Goal: Information Seeking & Learning: Check status

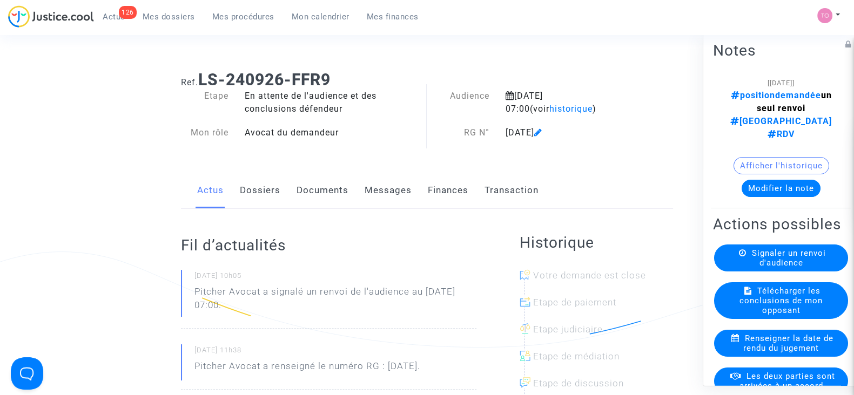
click at [257, 18] on span "Mes procédures" at bounding box center [243, 17] width 62 height 10
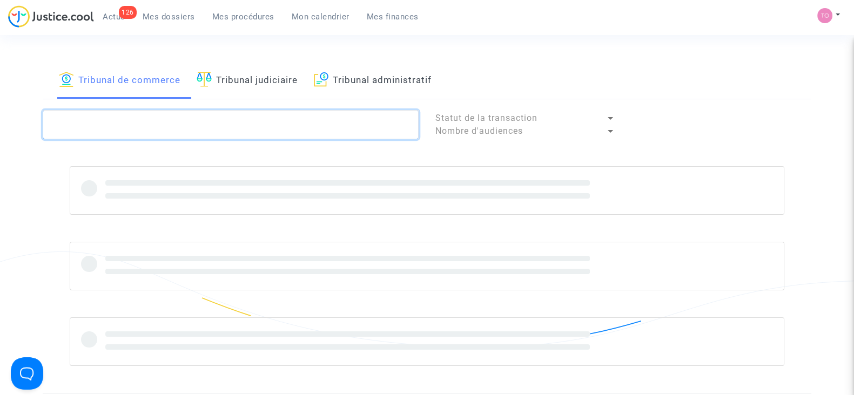
click at [159, 118] on textarea at bounding box center [231, 124] width 376 height 29
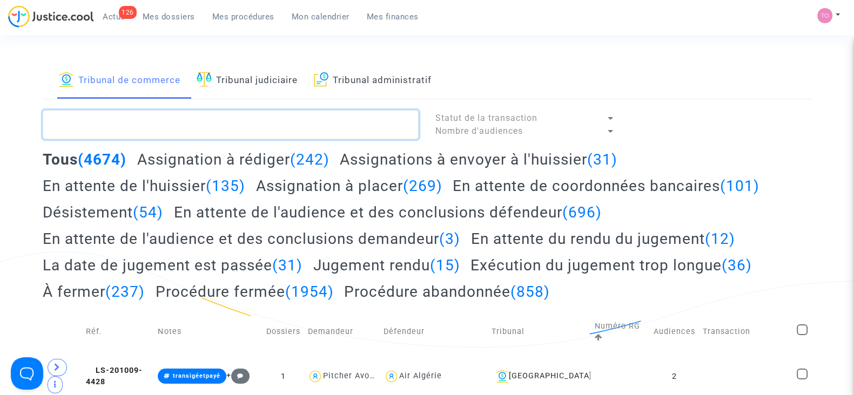
paste textarea "LS-250613-MP7K"
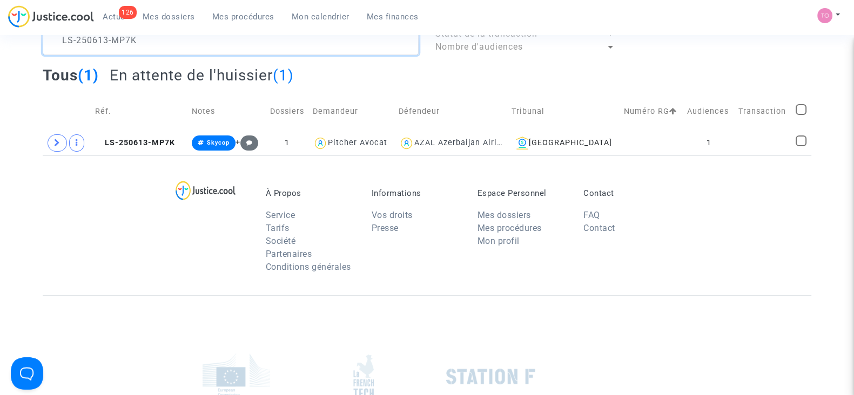
scroll to position [85, 0]
type textarea "LS-250613-MP7K"
click at [57, 139] on icon at bounding box center [57, 142] width 6 height 8
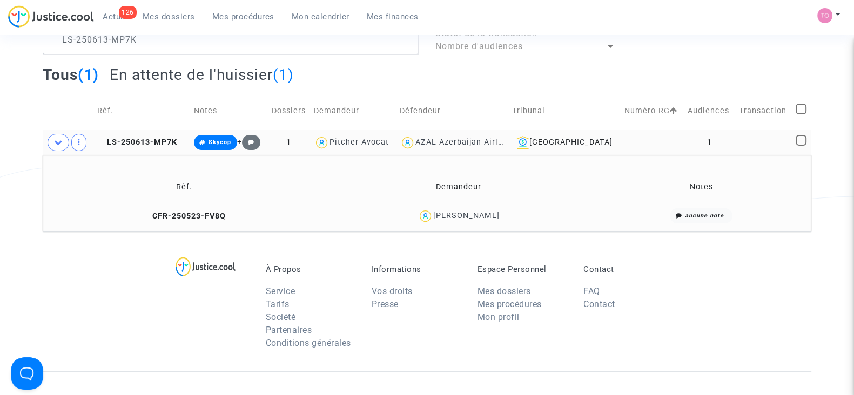
click at [470, 212] on div "[PERSON_NAME]" at bounding box center [466, 215] width 66 height 9
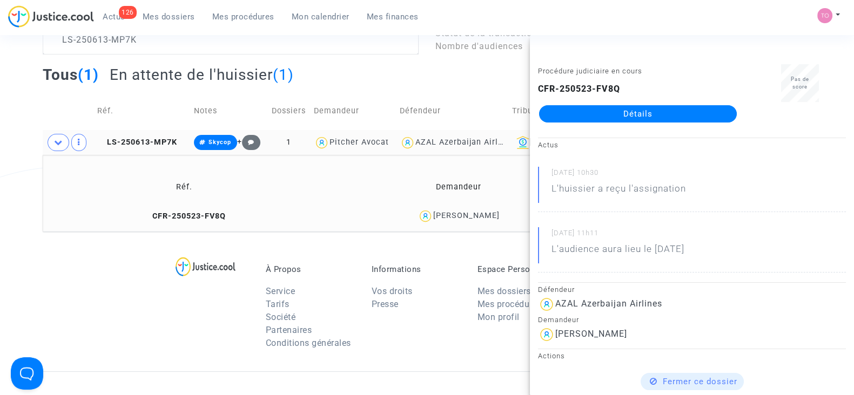
click at [185, 15] on span "Mes dossiers" at bounding box center [169, 17] width 52 height 10
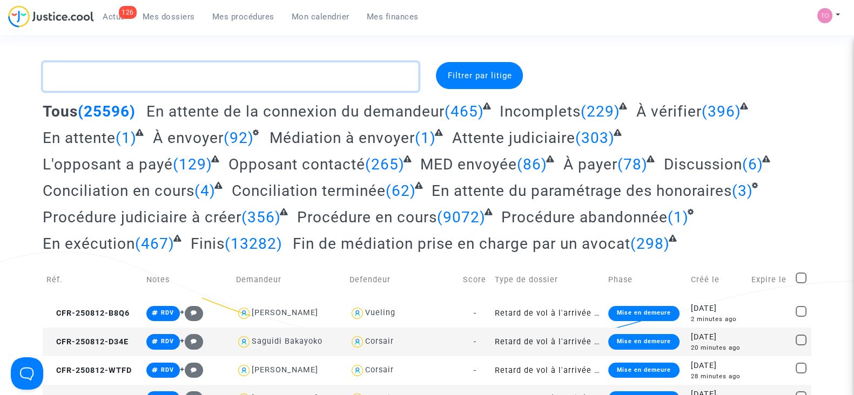
click at [201, 68] on textarea at bounding box center [231, 76] width 376 height 29
paste textarea "HAMARA"
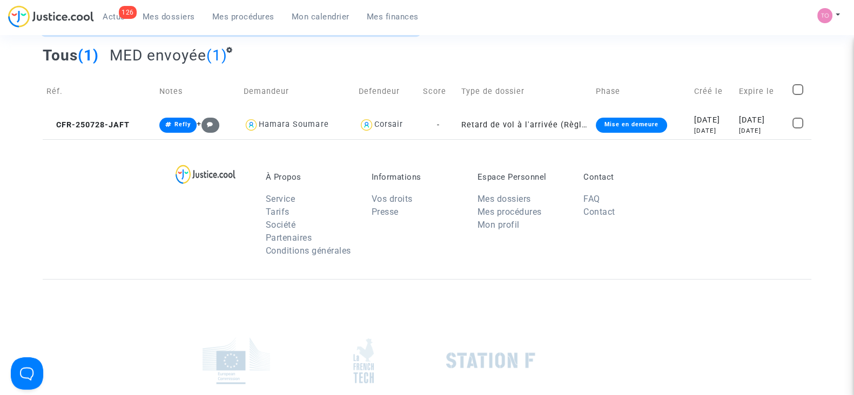
scroll to position [53, 0]
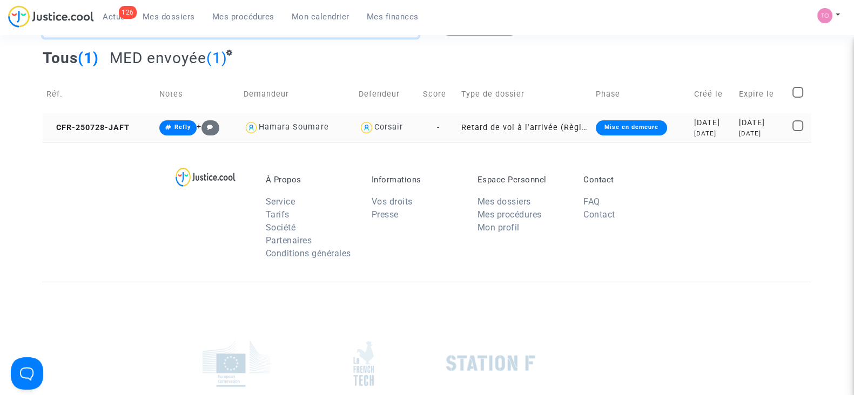
type textarea "HAMARA"
click at [694, 127] on div "[DATE]" at bounding box center [712, 123] width 37 height 12
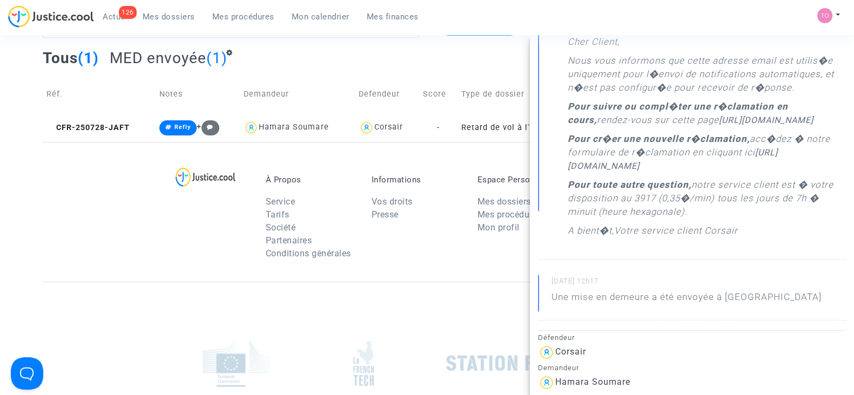
scroll to position [179, 0]
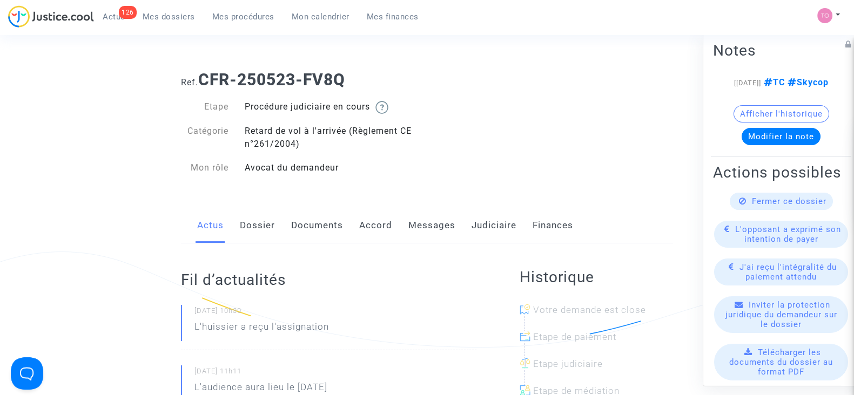
click at [770, 123] on button "Afficher l'historique" at bounding box center [781, 113] width 96 height 17
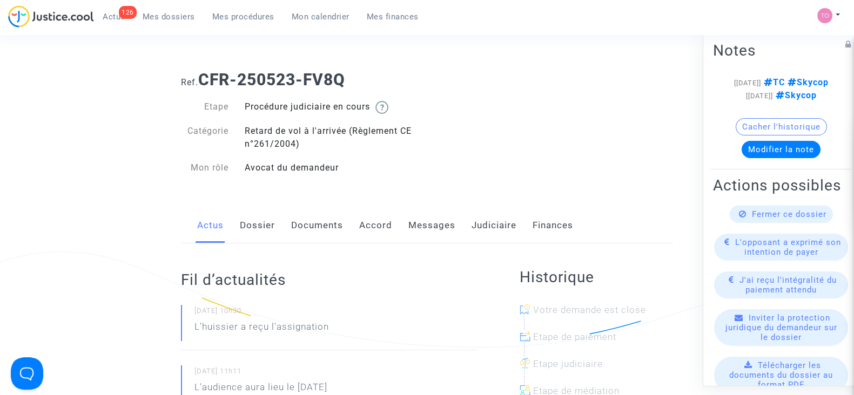
click at [309, 231] on link "Documents" at bounding box center [317, 226] width 52 height 36
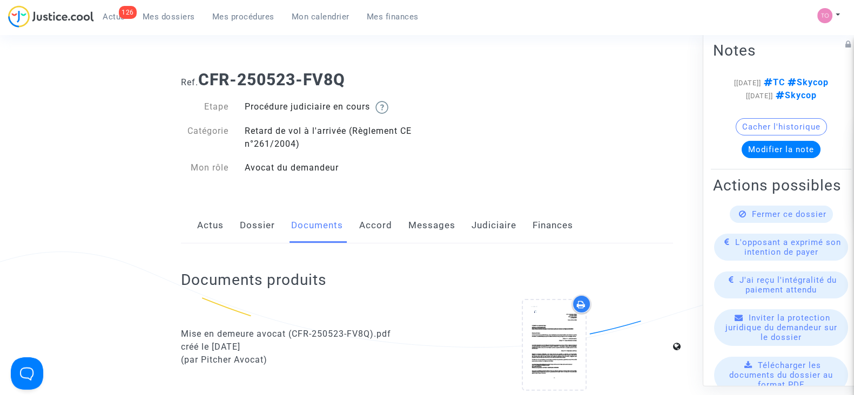
click at [248, 233] on link "Dossier" at bounding box center [257, 226] width 35 height 36
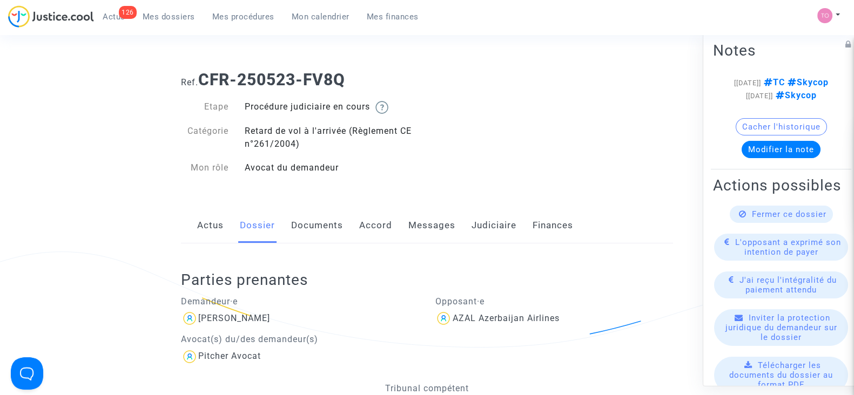
click at [416, 226] on link "Messages" at bounding box center [431, 226] width 47 height 36
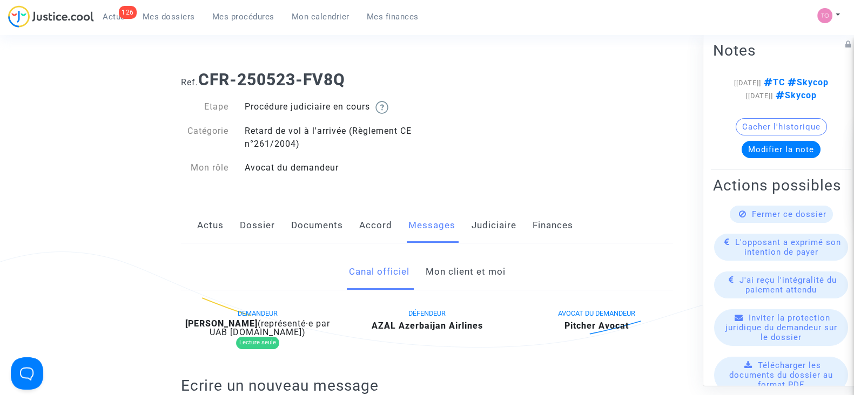
click at [475, 267] on link "Mon client et moi" at bounding box center [465, 272] width 80 height 36
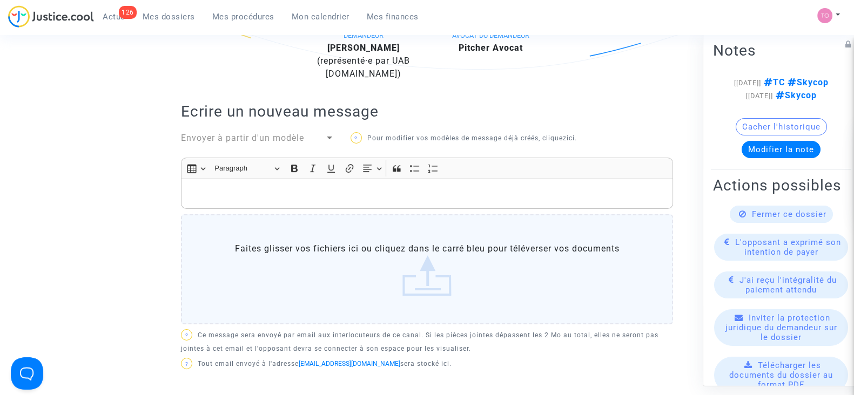
scroll to position [276, 0]
click at [275, 194] on p "Rich Text Editor, main" at bounding box center [427, 196] width 481 height 14
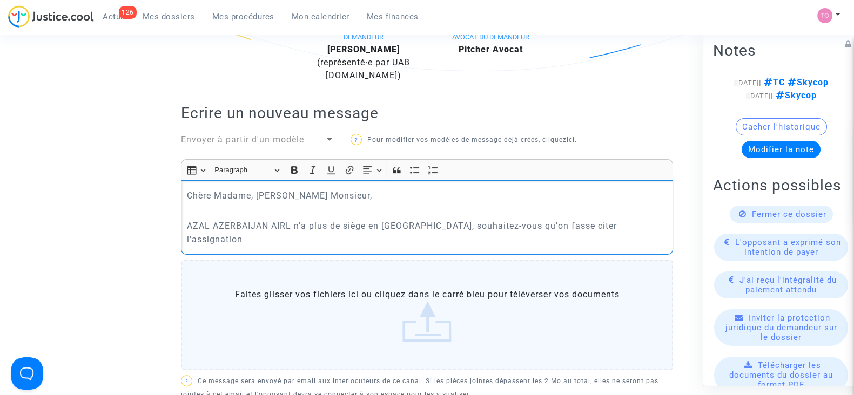
click at [441, 224] on p "AZAL AZERBAIJAN AIRL n'a plus de siège en France, souhaitez-vous qu'on fasse ci…" at bounding box center [427, 232] width 481 height 27
click at [618, 220] on p "AZAL AZERBAIJAN AIRL n'a plus de siège en France, souhaitez-vous qu'on fasse ci…" at bounding box center [427, 232] width 481 height 27
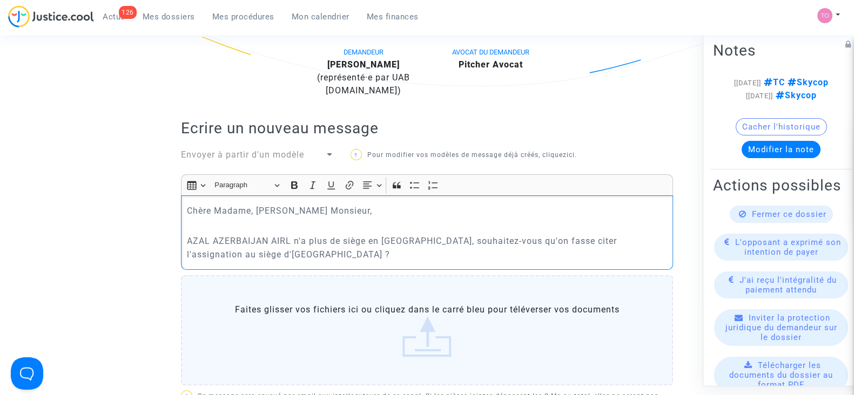
scroll to position [261, 0]
click at [544, 240] on p "AZAL AZERBAIJAN AIRL n'a plus de siège en France, souhaitez-vous qu'on fasse ci…" at bounding box center [427, 247] width 481 height 27
click at [284, 247] on p "AZAL AZERBAIJAN AIRL n'a plus de siège en France, souhaitez-vous qu'on fasse si…" at bounding box center [427, 247] width 481 height 27
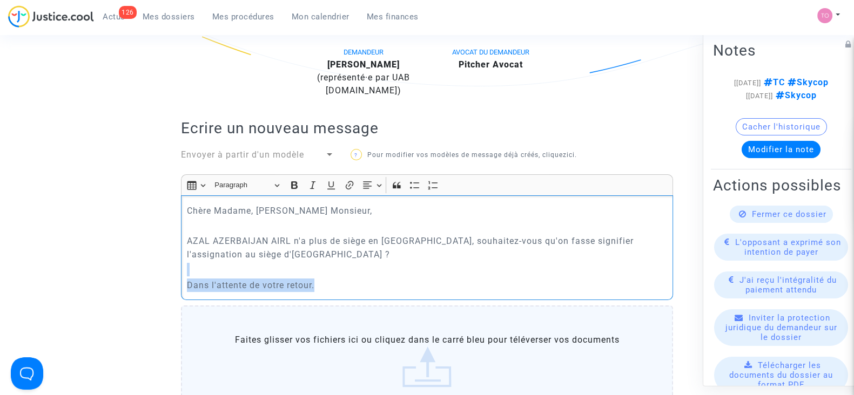
drag, startPoint x: 321, startPoint y: 284, endPoint x: 136, endPoint y: 268, distance: 185.8
click at [136, 268] on ng-component "Ref. CFR-250523-FV8Q Etape Procédure judiciaire en cours Catégorie Retard de vo…" at bounding box center [427, 232] width 768 height 862
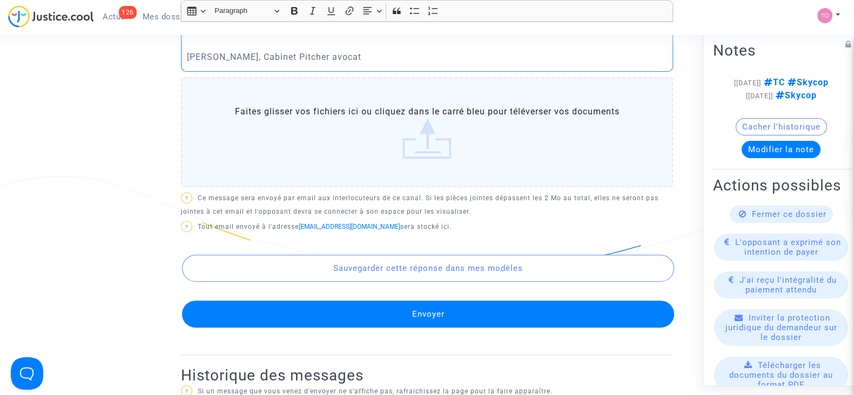
scroll to position [550, 0]
click at [380, 302] on button "Envoyer" at bounding box center [428, 314] width 492 height 27
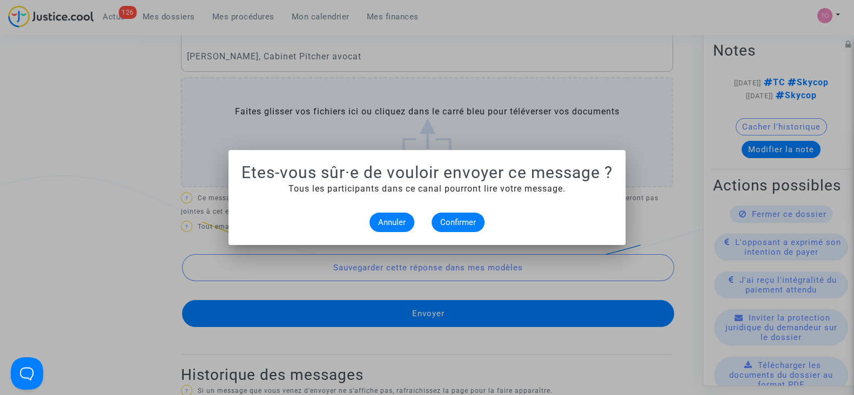
scroll to position [0, 0]
click at [394, 220] on span "Annuler" at bounding box center [392, 223] width 28 height 10
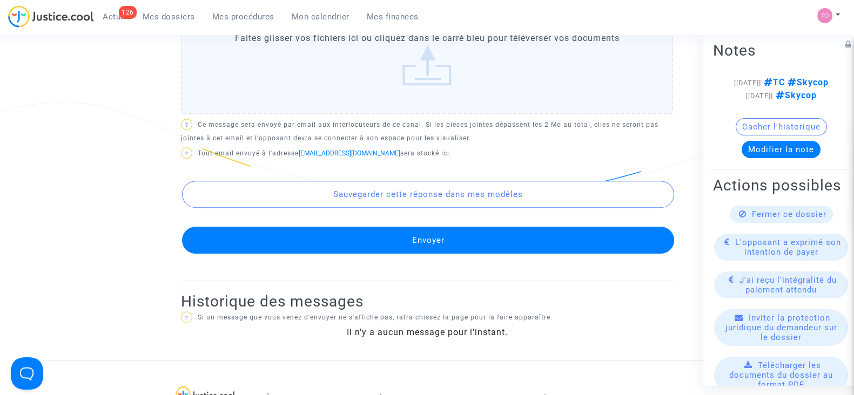
scroll to position [634, 0]
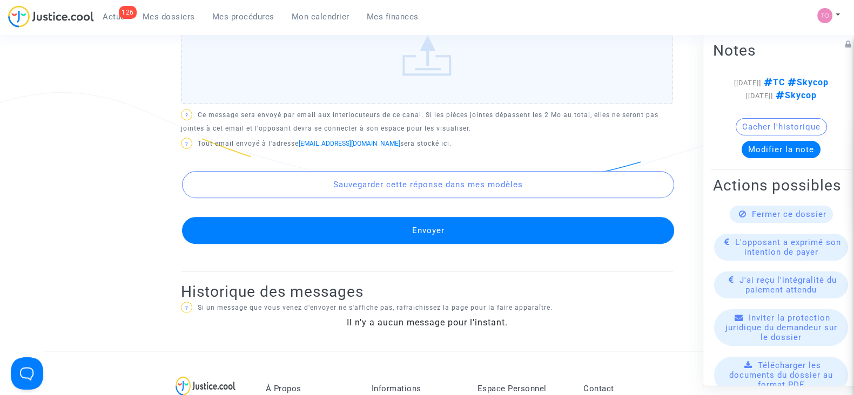
click at [391, 225] on button "Envoyer" at bounding box center [428, 230] width 492 height 27
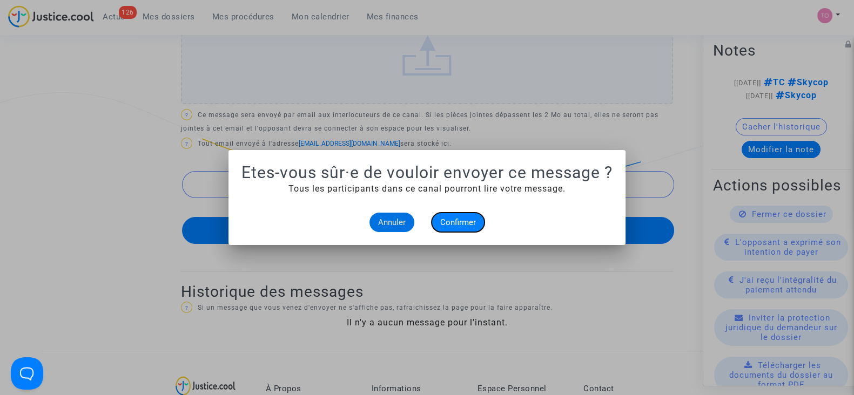
click at [466, 222] on span "Confirmer" at bounding box center [458, 223] width 36 height 10
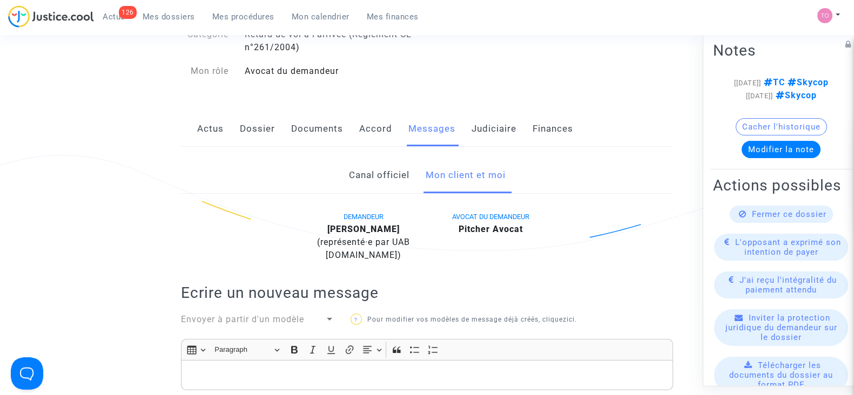
scroll to position [86, 0]
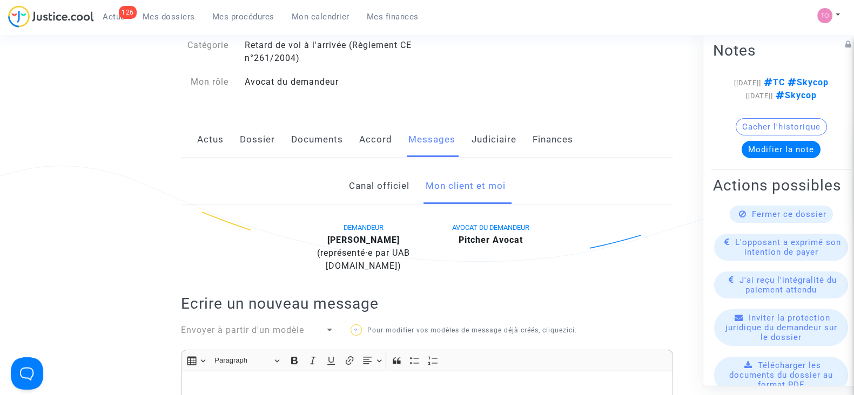
click at [767, 158] on button "Modifier la note" at bounding box center [780, 149] width 79 height 17
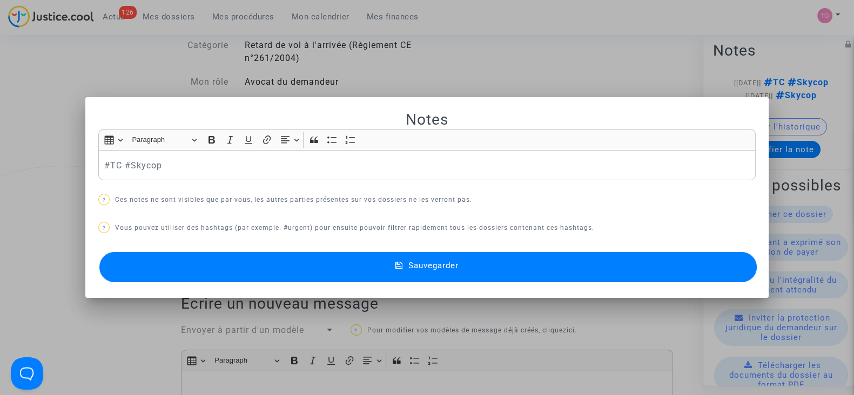
click at [427, 28] on div at bounding box center [427, 197] width 854 height 395
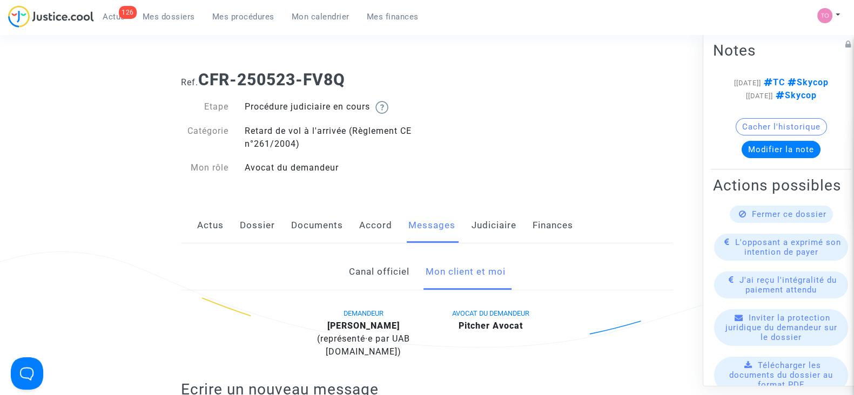
click at [484, 228] on link "Judiciaire" at bounding box center [493, 226] width 45 height 36
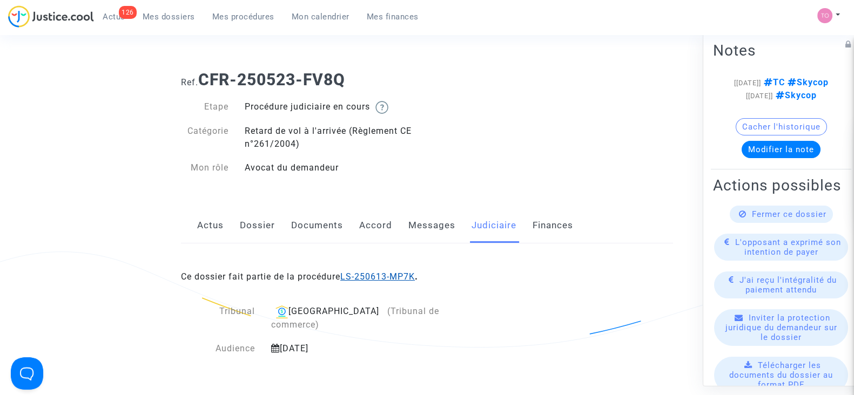
click at [368, 279] on link "LS-250613-MP7K" at bounding box center [377, 277] width 75 height 10
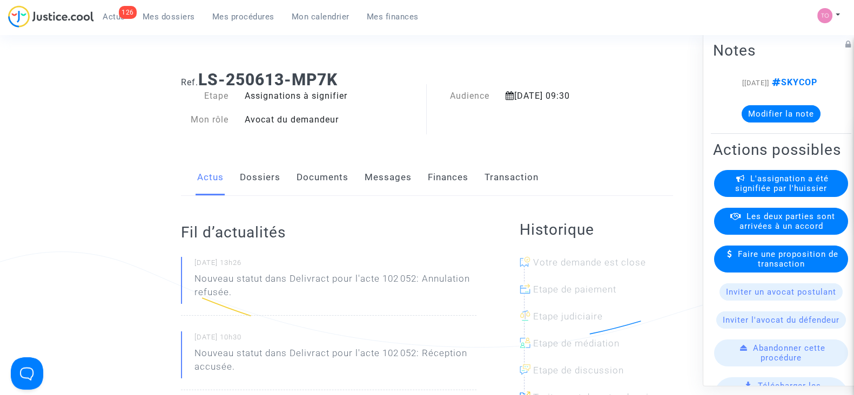
click at [766, 123] on button "Modifier la note" at bounding box center [780, 113] width 79 height 17
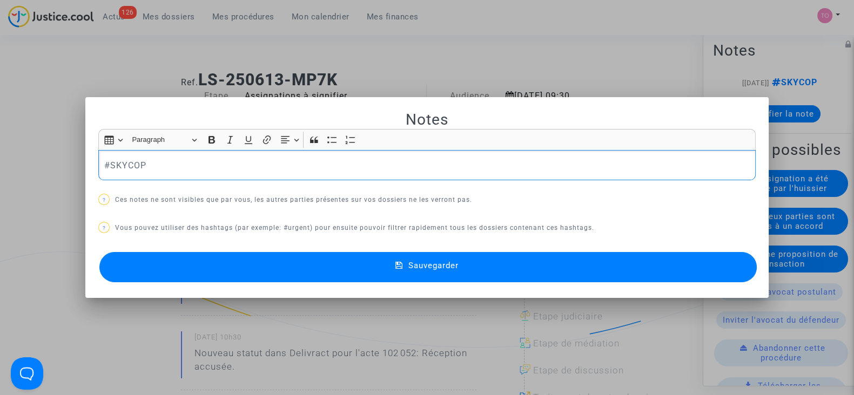
drag, startPoint x: 184, startPoint y: 163, endPoint x: 0, endPoint y: 170, distance: 183.7
click at [0, 170] on div "Notes Rich Text Editor Insert table Insert table Heading Paragraph Paragraph He…" at bounding box center [427, 197] width 854 height 395
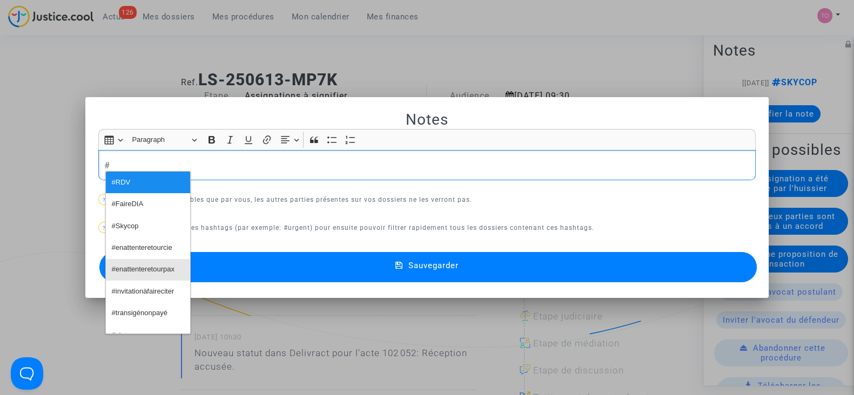
click at [135, 268] on span "#enattenteretourpax" at bounding box center [143, 270] width 63 height 16
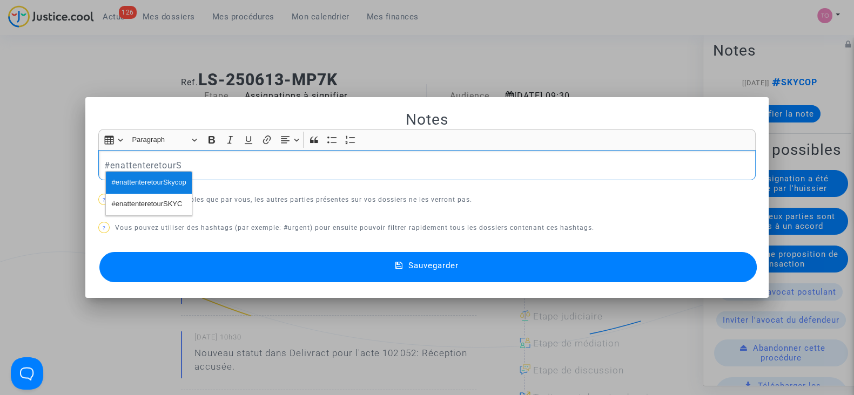
click at [150, 184] on span "#enattenteretourSkycop" at bounding box center [149, 183] width 75 height 16
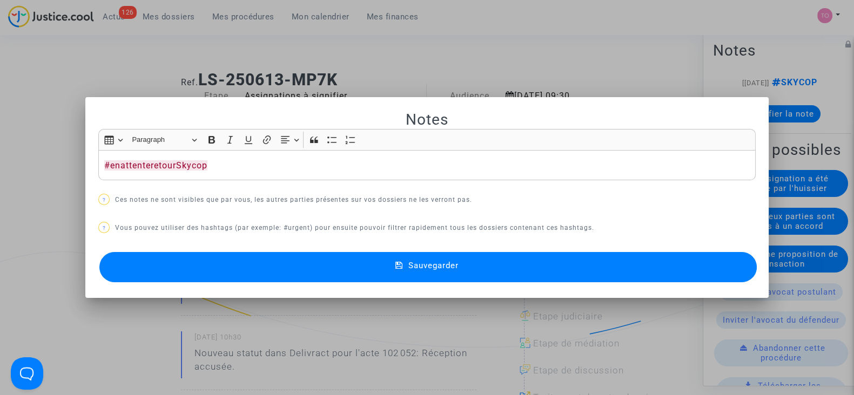
click at [230, 258] on button "Sauvegarder" at bounding box center [427, 267] width 657 height 30
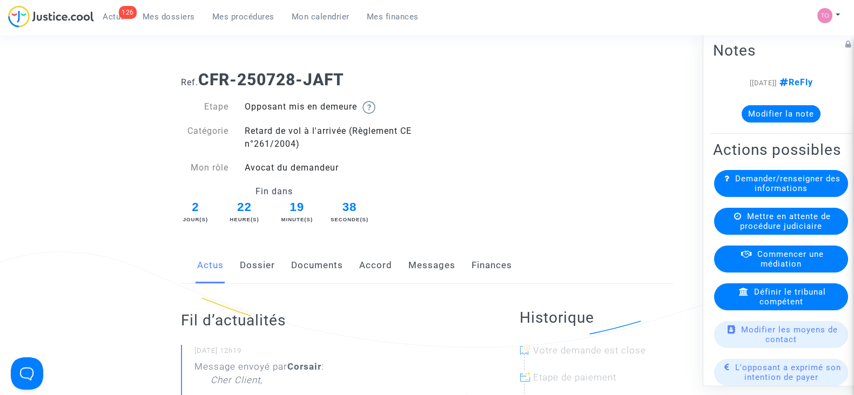
click at [256, 261] on link "Dossier" at bounding box center [257, 266] width 35 height 36
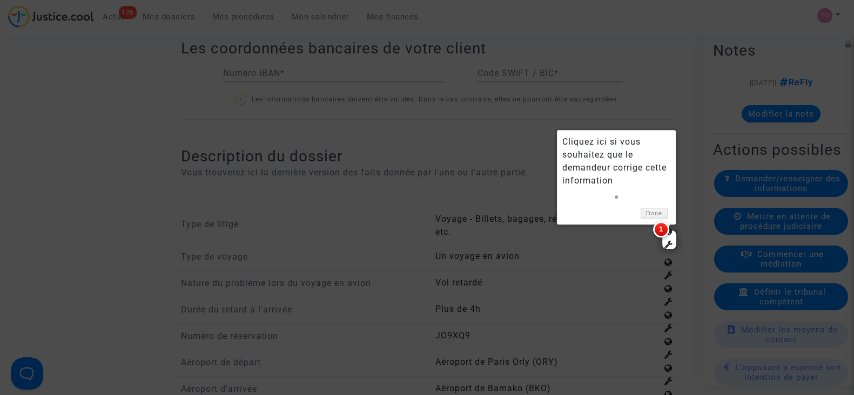
scroll to position [1281, 0]
click at [647, 210] on link "Done" at bounding box center [653, 212] width 27 height 11
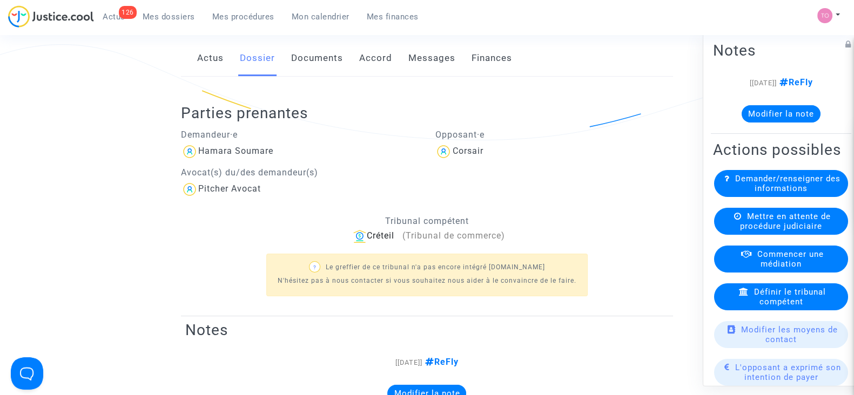
scroll to position [137, 0]
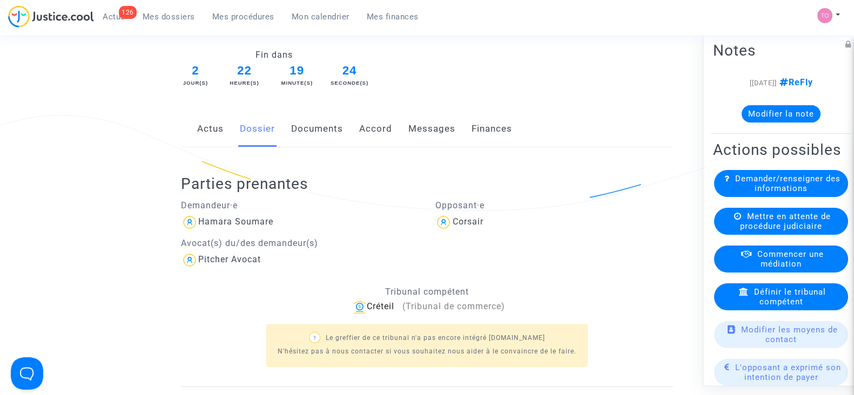
click at [318, 124] on link "Documents" at bounding box center [317, 129] width 52 height 36
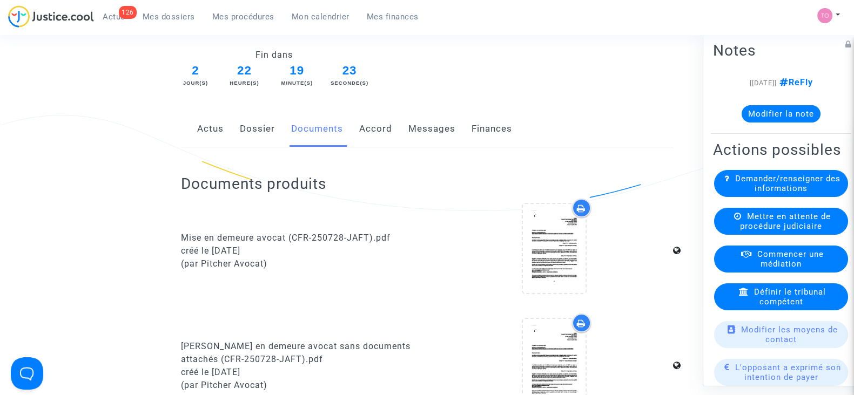
click at [378, 133] on link "Accord" at bounding box center [375, 129] width 33 height 36
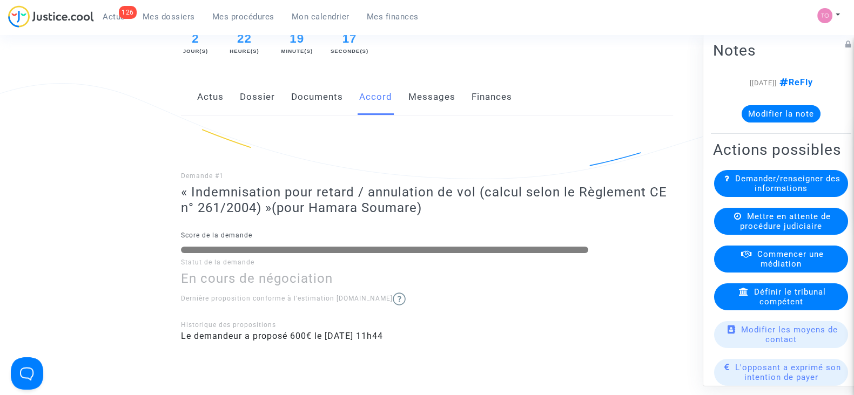
scroll to position [167, 0]
click at [491, 96] on link "Finances" at bounding box center [491, 98] width 41 height 36
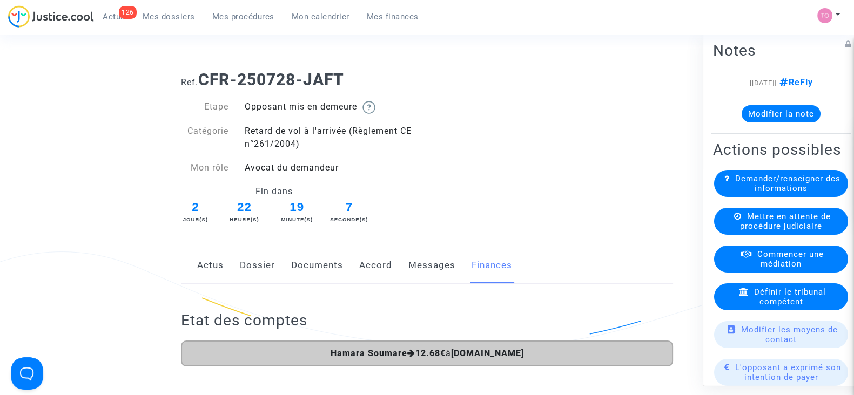
click at [257, 264] on link "Dossier" at bounding box center [257, 266] width 35 height 36
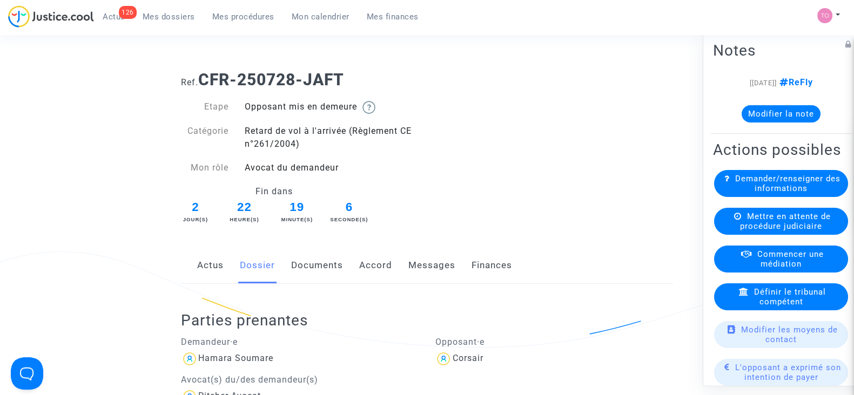
click at [330, 255] on link "Documents" at bounding box center [317, 266] width 52 height 36
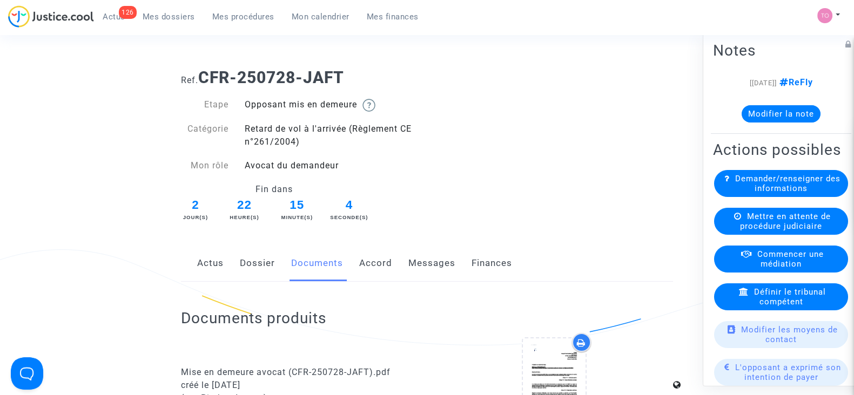
scroll to position [78, 0]
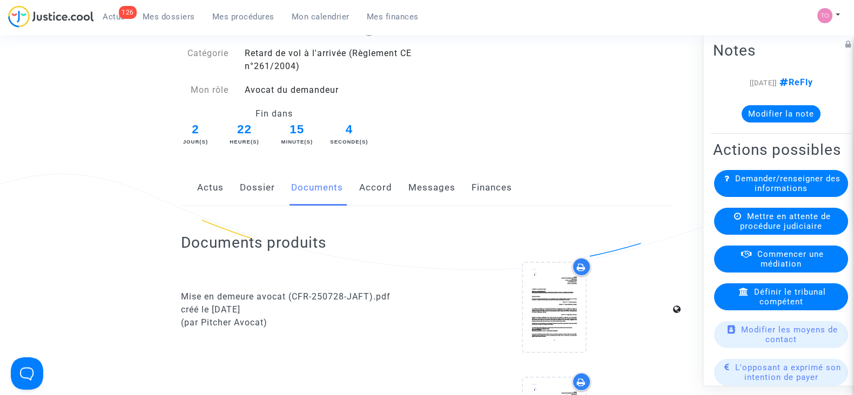
click at [258, 190] on link "Dossier" at bounding box center [257, 188] width 35 height 36
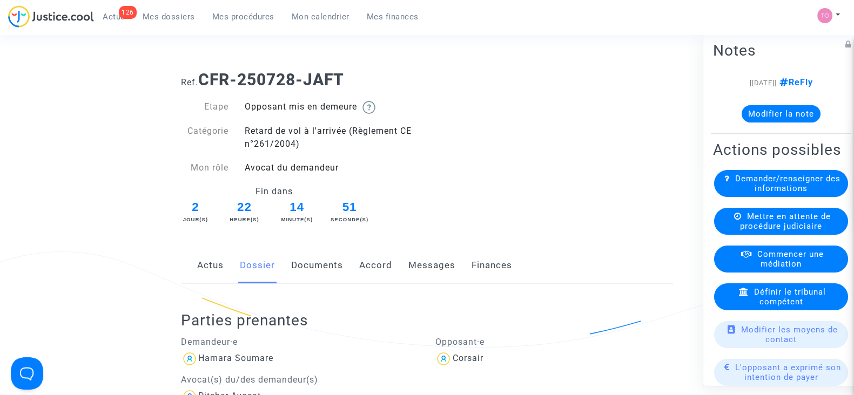
click at [480, 272] on link "Finances" at bounding box center [491, 266] width 41 height 36
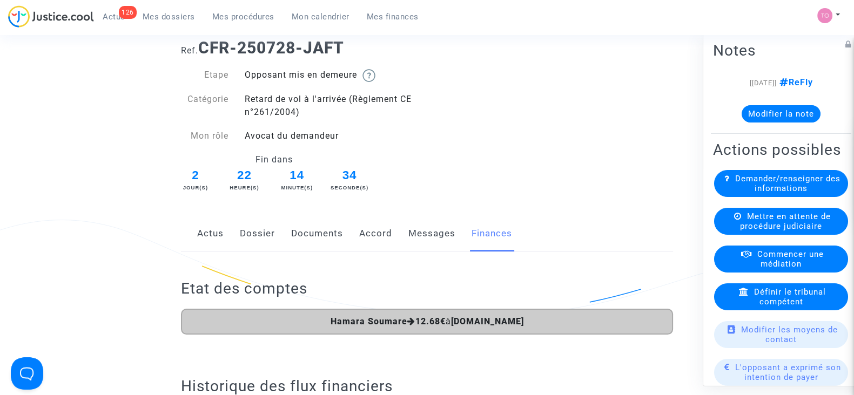
scroll to position [31, 0]
click at [218, 237] on link "Actus" at bounding box center [210, 235] width 26 height 36
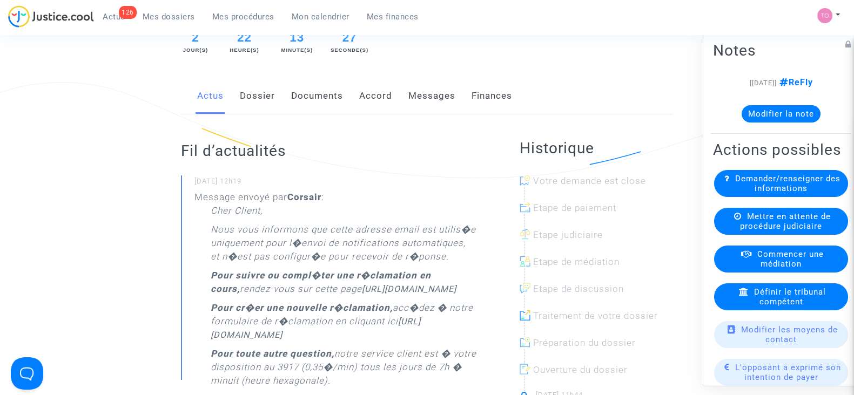
scroll to position [166, 0]
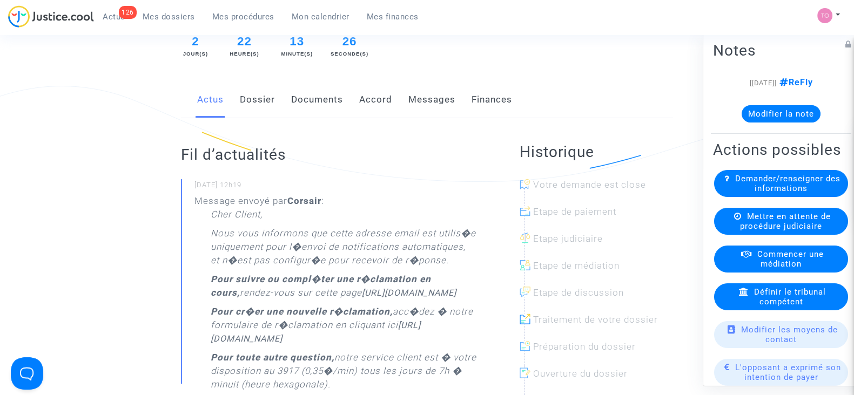
click at [240, 99] on link "Dossier" at bounding box center [257, 100] width 35 height 36
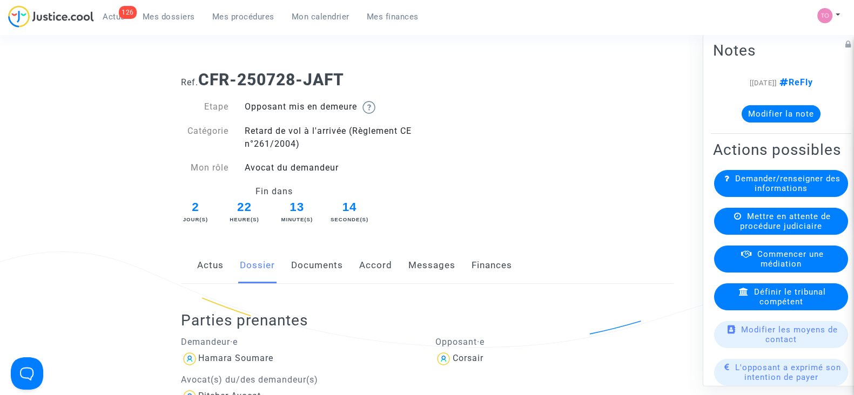
click at [301, 261] on link "Documents" at bounding box center [317, 266] width 52 height 36
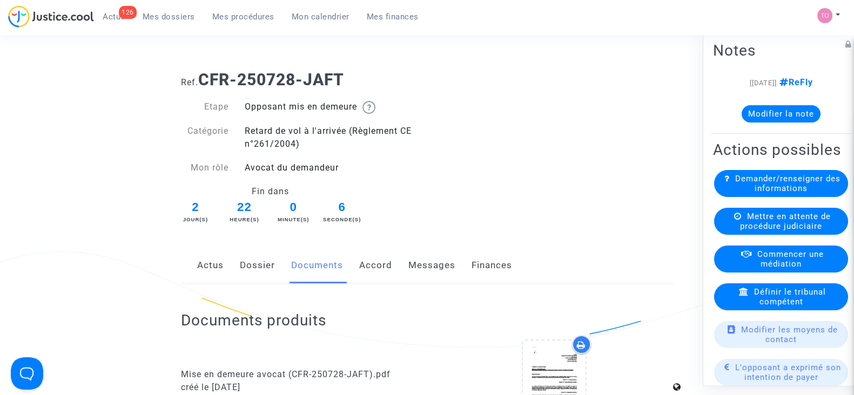
drag, startPoint x: 351, startPoint y: 71, endPoint x: 204, endPoint y: 79, distance: 147.1
click at [204, 79] on h1 "Ref. CFR-250728-JAFT" at bounding box center [427, 79] width 492 height 19
copy b "CFR-250728-JAFT"
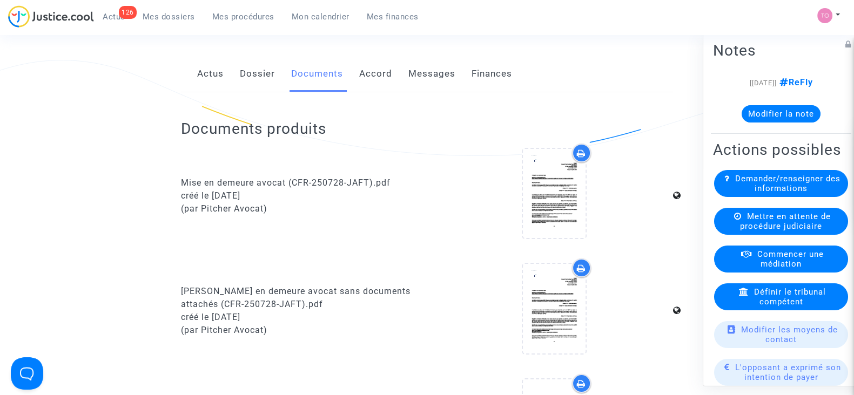
click at [253, 72] on link "Dossier" at bounding box center [257, 74] width 35 height 36
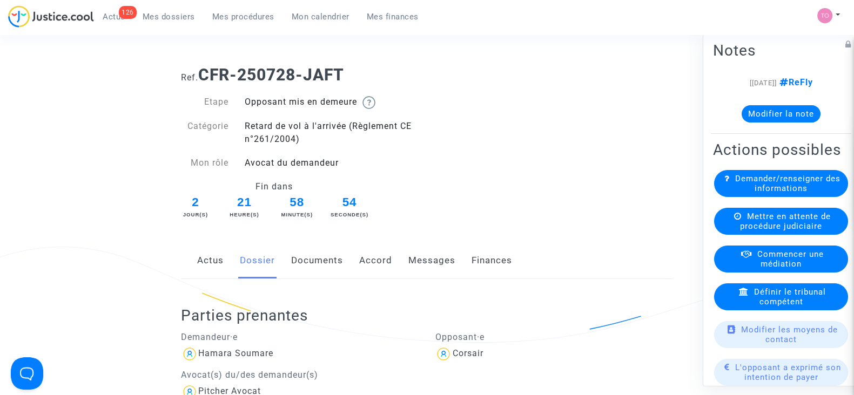
scroll to position [4, 0]
click at [366, 266] on link "Accord" at bounding box center [375, 262] width 33 height 36
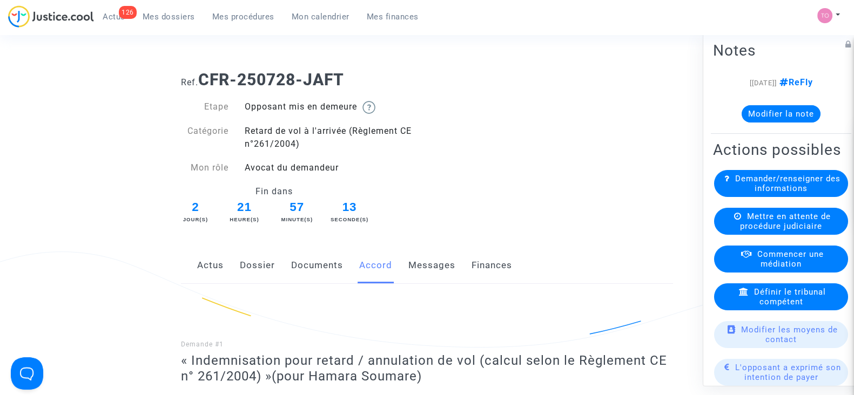
click at [461, 134] on div "Ref. CFR-250728-JAFT Etape Opposant mis en demeure Catégorie Retard de vol à l'…" at bounding box center [427, 144] width 508 height 164
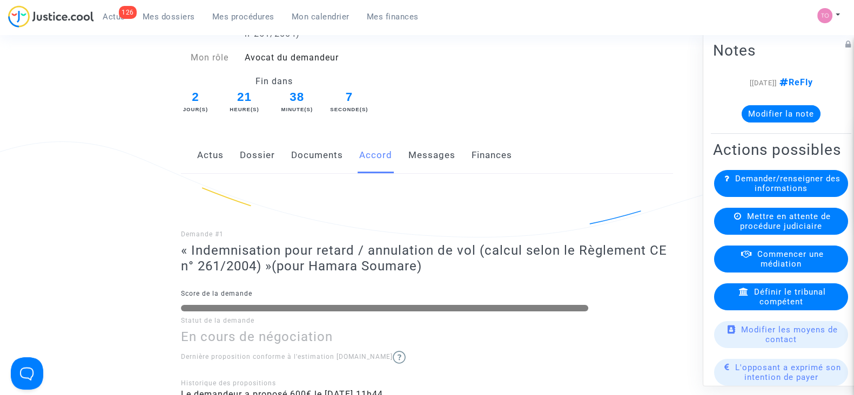
scroll to position [118, 0]
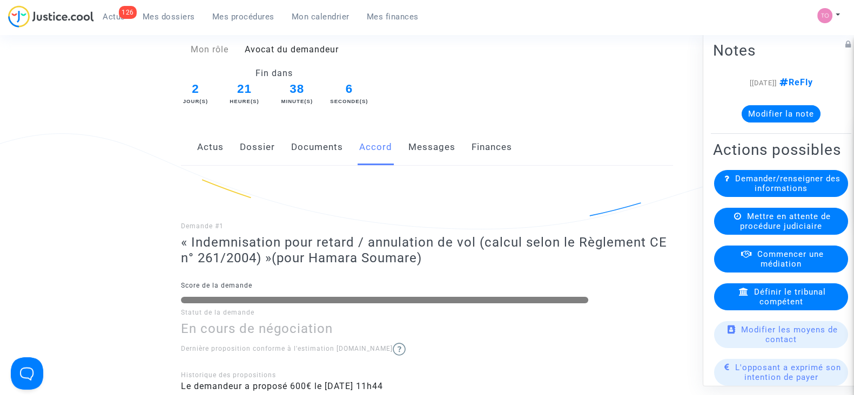
click at [247, 152] on link "Dossier" at bounding box center [257, 148] width 35 height 36
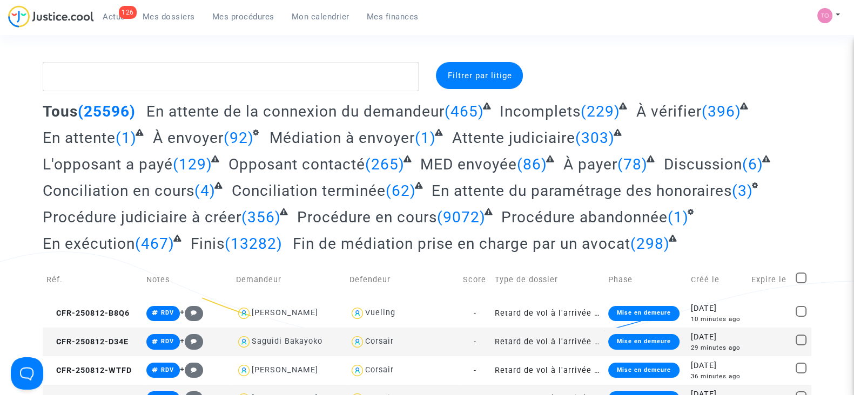
click at [229, 19] on span "Mes procédures" at bounding box center [243, 17] width 62 height 10
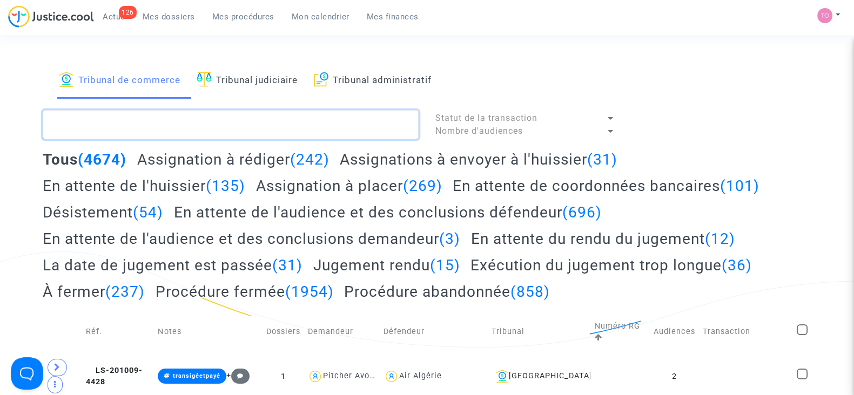
click at [90, 117] on textarea at bounding box center [231, 124] width 376 height 29
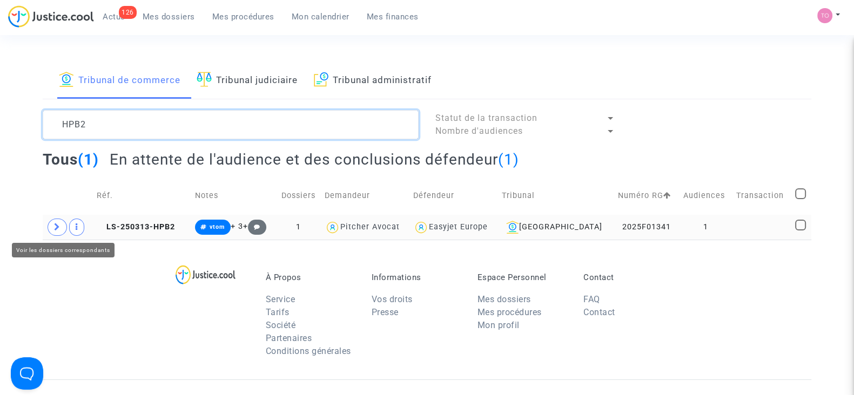
type textarea "HPB2"
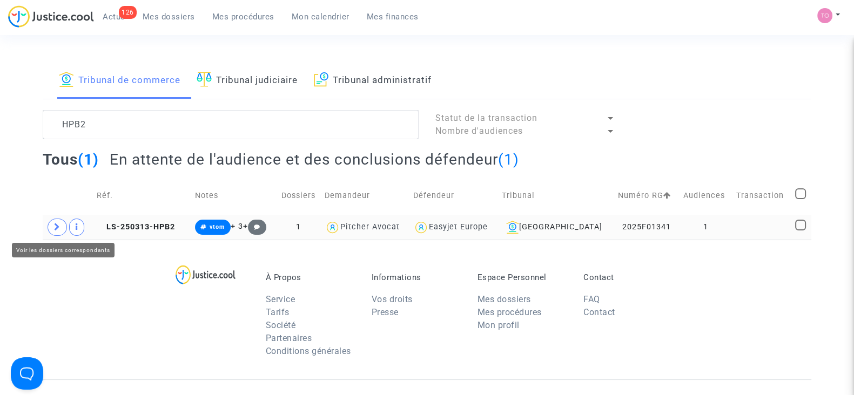
click at [53, 231] on span at bounding box center [57, 227] width 19 height 17
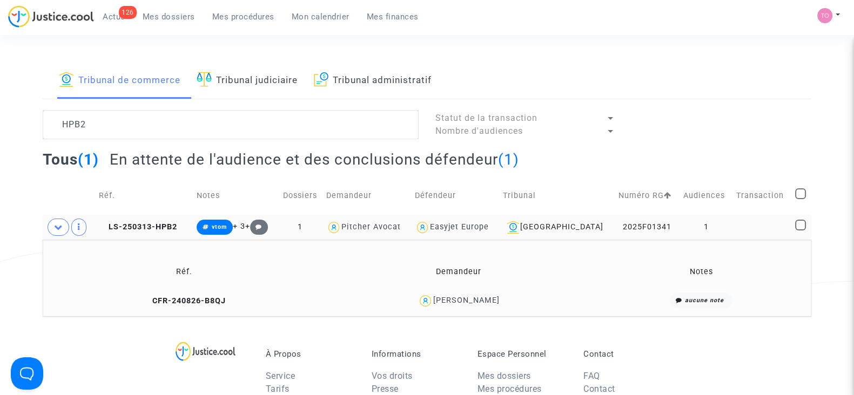
click at [489, 298] on div "David Santos Carvalho" at bounding box center [466, 300] width 66 height 9
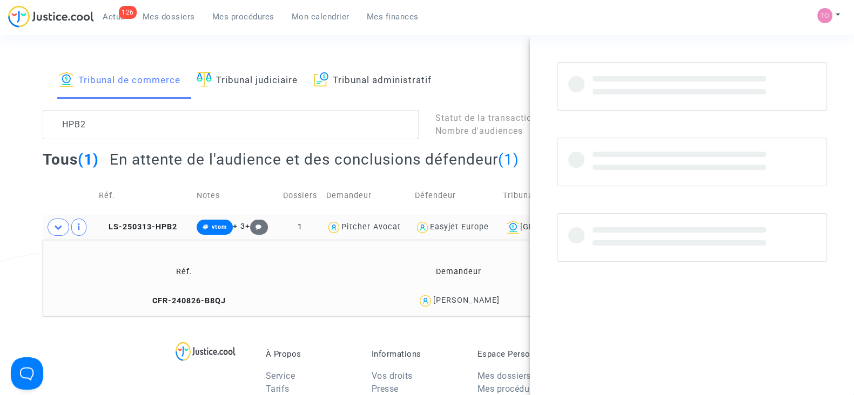
click at [489, 298] on div "David Santos Carvalho" at bounding box center [466, 300] width 66 height 9
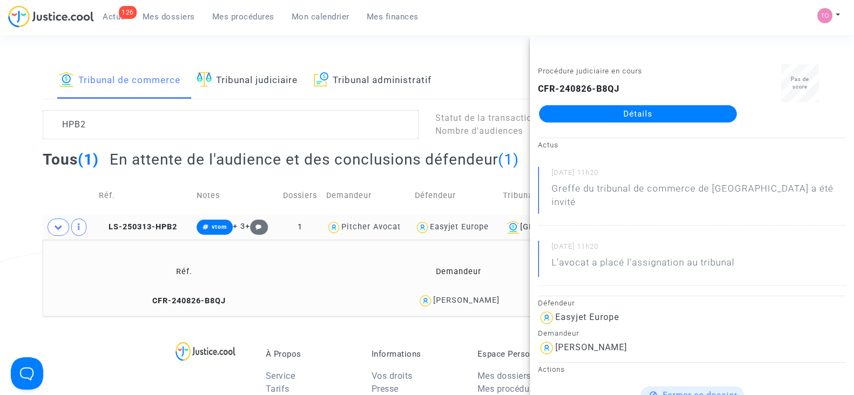
click at [22, 258] on div "Tribunal de commerce Tribunal judiciaire Tribunal administratif HPB2 Statut de …" at bounding box center [427, 189] width 854 height 254
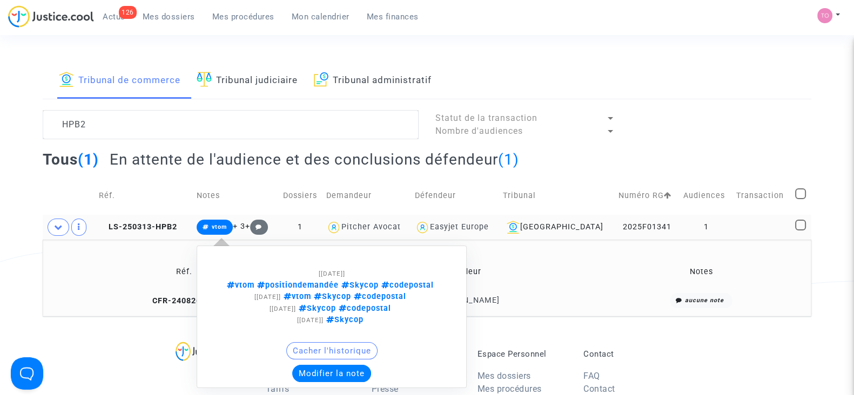
click at [313, 372] on button "Modifier la note" at bounding box center [331, 373] width 79 height 17
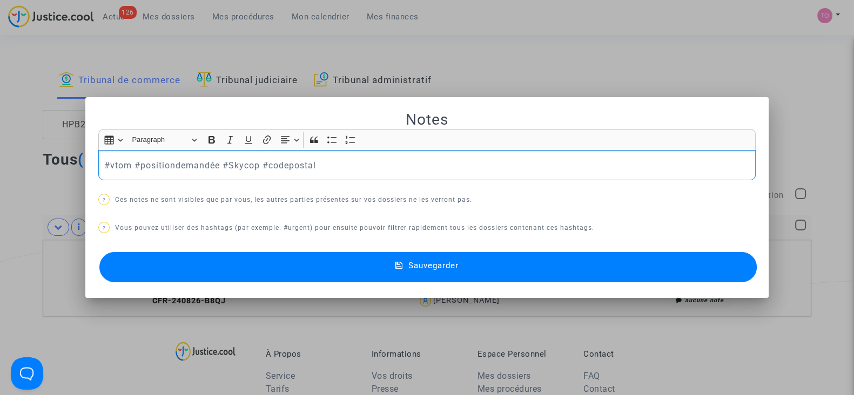
click at [104, 168] on p "#vtom #positiondemandée #Skycop #codepostal" at bounding box center [427, 166] width 646 height 14
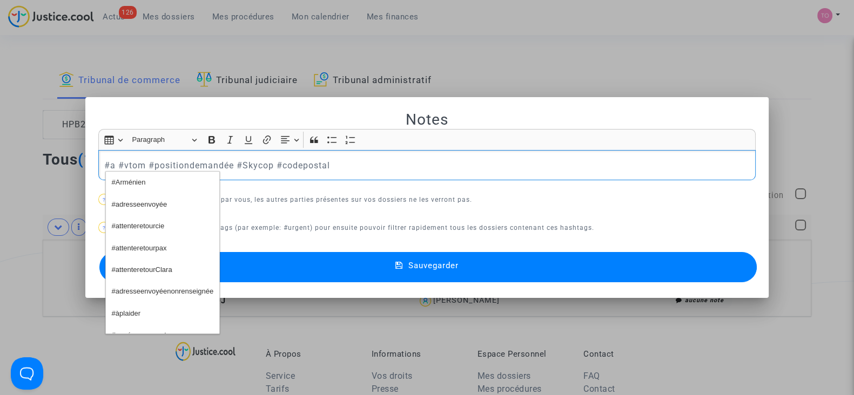
scroll to position [270, 0]
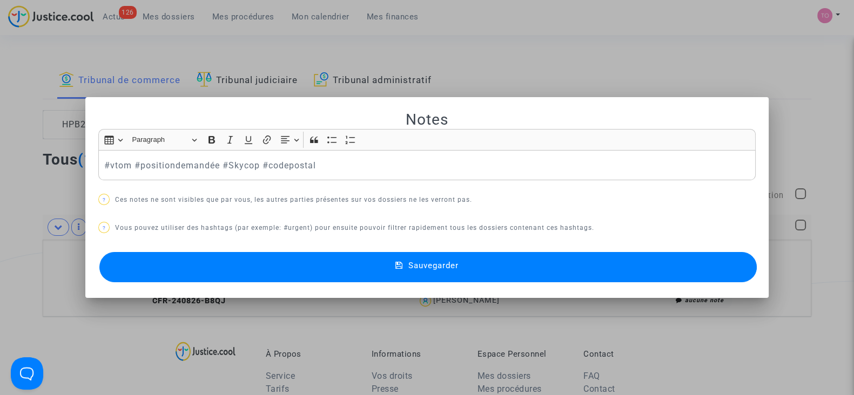
click at [0, 122] on div at bounding box center [427, 197] width 854 height 395
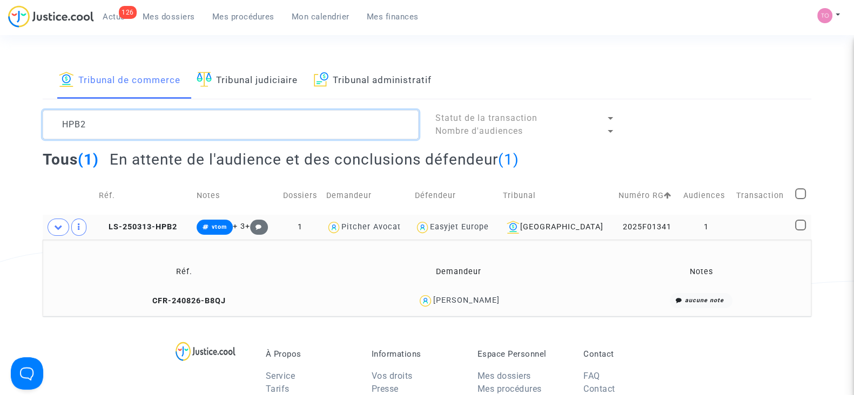
drag, startPoint x: 211, startPoint y: 128, endPoint x: 68, endPoint y: 131, distance: 143.1
click at [68, 131] on textarea at bounding box center [231, 124] width 376 height 29
type textarea "H"
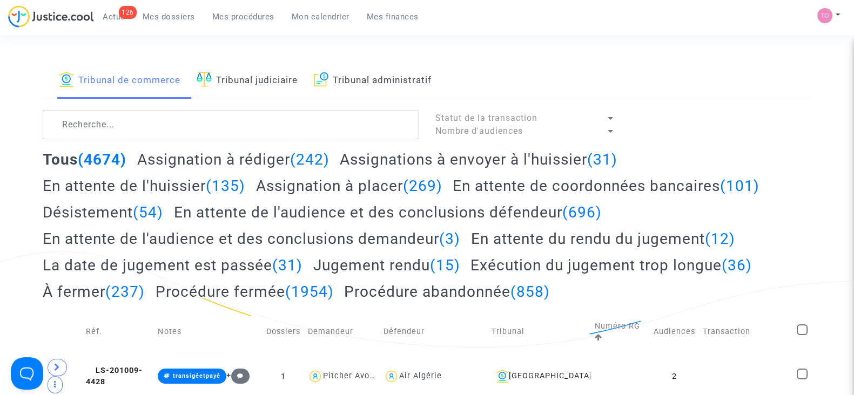
click at [231, 15] on span "Mes procédures" at bounding box center [243, 17] width 62 height 10
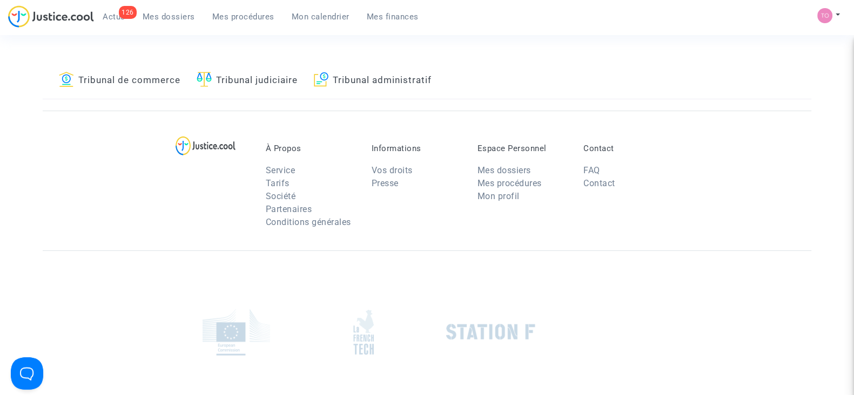
click at [89, 111] on div "À Propos Service Tarifs Société Partenaires Conditions générales Informations V…" at bounding box center [427, 181] width 768 height 140
click at [227, 9] on link "Mes procédures" at bounding box center [243, 17] width 79 height 16
click at [159, 19] on span "Mes dossiers" at bounding box center [169, 17] width 52 height 10
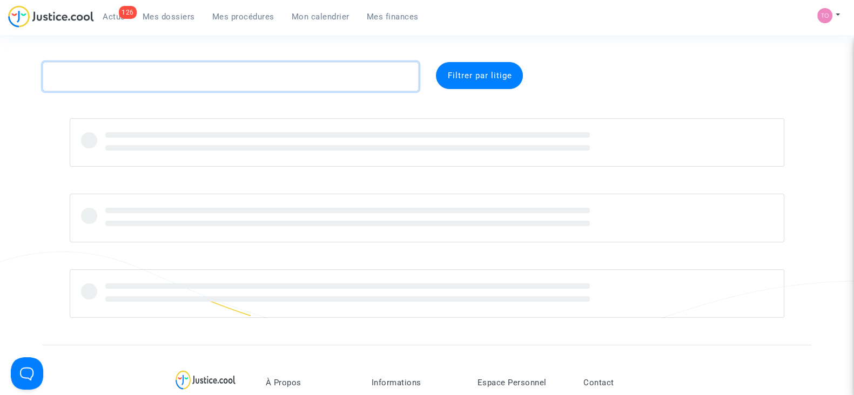
click at [149, 70] on textarea at bounding box center [231, 76] width 376 height 29
paste textarea "KEITA"
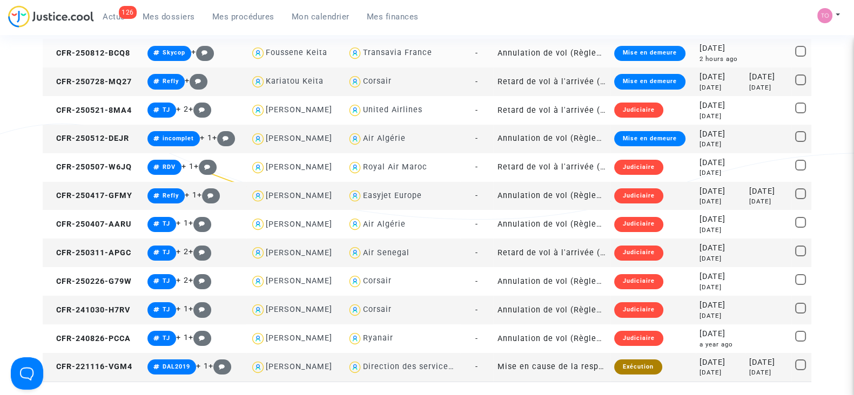
scroll to position [125, 0]
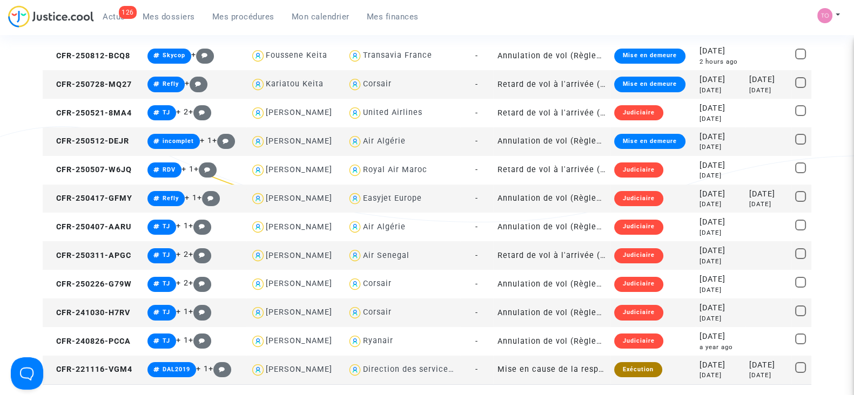
click at [373, 85] on div "Corsair" at bounding box center [376, 83] width 29 height 9
type textarea "KEITA @Corsair"
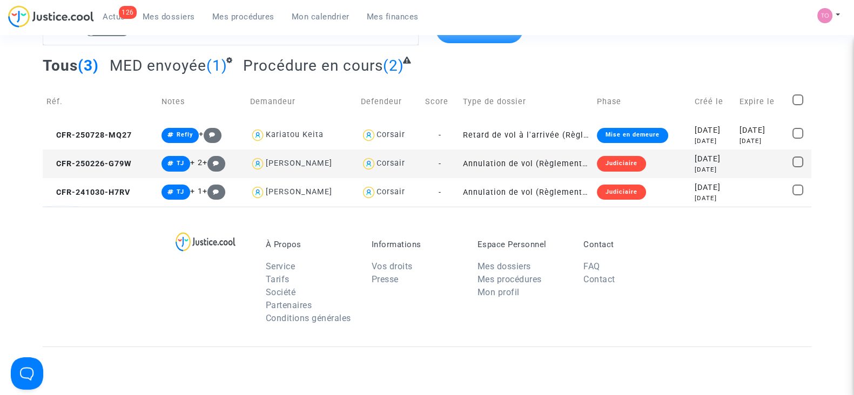
scroll to position [45, 0]
click at [694, 131] on div "2025-07-28" at bounding box center [712, 131] width 37 height 12
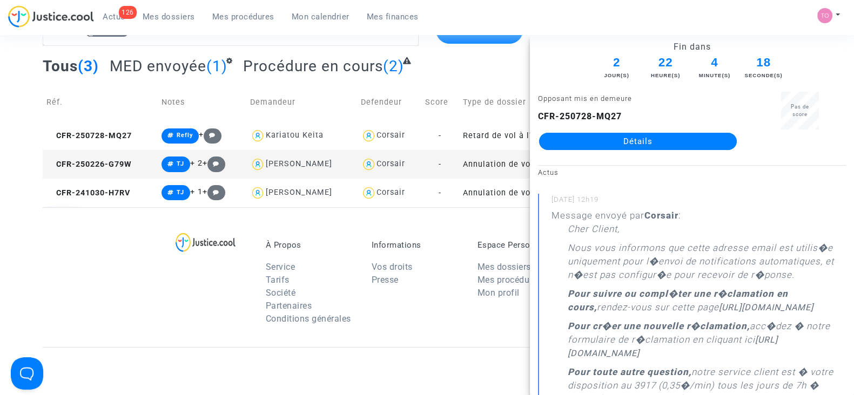
click at [614, 144] on link "Détails" at bounding box center [638, 141] width 198 height 17
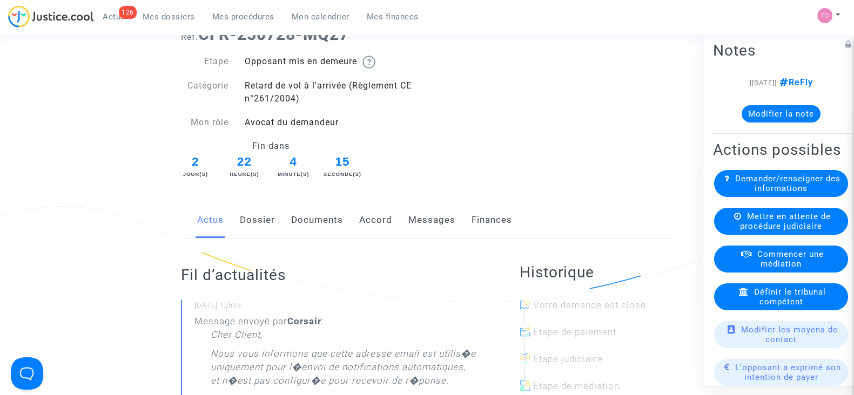
click at [374, 228] on link "Accord" at bounding box center [375, 221] width 33 height 36
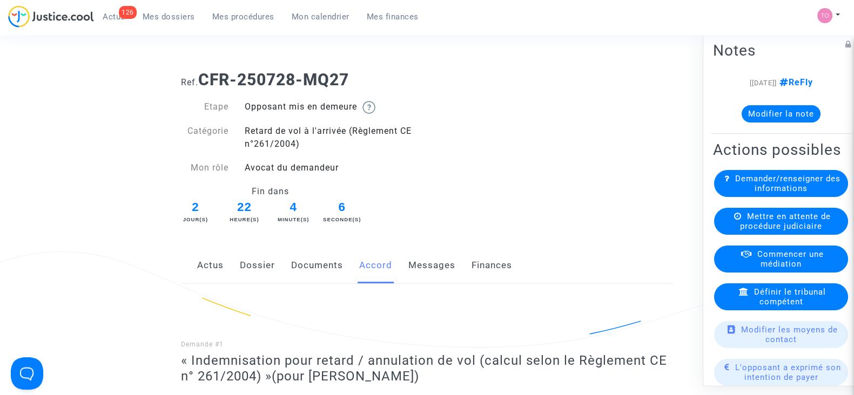
click at [221, 263] on link "Actus" at bounding box center [210, 266] width 26 height 36
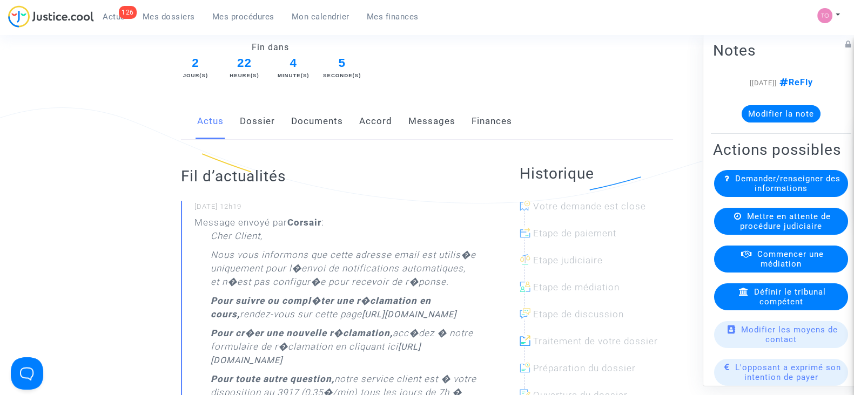
scroll to position [132, 0]
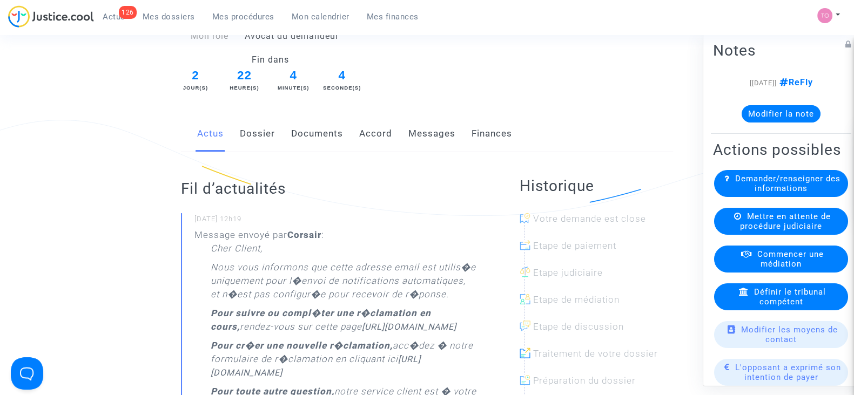
click at [245, 140] on link "Dossier" at bounding box center [257, 134] width 35 height 36
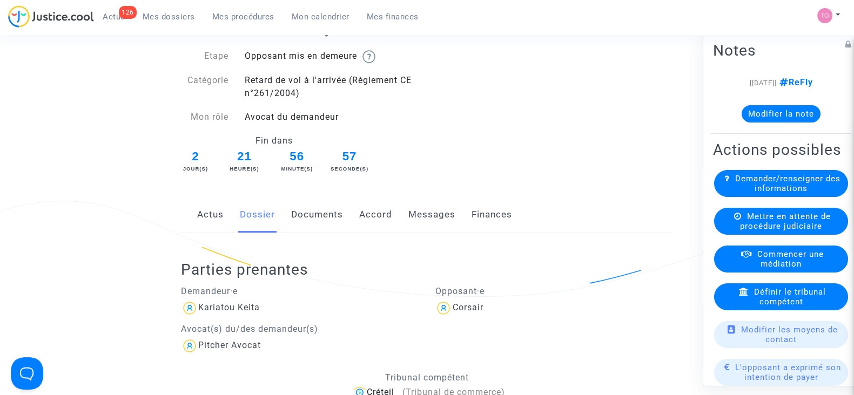
scroll to position [50, 0]
click at [322, 204] on link "Documents" at bounding box center [317, 216] width 52 height 36
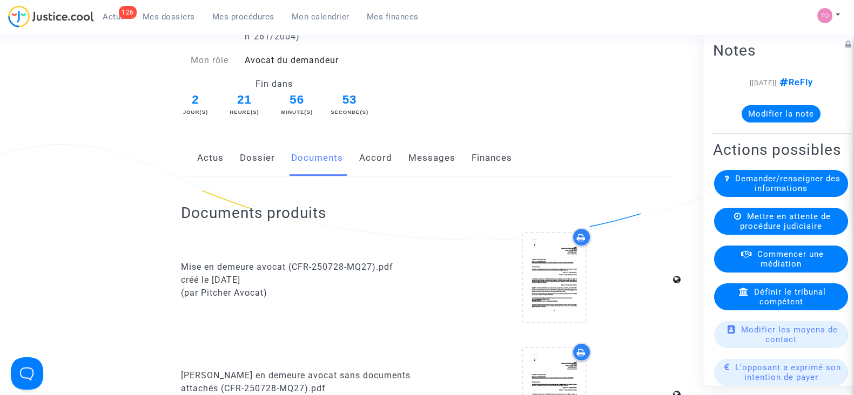
scroll to position [84, 0]
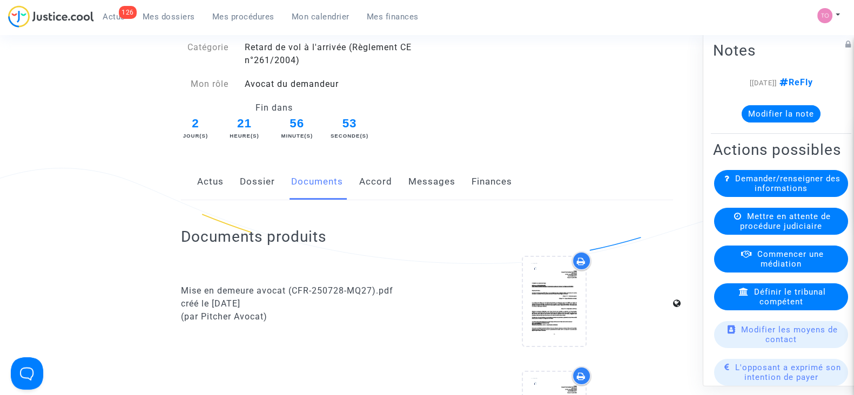
click at [362, 182] on link "Accord" at bounding box center [375, 182] width 33 height 36
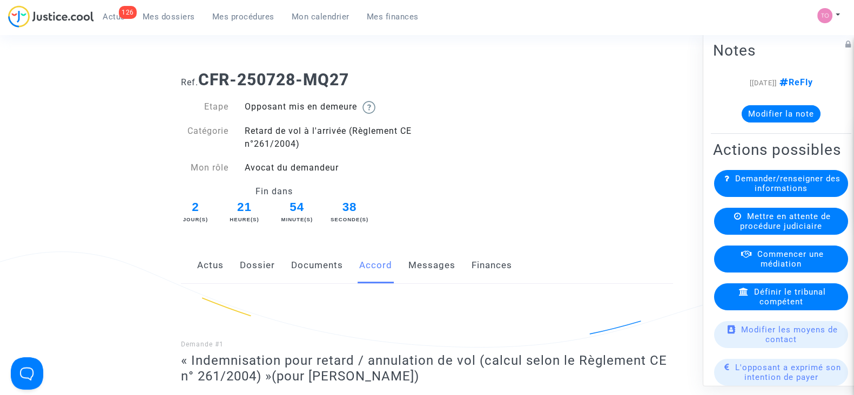
click at [251, 267] on link "Dossier" at bounding box center [257, 266] width 35 height 36
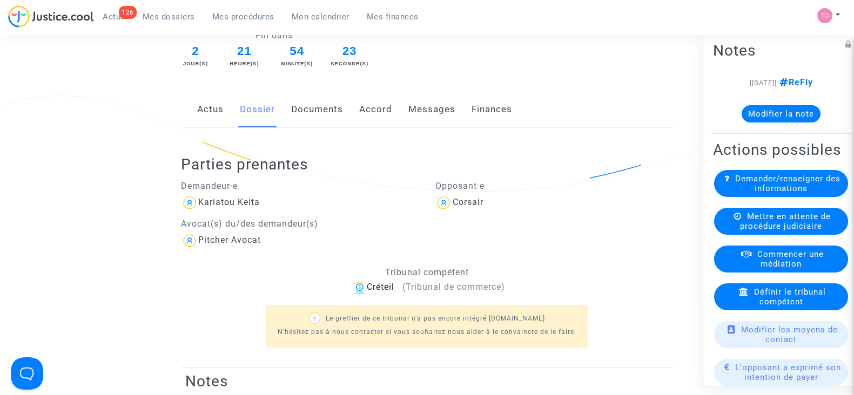
scroll to position [155, 0]
click at [302, 106] on link "Documents" at bounding box center [317, 111] width 52 height 36
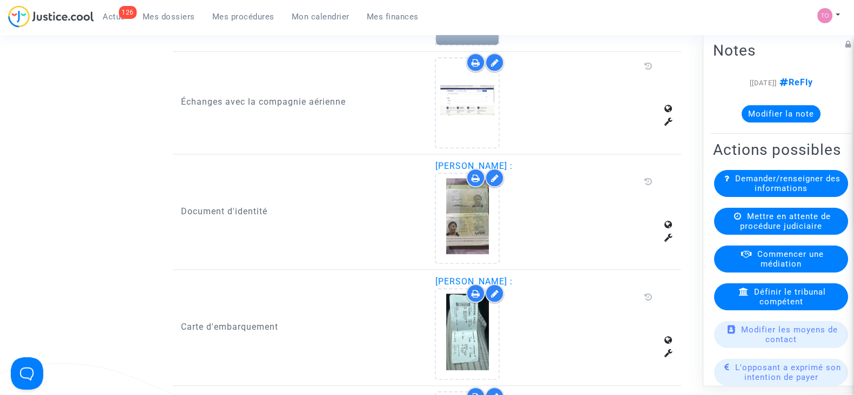
scroll to position [1314, 0]
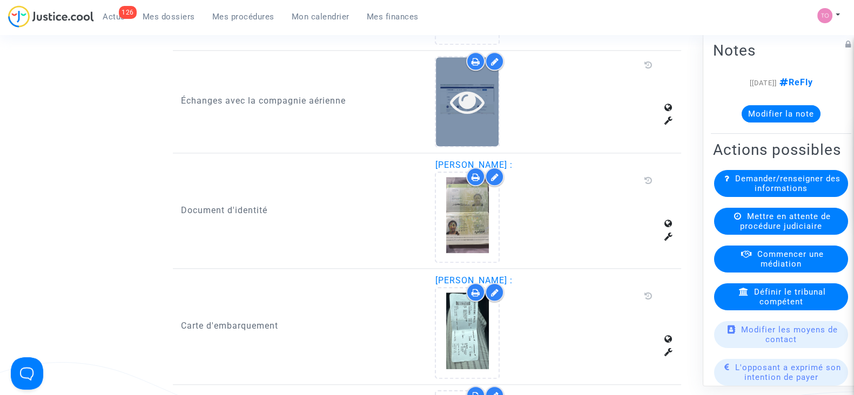
click at [456, 122] on div at bounding box center [467, 101] width 63 height 89
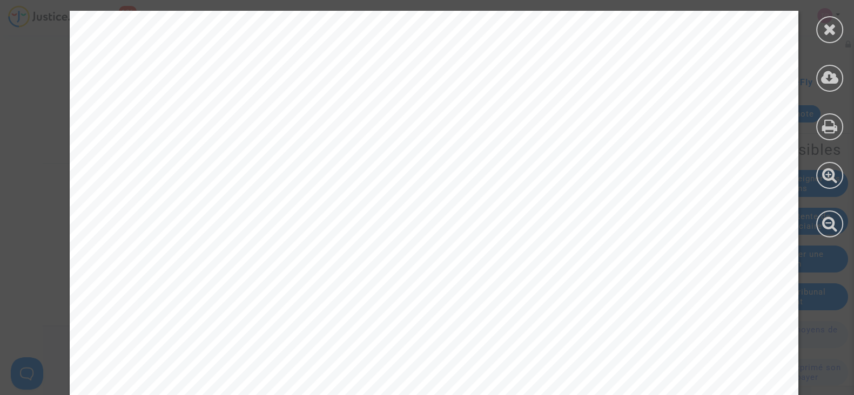
scroll to position [1860, 0]
click at [822, 28] on div at bounding box center [829, 29] width 27 height 27
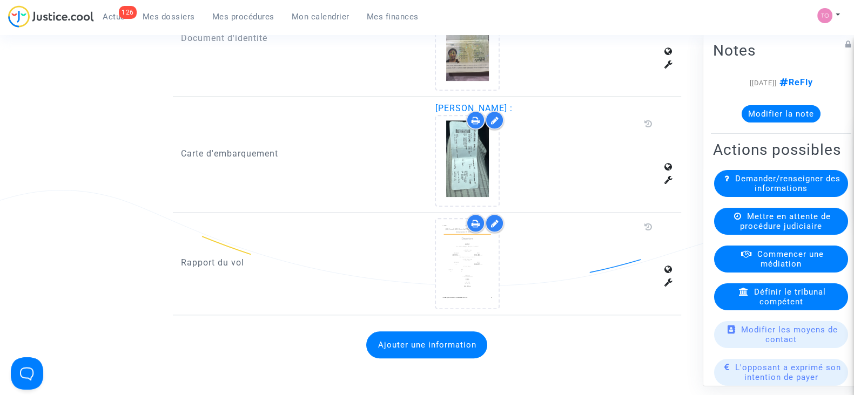
scroll to position [1488, 0]
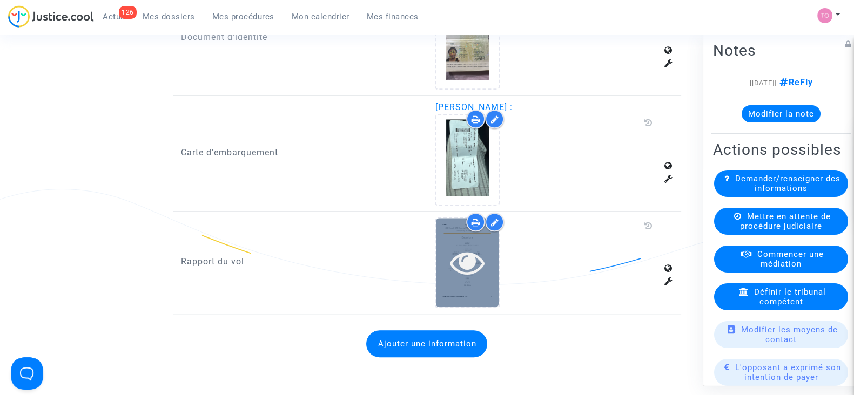
click at [461, 262] on icon at bounding box center [467, 262] width 35 height 35
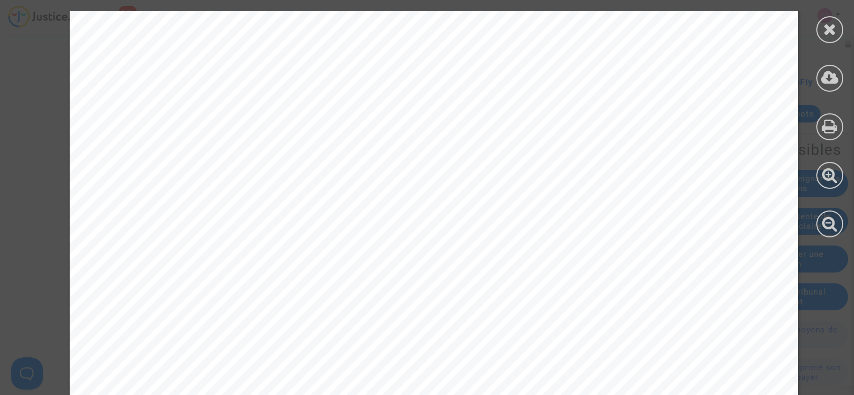
scroll to position [360, 0]
click at [816, 33] on div at bounding box center [829, 29] width 27 height 27
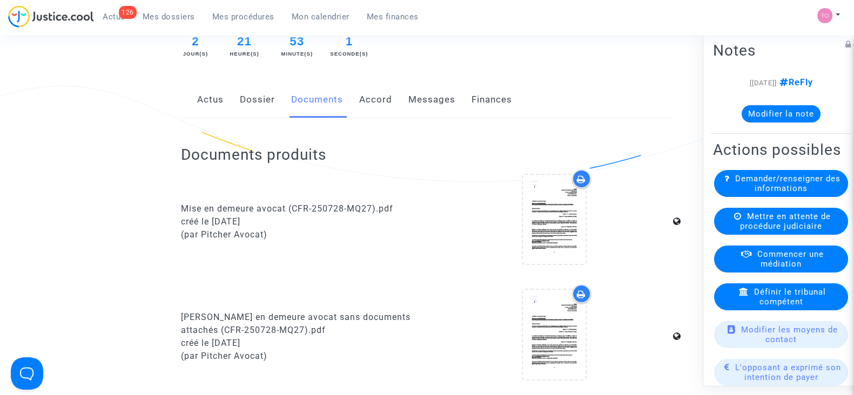
scroll to position [151, 0]
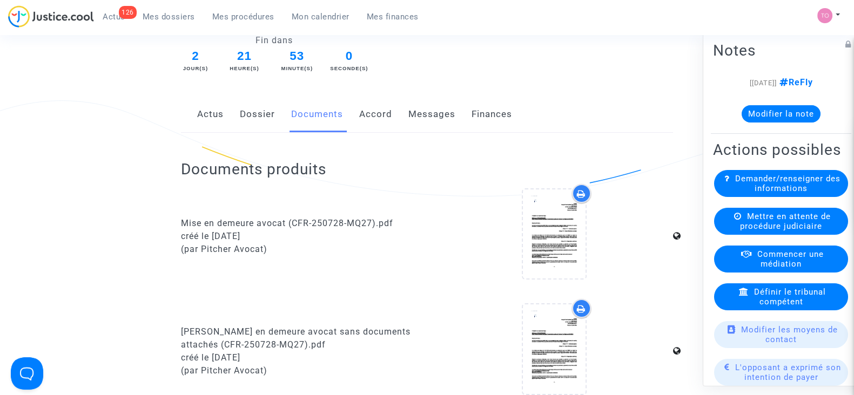
click at [359, 112] on link "Accord" at bounding box center [375, 115] width 33 height 36
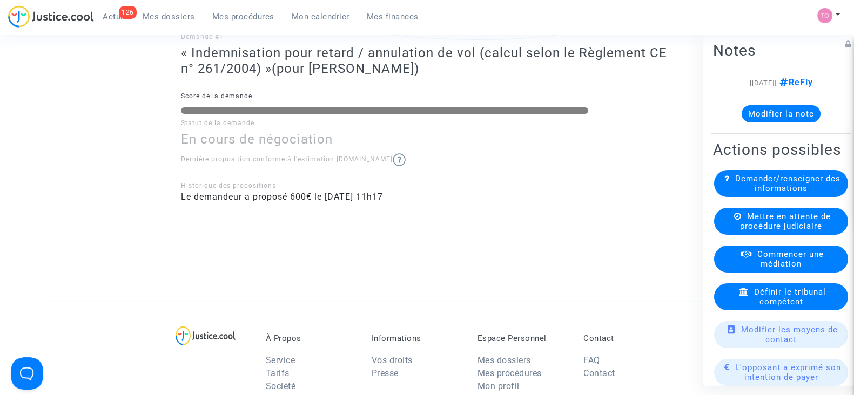
click at [550, 240] on div at bounding box center [427, 266] width 492 height 70
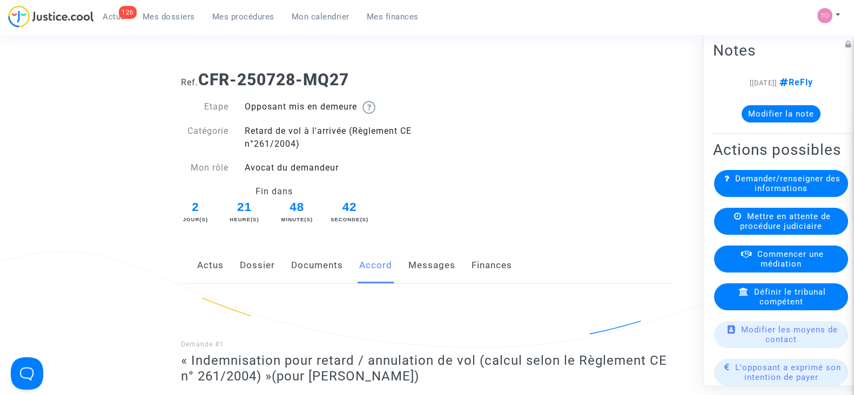
click at [253, 268] on link "Dossier" at bounding box center [257, 266] width 35 height 36
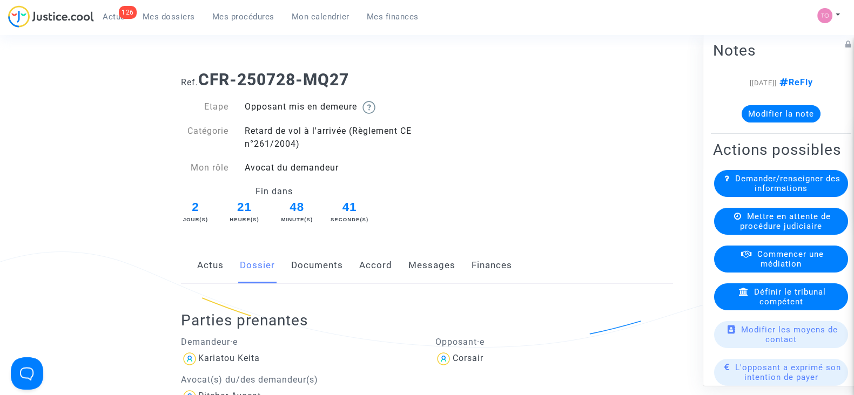
click at [327, 261] on link "Documents" at bounding box center [317, 266] width 52 height 36
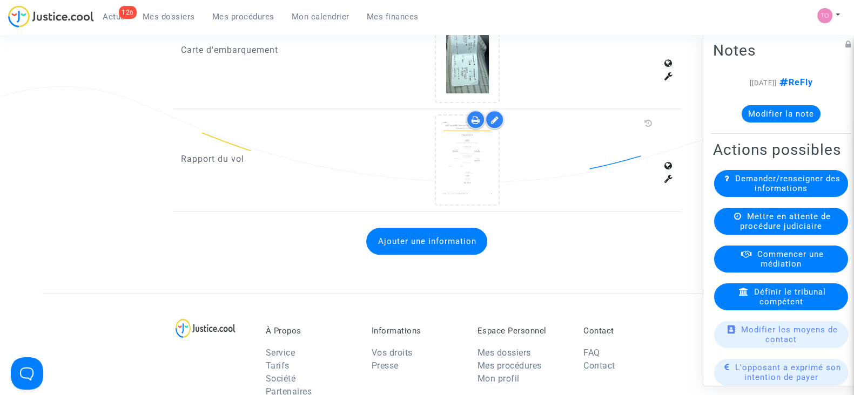
scroll to position [1591, 0]
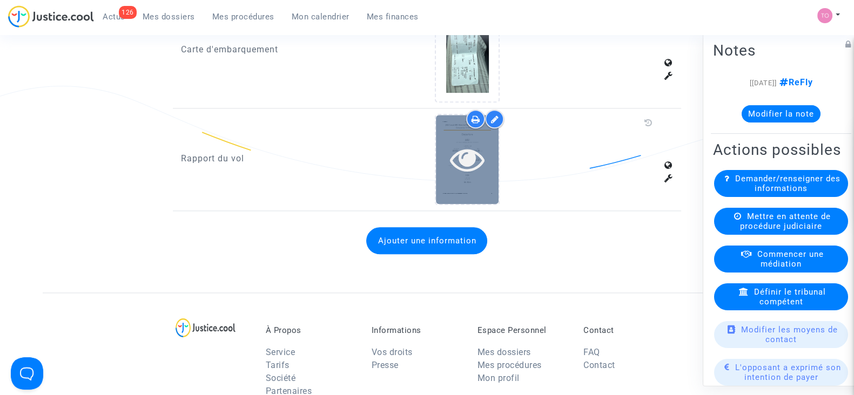
click at [474, 175] on div at bounding box center [467, 159] width 63 height 89
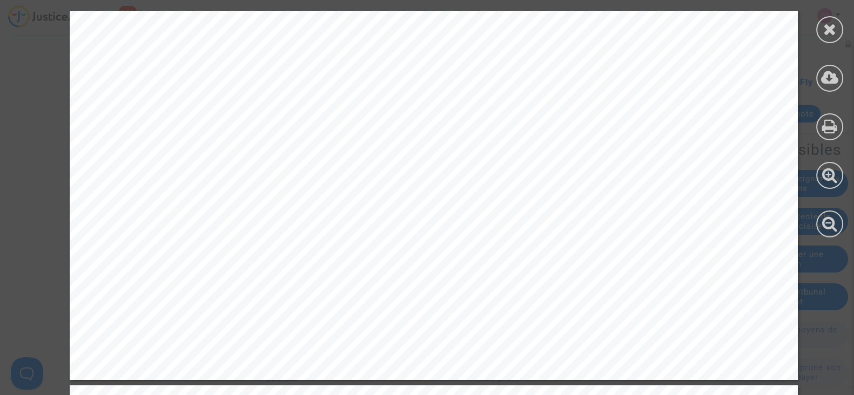
scroll to position [662, 0]
click at [826, 28] on icon at bounding box center [830, 29] width 14 height 16
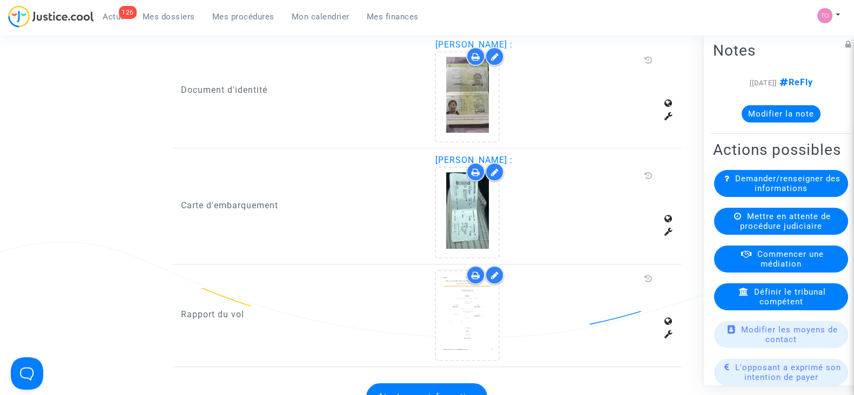
scroll to position [1429, 0]
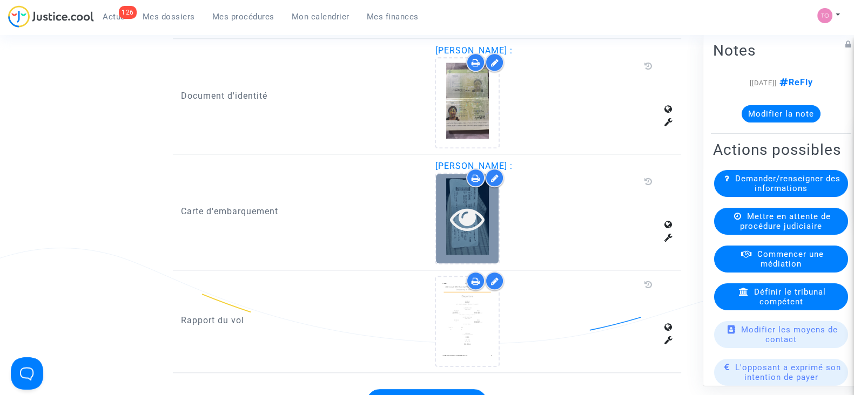
click at [437, 215] on div at bounding box center [467, 218] width 63 height 35
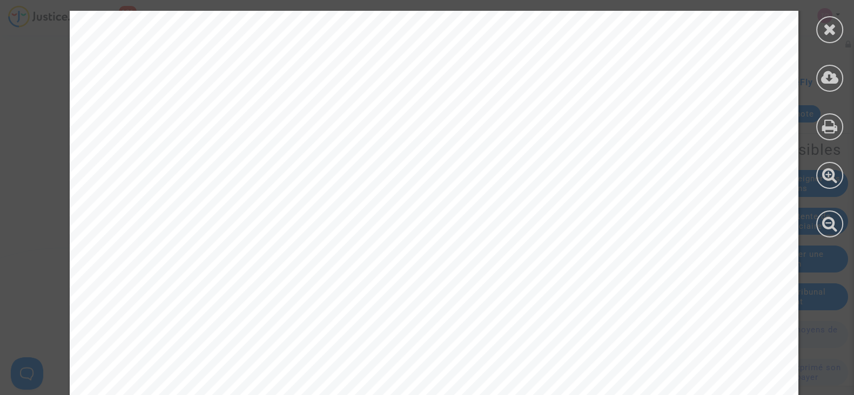
scroll to position [220, 0]
click at [824, 28] on icon at bounding box center [830, 29] width 14 height 16
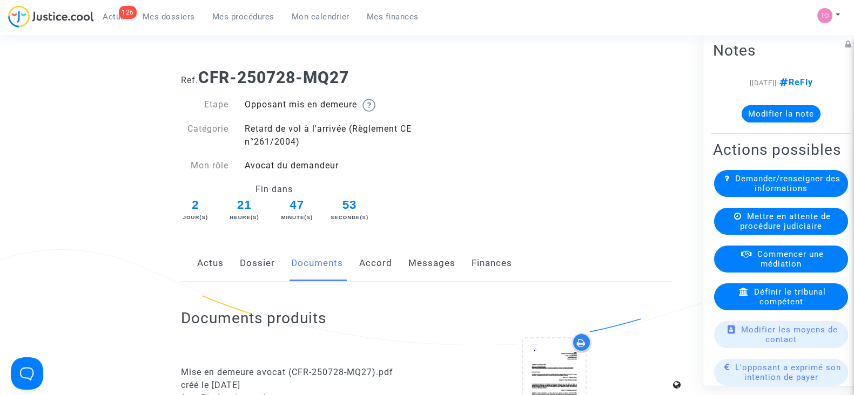
scroll to position [0, 0]
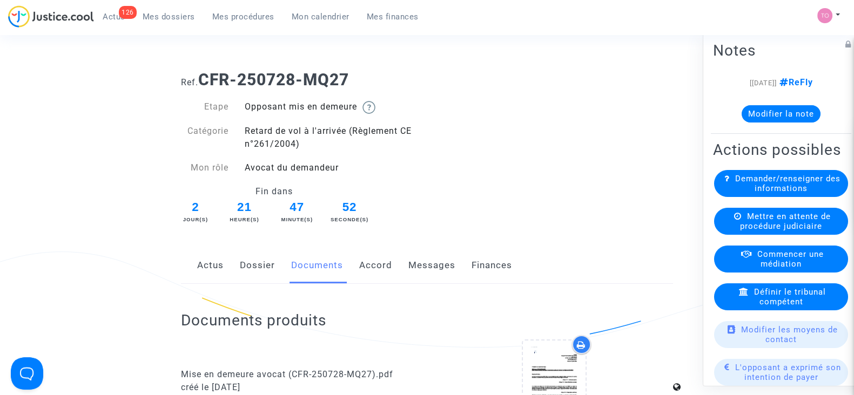
click at [260, 273] on link "Dossier" at bounding box center [257, 266] width 35 height 36
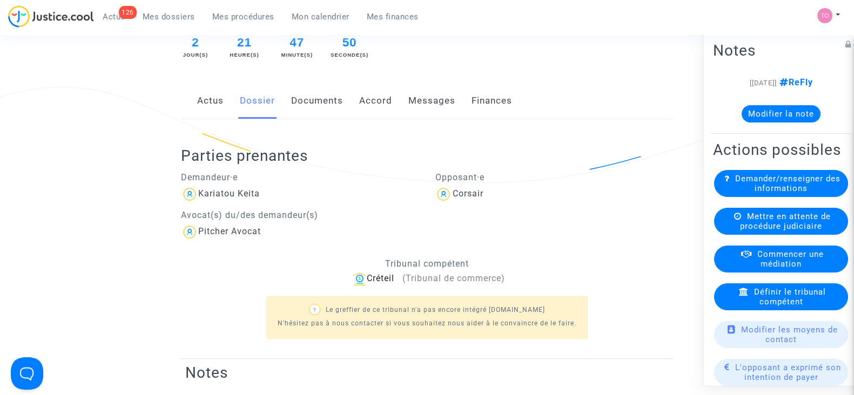
scroll to position [164, 0]
click at [311, 110] on link "Documents" at bounding box center [317, 102] width 52 height 36
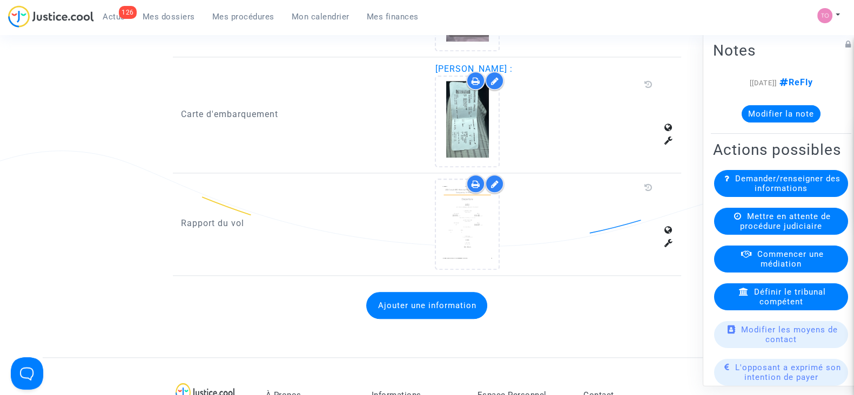
scroll to position [1574, 0]
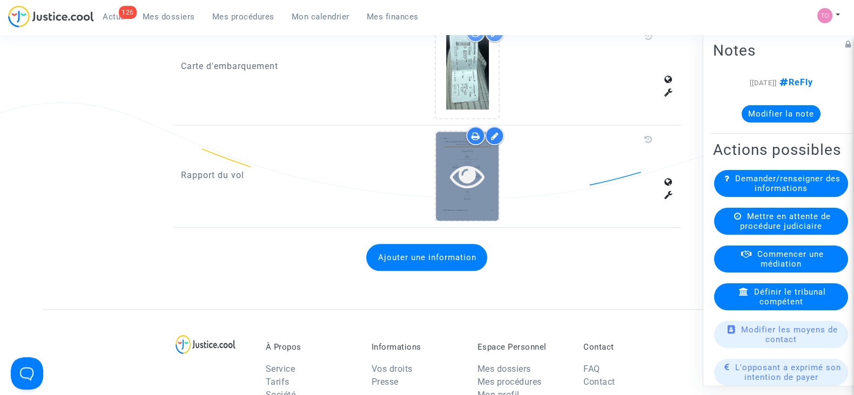
click at [455, 212] on div at bounding box center [467, 176] width 63 height 89
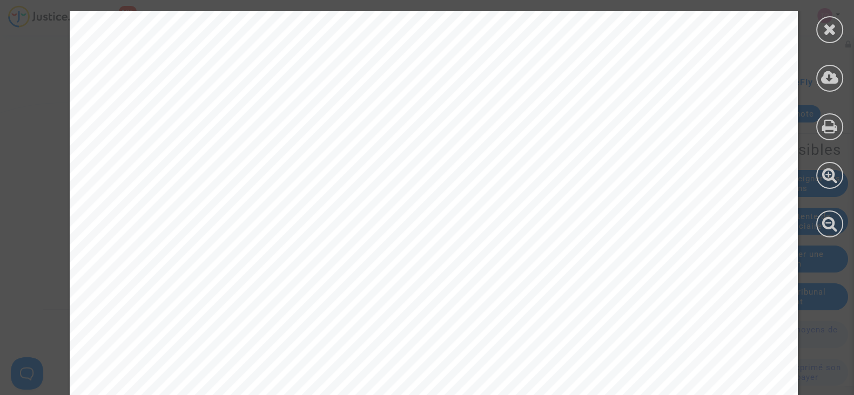
scroll to position [203, 0]
click at [823, 26] on icon at bounding box center [830, 29] width 14 height 16
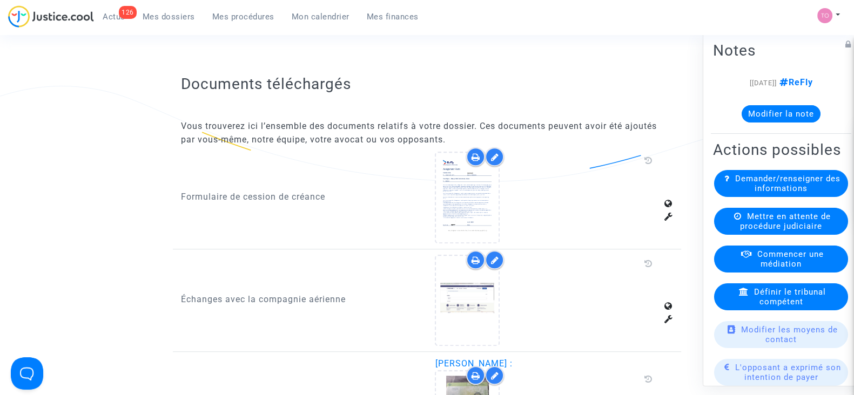
scroll to position [1321, 0]
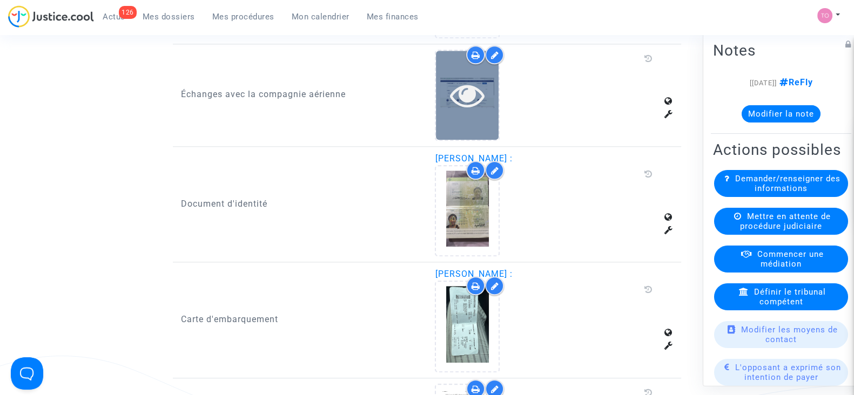
click at [470, 104] on icon at bounding box center [467, 95] width 35 height 35
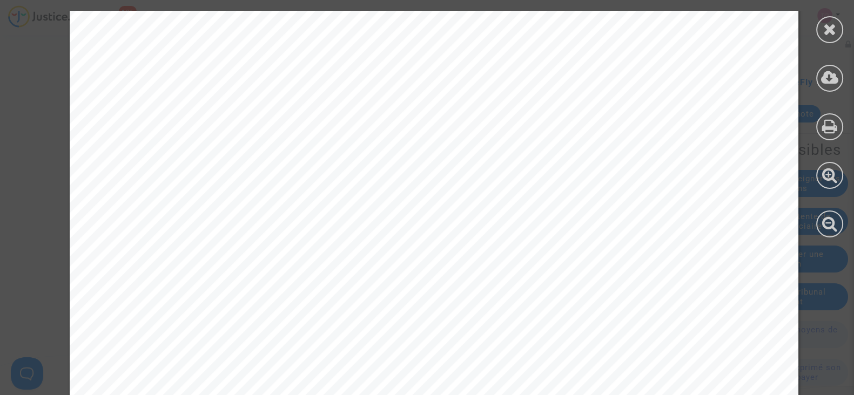
scroll to position [0, 0]
click at [831, 28] on icon at bounding box center [830, 29] width 14 height 16
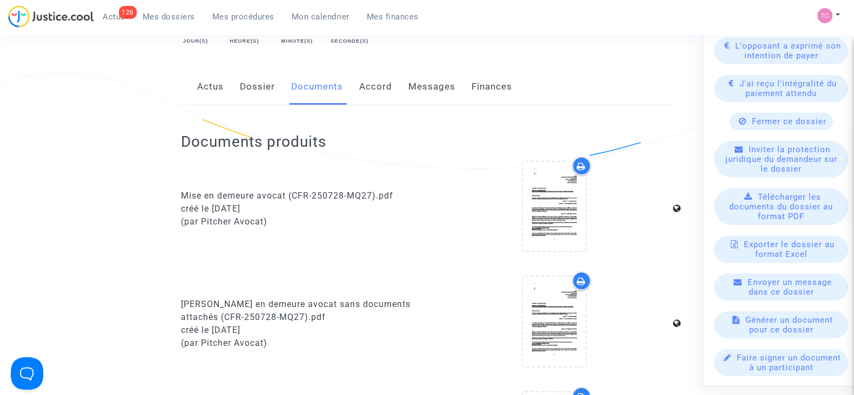
scroll to position [179, 0]
click at [243, 86] on link "Dossier" at bounding box center [257, 87] width 35 height 36
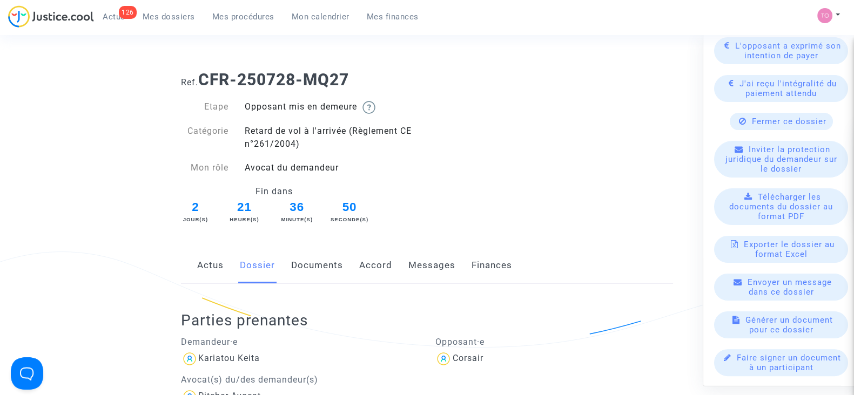
drag, startPoint x: 360, startPoint y: 73, endPoint x: 204, endPoint y: 76, distance: 156.1
click at [204, 76] on h1 "Ref. CFR-250728-MQ27" at bounding box center [427, 79] width 492 height 19
copy b "CFR-250728-MQ27"
click at [327, 278] on link "Documents" at bounding box center [317, 266] width 52 height 36
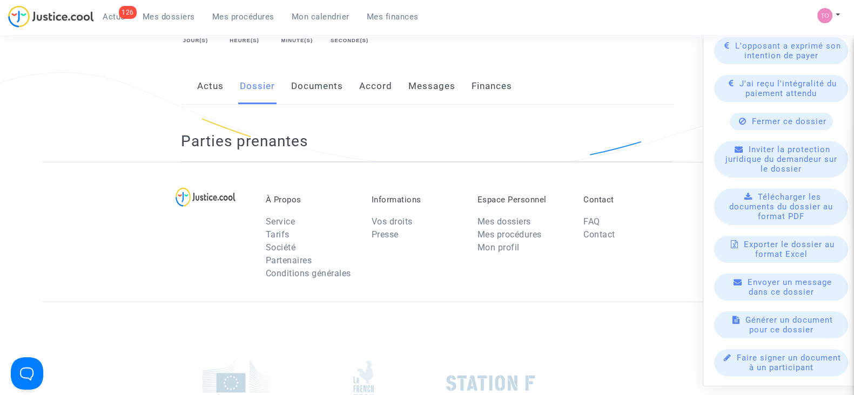
scroll to position [164, 0]
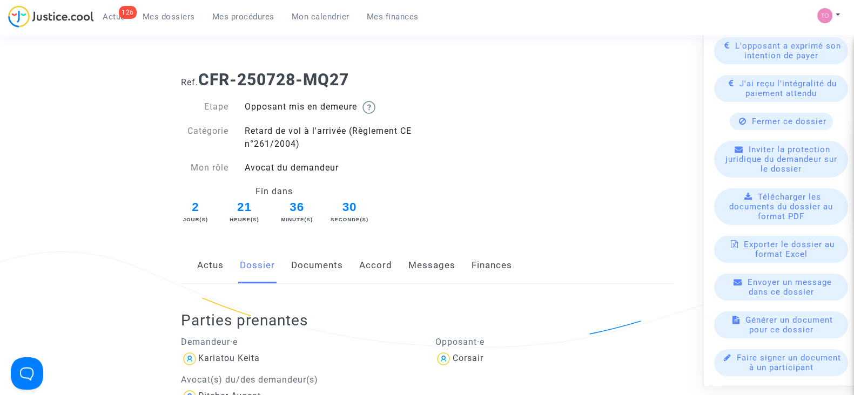
click at [716, 102] on div "J'ai reçu l'intégralité du paiement attendu" at bounding box center [781, 88] width 136 height 27
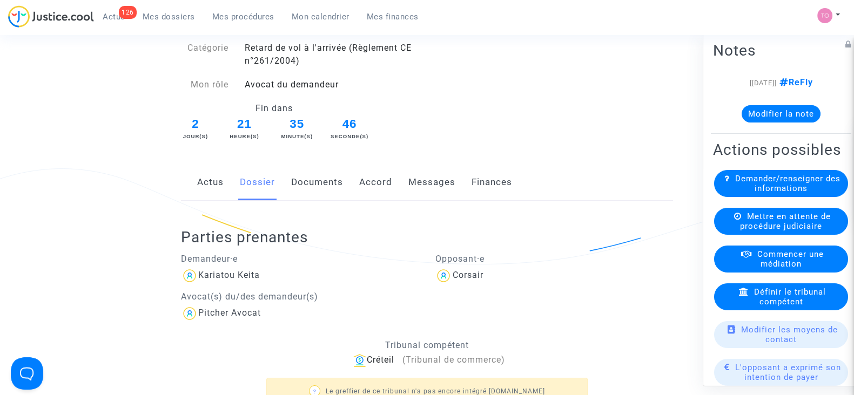
scroll to position [84, 0]
drag, startPoint x: 262, startPoint y: 276, endPoint x: 199, endPoint y: 282, distance: 63.4
click at [199, 282] on div "Kariatou Keita" at bounding box center [300, 275] width 238 height 17
copy div "Kariatou Keita"
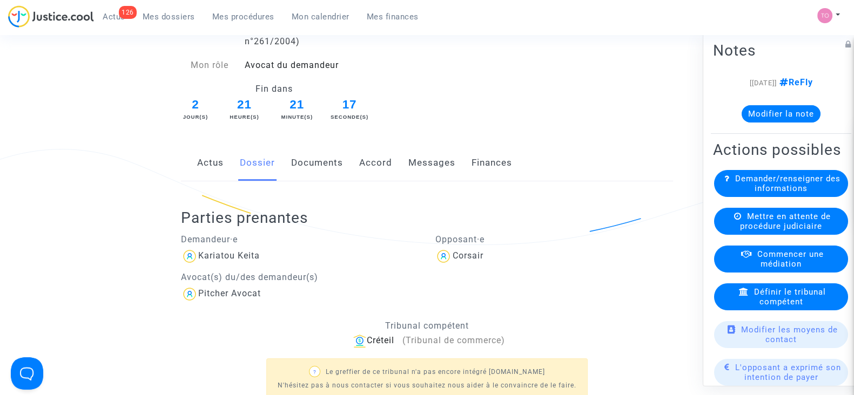
scroll to position [103, 0]
click at [766, 110] on button "Modifier la note" at bounding box center [780, 113] width 79 height 17
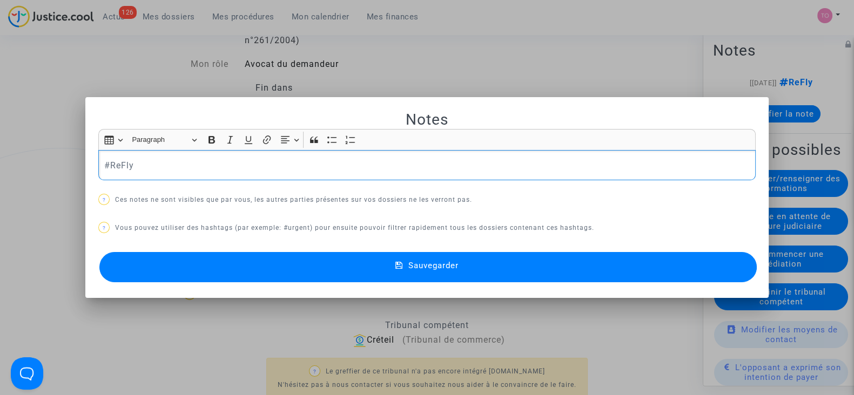
drag, startPoint x: 197, startPoint y: 170, endPoint x: 4, endPoint y: 164, distance: 192.9
click at [4, 164] on div "Notes Rich Text Editor Insert table Insert table Heading Paragraph Paragraph He…" at bounding box center [427, 197] width 854 height 395
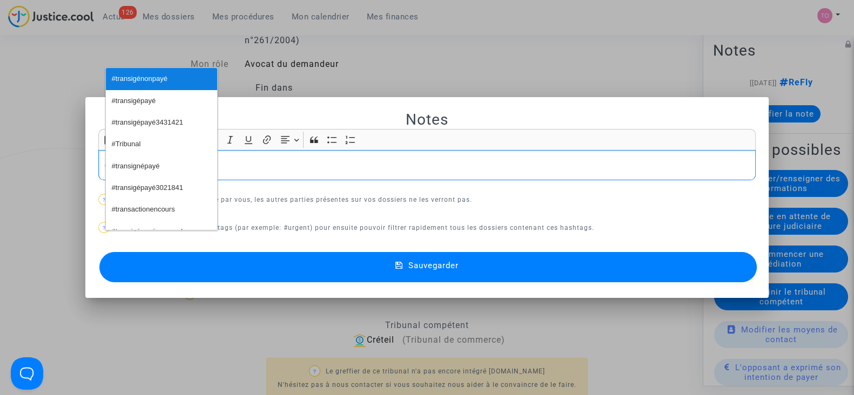
click at [132, 73] on span "#transigénonpayé" at bounding box center [140, 79] width 56 height 16
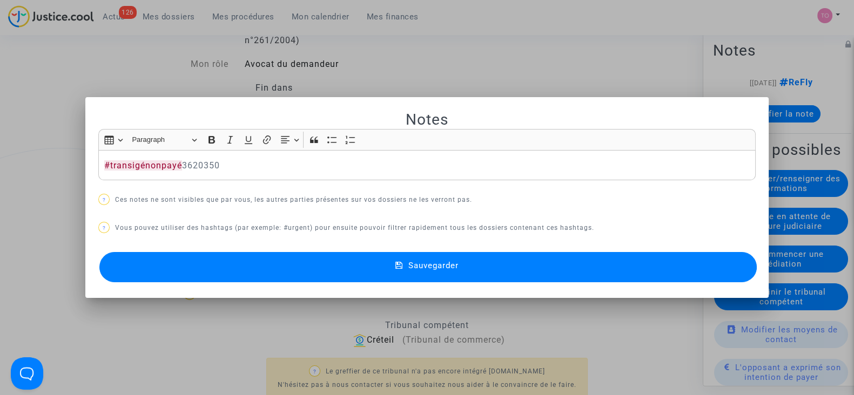
drag, startPoint x: 239, startPoint y: 264, endPoint x: 199, endPoint y: 257, distance: 40.6
click at [199, 257] on button "Sauvegarder" at bounding box center [427, 267] width 657 height 30
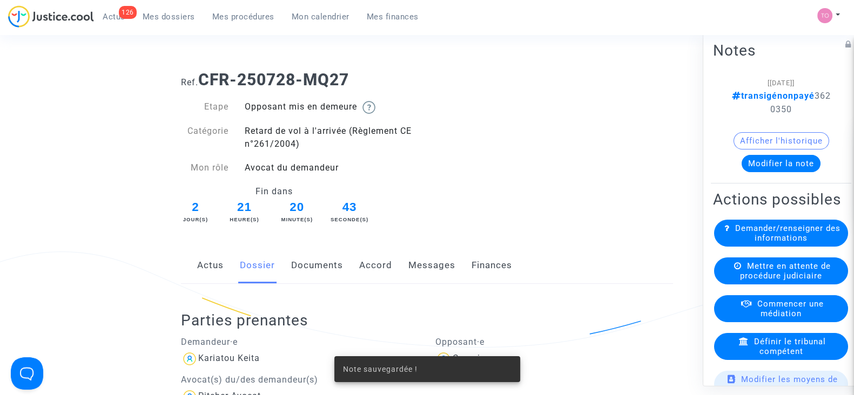
scroll to position [103, 0]
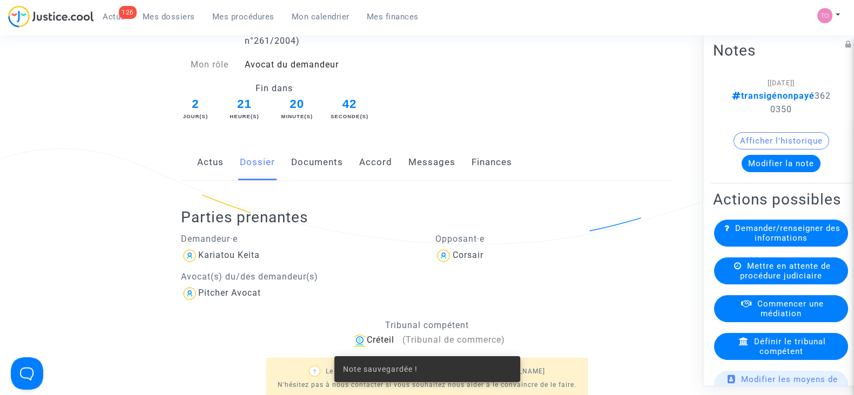
click at [374, 268] on div "Demandeur·e Kariatou Keita Avocat(s) du/des demandeur(s) Pitcher Avocat" at bounding box center [300, 265] width 254 height 76
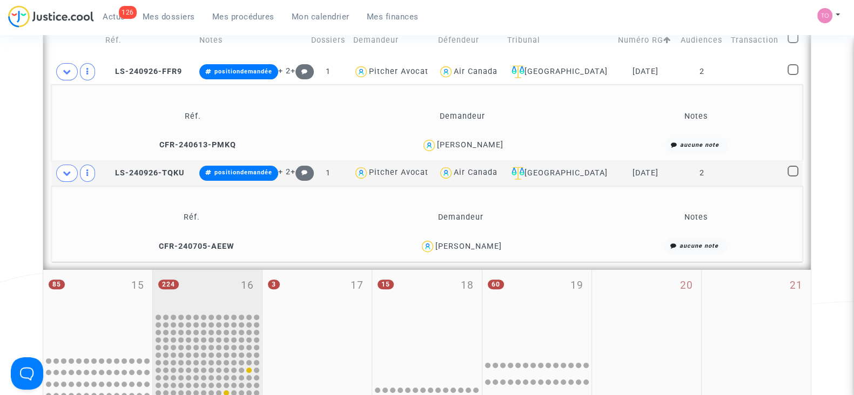
scroll to position [453, 0]
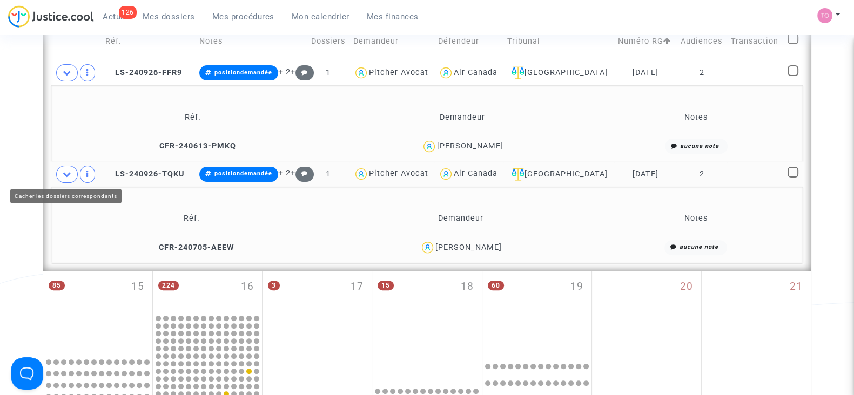
click at [60, 167] on span at bounding box center [67, 174] width 22 height 17
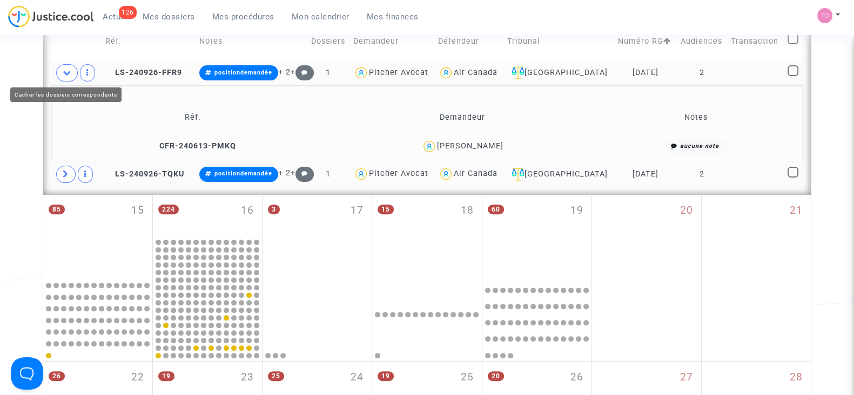
click at [64, 70] on icon at bounding box center [67, 73] width 9 height 8
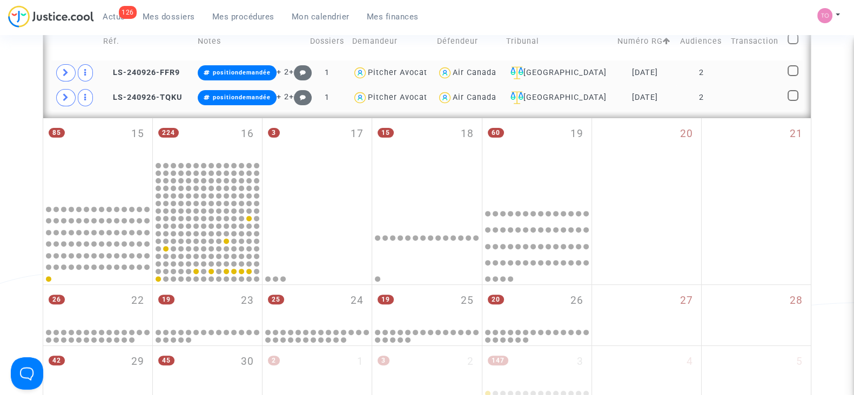
click at [483, 75] on div "Air Canada" at bounding box center [475, 72] width 44 height 9
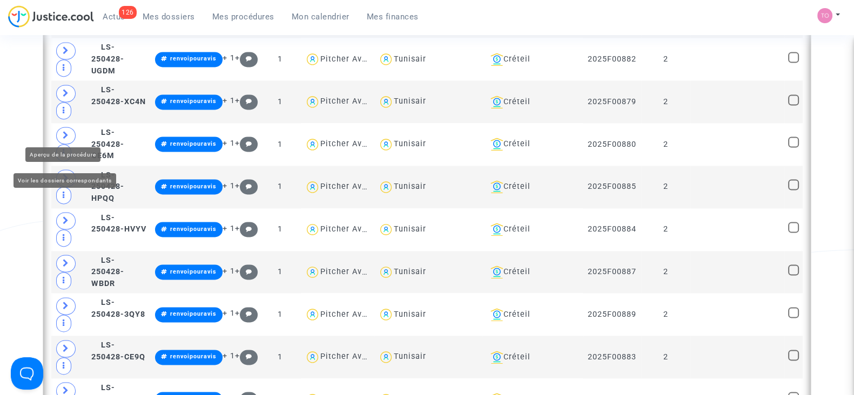
scroll to position [1996, 0]
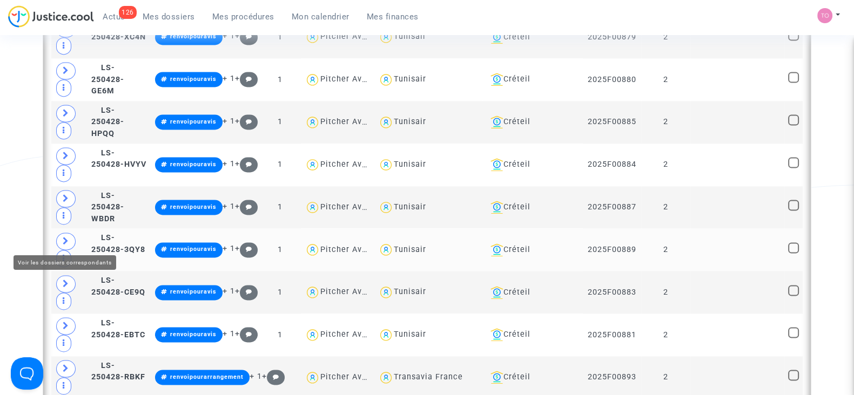
click at [65, 237] on icon at bounding box center [66, 241] width 6 height 8
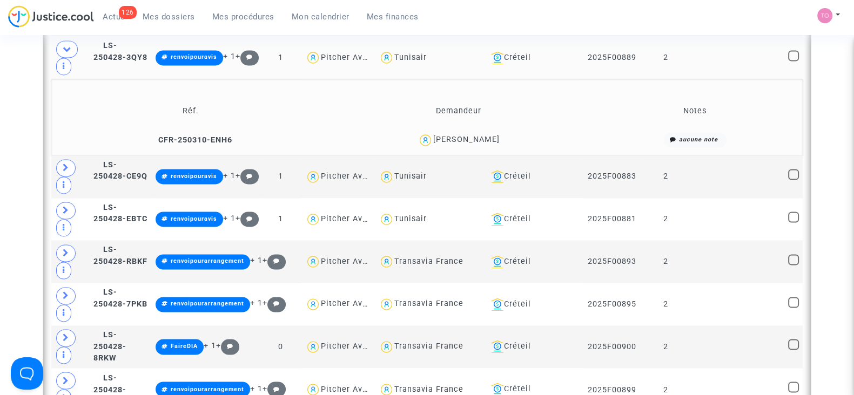
scroll to position [2190, 0]
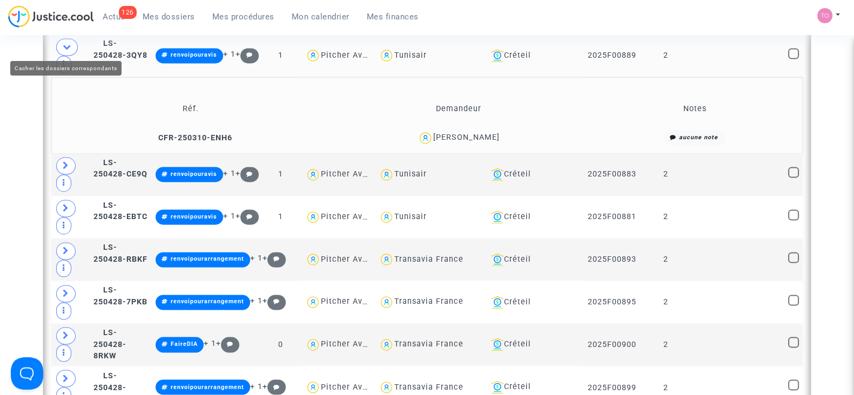
click at [63, 44] on icon at bounding box center [67, 47] width 9 height 8
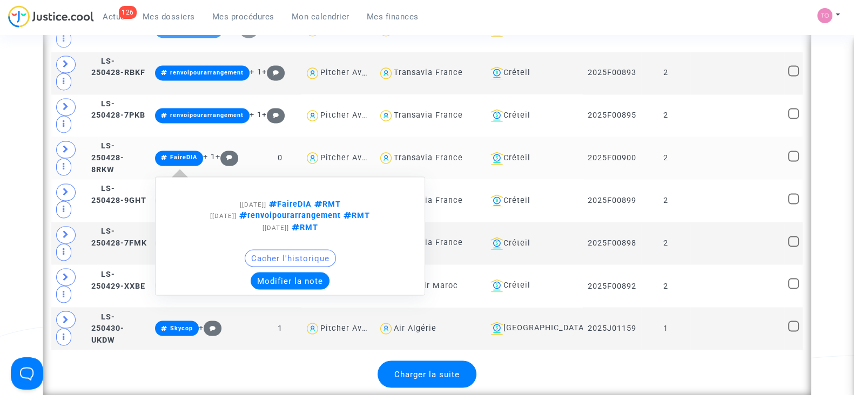
scroll to position [2301, 0]
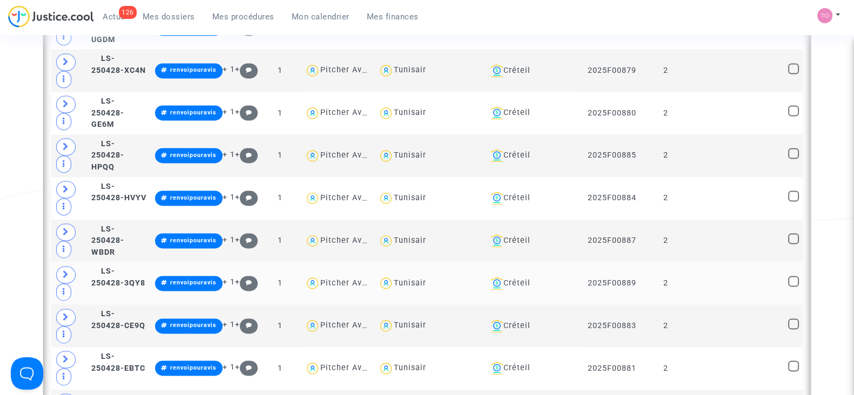
scroll to position [1961, 0]
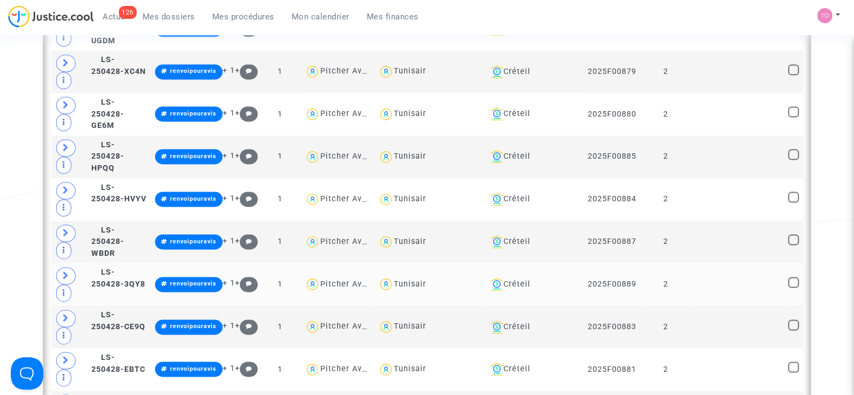
click at [173, 20] on span "Mes dossiers" at bounding box center [169, 17] width 52 height 10
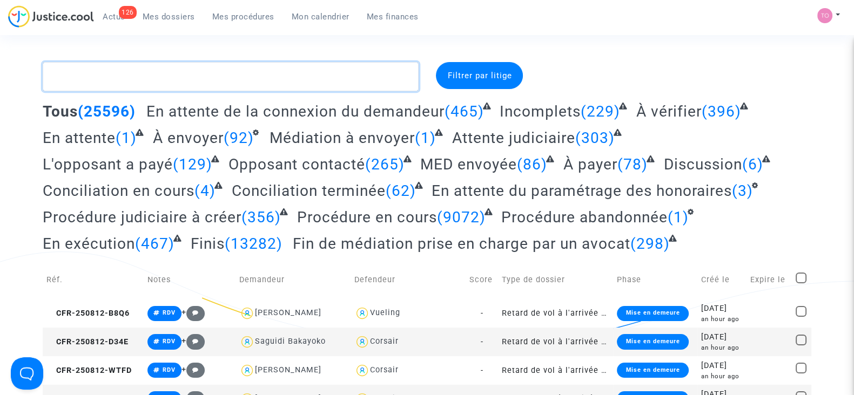
click at [117, 83] on textarea at bounding box center [231, 76] width 376 height 29
paste textarea "CFR-250502-9P3N"
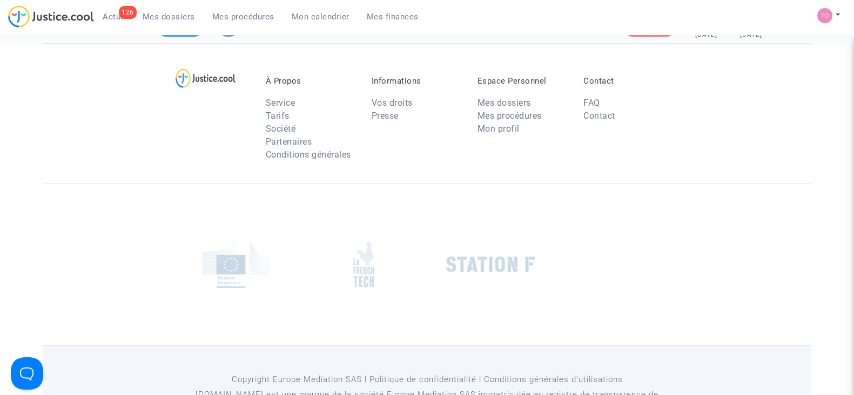
scroll to position [85, 0]
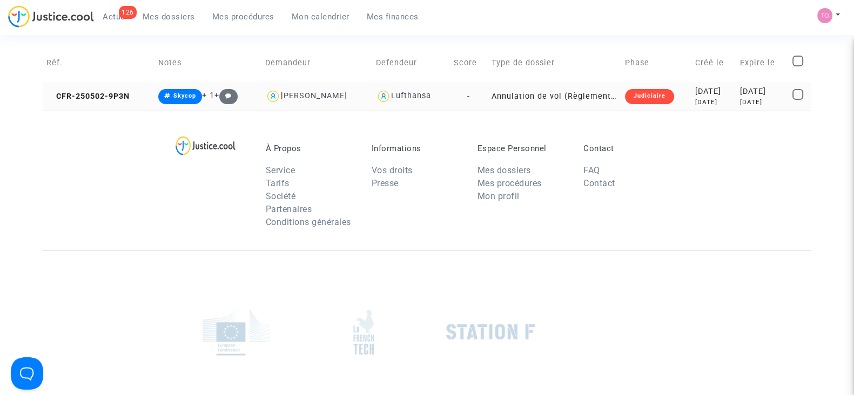
type textarea "CFR-250502-9P3N"
click at [695, 93] on div "[DATE]" at bounding box center [713, 92] width 37 height 12
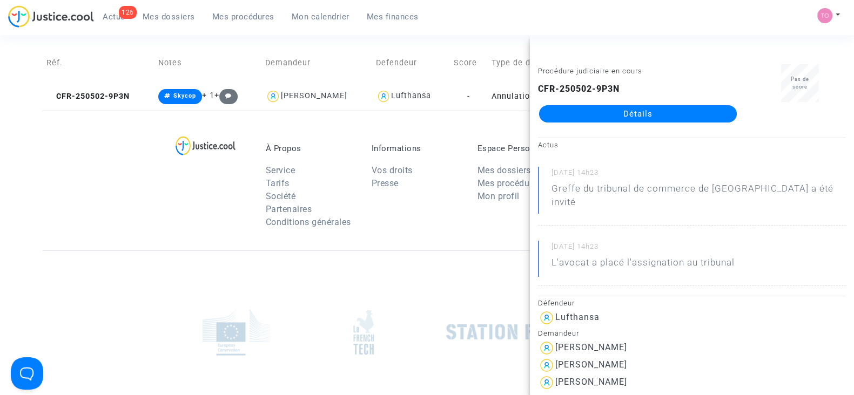
click at [621, 108] on link "Détails" at bounding box center [638, 113] width 198 height 17
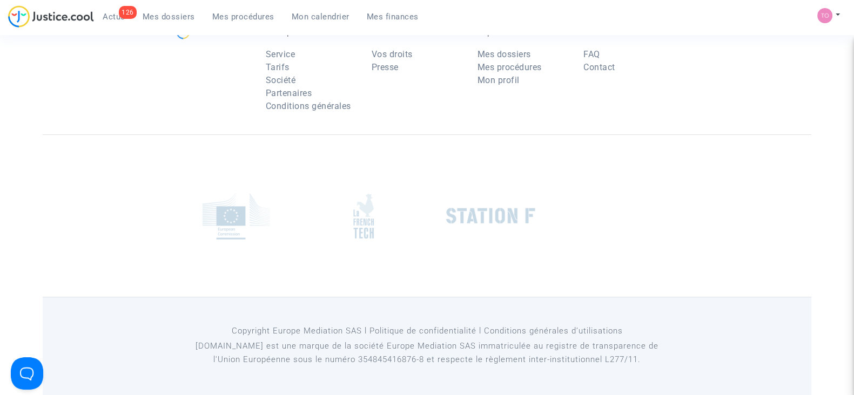
scroll to position [85, 0]
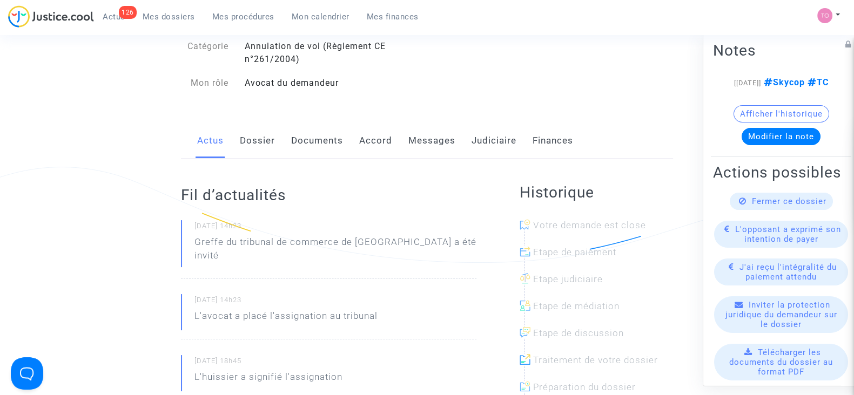
click at [484, 136] on link "Judiciaire" at bounding box center [493, 141] width 45 height 36
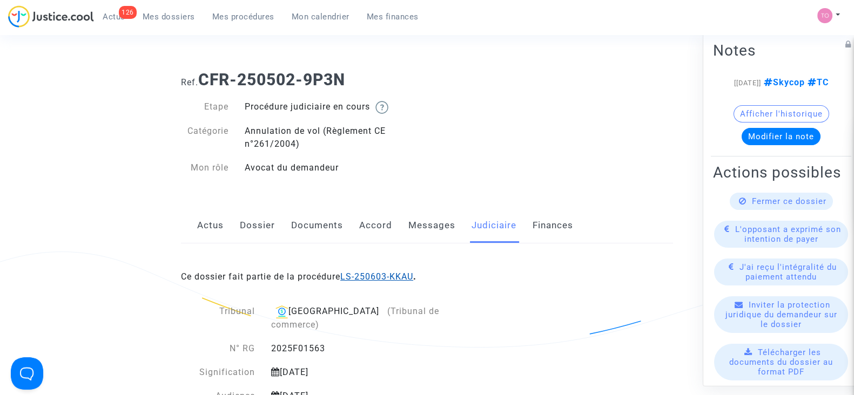
click at [378, 273] on link "LS-250603-KKAU" at bounding box center [376, 277] width 73 height 10
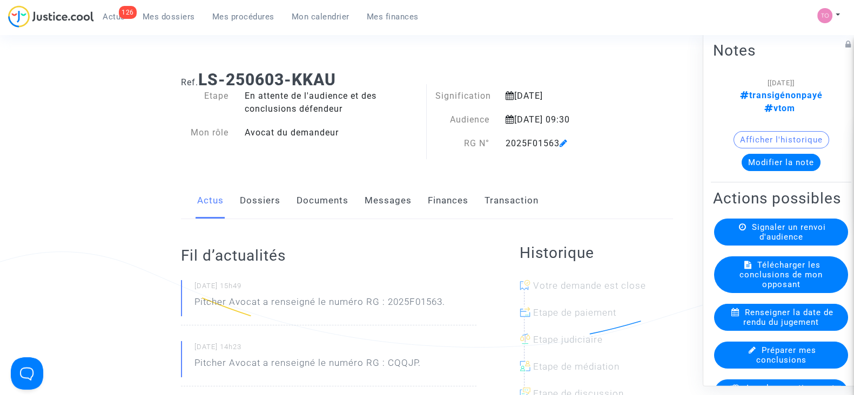
click at [764, 163] on button "Modifier la note" at bounding box center [780, 162] width 79 height 17
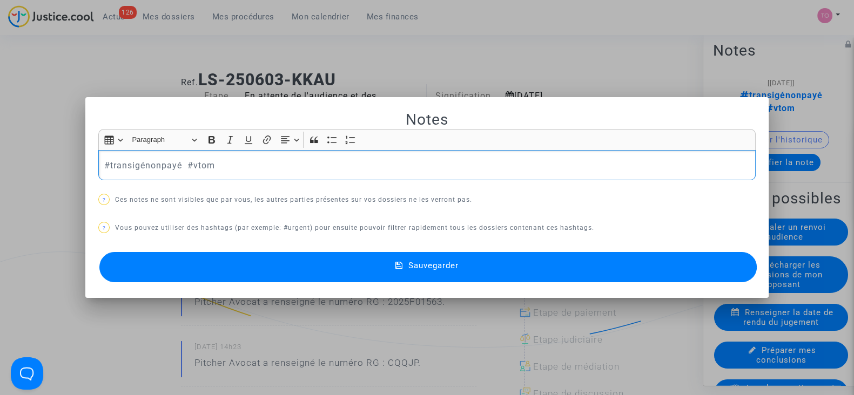
click at [176, 165] on p "#transigénonpayé #vtom" at bounding box center [427, 166] width 646 height 14
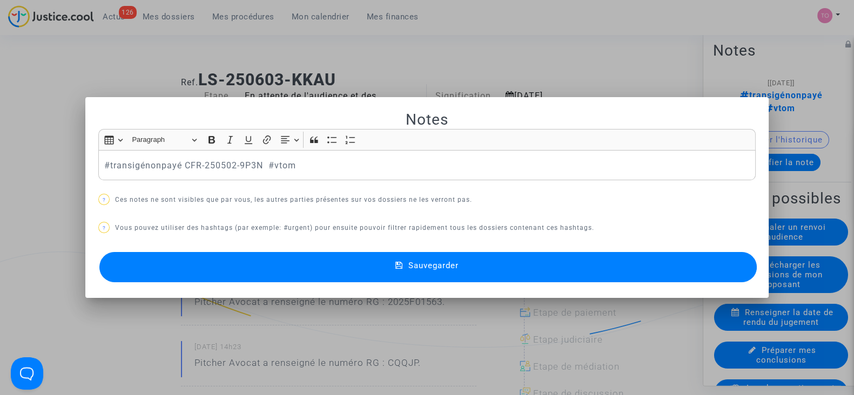
click at [422, 276] on button "Sauvegarder" at bounding box center [427, 267] width 657 height 30
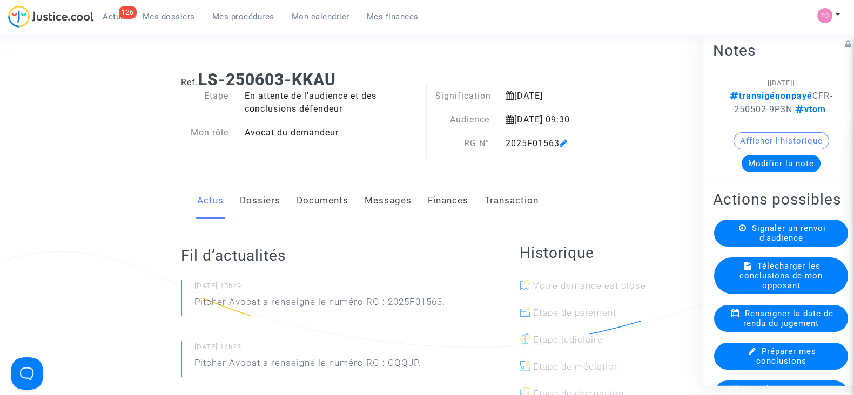
click at [768, 172] on button "Modifier la note" at bounding box center [780, 163] width 79 height 17
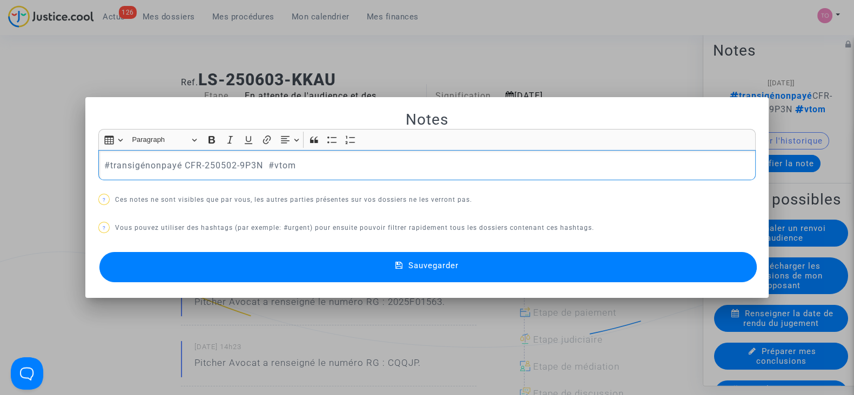
drag, startPoint x: 257, startPoint y: 165, endPoint x: 183, endPoint y: 168, distance: 74.6
click at [183, 168] on p "#transigénonpayé CFR-250502-9P3N #vtom" at bounding box center [427, 166] width 646 height 14
click at [288, 276] on button "Sauvegarder" at bounding box center [427, 267] width 657 height 30
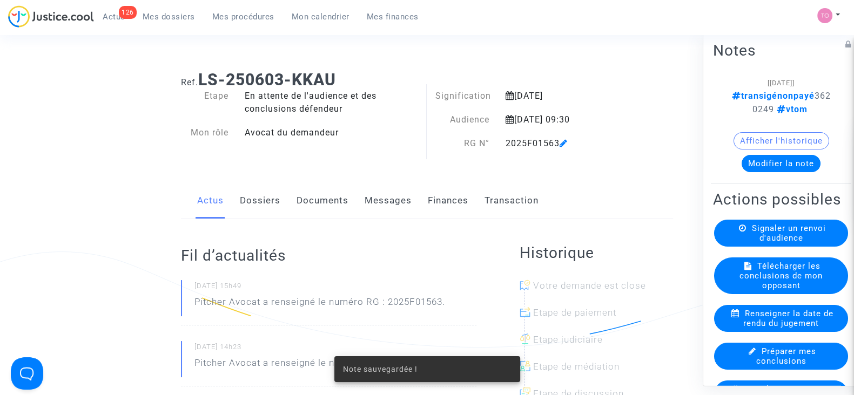
click at [759, 136] on button "Afficher l'historique" at bounding box center [781, 140] width 96 height 17
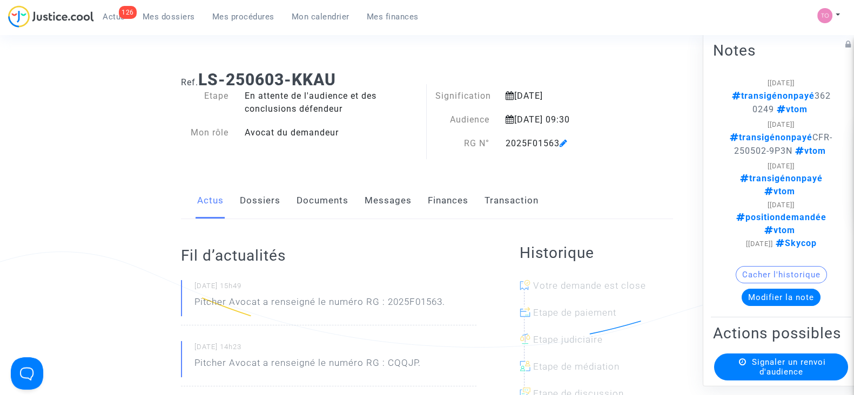
click at [747, 275] on button "Cacher l'historique" at bounding box center [781, 274] width 91 height 17
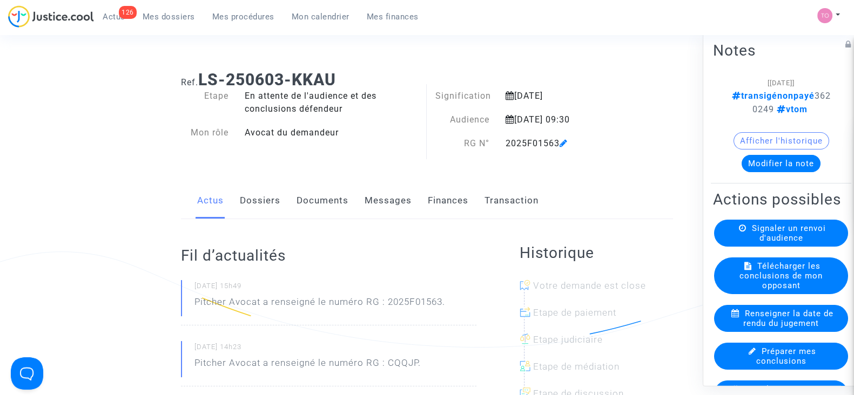
click at [159, 20] on span "Mes dossiers" at bounding box center [169, 17] width 52 height 10
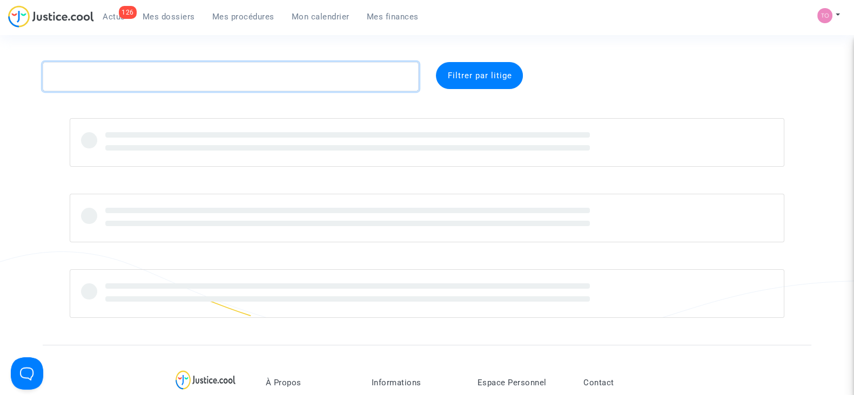
click at [140, 74] on textarea at bounding box center [231, 76] width 376 height 29
paste textarea "Gares"
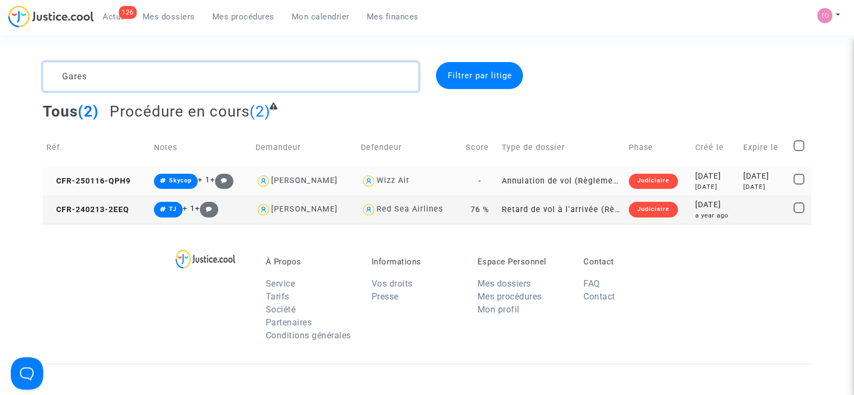
type textarea "Gares"
click at [707, 180] on div "[DATE]" at bounding box center [715, 177] width 41 height 12
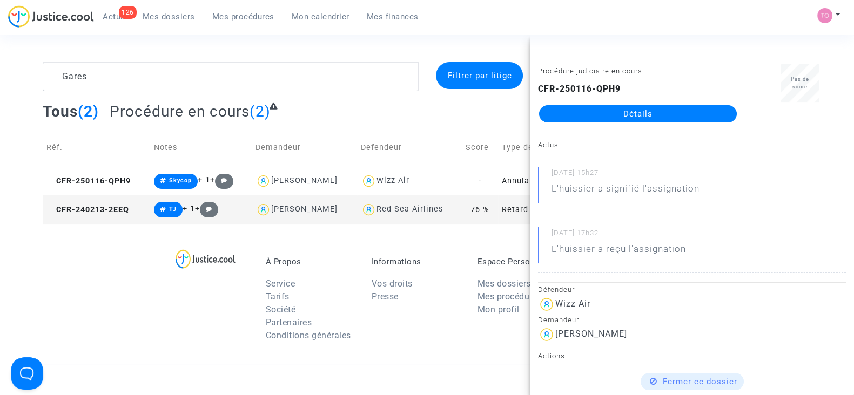
click at [619, 111] on link "Détails" at bounding box center [638, 113] width 198 height 17
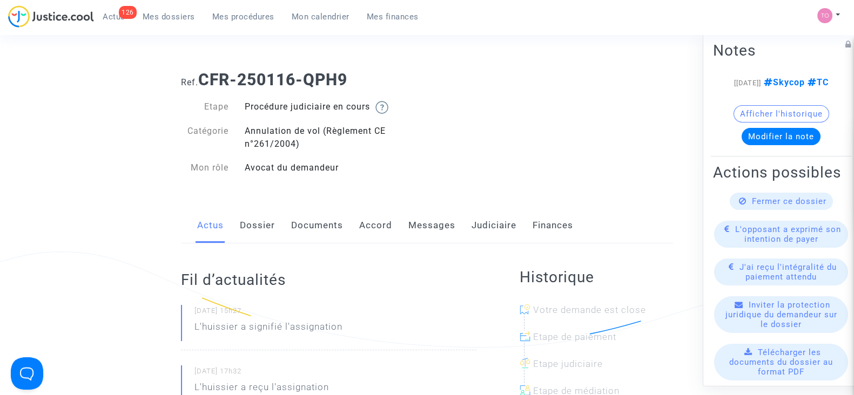
click at [371, 225] on link "Accord" at bounding box center [375, 226] width 33 height 36
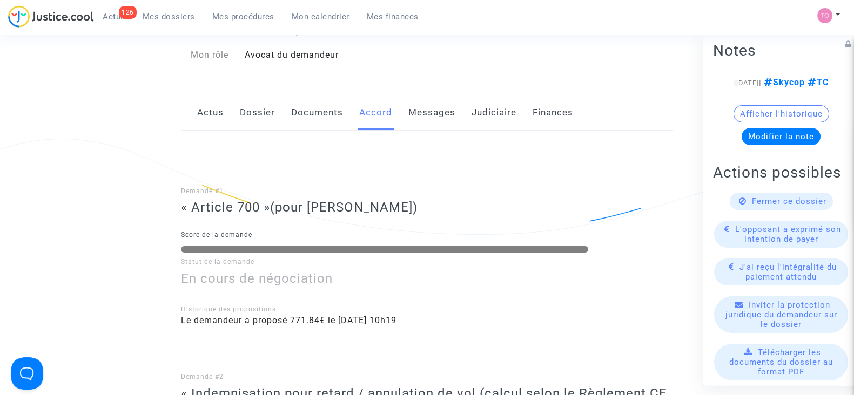
scroll to position [113, 0]
click at [557, 109] on link "Finances" at bounding box center [552, 113] width 41 height 36
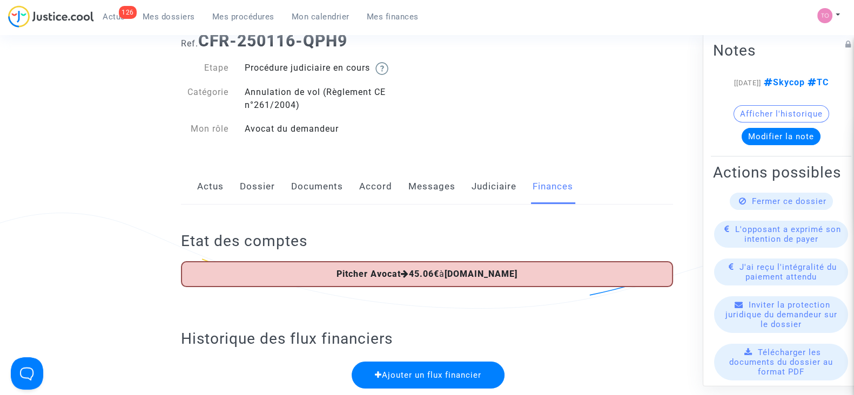
scroll to position [38, 0]
click at [490, 191] on link "Judiciaire" at bounding box center [493, 188] width 45 height 36
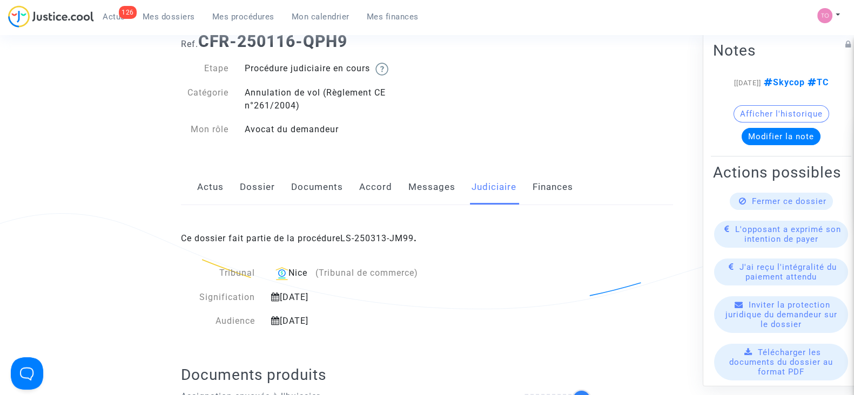
click at [369, 190] on link "Accord" at bounding box center [375, 188] width 33 height 36
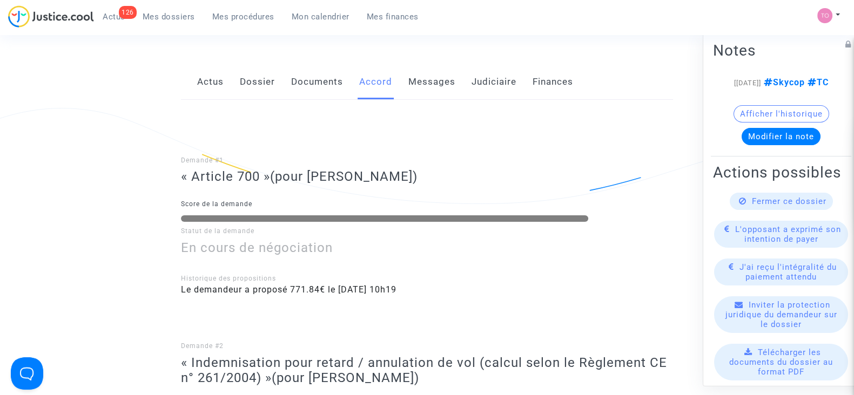
scroll to position [124, 0]
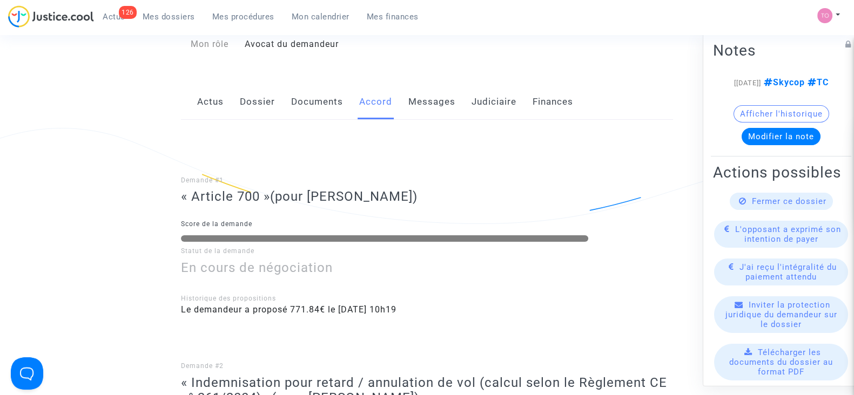
click at [489, 102] on link "Judiciaire" at bounding box center [493, 102] width 45 height 36
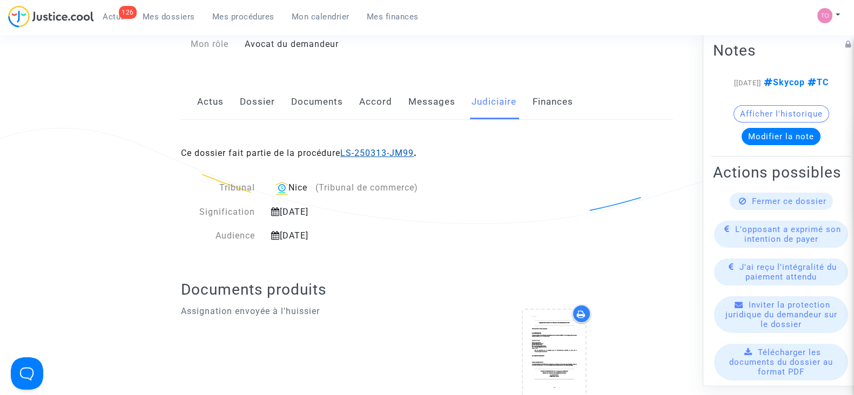
click at [362, 153] on link "LS-250313-JM99" at bounding box center [376, 153] width 73 height 10
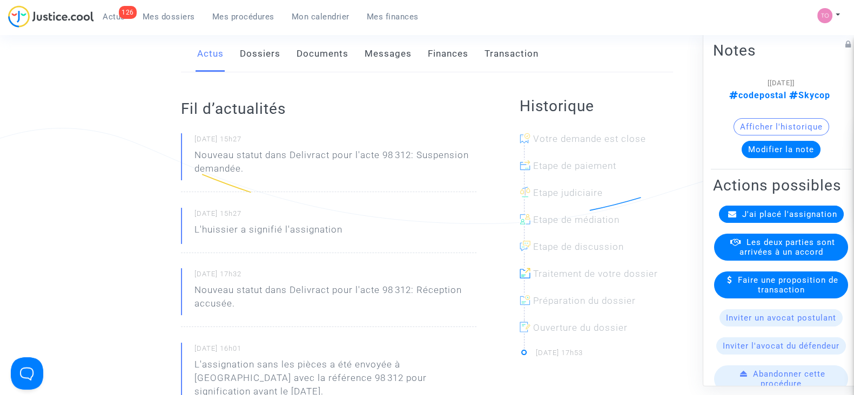
click at [429, 53] on link "Finances" at bounding box center [448, 54] width 41 height 36
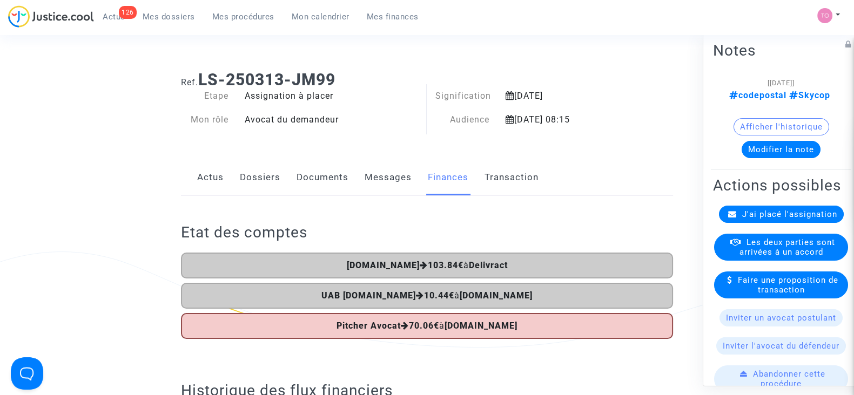
click at [261, 179] on link "Dossiers" at bounding box center [260, 178] width 41 height 36
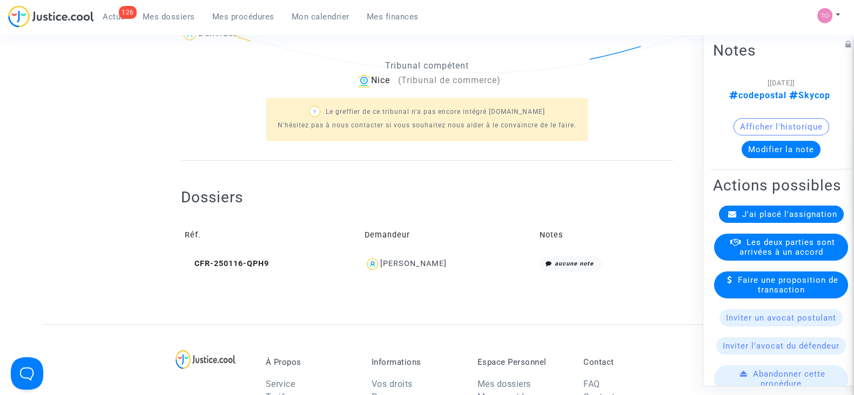
scroll to position [275, 0]
click at [186, 261] on icon at bounding box center [189, 264] width 8 height 8
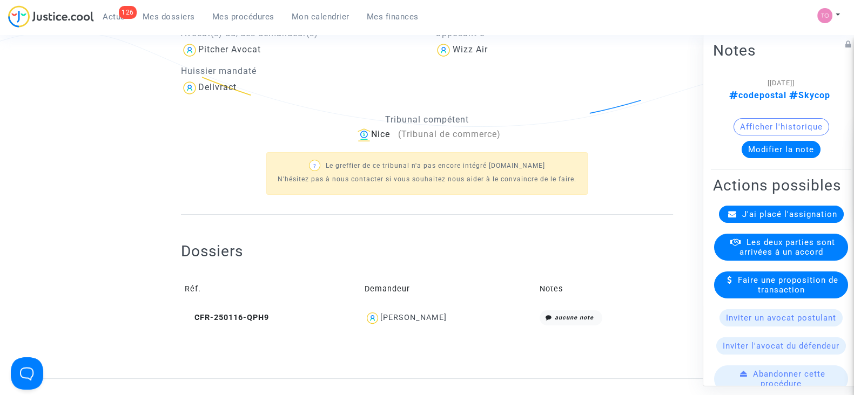
scroll to position [221, 0]
drag, startPoint x: 468, startPoint y: 311, endPoint x: 375, endPoint y: 322, distance: 93.6
click at [375, 322] on div "Ahmed rayen Gares" at bounding box center [449, 319] width 168 height 16
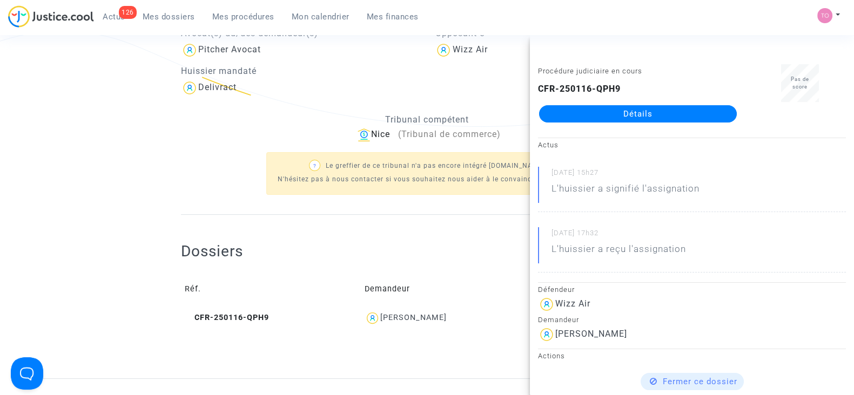
copy div "Ahmed rayen Gares"
click at [130, 180] on ng-component "Ref. LS-250313-JM99 Etape Assignation à placer Mon rôle Avocat du demandeur Sig…" at bounding box center [427, 109] width 768 height 537
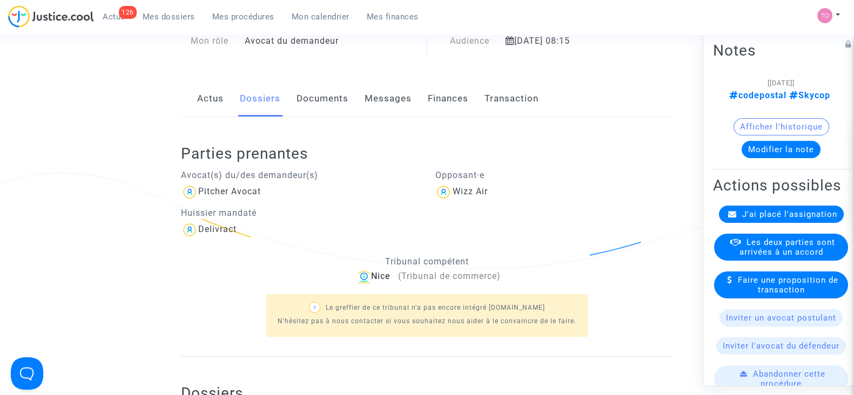
scroll to position [0, 0]
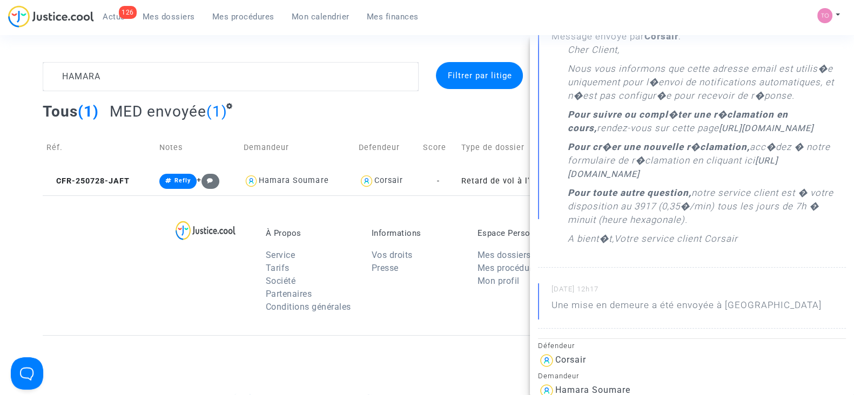
click at [100, 240] on div "À Propos Service Tarifs Société Partenaires Conditions générales Informations V…" at bounding box center [427, 265] width 768 height 140
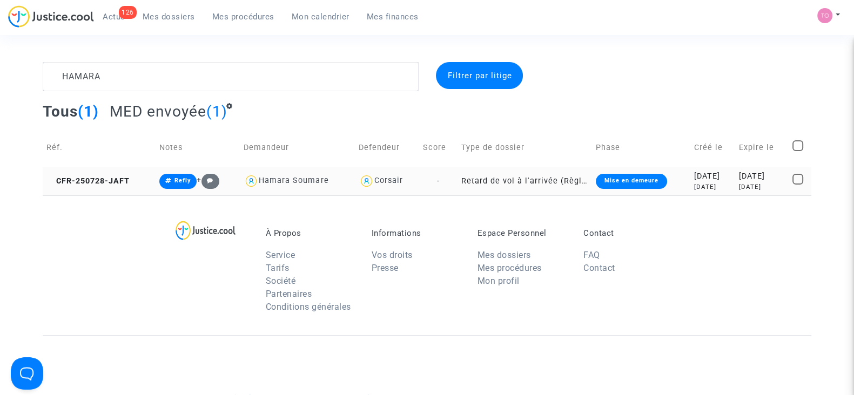
click at [755, 176] on div "2025-08-15" at bounding box center [761, 177] width 45 height 12
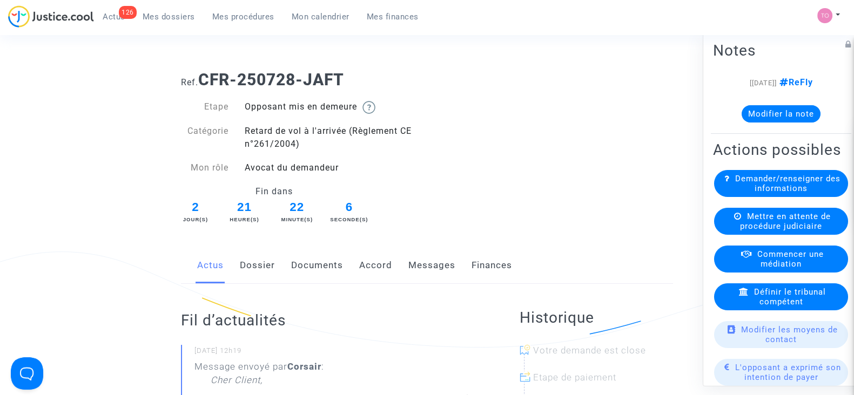
click at [760, 114] on button "Modifier la note" at bounding box center [780, 113] width 79 height 17
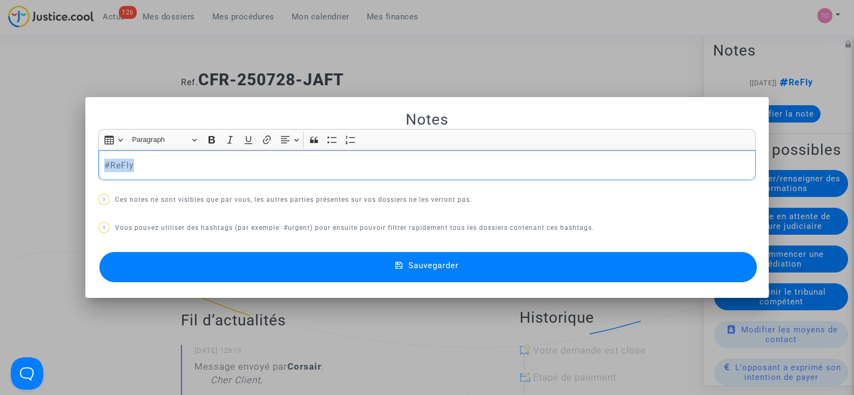
drag, startPoint x: 180, startPoint y: 167, endPoint x: 59, endPoint y: 164, distance: 121.0
click at [59, 164] on div "Notes Rich Text Editor Insert table Insert table Heading Paragraph Paragraph He…" at bounding box center [427, 197] width 854 height 395
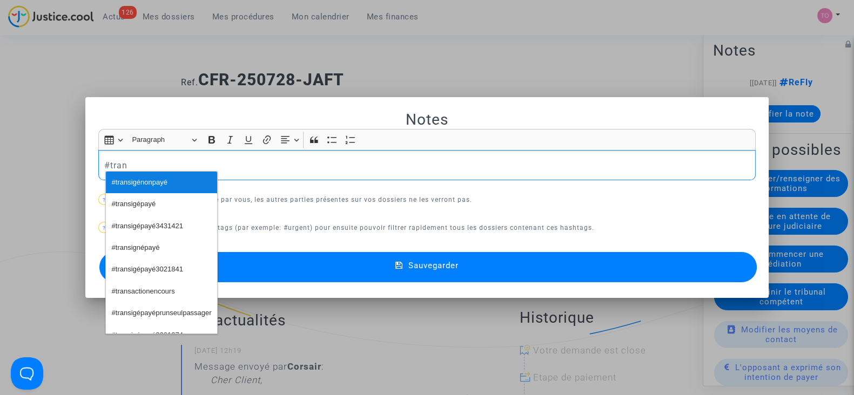
click at [112, 181] on span "#transigénonpayé" at bounding box center [140, 183] width 56 height 16
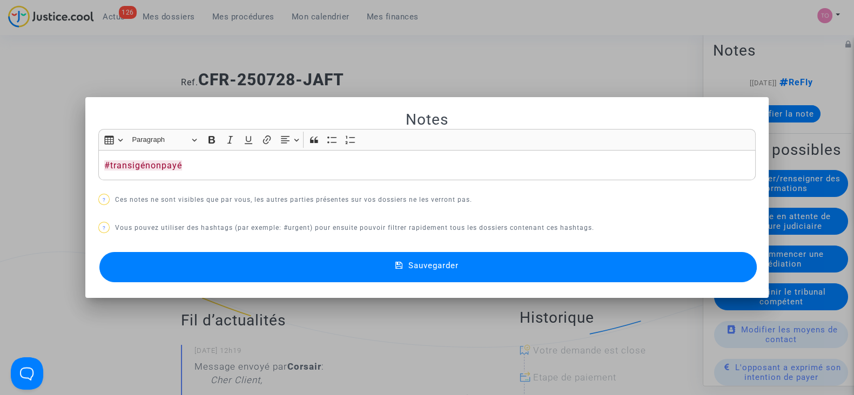
click at [111, 113] on h2 "Notes" at bounding box center [426, 119] width 657 height 19
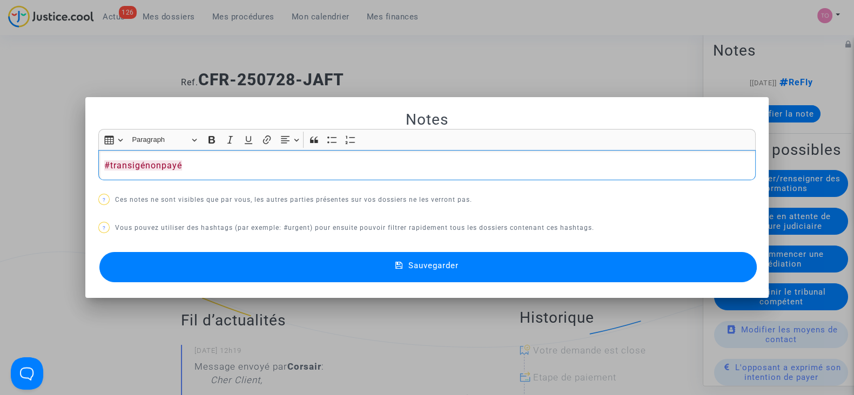
click at [185, 159] on p "#transigénonpayé" at bounding box center [427, 166] width 646 height 14
click at [226, 259] on button "Sauvegarder" at bounding box center [427, 267] width 657 height 30
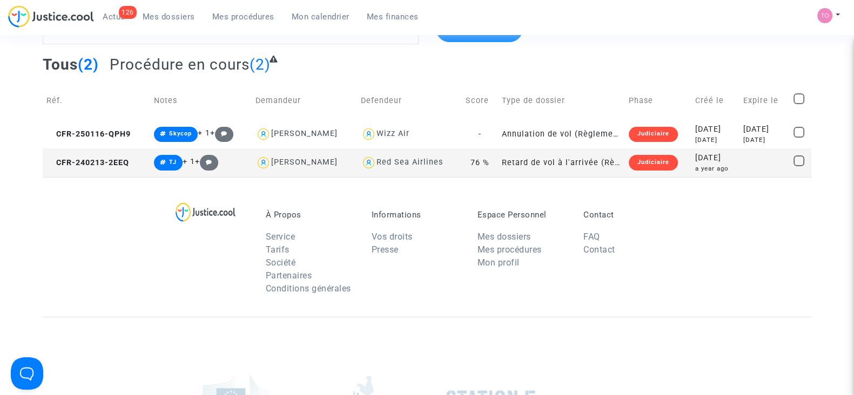
scroll to position [46, 0]
type textarea "Gares"
click at [375, 124] on td "Wizz Air" at bounding box center [409, 134] width 105 height 29
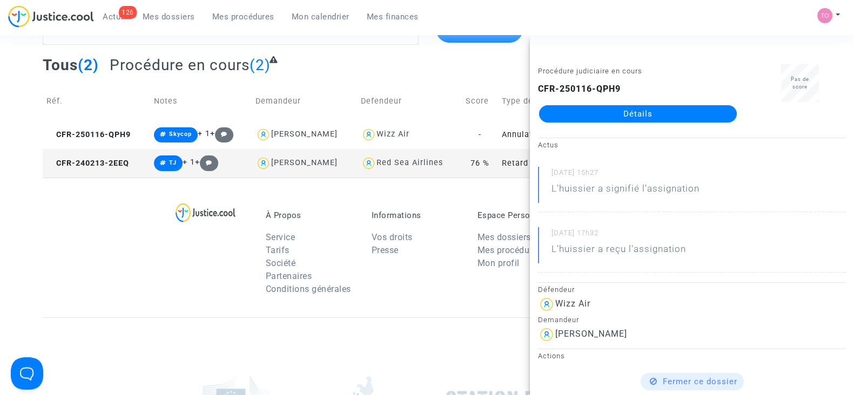
click at [581, 111] on link "Détails" at bounding box center [638, 113] width 198 height 17
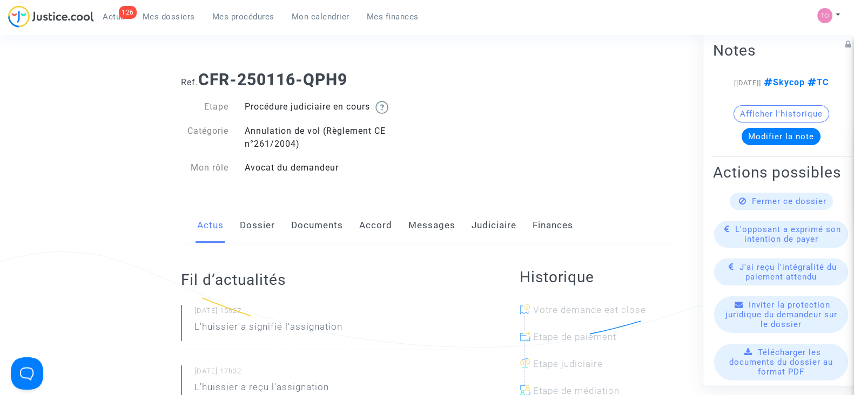
click at [481, 219] on link "Judiciaire" at bounding box center [493, 226] width 45 height 36
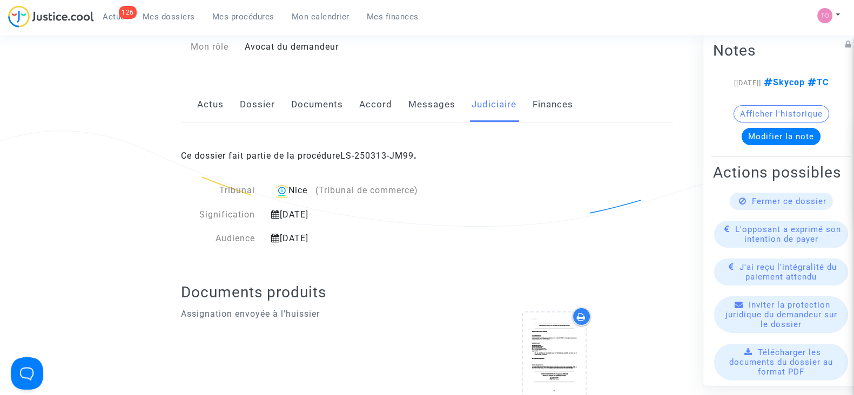
scroll to position [119, 0]
click at [263, 96] on link "Dossier" at bounding box center [257, 107] width 35 height 36
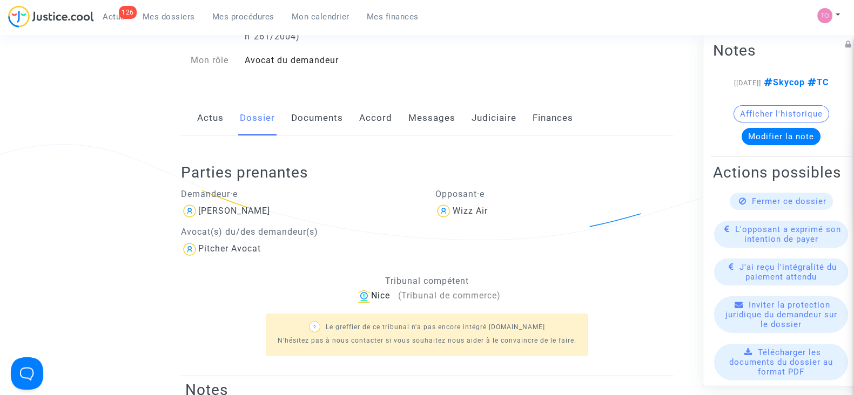
scroll to position [106, 0]
click at [478, 118] on link "Judiciaire" at bounding box center [493, 120] width 45 height 36
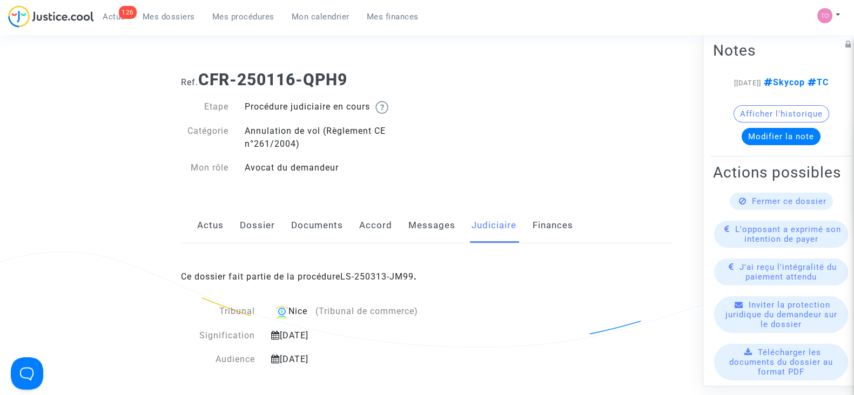
click at [265, 226] on link "Dossier" at bounding box center [257, 226] width 35 height 36
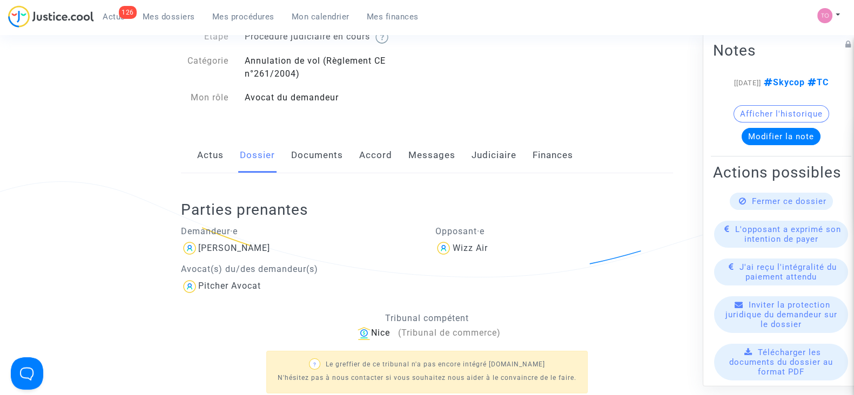
click at [314, 150] on link "Documents" at bounding box center [317, 156] width 52 height 36
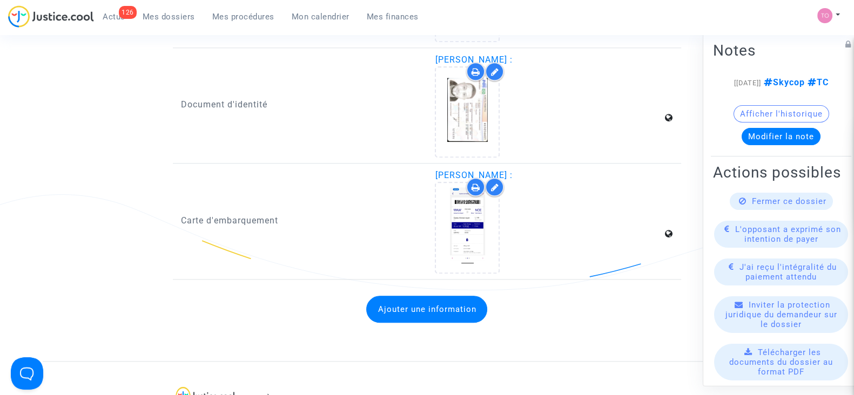
scroll to position [1482, 0]
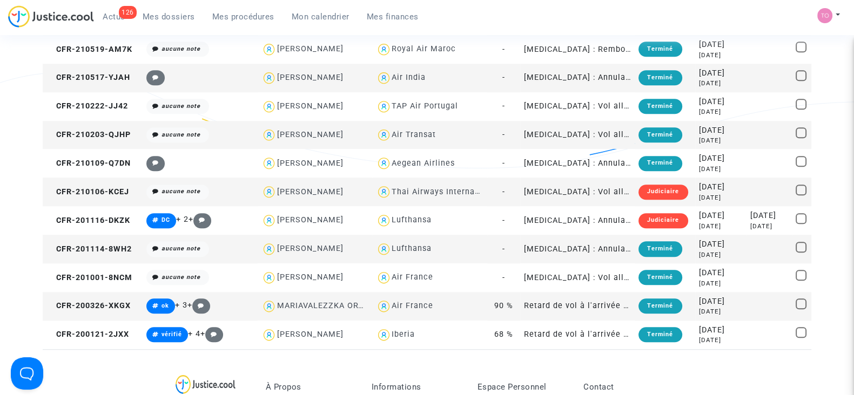
scroll to position [1130, 0]
click at [404, 247] on div "Lufthansa" at bounding box center [412, 248] width 40 height 9
type textarea "MARTINEZ @Lufthansa"
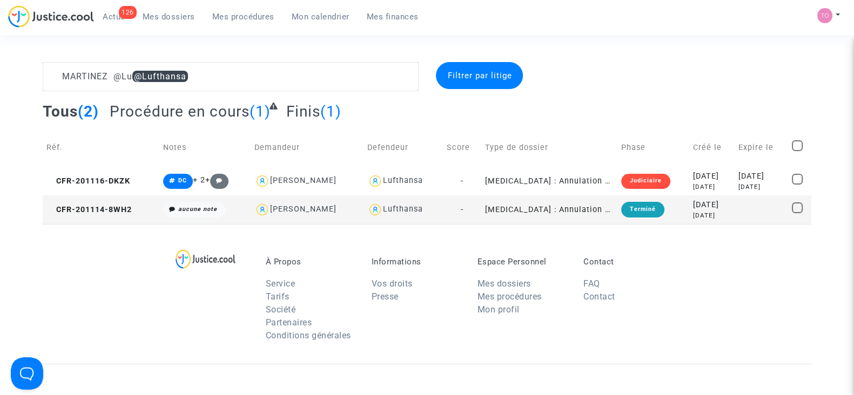
click at [335, 17] on span "Mon calendrier" at bounding box center [321, 17] width 58 height 10
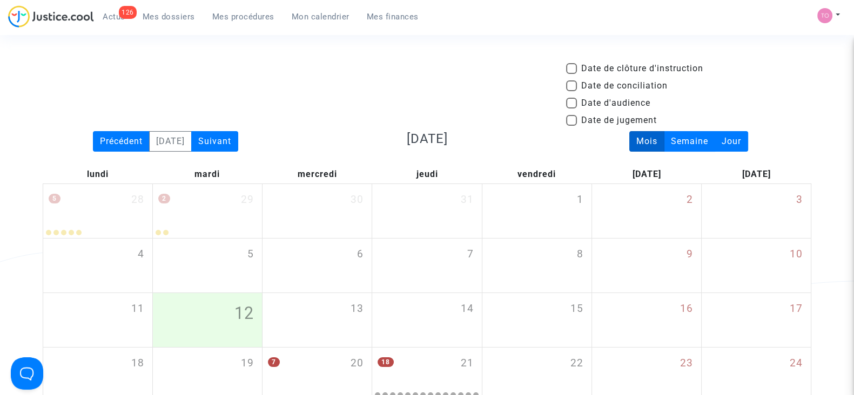
click at [218, 145] on div "Suivant" at bounding box center [214, 141] width 47 height 21
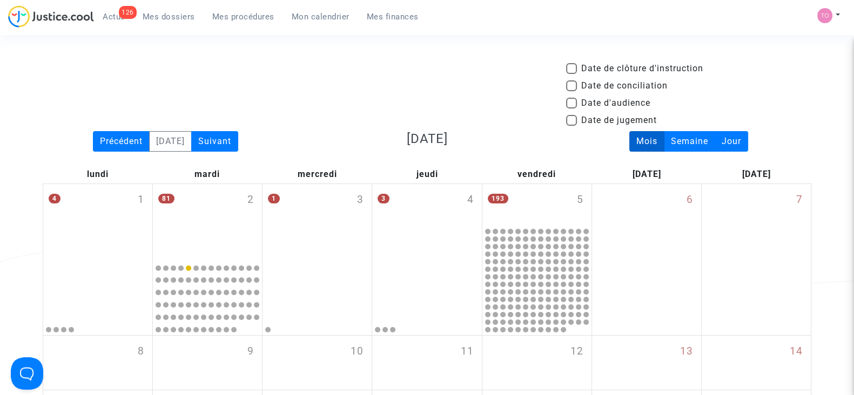
click at [571, 101] on span at bounding box center [571, 103] width 11 height 11
click at [571, 109] on input "Date d'audience" at bounding box center [571, 109] width 1 height 1
checkbox input "true"
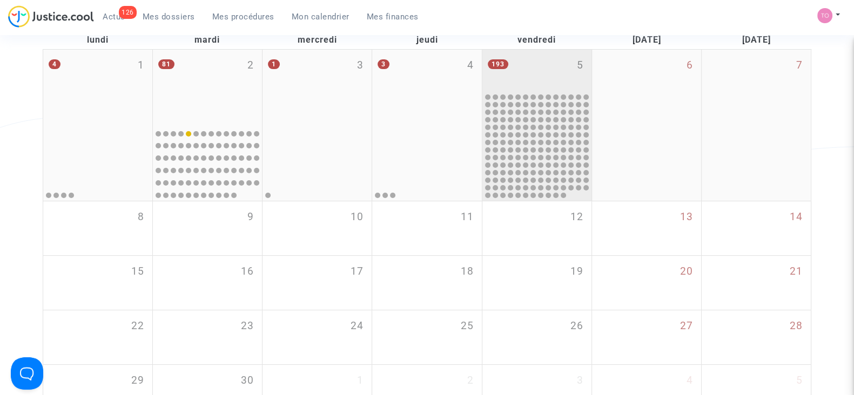
scroll to position [134, 0]
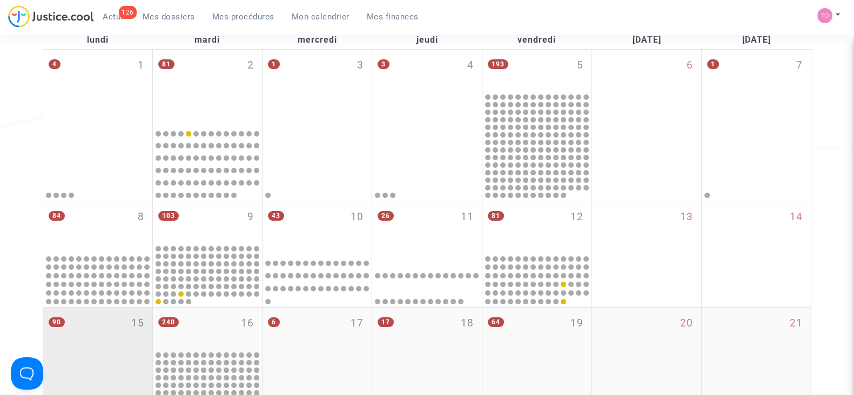
click at [103, 327] on div "90 15" at bounding box center [97, 352] width 109 height 89
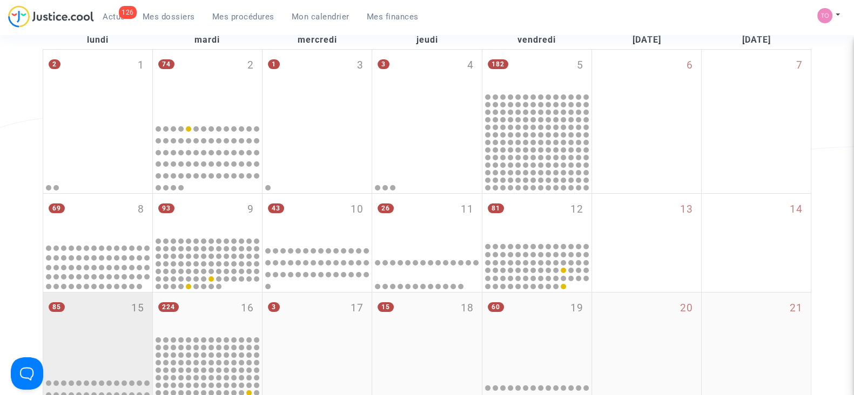
scroll to position [339, 0]
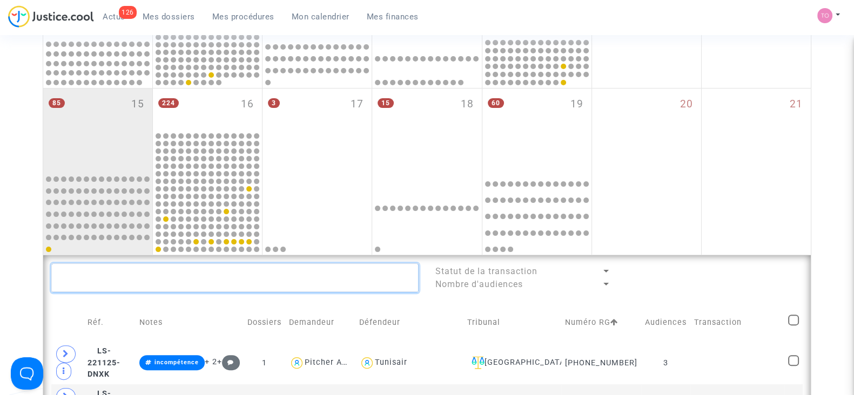
click at [112, 277] on textarea at bounding box center [234, 278] width 367 height 29
paste textarea "MARTINEZ"
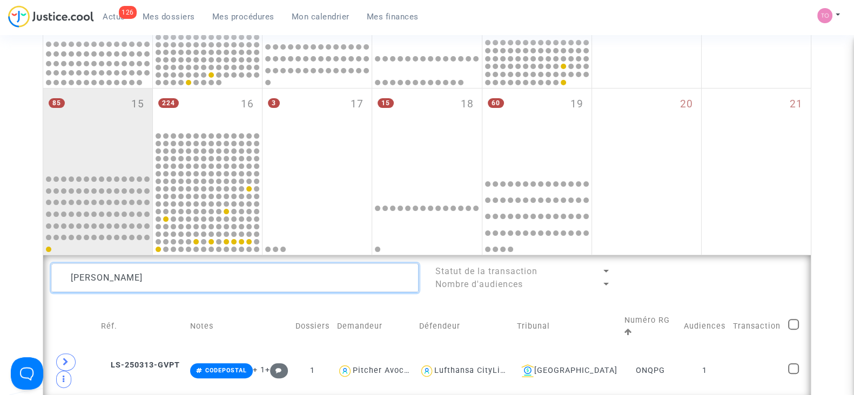
scroll to position [405, 0]
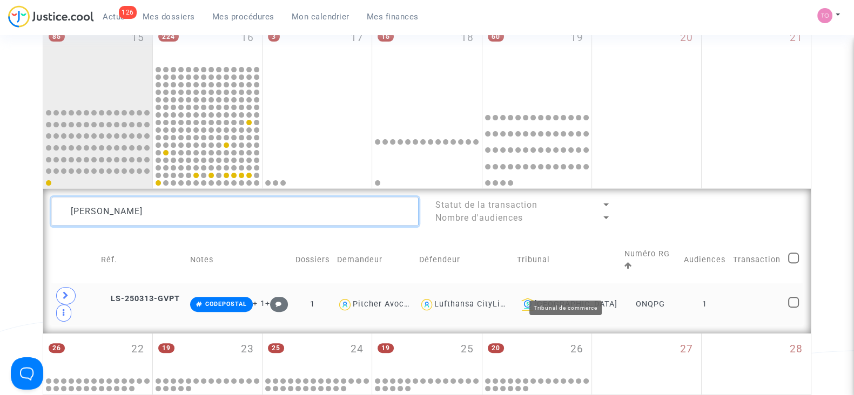
type textarea "MARTINEZ"
click at [575, 298] on div "Aix-en-Provence" at bounding box center [567, 304] width 100 height 13
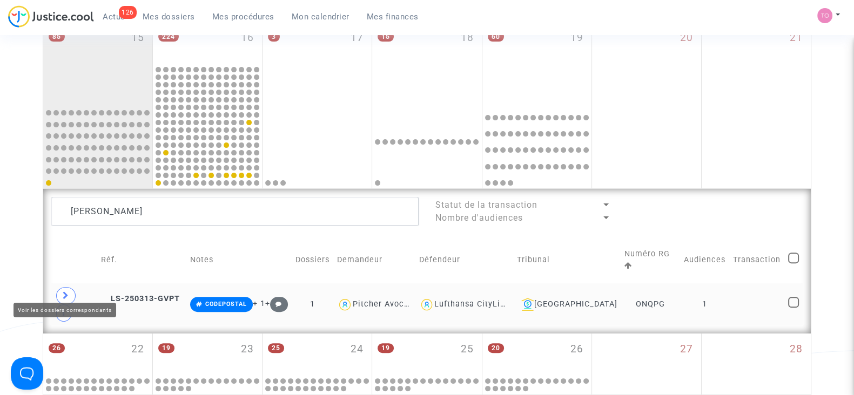
click at [65, 292] on icon at bounding box center [66, 296] width 6 height 8
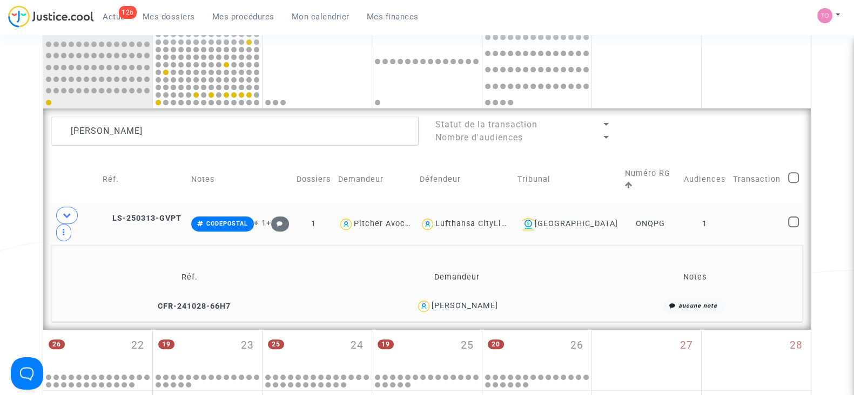
scroll to position [512, 0]
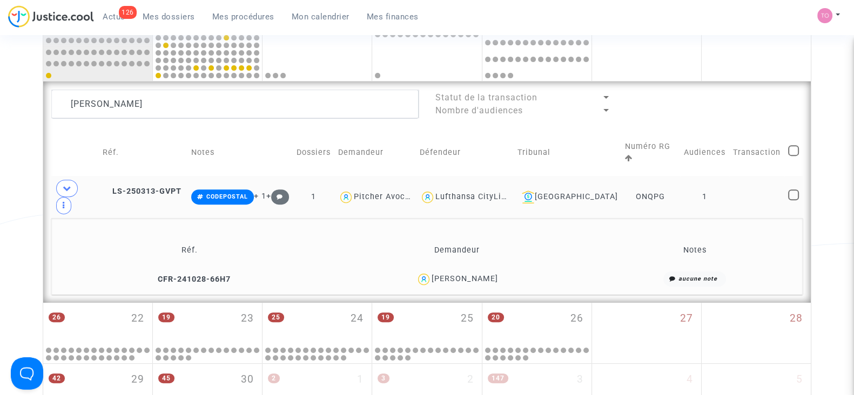
drag, startPoint x: 430, startPoint y: 272, endPoint x: 434, endPoint y: 276, distance: 5.7
click at [434, 276] on div "Ana Martinez Lorente" at bounding box center [464, 278] width 66 height 9
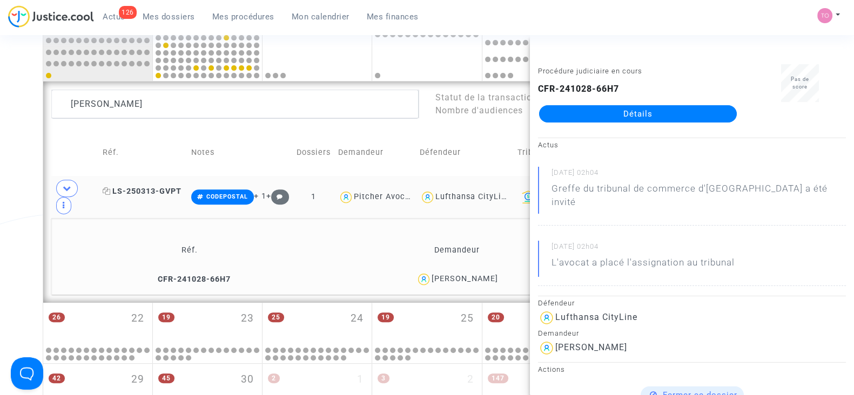
click at [141, 191] on span "LS-250313-GVPT" at bounding box center [142, 191] width 79 height 9
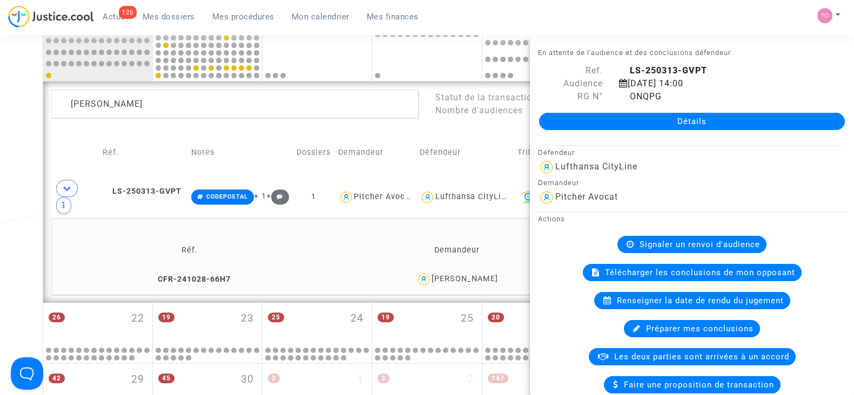
click at [437, 274] on div "Ana Martinez Lorente" at bounding box center [464, 278] width 66 height 9
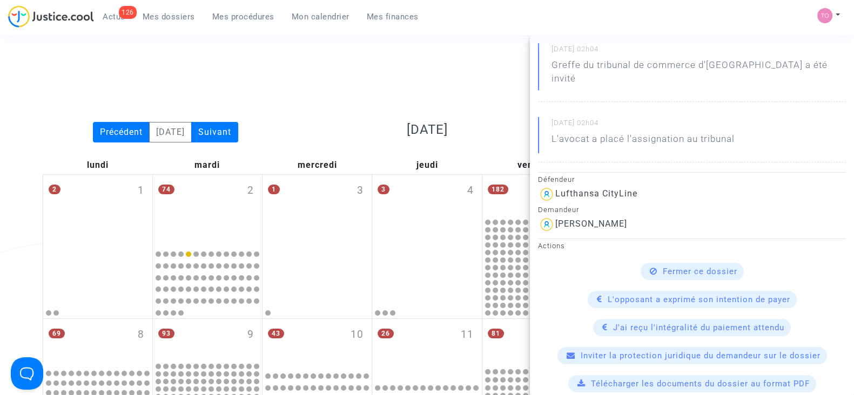
scroll to position [0, 0]
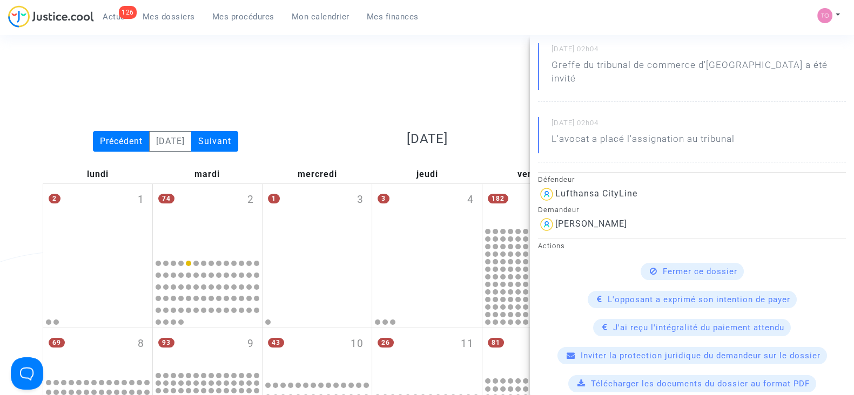
click at [259, 83] on div "Date de clôture d'instruction Date de conciliation Date d'audience Date de juge…" at bounding box center [427, 96] width 785 height 69
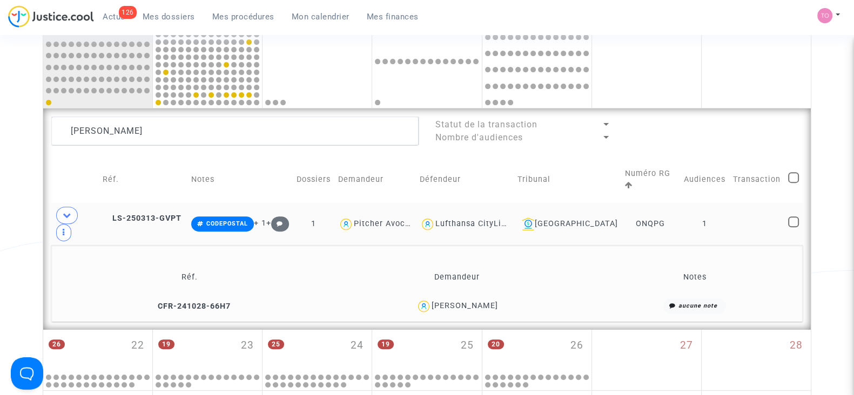
scroll to position [485, 0]
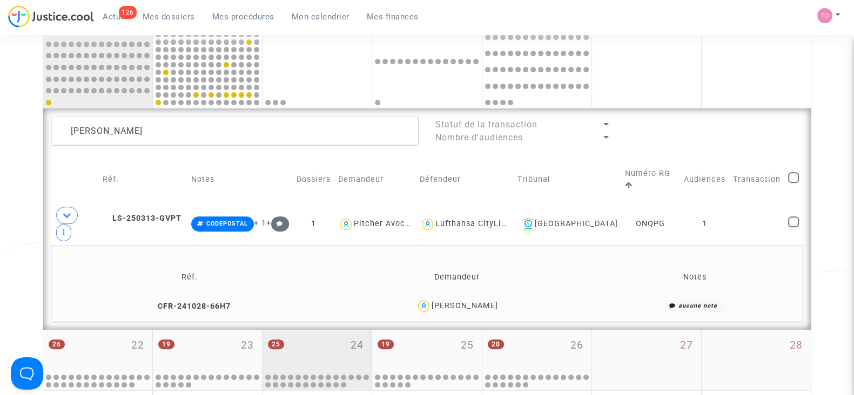
click at [327, 339] on div "25 24" at bounding box center [316, 351] width 109 height 42
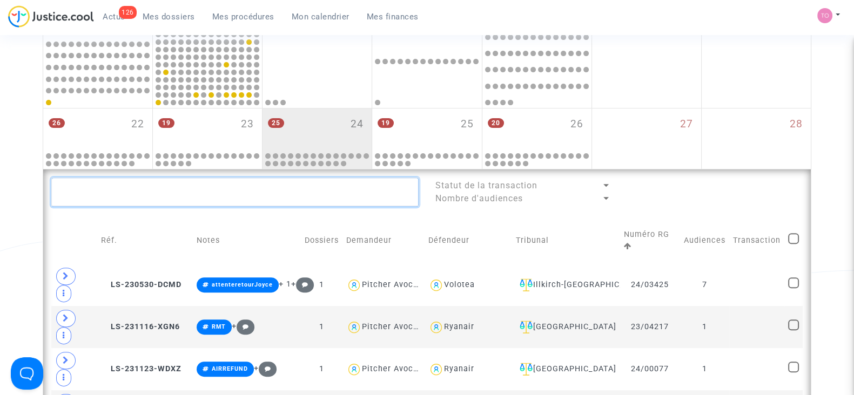
click at [248, 185] on textarea at bounding box center [234, 192] width 367 height 29
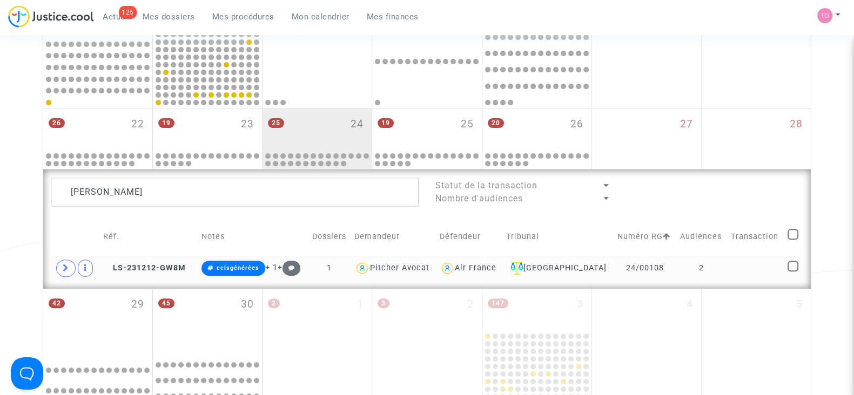
click at [58, 262] on span at bounding box center [65, 268] width 19 height 17
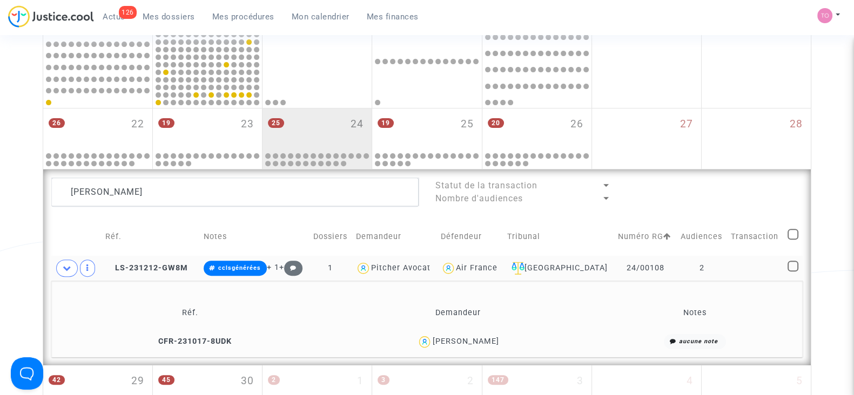
click at [473, 337] on div "Philippe MARTIN" at bounding box center [465, 341] width 66 height 9
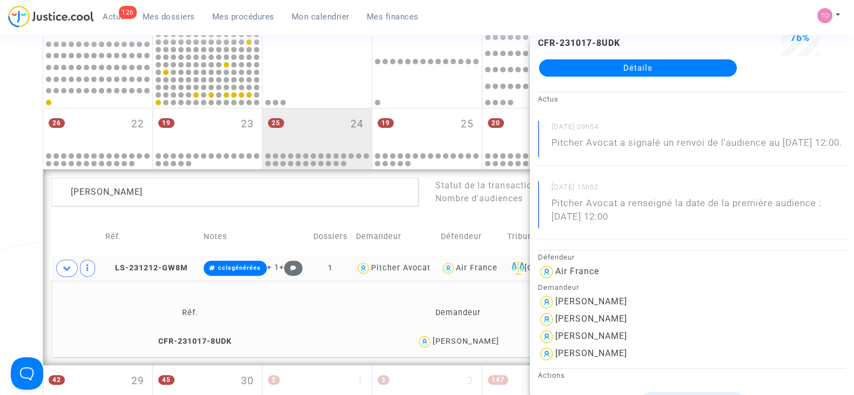
scroll to position [46, 0]
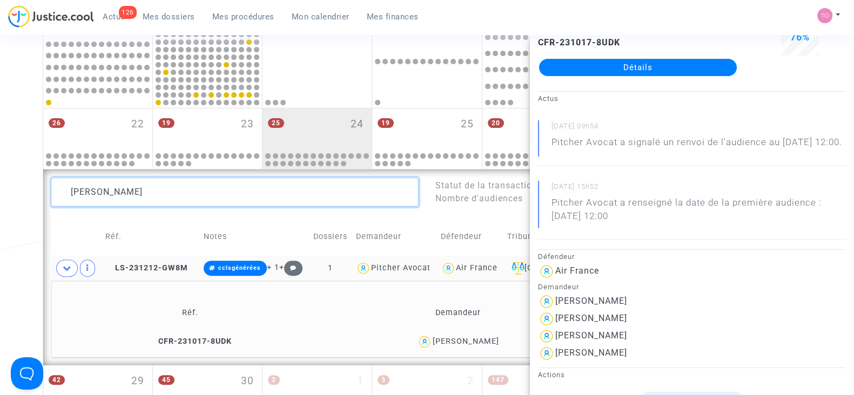
drag, startPoint x: 161, startPoint y: 188, endPoint x: 21, endPoint y: 188, distance: 140.4
click at [21, 188] on div "Date de clôture d'instruction Date de conciliation Date d'audience Date de juge…" at bounding box center [427, 36] width 854 height 918
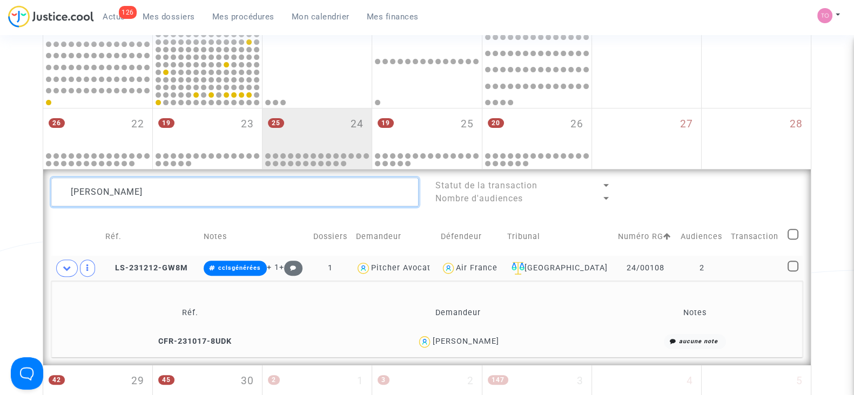
scroll to position [0, 0]
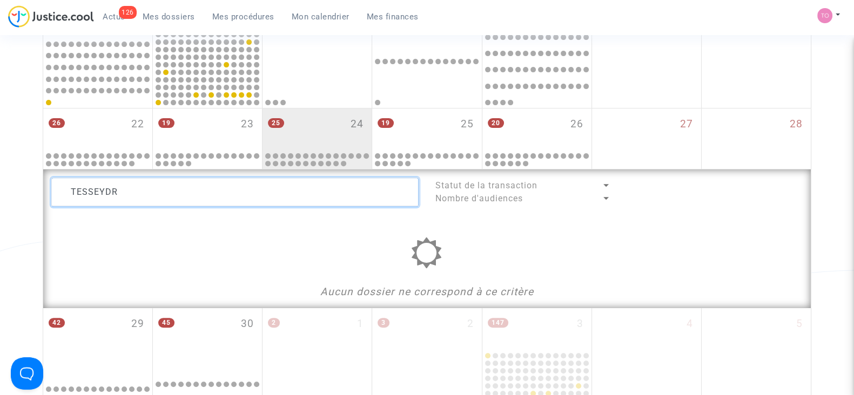
type textarea "TESSEYDRE"
drag, startPoint x: 143, startPoint y: 194, endPoint x: 19, endPoint y: 184, distance: 124.6
click at [19, 184] on div "Date de clôture d'instruction Date de conciliation Date d'audience Date de juge…" at bounding box center [427, 7] width 854 height 861
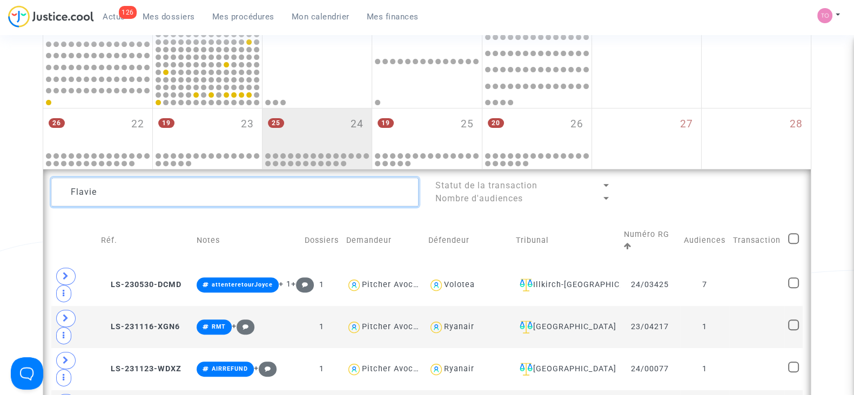
type textarea "Flavien"
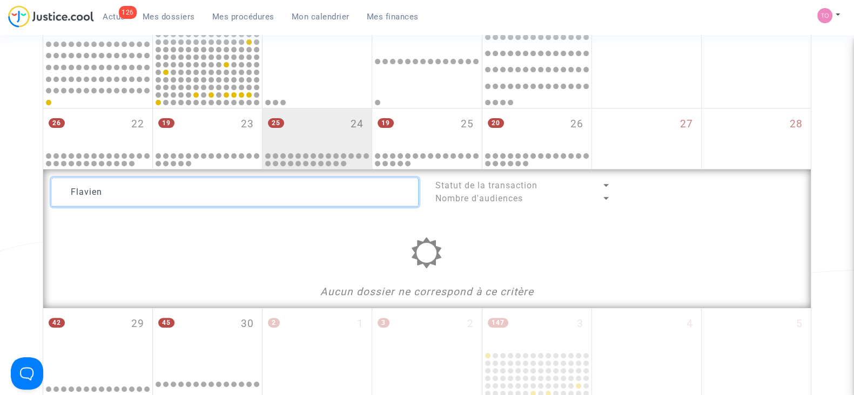
drag, startPoint x: 118, startPoint y: 188, endPoint x: 7, endPoint y: 190, distance: 110.7
click at [7, 190] on div "Date de clôture d'instruction Date de conciliation Date d'audience Date de juge…" at bounding box center [427, 7] width 854 height 861
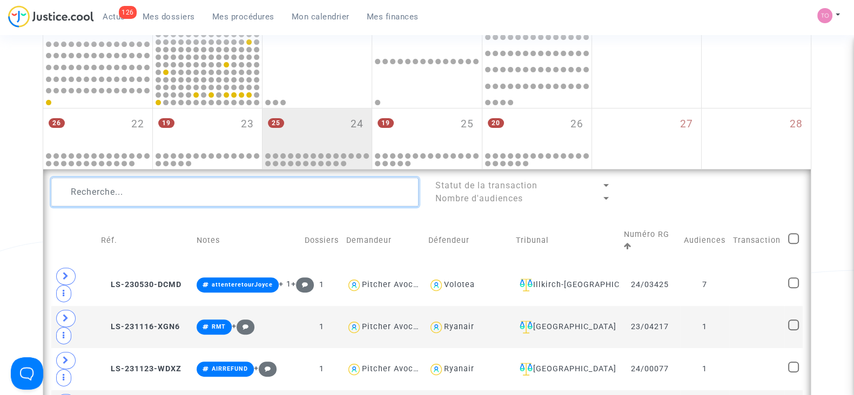
click at [165, 178] on textarea at bounding box center [234, 192] width 367 height 29
paste textarea "TAJINI"
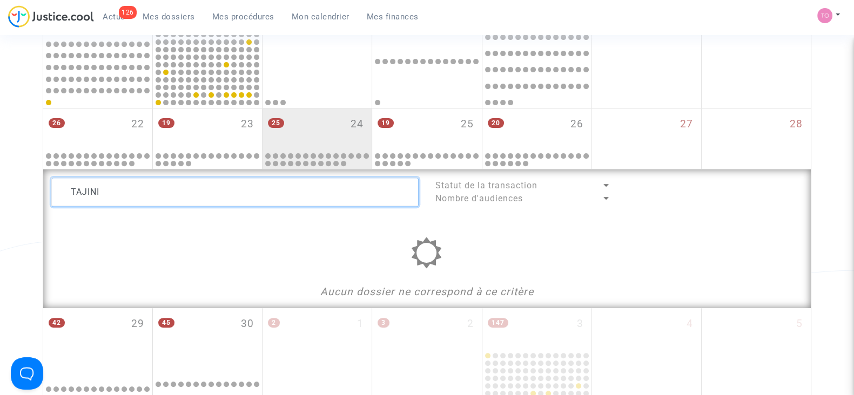
type textarea "TAJINI"
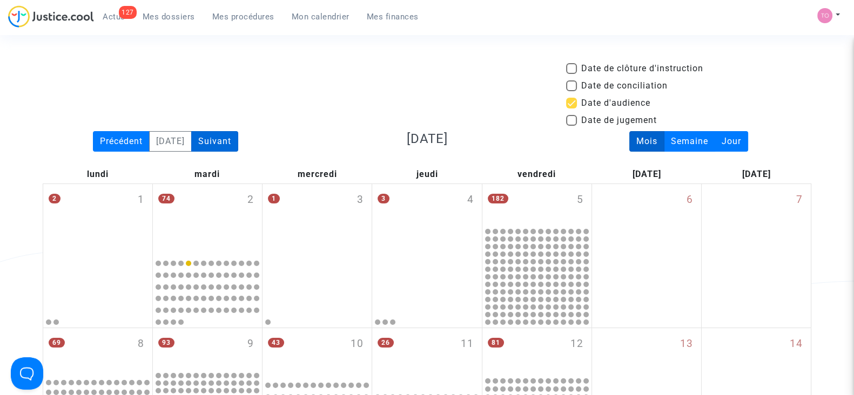
click at [226, 136] on div "Suivant" at bounding box center [214, 141] width 47 height 21
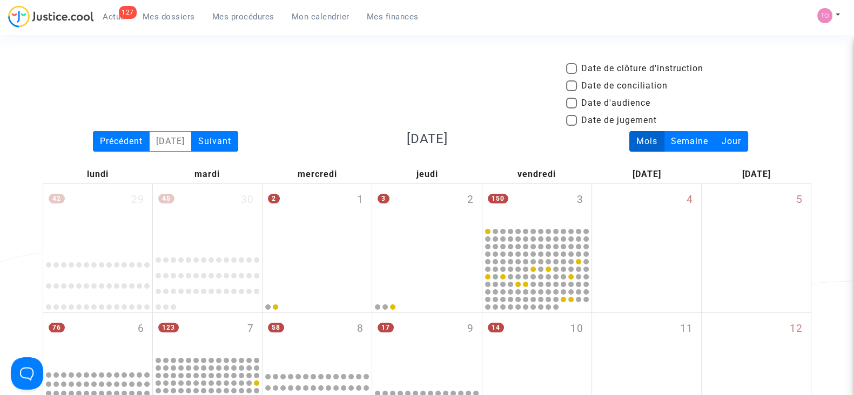
click at [570, 103] on span at bounding box center [571, 103] width 11 height 11
click at [571, 109] on input "Date d'audience" at bounding box center [571, 109] width 1 height 1
checkbox input "true"
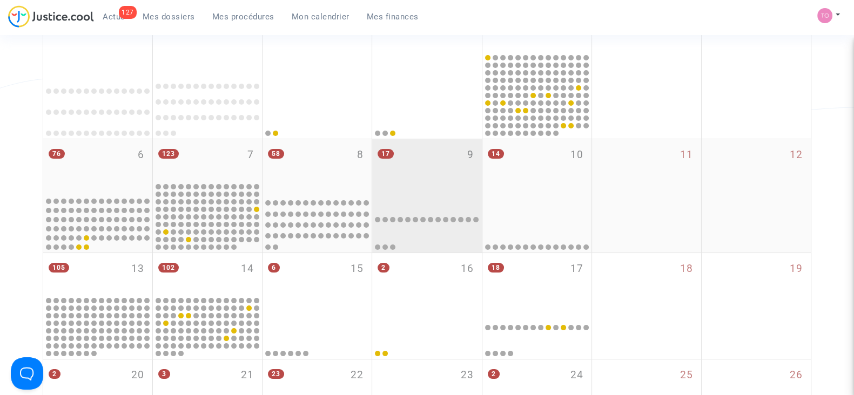
scroll to position [222, 0]
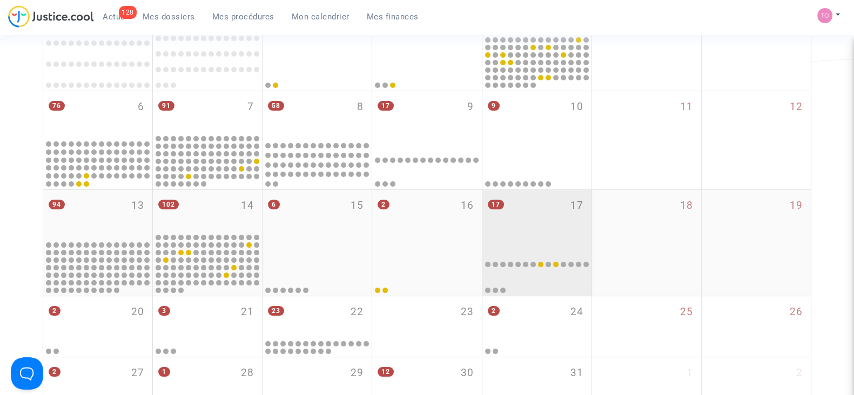
click at [530, 256] on div at bounding box center [537, 268] width 106 height 51
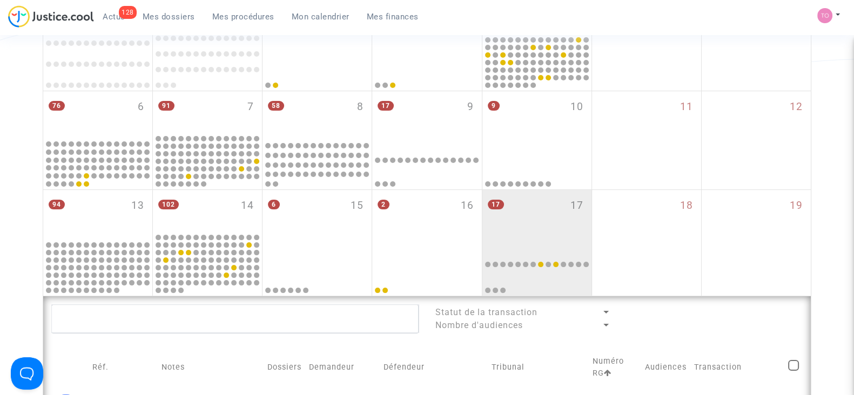
click at [243, 320] on textarea at bounding box center [234, 319] width 367 height 29
paste textarea "MAGGIO"
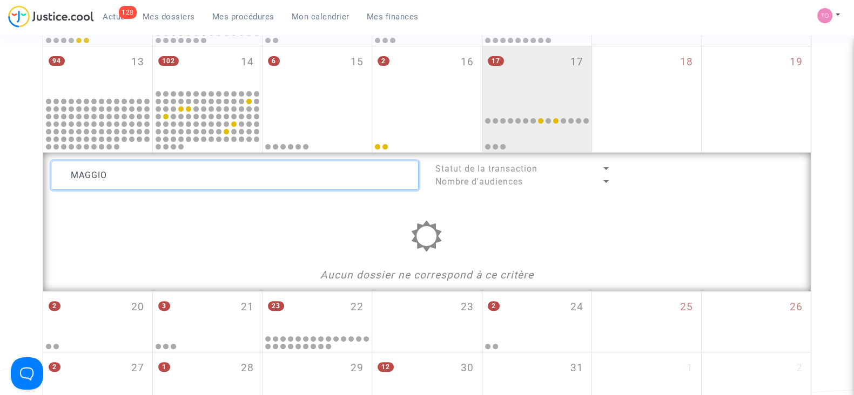
scroll to position [367, 0]
type textarea "M"
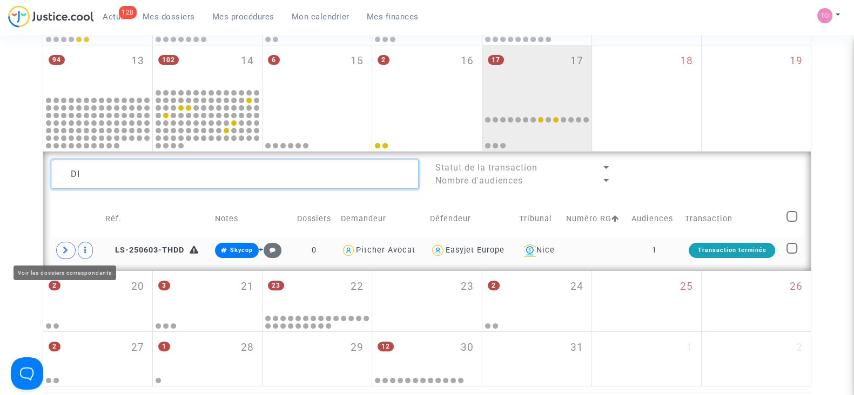
type textarea "DI"
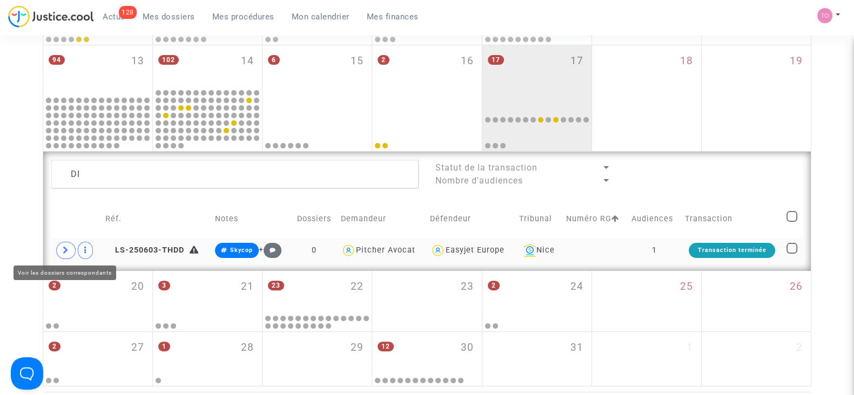
click at [65, 250] on icon at bounding box center [66, 250] width 6 height 8
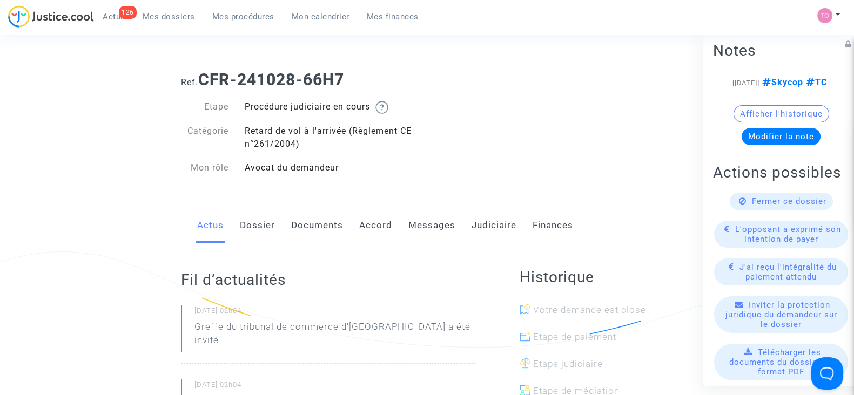
click at [359, 222] on link "Accord" at bounding box center [375, 226] width 33 height 36
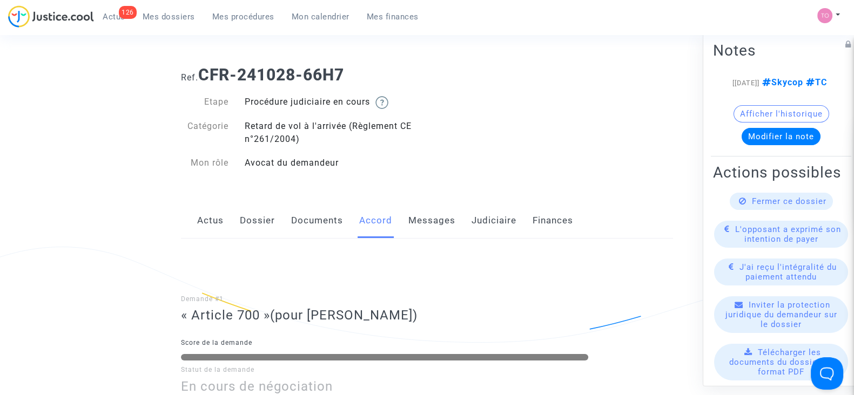
scroll to position [4, 0]
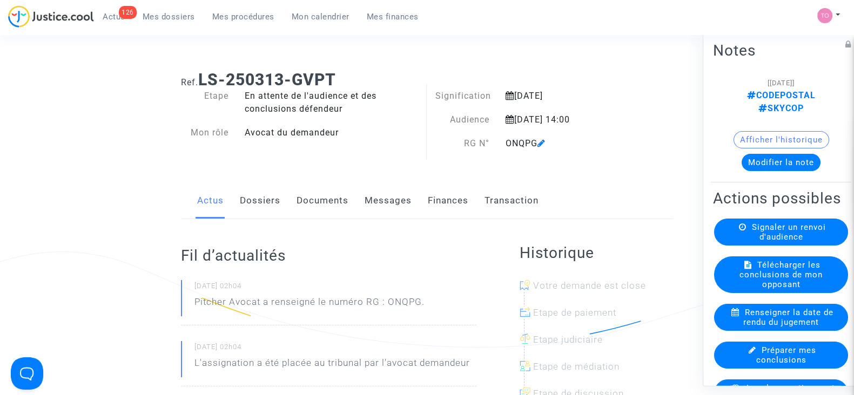
scroll to position [125, 0]
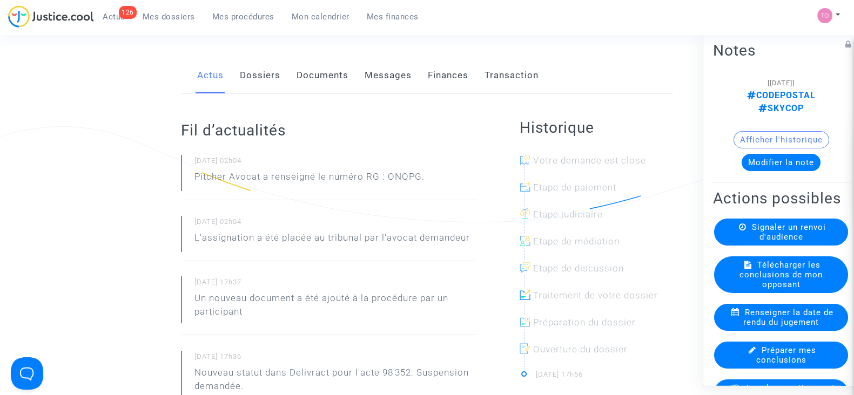
click at [453, 293] on p "Un nouveau document a été ajouté à la procédure par un participant" at bounding box center [335, 308] width 282 height 32
click at [443, 76] on link "Finances" at bounding box center [448, 76] width 41 height 36
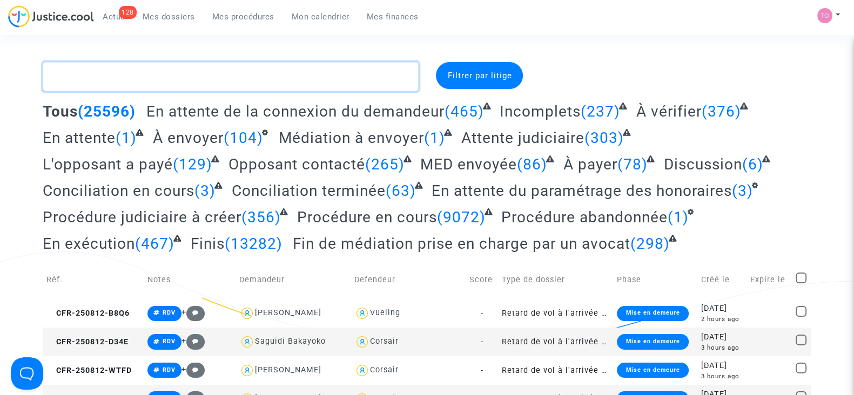
click at [168, 63] on textarea at bounding box center [231, 76] width 376 height 29
paste textarea "YEKDAH"
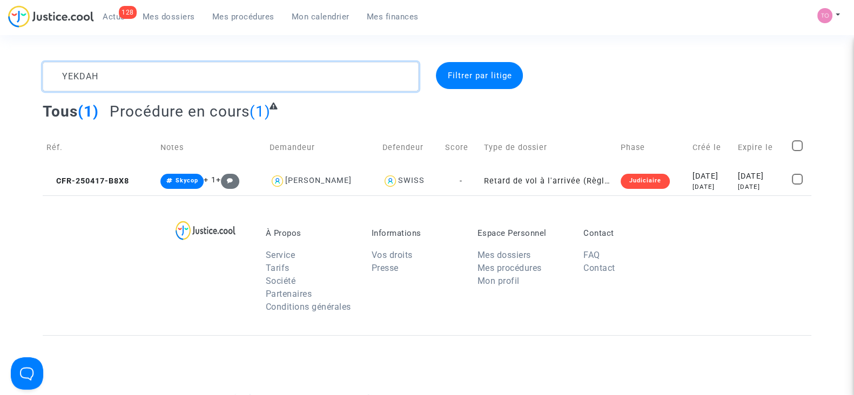
type textarea "YEKDAH"
click at [504, 179] on td "Retard de vol à l'arrivée (Règlement CE n°261/2004)" at bounding box center [548, 181] width 136 height 29
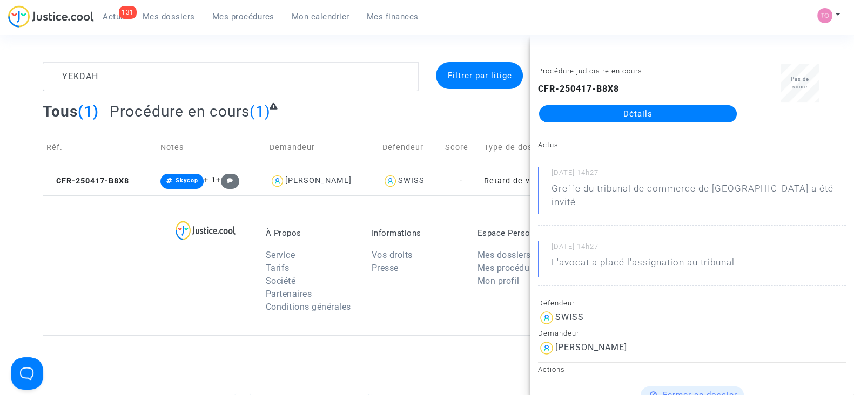
click at [521, 203] on div "À Propos Service Tarifs Société Partenaires Conditions générales Informations V…" at bounding box center [427, 265] width 768 height 140
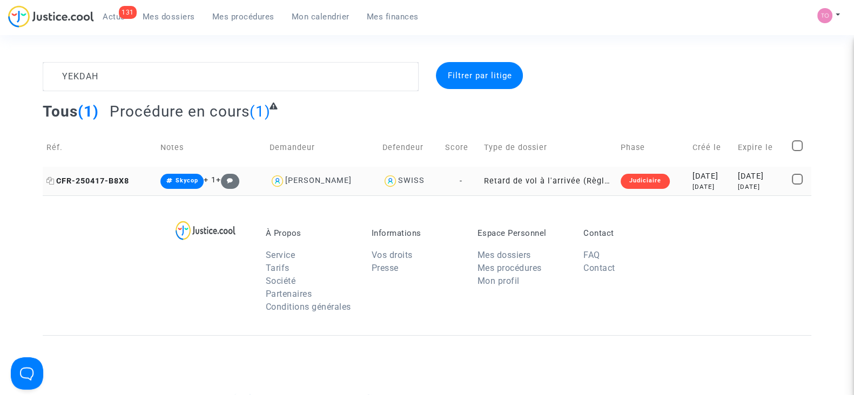
click at [53, 180] on icon at bounding box center [50, 181] width 8 height 8
click at [113, 25] on div "130 Actus Mes dossiers Mes procédures Mon calendrier Mes finances" at bounding box center [217, 20] width 419 height 30
click at [108, 14] on span "Actus" at bounding box center [114, 17] width 23 height 10
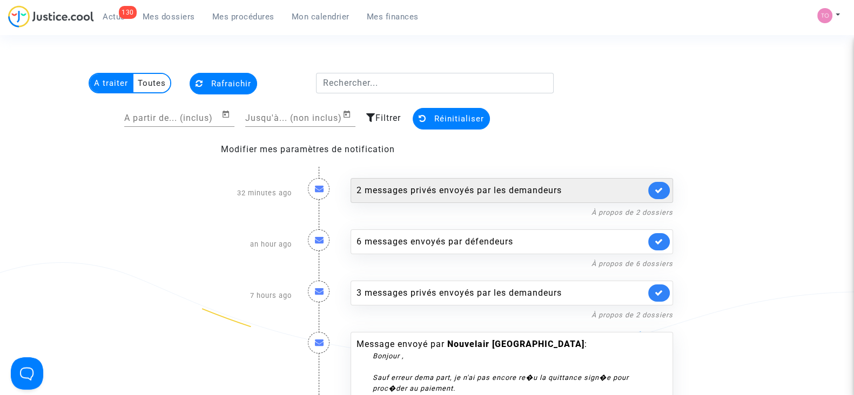
click at [483, 187] on div "2 messages privés envoyés par les demandeurs" at bounding box center [500, 190] width 289 height 13
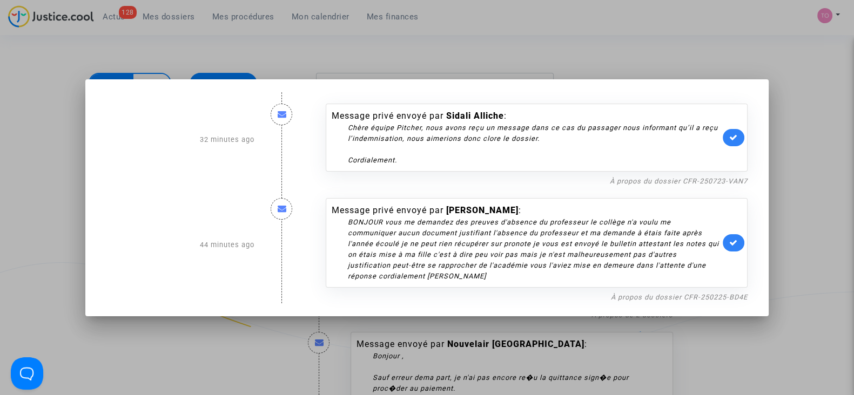
click at [554, 41] on div at bounding box center [427, 197] width 854 height 395
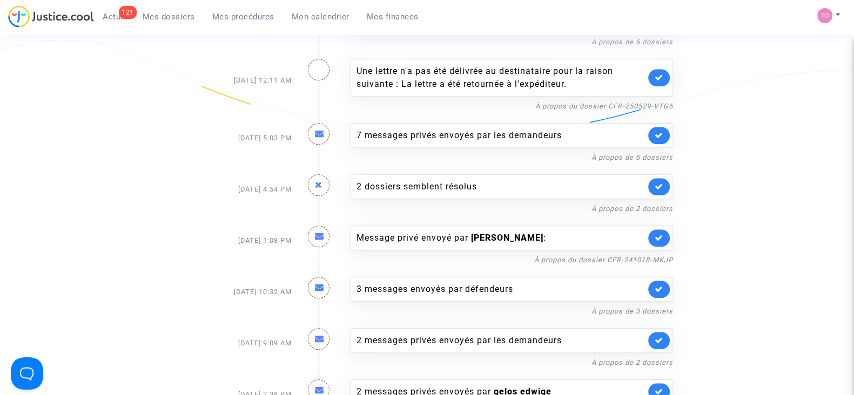
scroll to position [1212, 0]
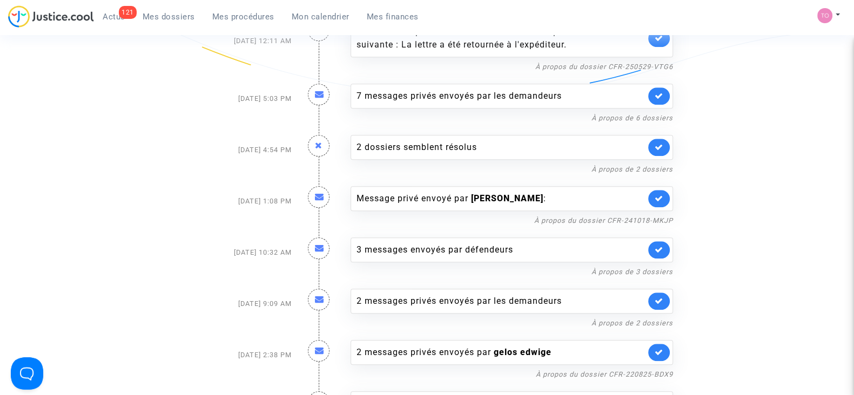
click at [428, 192] on div "Message privé envoyé par Nicolas ROBINEAU :" at bounding box center [500, 198] width 289 height 13
click at [448, 192] on div "Message privé envoyé par Nicolas ROBINEAU :" at bounding box center [500, 198] width 289 height 13
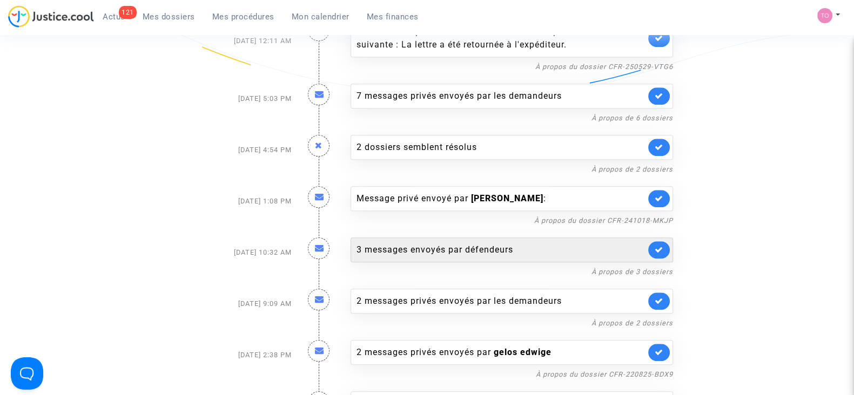
click at [408, 244] on div "3 messages envoyés par défendeurs" at bounding box center [500, 250] width 289 height 13
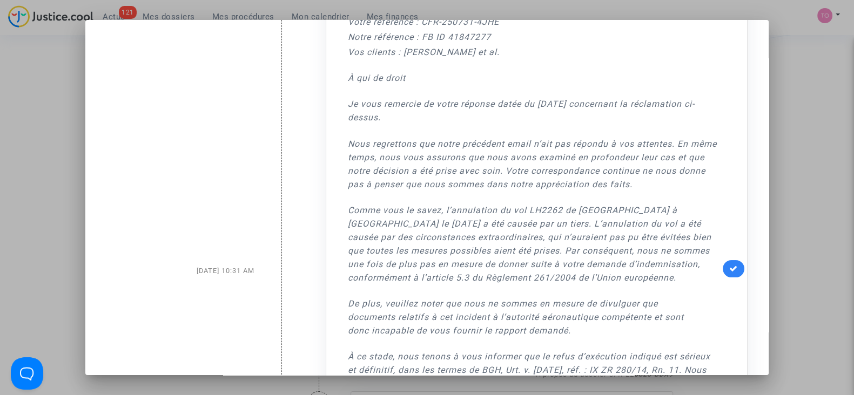
scroll to position [100, 0]
click at [813, 151] on div at bounding box center [427, 197] width 854 height 395
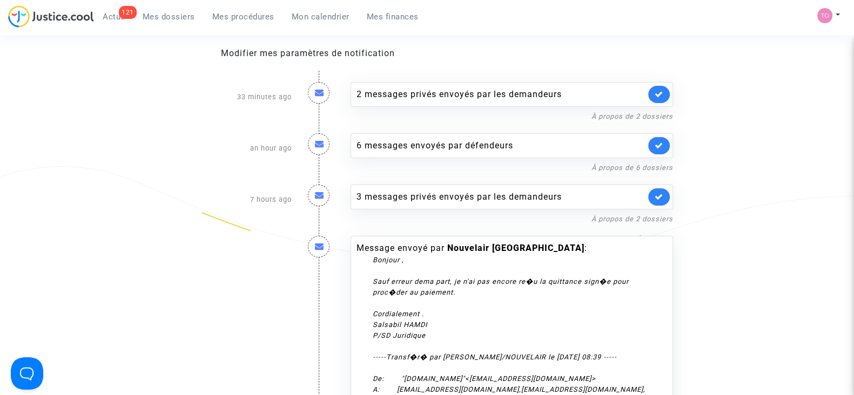
scroll to position [0, 0]
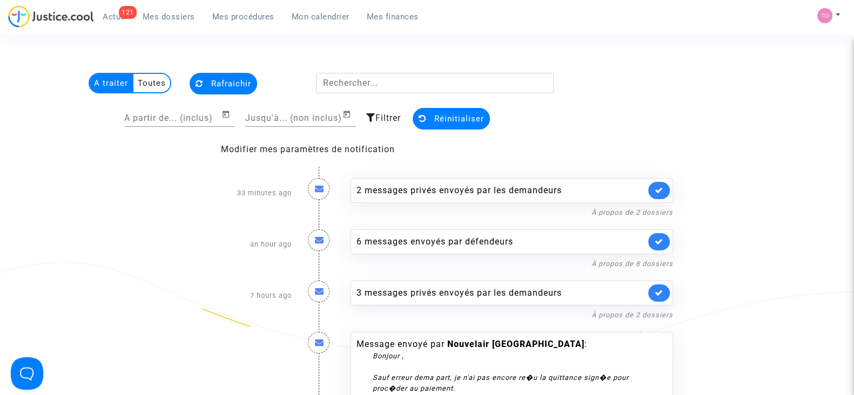
click at [150, 13] on span "Mes dossiers" at bounding box center [169, 17] width 52 height 10
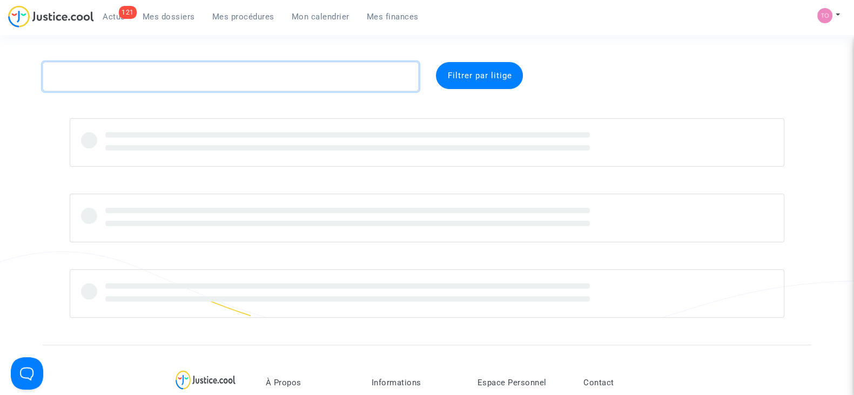
click at [149, 83] on textarea at bounding box center [231, 76] width 376 height 29
paste textarea "MORABIT"
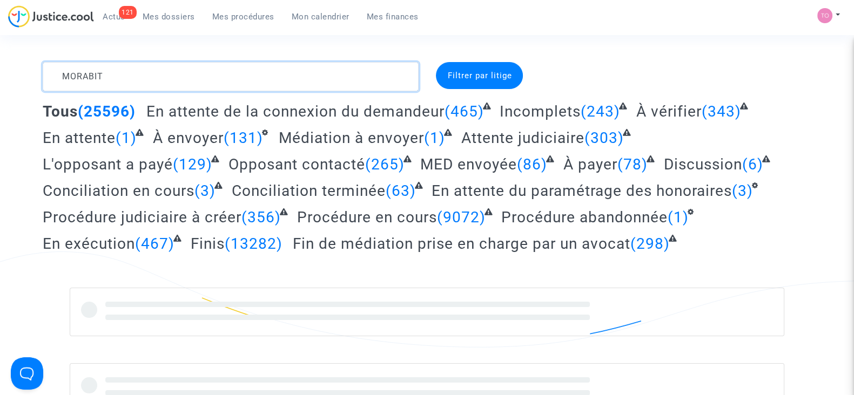
click at [136, 83] on textarea at bounding box center [231, 76] width 376 height 29
type textarea "MORABIT"
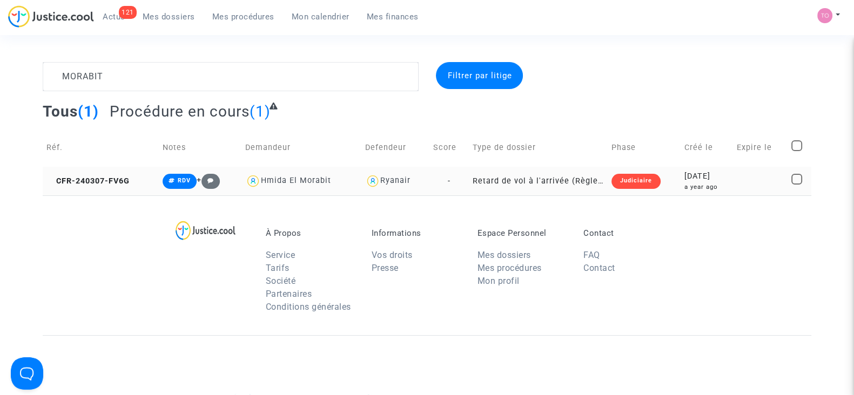
click at [684, 186] on div "a year ago" at bounding box center [706, 187] width 45 height 9
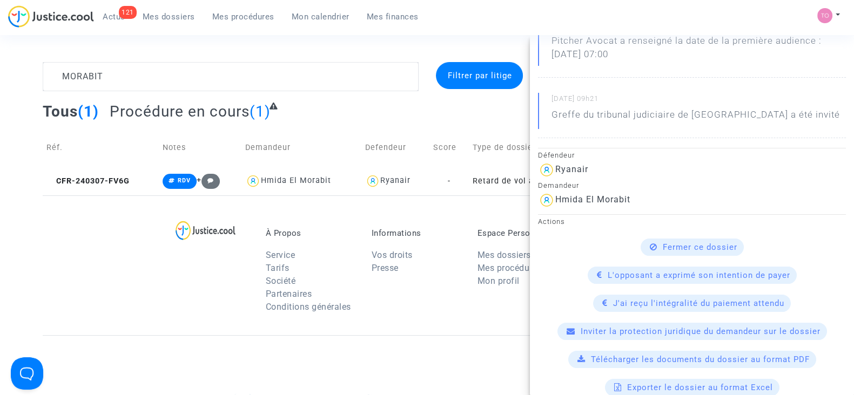
scroll to position [149, 0]
click at [150, 280] on div "À Propos Service Tarifs Société Partenaires Conditions générales Informations V…" at bounding box center [427, 265] width 768 height 140
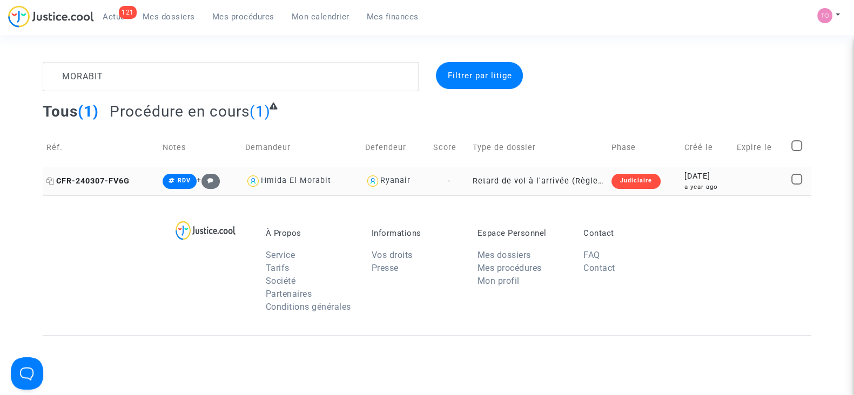
click at [51, 177] on icon at bounding box center [50, 181] width 8 height 8
click at [688, 183] on div "a year ago" at bounding box center [706, 187] width 45 height 9
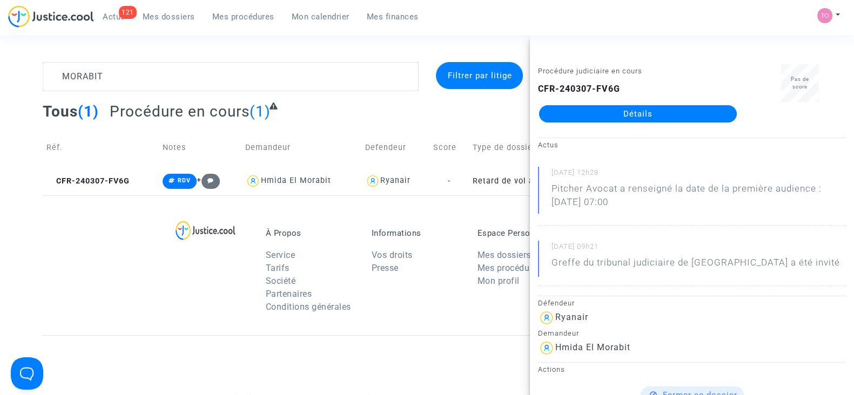
scroll to position [136, 0]
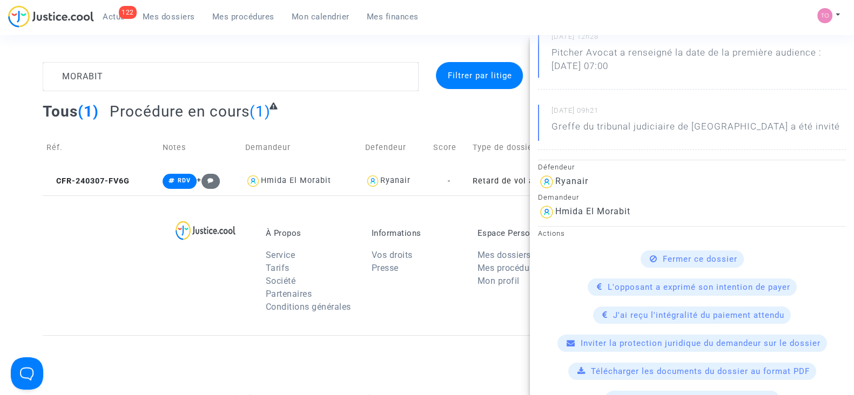
click at [156, 17] on span "Mes dossiers" at bounding box center [169, 17] width 52 height 10
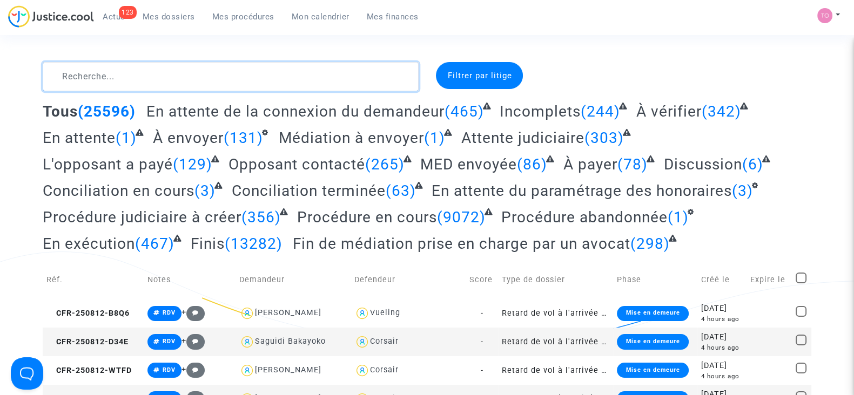
click at [186, 80] on textarea at bounding box center [231, 76] width 376 height 29
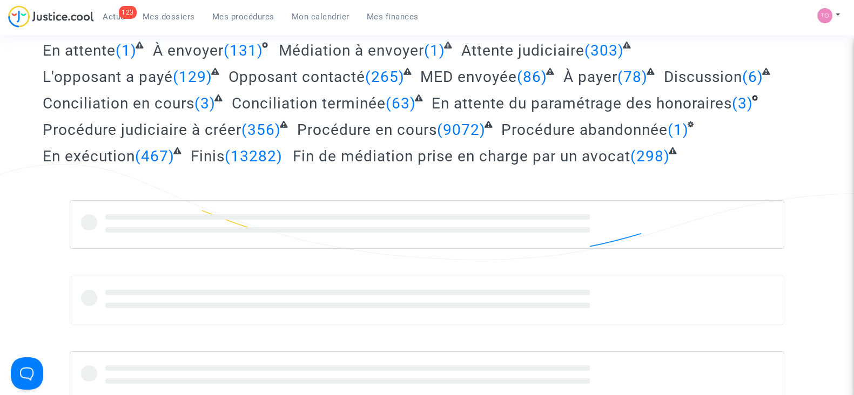
scroll to position [89, 0]
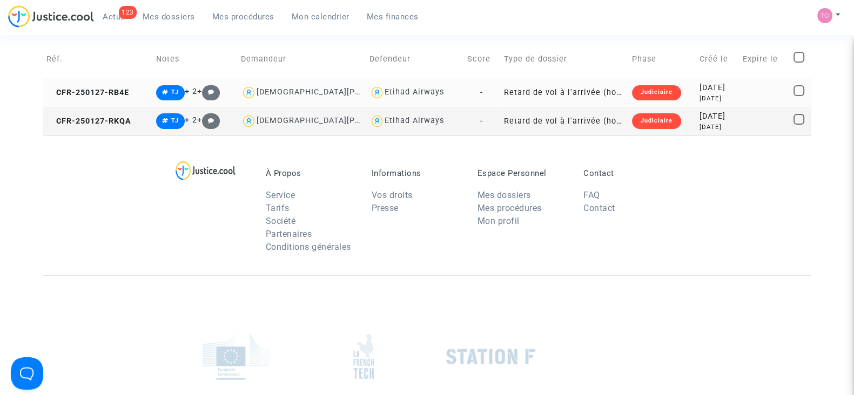
click at [699, 87] on div "2025-01-27" at bounding box center [717, 88] width 36 height 12
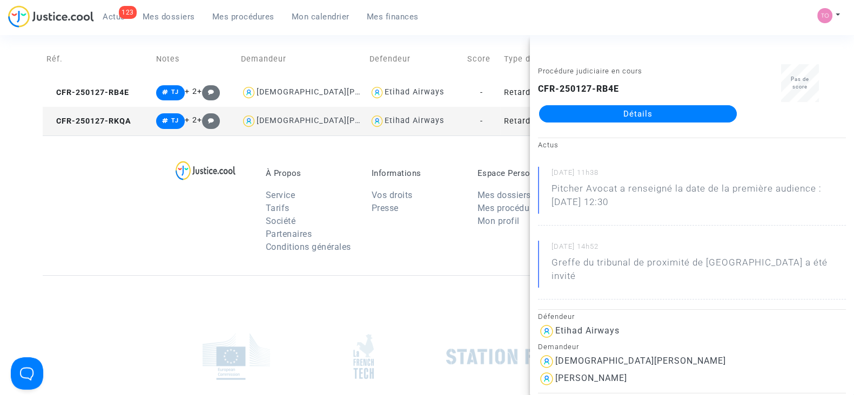
click at [386, 276] on div at bounding box center [427, 356] width 768 height 163
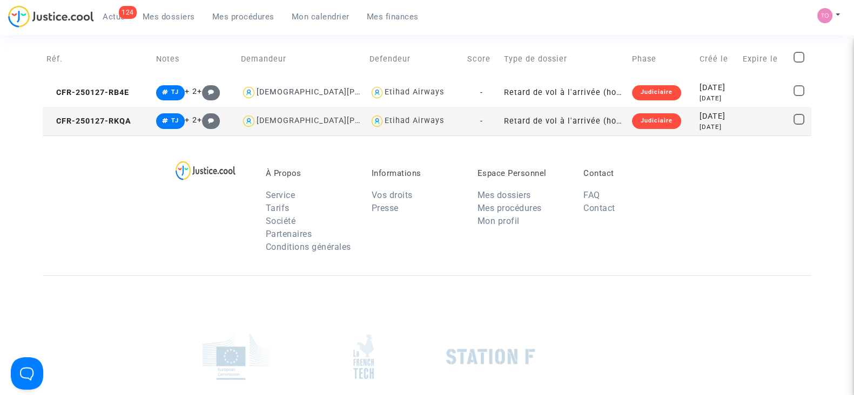
click at [696, 109] on td "2025-01-27 7 months ago" at bounding box center [717, 121] width 43 height 29
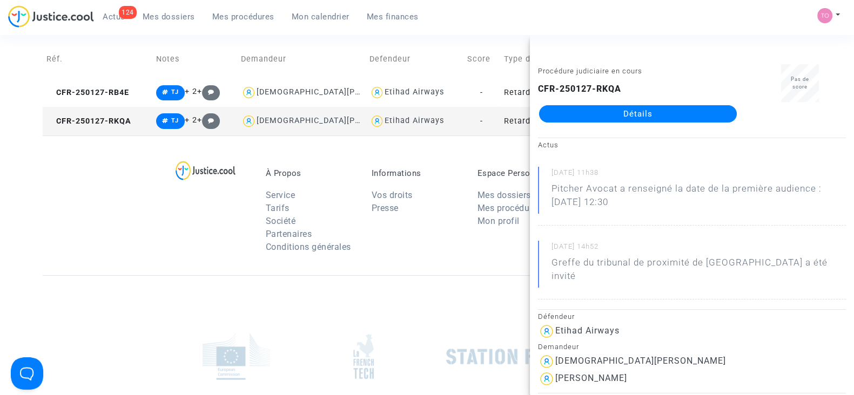
click at [154, 228] on div "À Propos Service Tarifs Société Partenaires Conditions générales Informations V…" at bounding box center [427, 206] width 768 height 140
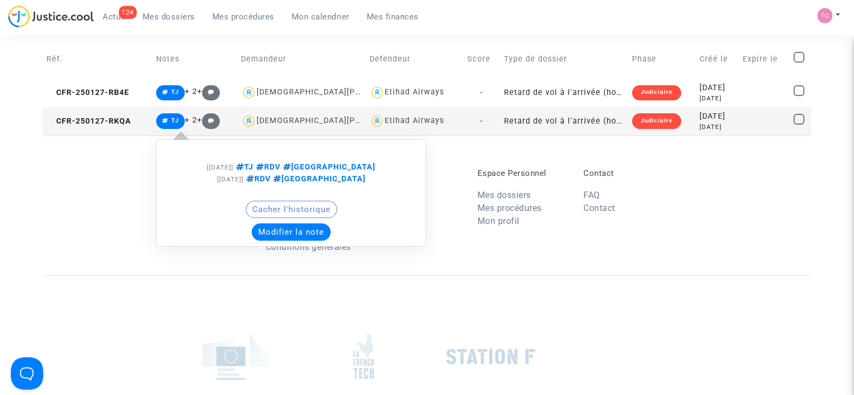
scroll to position [0, 0]
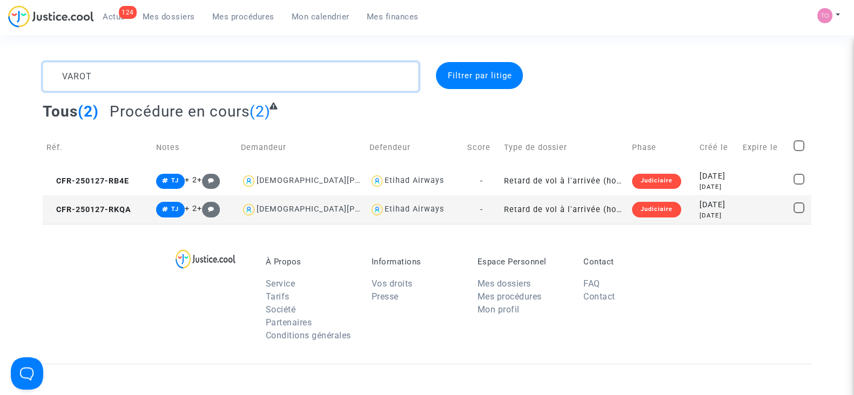
drag, startPoint x: 104, startPoint y: 76, endPoint x: 0, endPoint y: 69, distance: 104.5
click at [0, 69] on div "VAROT Filtrer par litige Tous (2) Procédure en cours (2) Réf. Notes Demandeur D…" at bounding box center [427, 143] width 854 height 162
paste textarea "CFR-250530-H9AH"
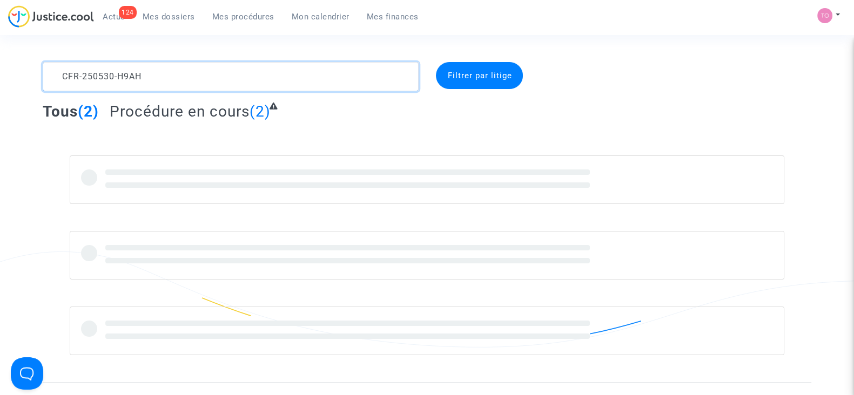
type textarea "CFR-250530-H9AH"
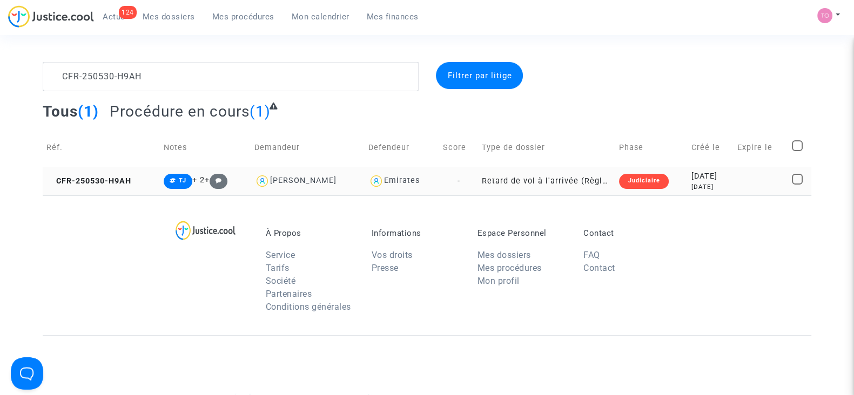
click at [510, 182] on td "Retard de vol à l'arrivée (Règlement CE n°261/2004)" at bounding box center [546, 181] width 137 height 29
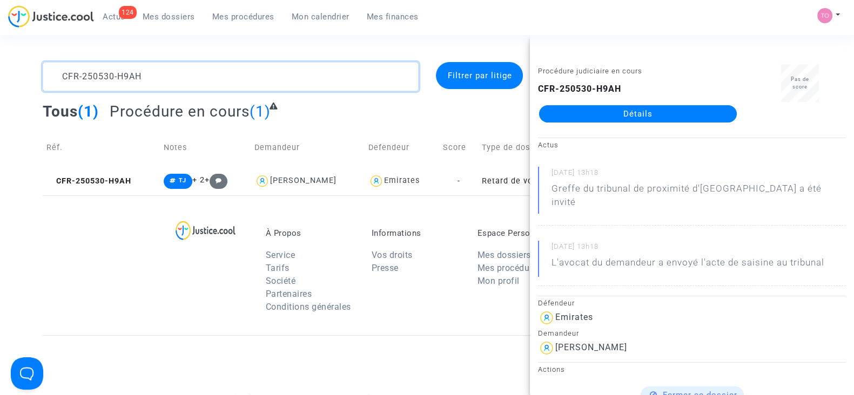
click at [149, 69] on textarea at bounding box center [231, 76] width 376 height 29
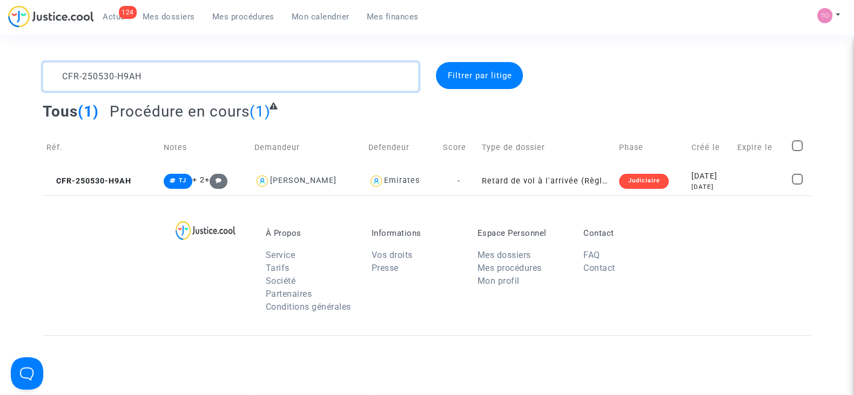
drag, startPoint x: 154, startPoint y: 71, endPoint x: 22, endPoint y: 70, distance: 132.3
click at [22, 70] on div "CFR-250530-H9AH Filtrer par litige Tous (1) Procédure en cours (1) Réf. Notes D…" at bounding box center [427, 128] width 854 height 133
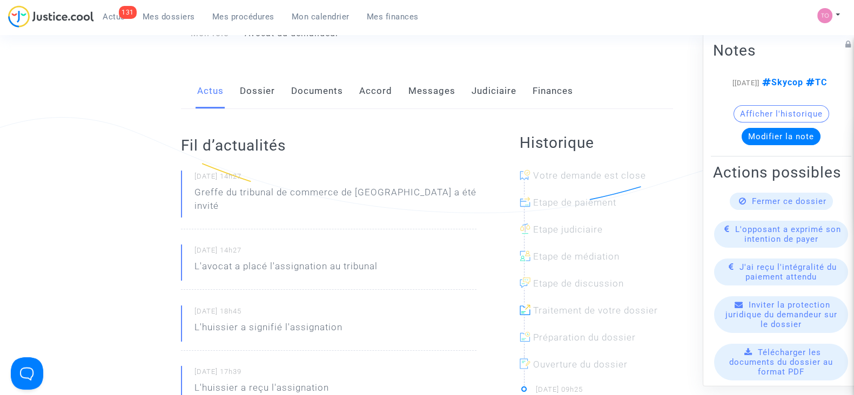
scroll to position [133, 0]
click at [258, 96] on link "Dossier" at bounding box center [257, 93] width 35 height 36
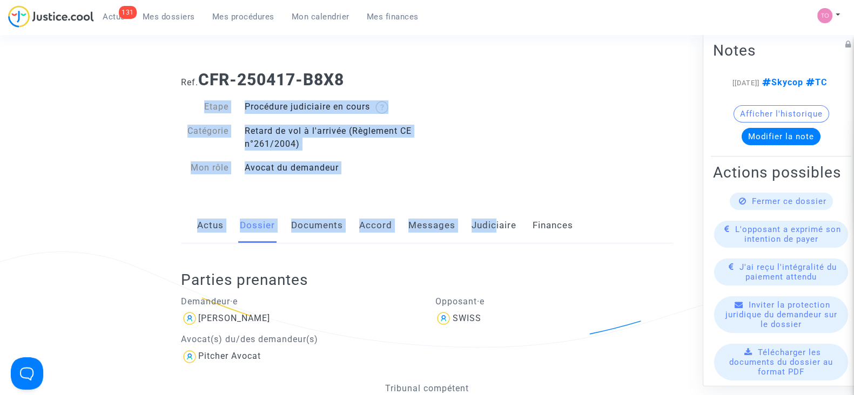
drag, startPoint x: 395, startPoint y: 228, endPoint x: 491, endPoint y: 238, distance: 97.2
click at [491, 238] on link "Judiciaire" at bounding box center [493, 226] width 45 height 36
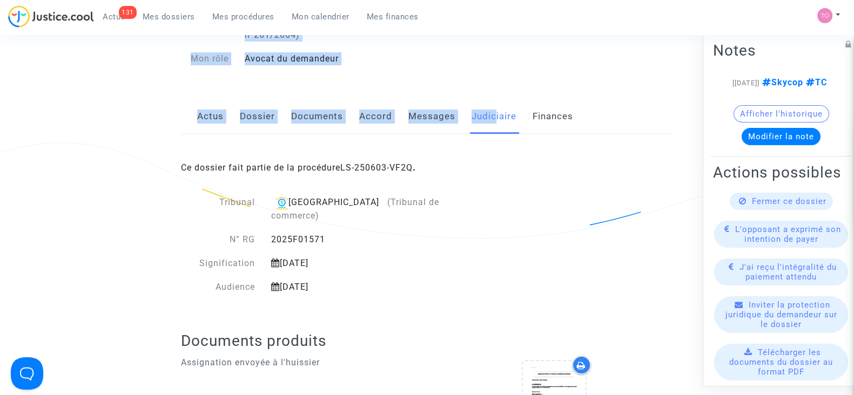
click at [267, 131] on link "Dossier" at bounding box center [257, 117] width 35 height 36
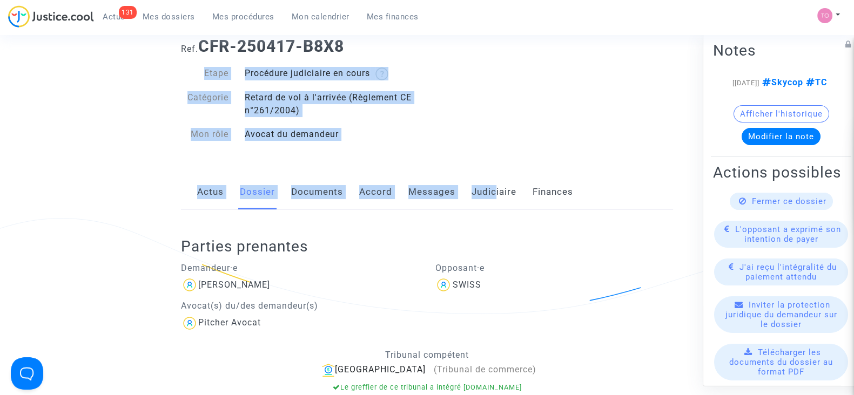
scroll to position [32, 0]
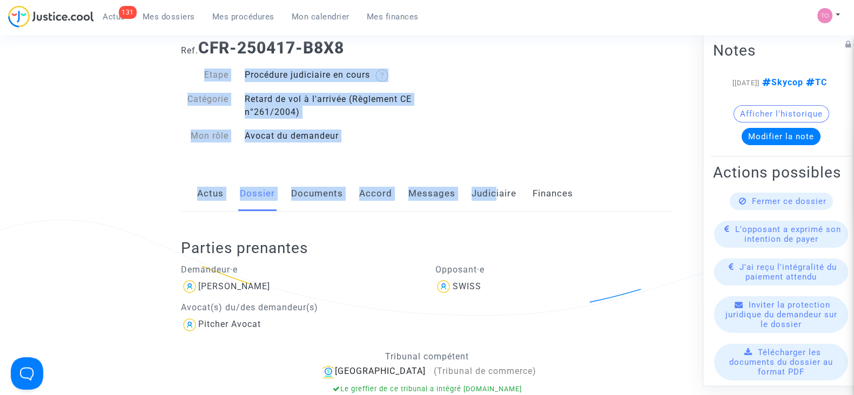
click at [435, 188] on link "Messages" at bounding box center [431, 194] width 47 height 36
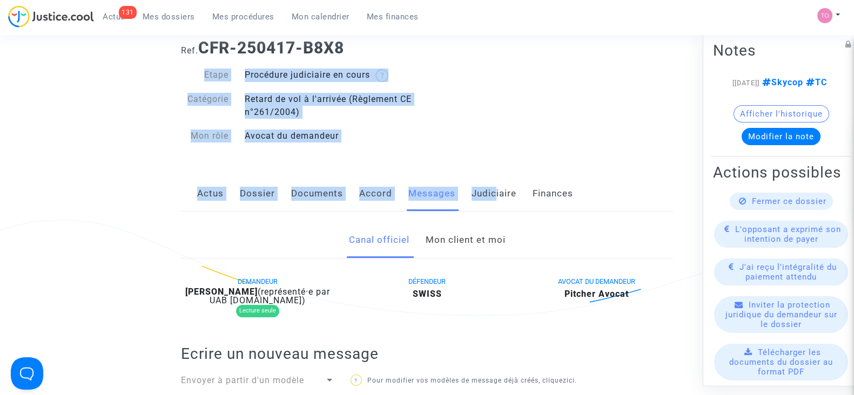
click at [365, 187] on link "Accord" at bounding box center [375, 194] width 33 height 36
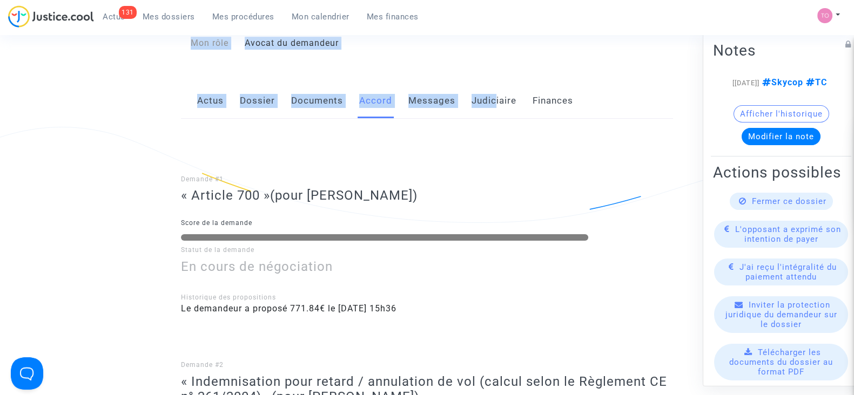
scroll to position [122, 0]
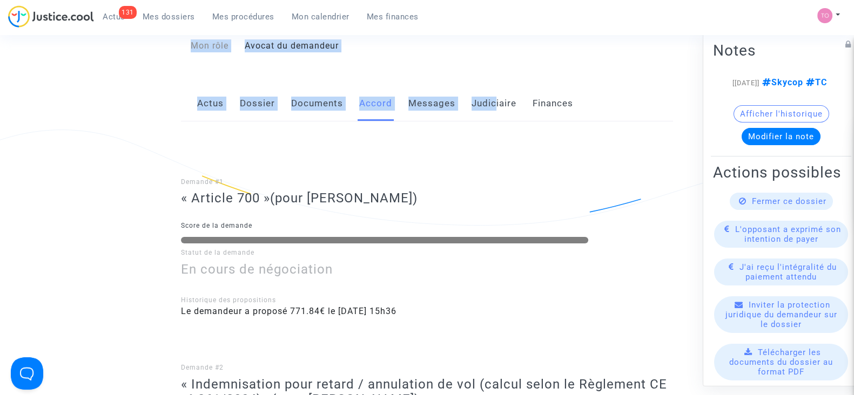
click at [303, 95] on link "Documents" at bounding box center [317, 104] width 52 height 36
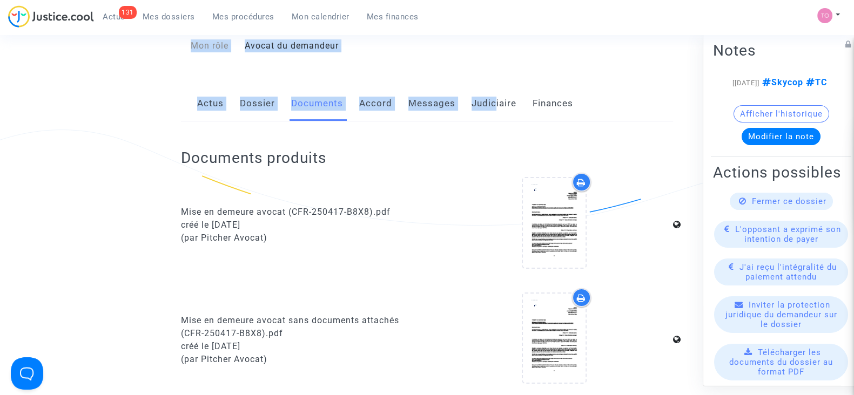
click at [247, 97] on link "Dossier" at bounding box center [257, 104] width 35 height 36
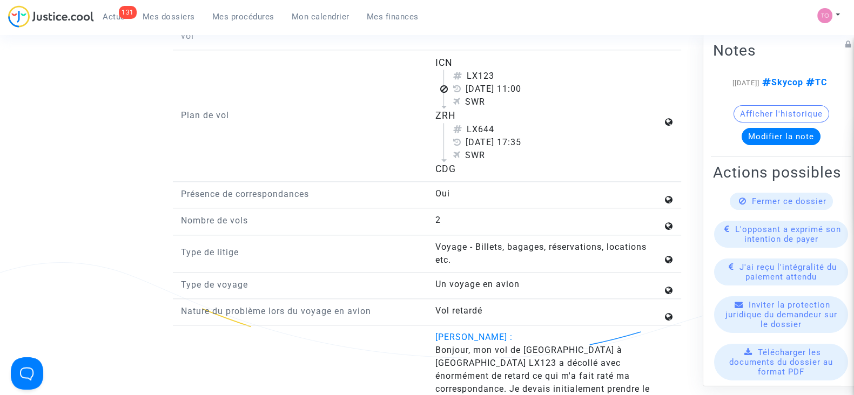
scroll to position [1413, 0]
click at [447, 66] on div "ICN" at bounding box center [548, 64] width 227 height 14
copy div "ICN"
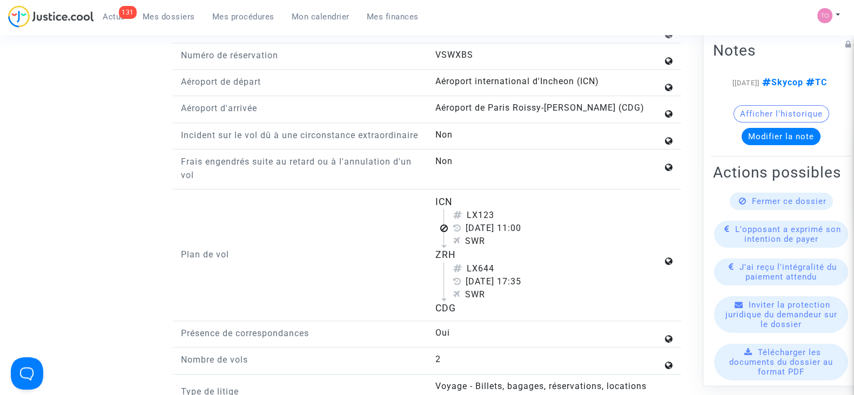
scroll to position [1274, 0]
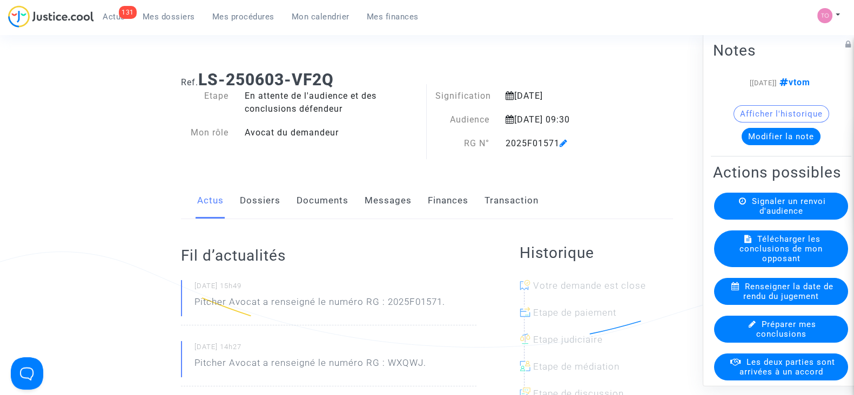
click at [791, 105] on button "Afficher l'historique" at bounding box center [781, 113] width 96 height 17
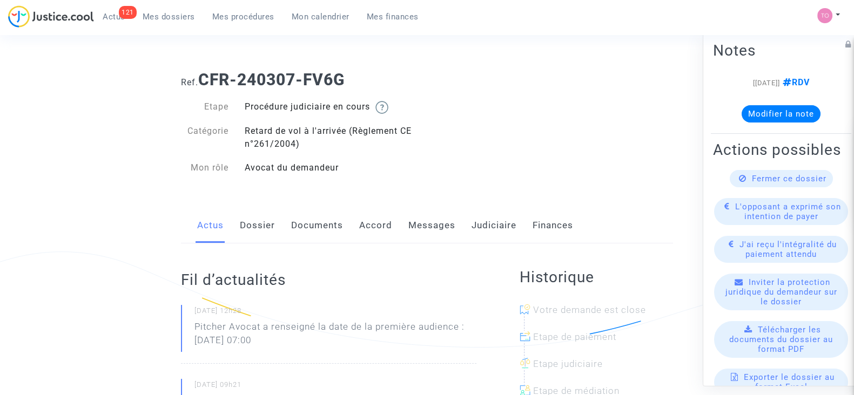
click at [476, 222] on link "Judiciaire" at bounding box center [493, 226] width 45 height 36
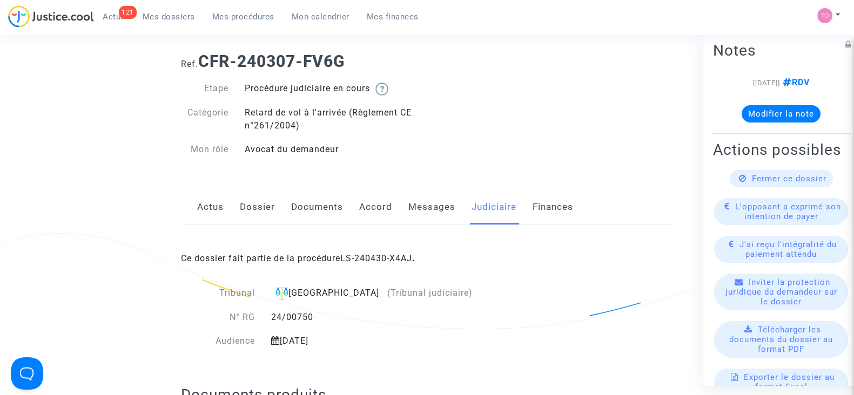
scroll to position [3, 0]
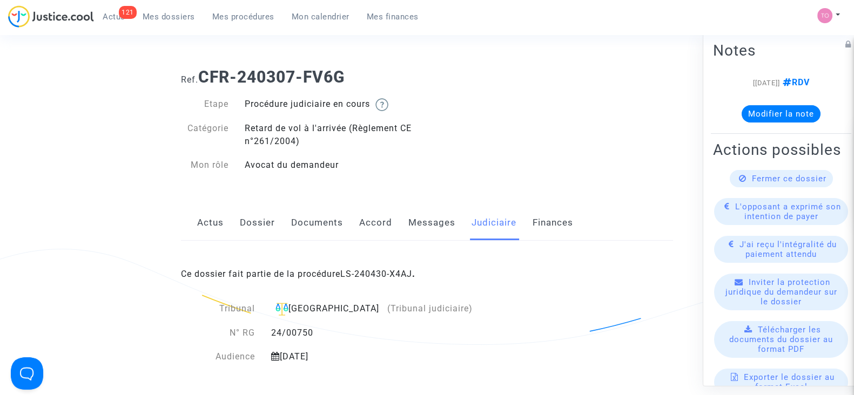
click at [303, 222] on link "Documents" at bounding box center [317, 223] width 52 height 36
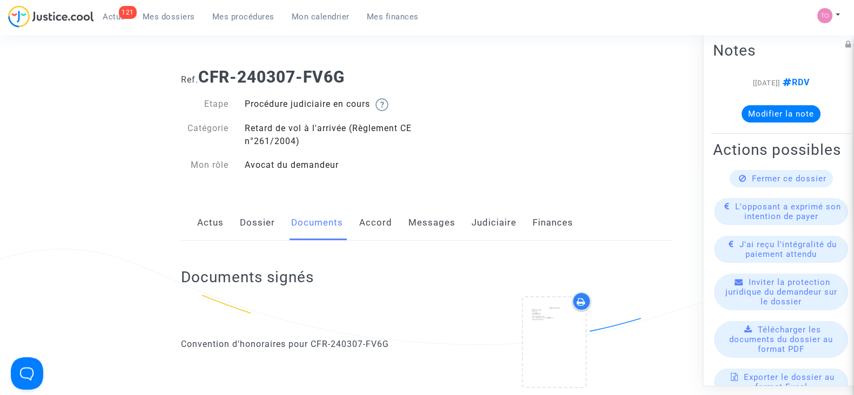
click at [258, 215] on link "Dossier" at bounding box center [257, 223] width 35 height 36
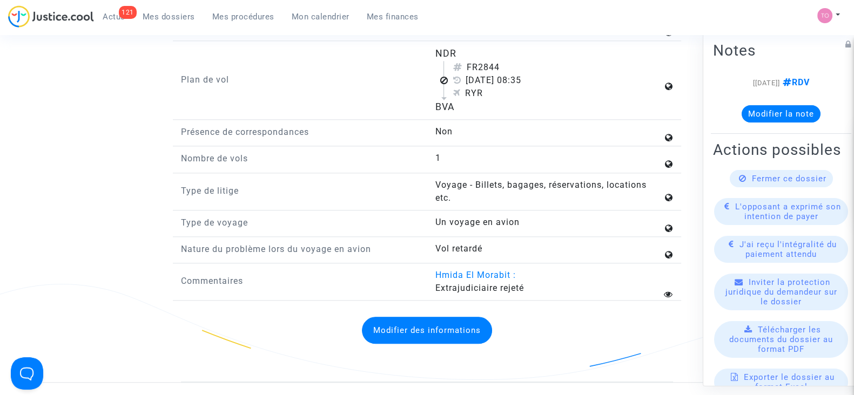
scroll to position [1398, 0]
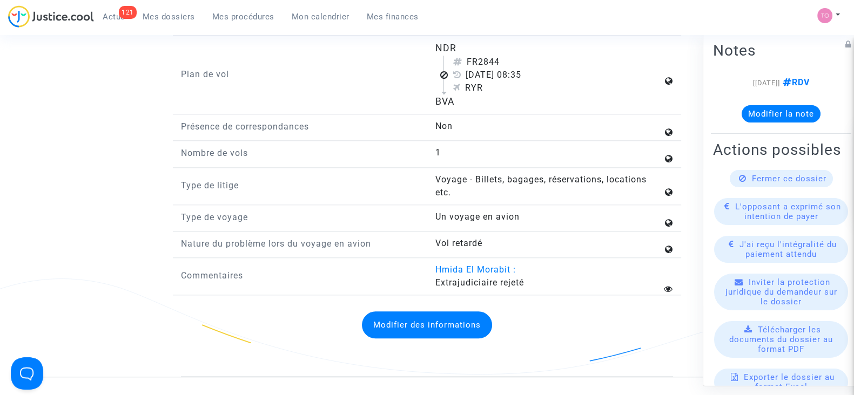
click at [470, 287] on span "Extrajudiciaire rejeté" at bounding box center [479, 283] width 89 height 10
click at [529, 287] on answer "Extrajudiciaire rejeté" at bounding box center [548, 282] width 227 height 13
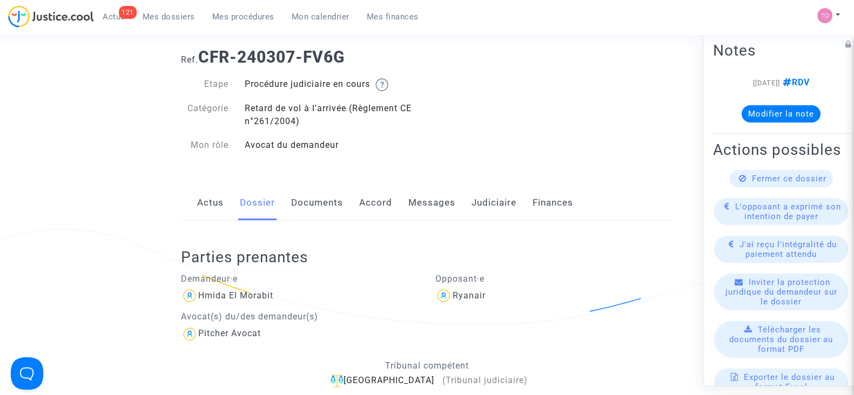
scroll to position [0, 0]
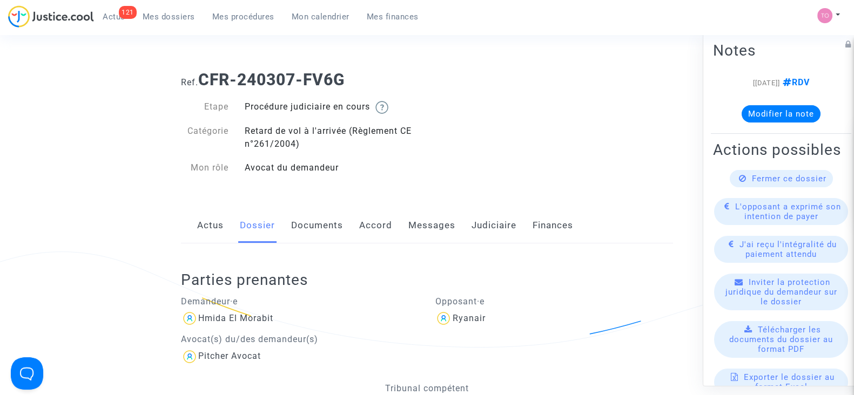
click at [774, 114] on button "Modifier la note" at bounding box center [780, 113] width 79 height 17
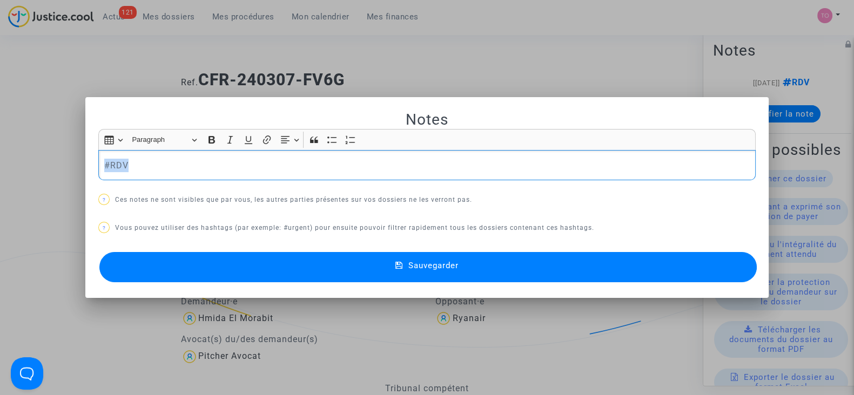
drag, startPoint x: 197, startPoint y: 163, endPoint x: 81, endPoint y: 162, distance: 115.6
click at [85, 162] on mat-dialog-container "Notes Rich Text Editor Insert table Insert table Heading Paragraph Paragraph He…" at bounding box center [426, 197] width 683 height 201
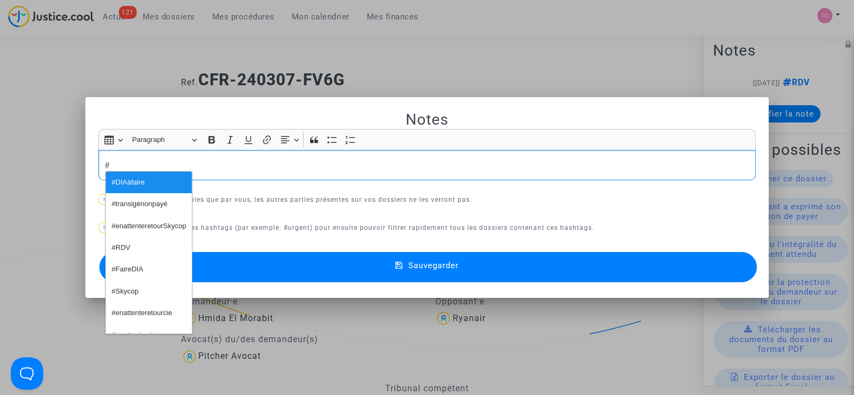
click at [85, 162] on mat-dialog-container "Notes Rich Text Editor Insert table Insert table Heading Paragraph Paragraph He…" at bounding box center [426, 197] width 683 height 201
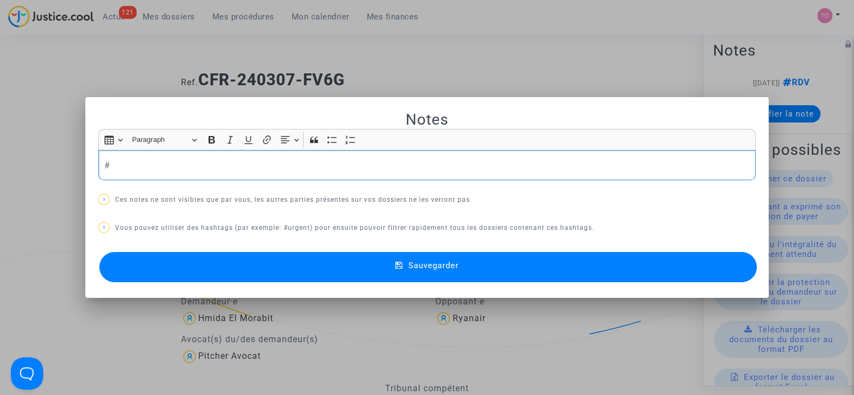
click at [147, 157] on div "#" at bounding box center [426, 165] width 657 height 30
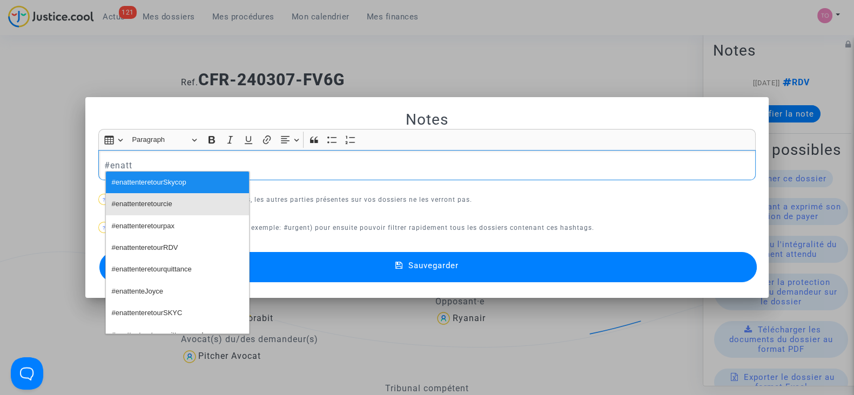
click at [136, 204] on span "#enattenteretourcie" at bounding box center [142, 205] width 60 height 16
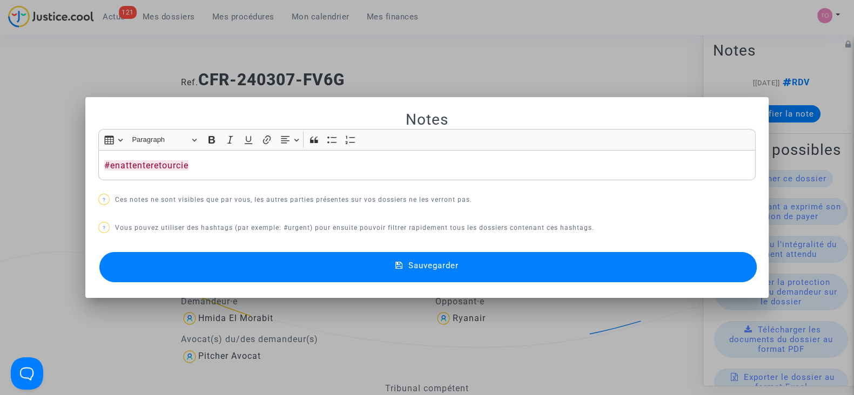
click at [224, 55] on div at bounding box center [427, 197] width 854 height 395
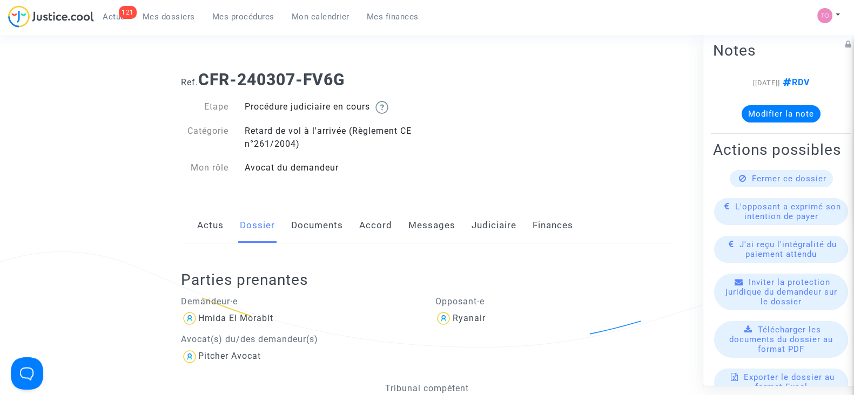
click at [481, 225] on link "Judiciaire" at bounding box center [493, 226] width 45 height 36
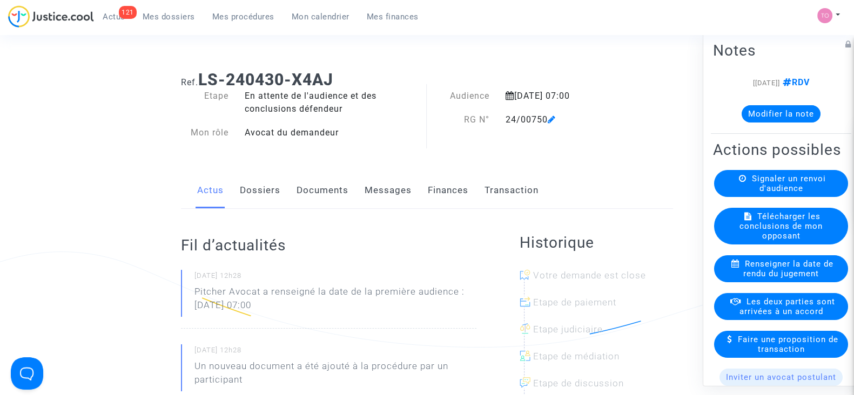
click at [755, 111] on button "Modifier la note" at bounding box center [780, 113] width 79 height 17
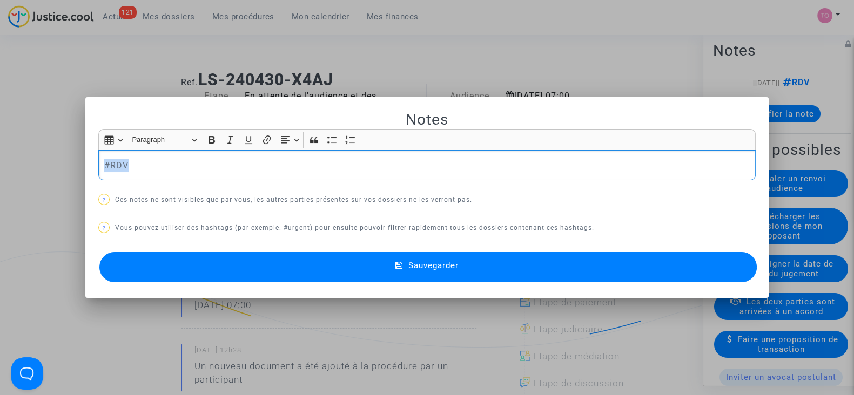
drag, startPoint x: 169, startPoint y: 171, endPoint x: 0, endPoint y: 152, distance: 170.1
click at [0, 152] on div "Notes Rich Text Editor Insert table Insert table Heading Paragraph Paragraph He…" at bounding box center [427, 197] width 854 height 395
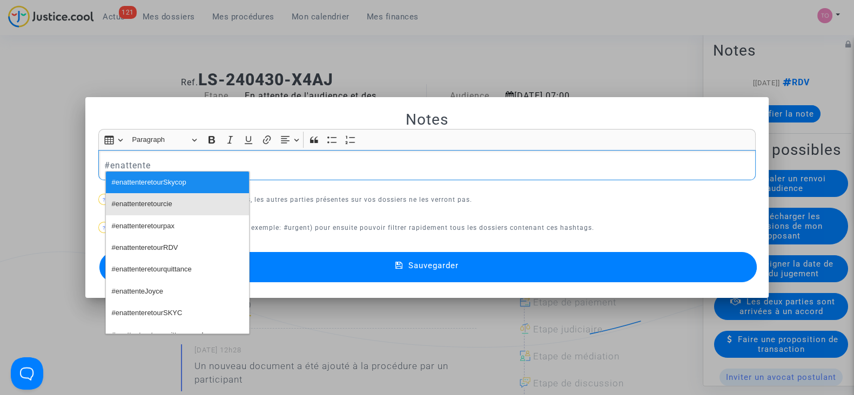
click at [131, 199] on span "#enattenteretourcie" at bounding box center [142, 205] width 60 height 16
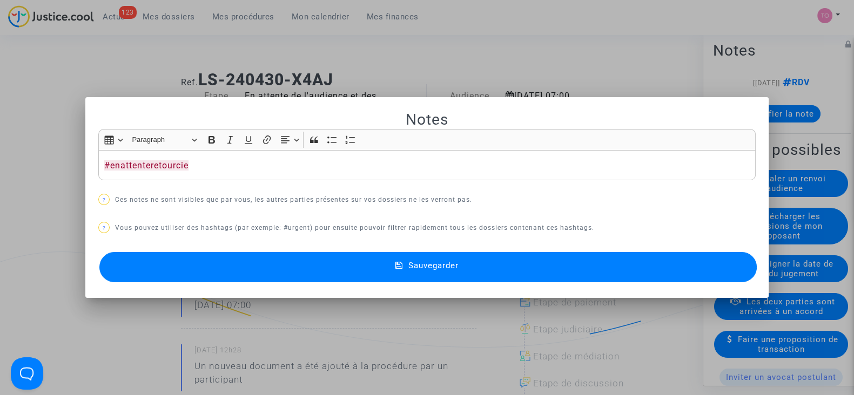
drag, startPoint x: 219, startPoint y: 265, endPoint x: 230, endPoint y: 208, distance: 57.8
click at [230, 208] on div "Notes Rich Text Editor Insert table Insert table Heading Paragraph Paragraph He…" at bounding box center [426, 198] width 657 height 176
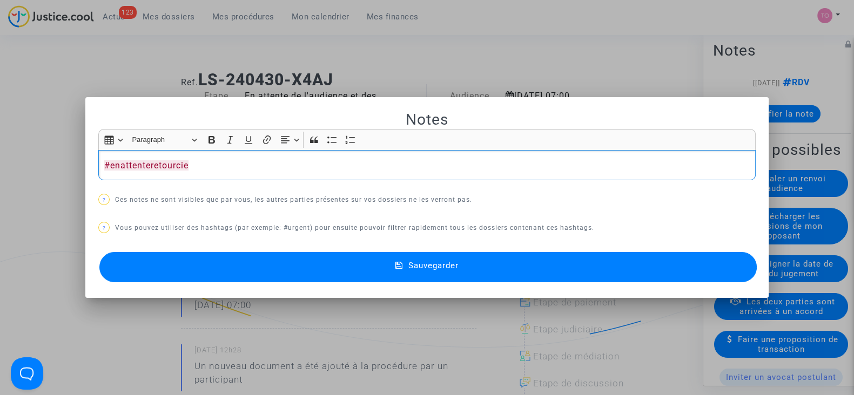
click at [232, 161] on p "#enattenteretourcie" at bounding box center [427, 166] width 646 height 14
click at [218, 243] on div "Notes Rich Text Editor Insert table Insert table Heading Paragraph Paragraph He…" at bounding box center [426, 198] width 657 height 176
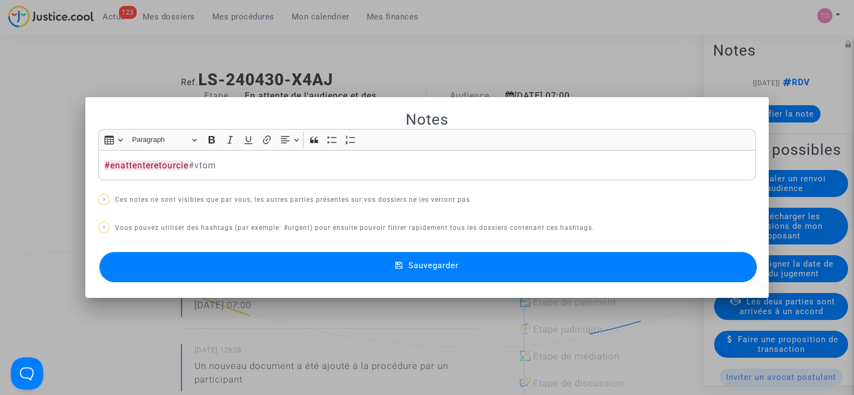
click at [207, 269] on button "Sauvegarder" at bounding box center [427, 267] width 657 height 30
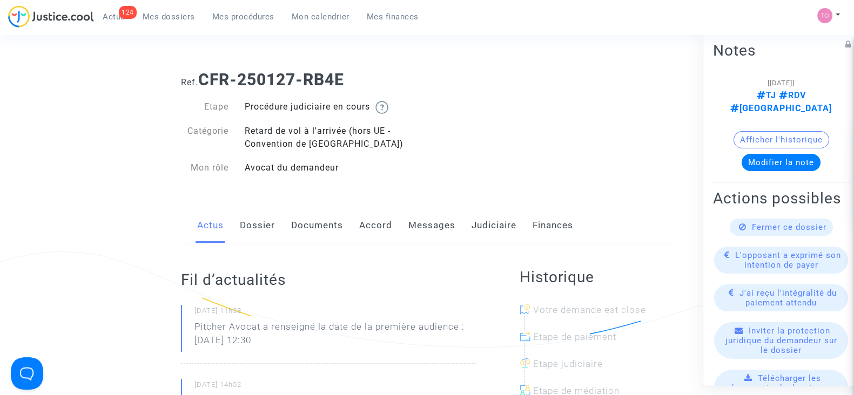
click at [258, 231] on link "Dossier" at bounding box center [257, 226] width 35 height 36
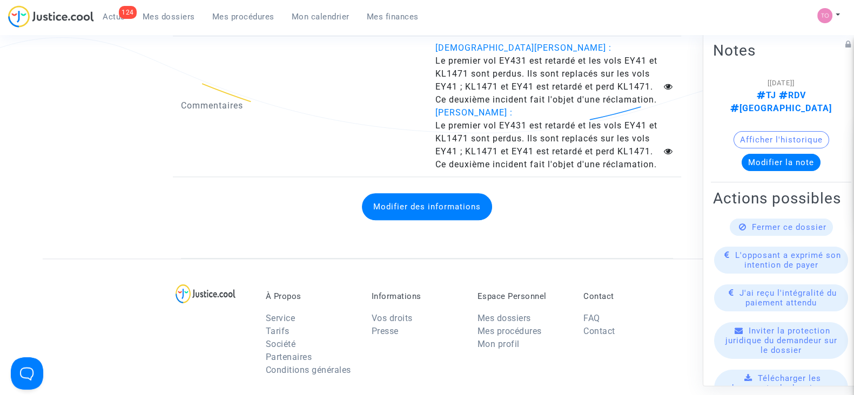
scroll to position [1642, 0]
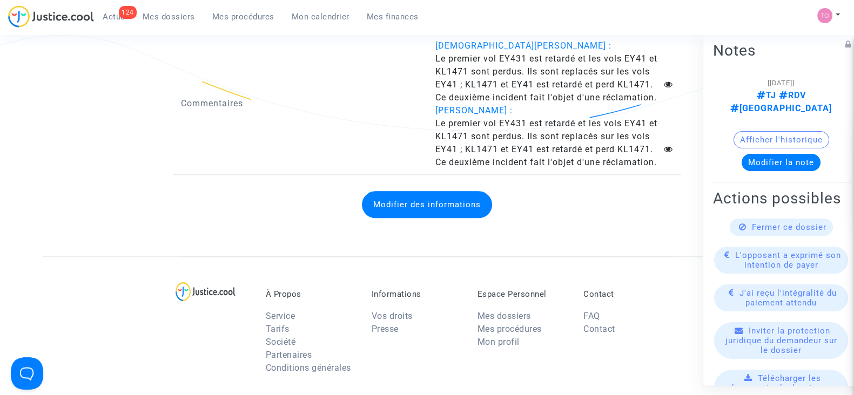
click at [426, 204] on button "Modifier des informations" at bounding box center [427, 204] width 130 height 27
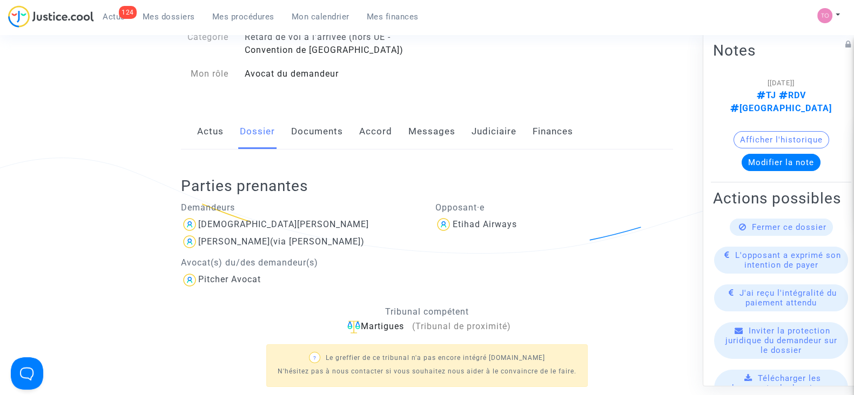
scroll to position [0, 0]
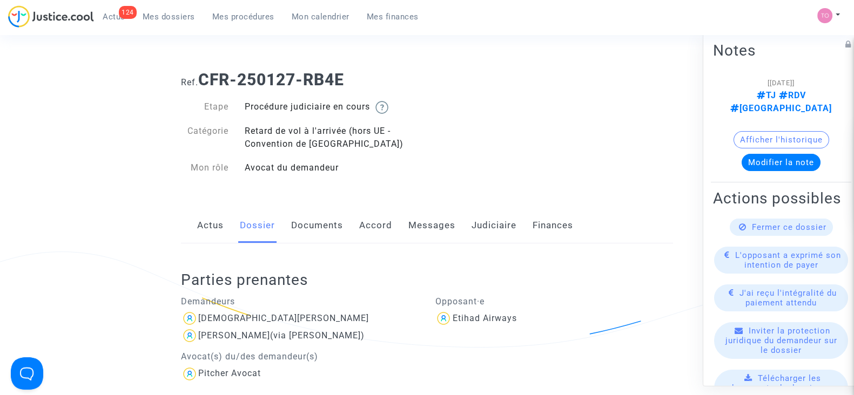
click at [311, 237] on link "Documents" at bounding box center [317, 226] width 52 height 36
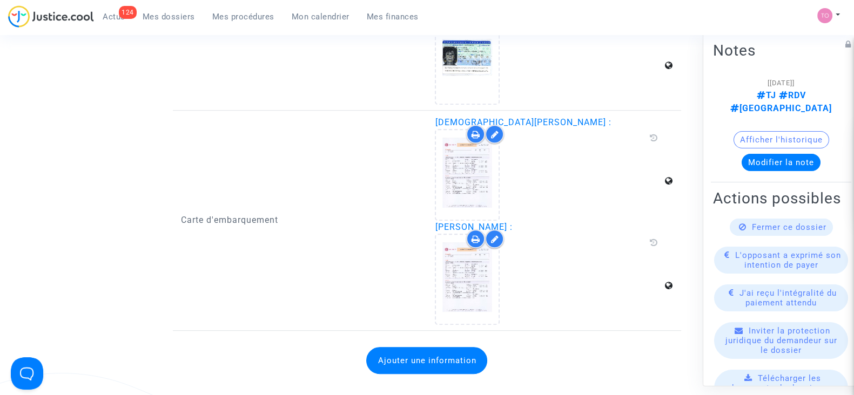
scroll to position [829, 0]
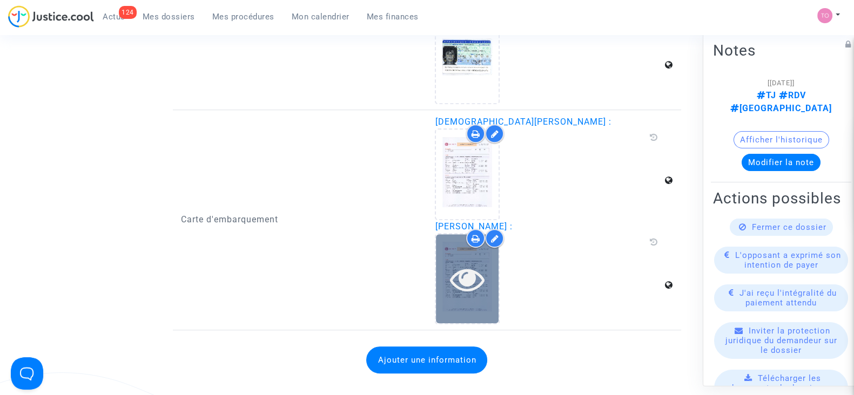
click at [472, 286] on icon at bounding box center [467, 279] width 35 height 35
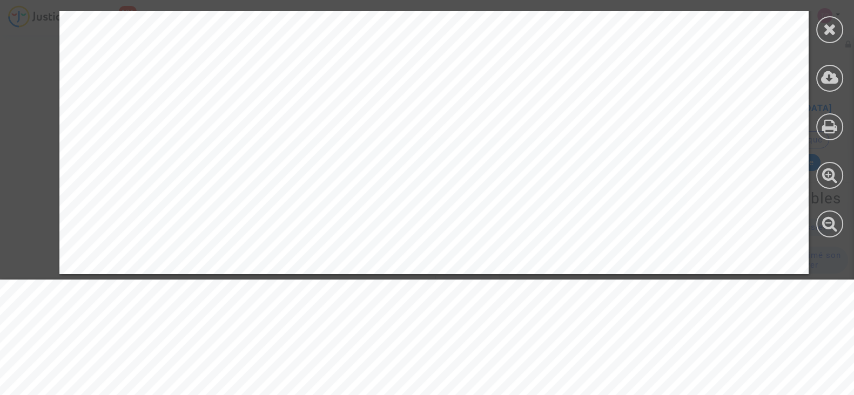
scroll to position [855, 0]
click at [834, 36] on icon at bounding box center [830, 29] width 14 height 16
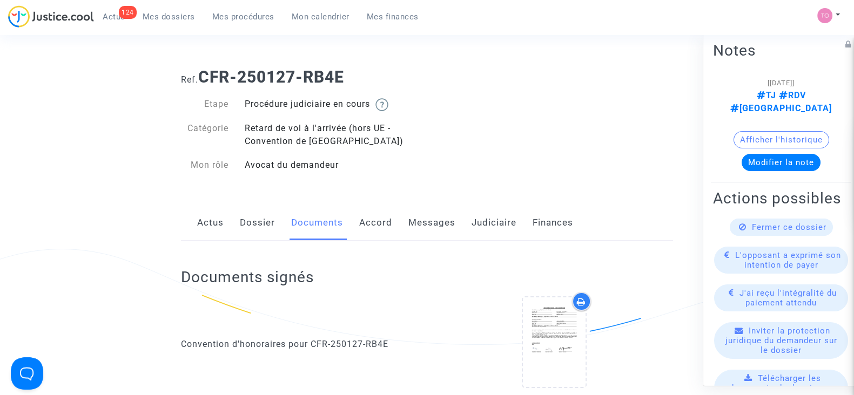
scroll to position [2, 0]
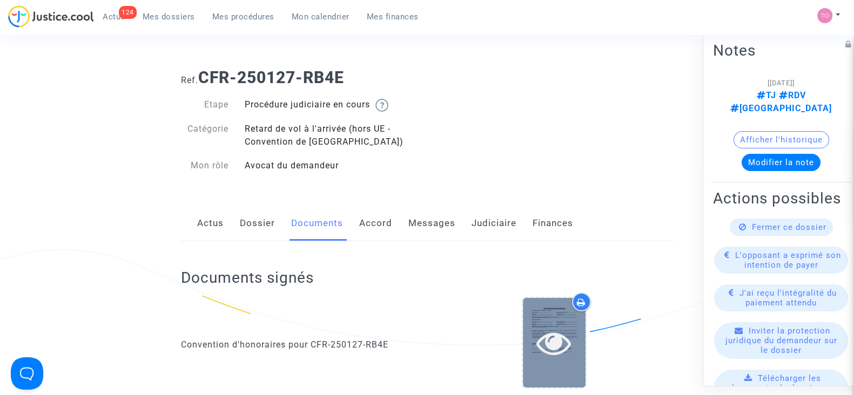
click at [558, 322] on div at bounding box center [554, 342] width 63 height 89
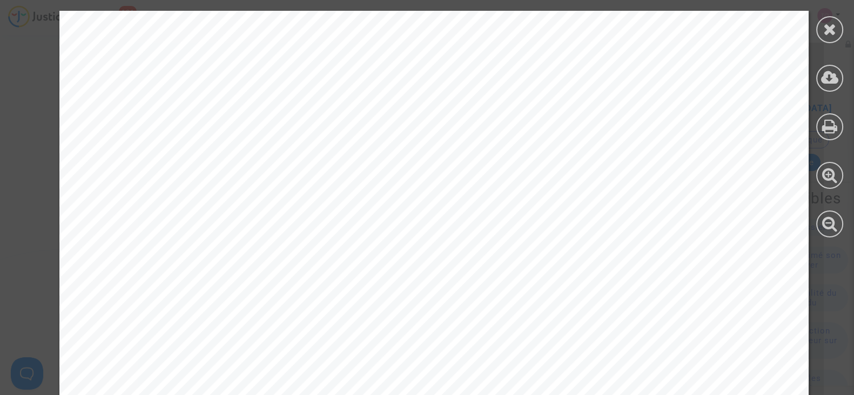
scroll to position [60, 0]
click at [821, 31] on div at bounding box center [829, 29] width 27 height 27
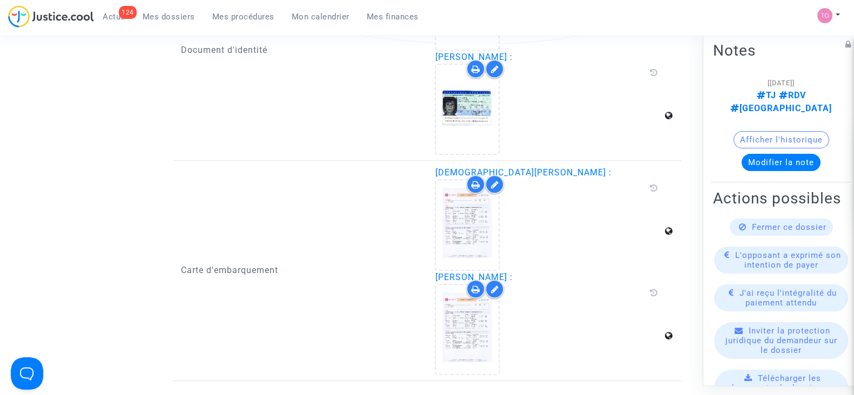
scroll to position [779, 0]
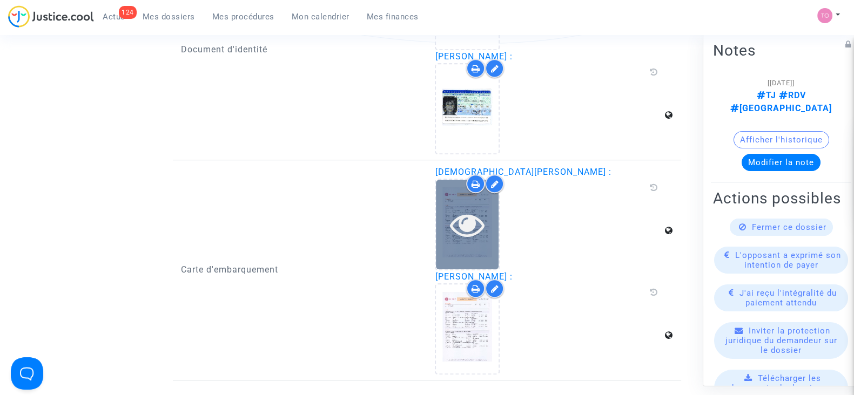
click at [486, 210] on div at bounding box center [467, 224] width 63 height 35
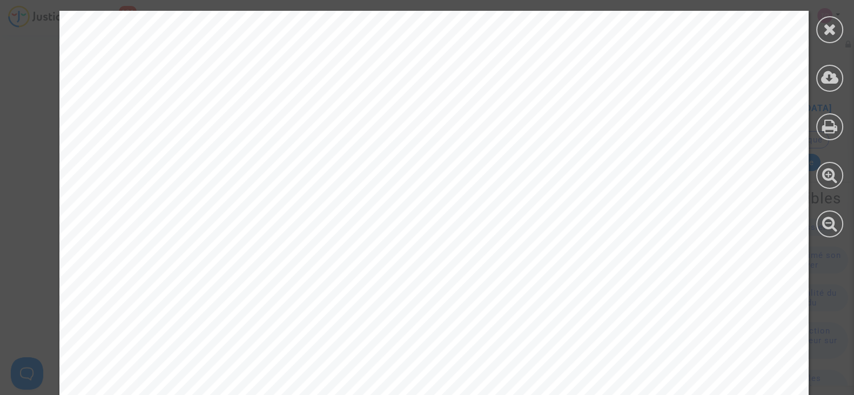
click at [483, 210] on div at bounding box center [433, 329] width 749 height 969
click at [826, 36] on icon at bounding box center [830, 29] width 14 height 16
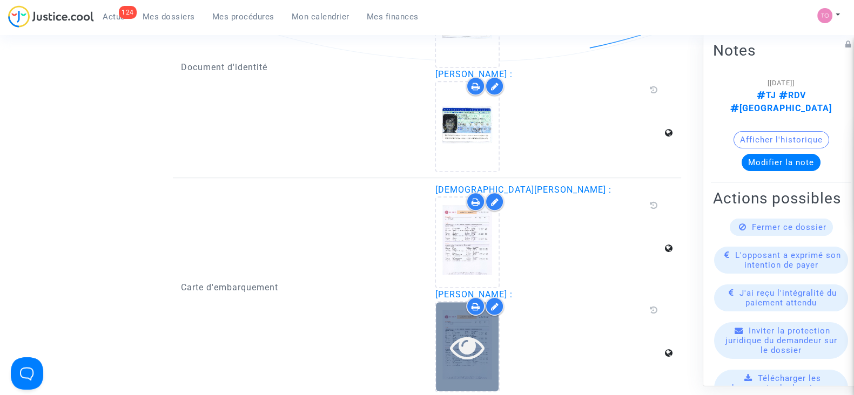
click at [481, 322] on div at bounding box center [467, 346] width 63 height 89
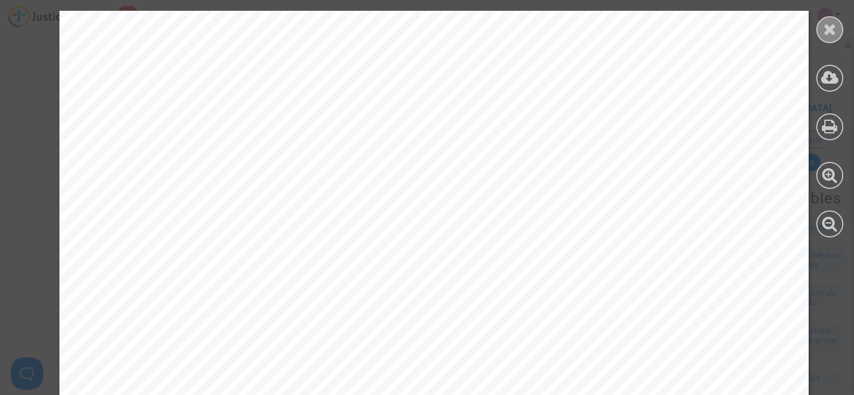
click at [828, 32] on icon at bounding box center [830, 29] width 14 height 16
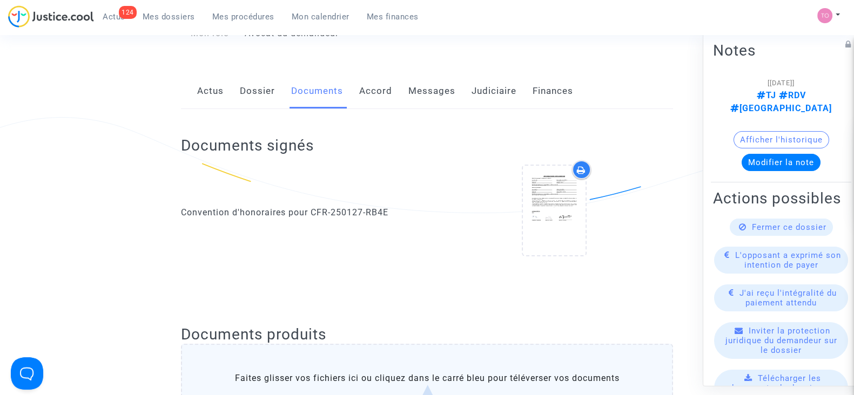
scroll to position [0, 0]
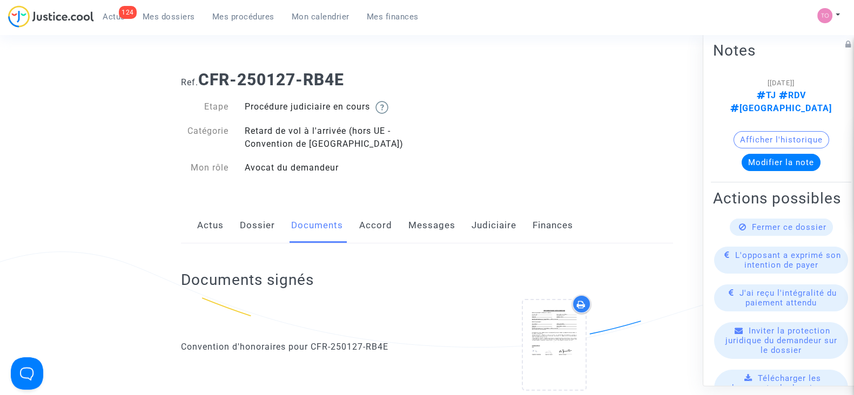
click at [428, 237] on link "Messages" at bounding box center [431, 226] width 47 height 36
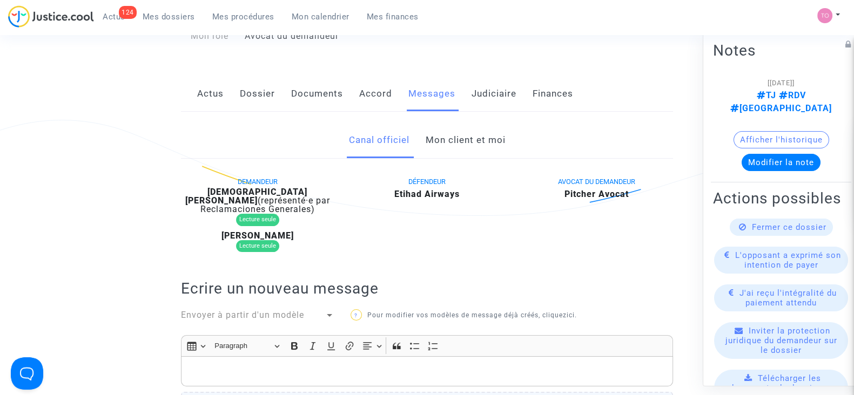
scroll to position [133, 0]
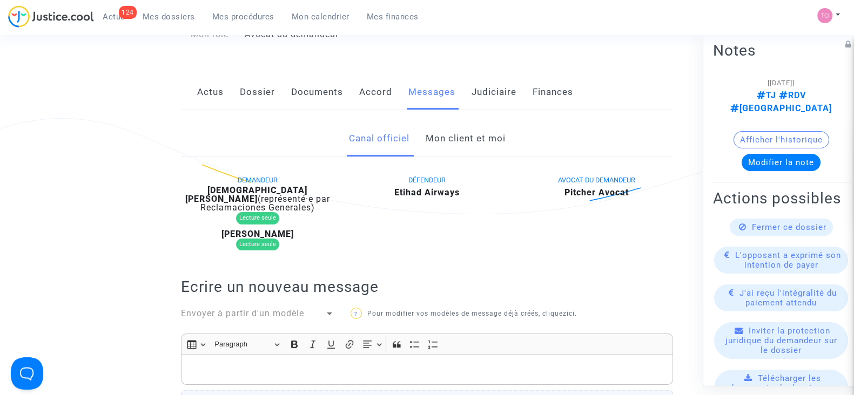
click at [269, 91] on link "Dossier" at bounding box center [257, 93] width 35 height 36
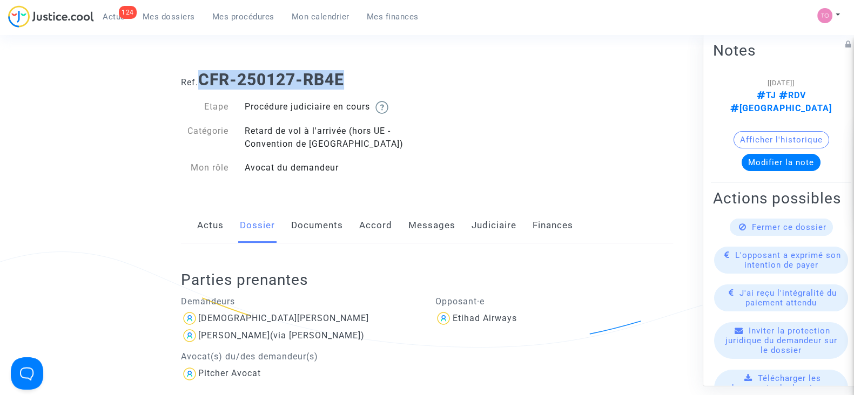
drag, startPoint x: 371, startPoint y: 73, endPoint x: 205, endPoint y: 75, distance: 165.8
click at [205, 75] on h1 "Ref. CFR-250127-RB4E" at bounding box center [427, 79] width 492 height 19
copy b "CFR-250127-RB4E"
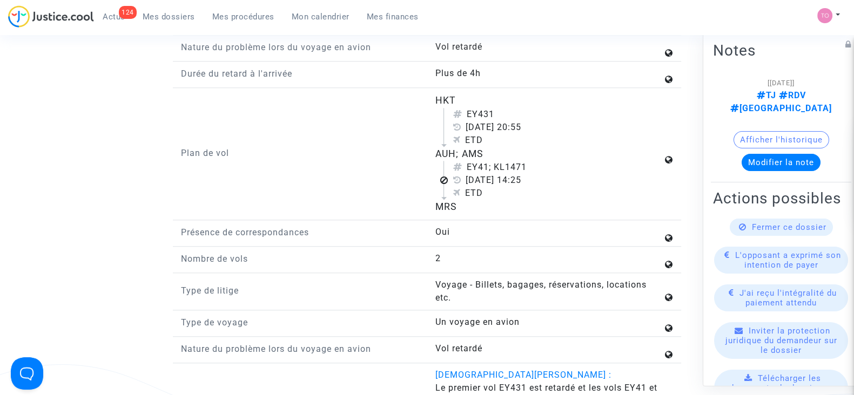
scroll to position [1304, 0]
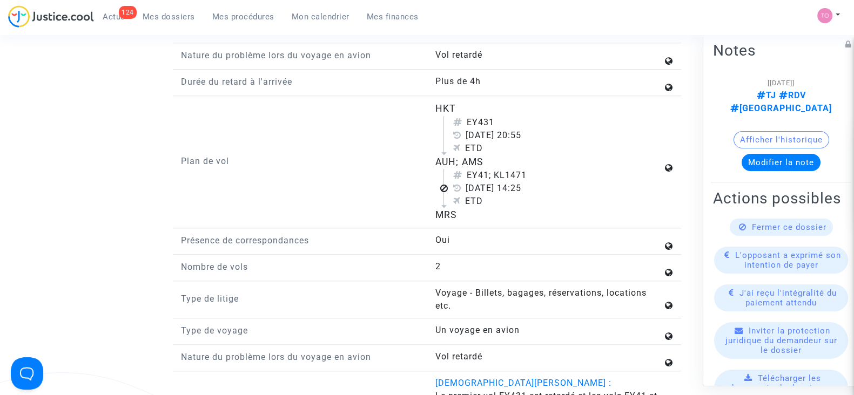
click at [760, 154] on button "Modifier la note" at bounding box center [780, 162] width 79 height 17
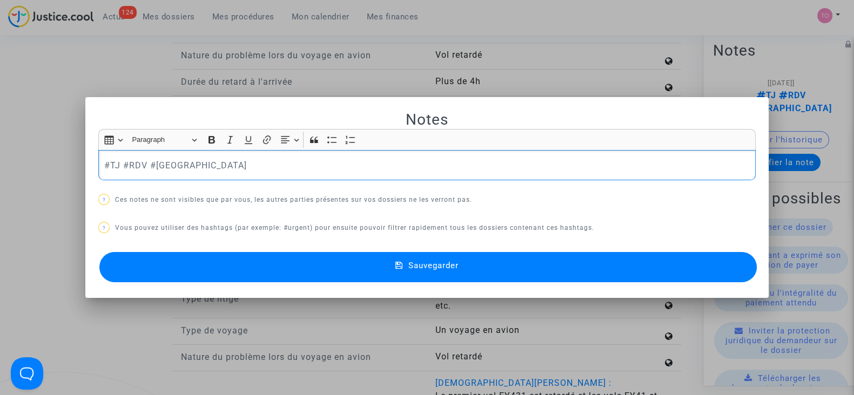
scroll to position [0, 0]
click at [271, 268] on button "Sauvegarder" at bounding box center [427, 267] width 657 height 30
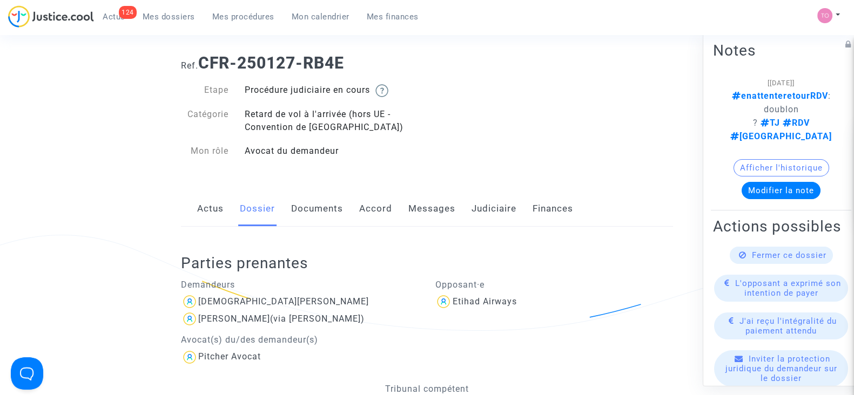
scroll to position [17, 0]
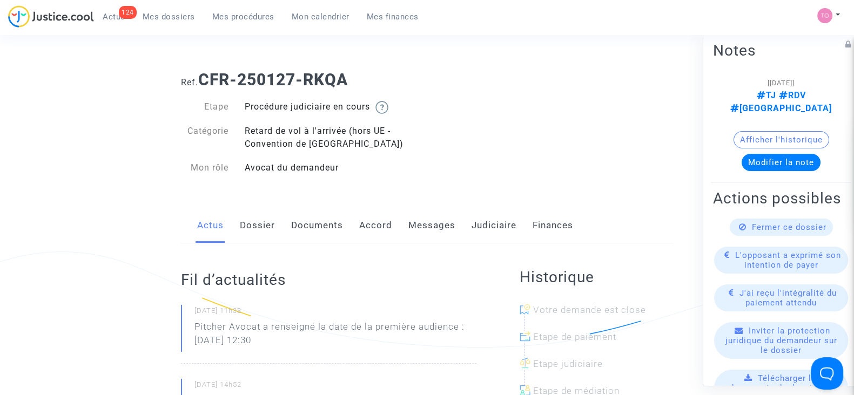
click at [265, 227] on link "Dossier" at bounding box center [257, 226] width 35 height 36
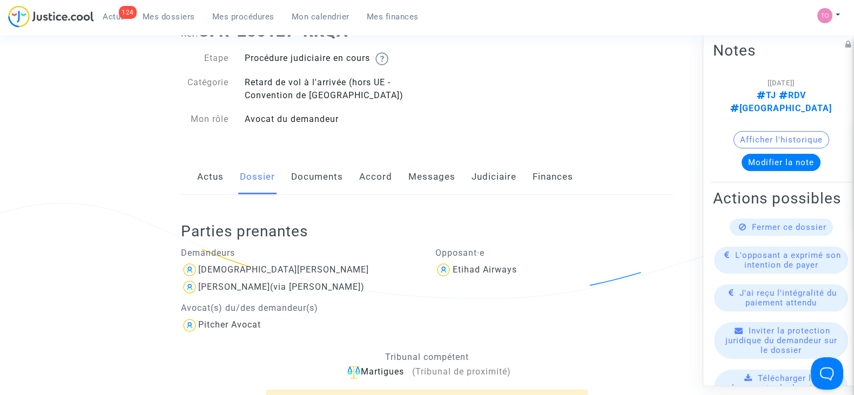
scroll to position [48, 0]
click at [308, 168] on link "Documents" at bounding box center [317, 178] width 52 height 36
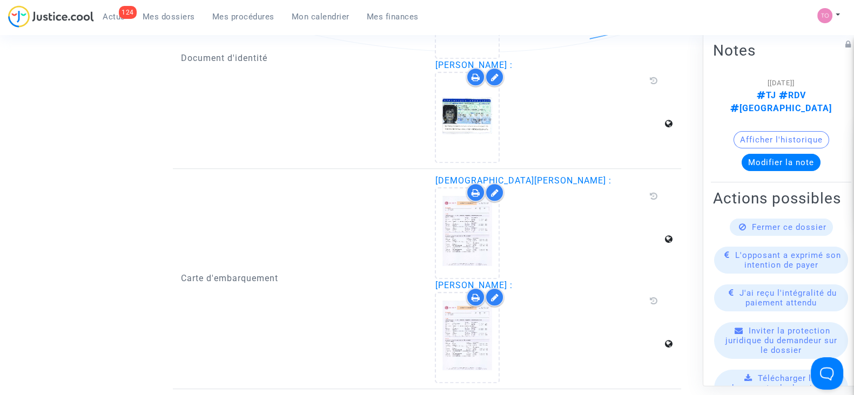
scroll to position [780, 0]
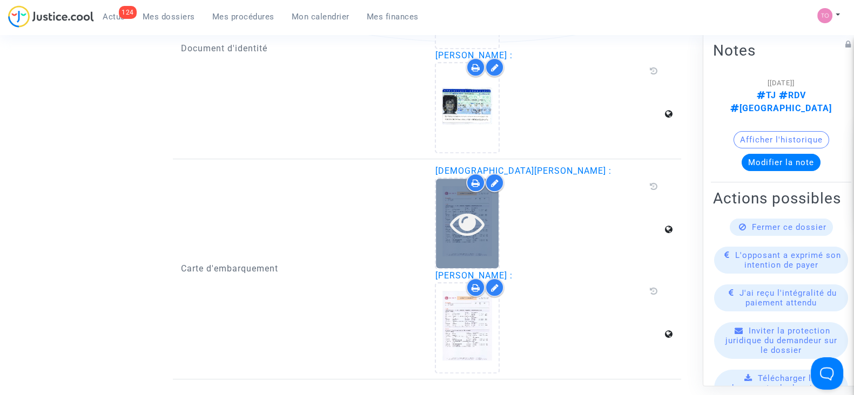
click at [459, 233] on icon at bounding box center [467, 223] width 35 height 35
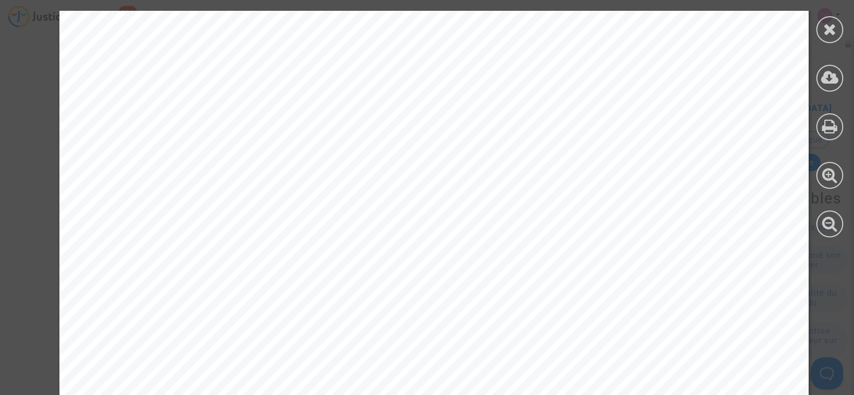
scroll to position [0, 0]
click at [840, 35] on div at bounding box center [829, 29] width 27 height 27
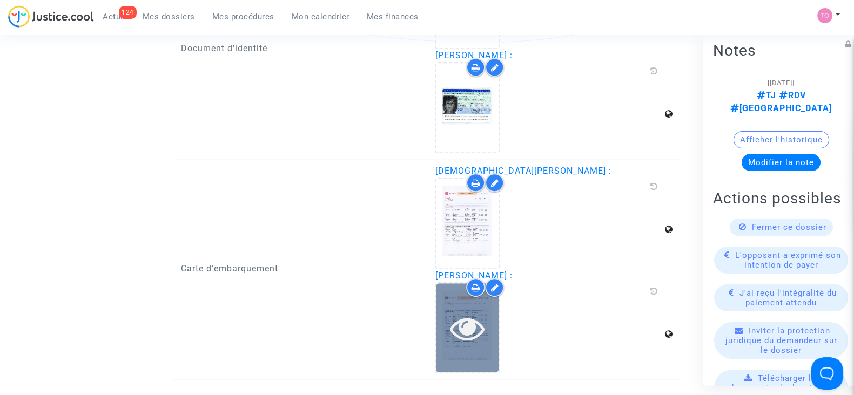
click at [454, 322] on icon at bounding box center [467, 328] width 35 height 35
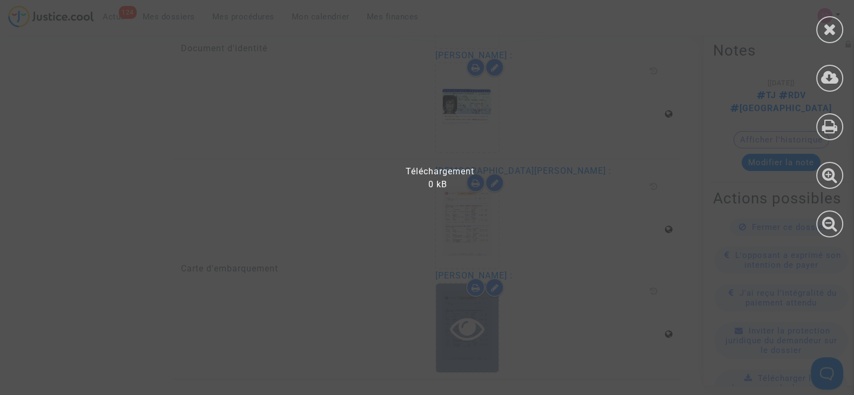
click at [454, 322] on div at bounding box center [433, 203] width 867 height 385
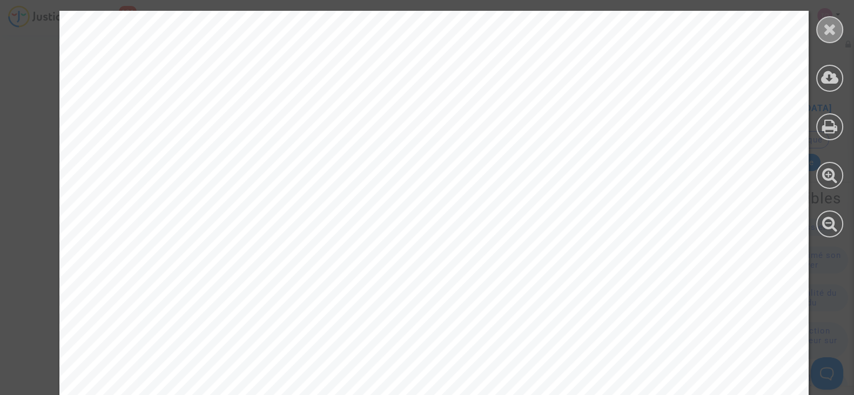
click at [834, 17] on div at bounding box center [829, 29] width 27 height 27
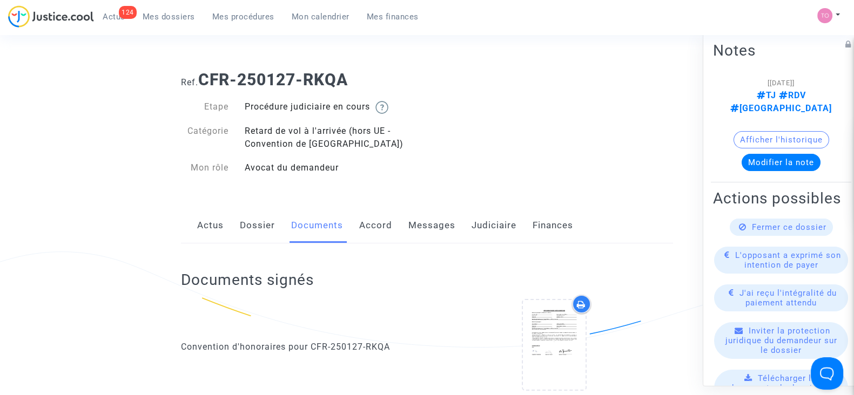
click at [483, 224] on link "Judiciaire" at bounding box center [493, 226] width 45 height 36
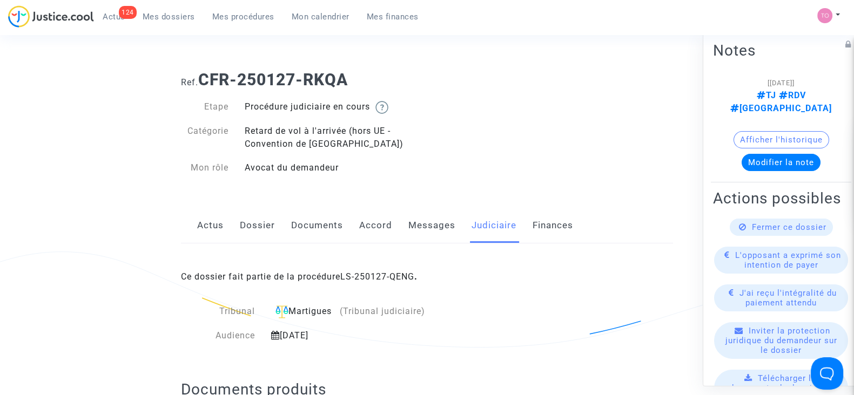
click at [295, 220] on link "Documents" at bounding box center [317, 226] width 52 height 36
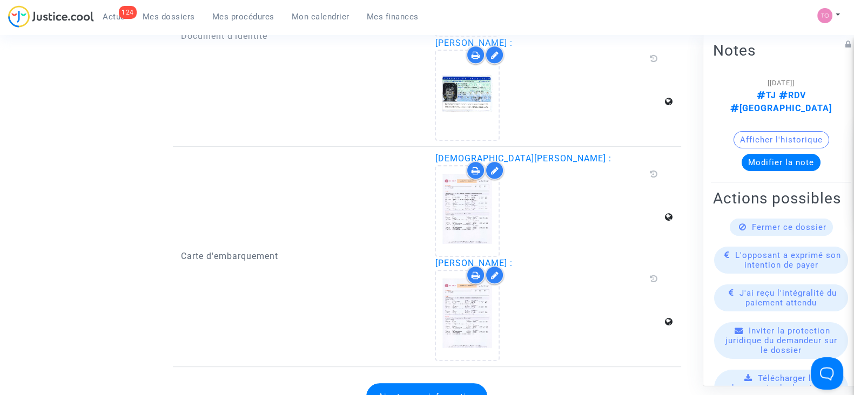
scroll to position [792, 0]
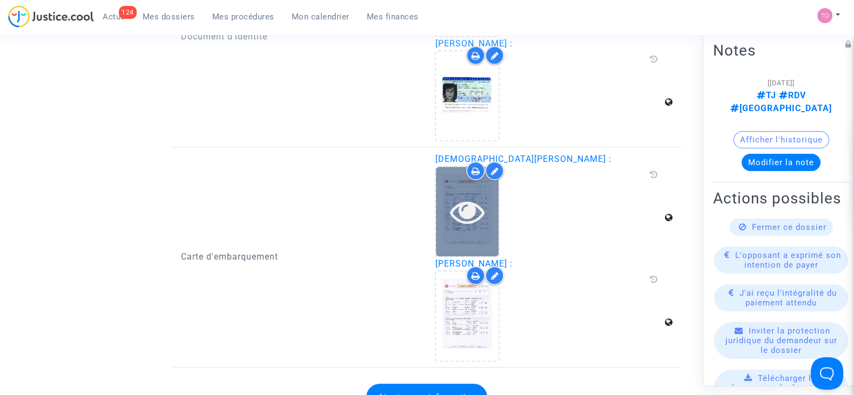
click at [447, 231] on div at bounding box center [467, 211] width 63 height 89
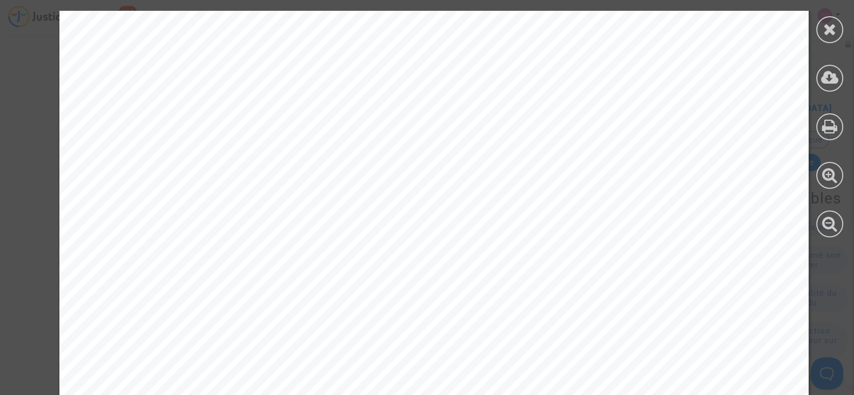
scroll to position [0, 0]
click at [825, 27] on icon at bounding box center [830, 29] width 14 height 16
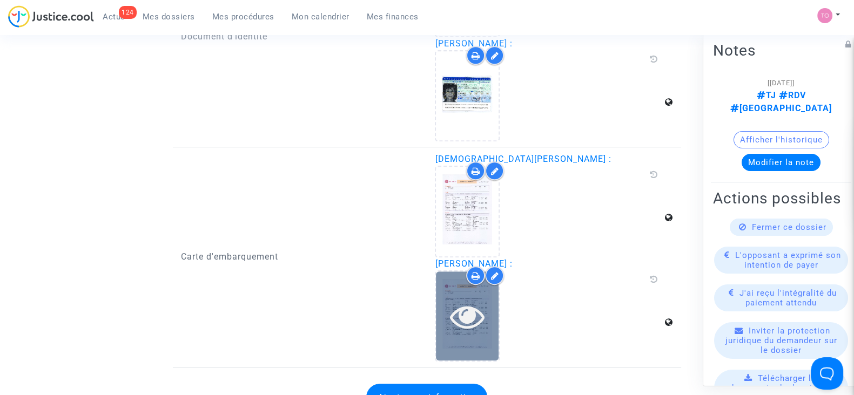
click at [464, 302] on icon at bounding box center [467, 316] width 35 height 35
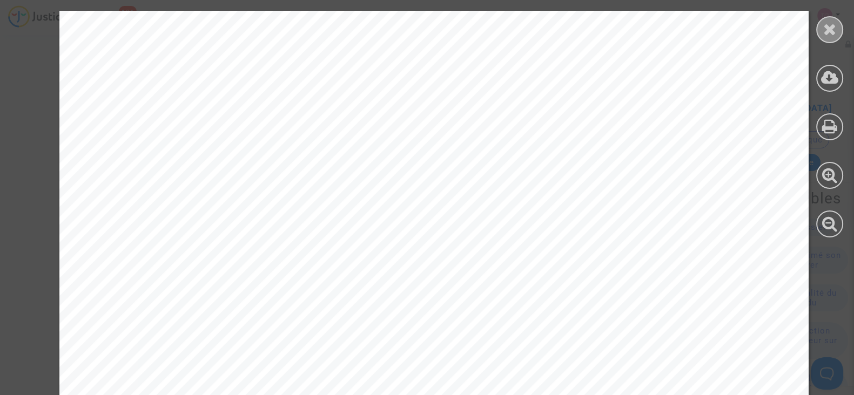
click at [838, 27] on div at bounding box center [829, 29] width 27 height 27
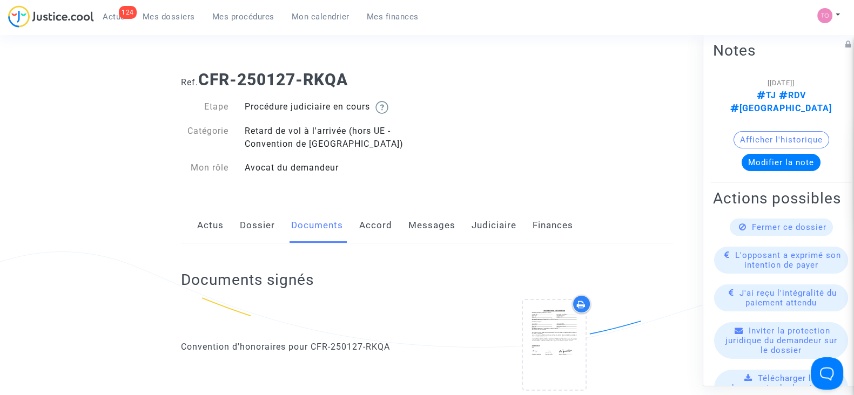
click at [421, 228] on link "Messages" at bounding box center [431, 226] width 47 height 36
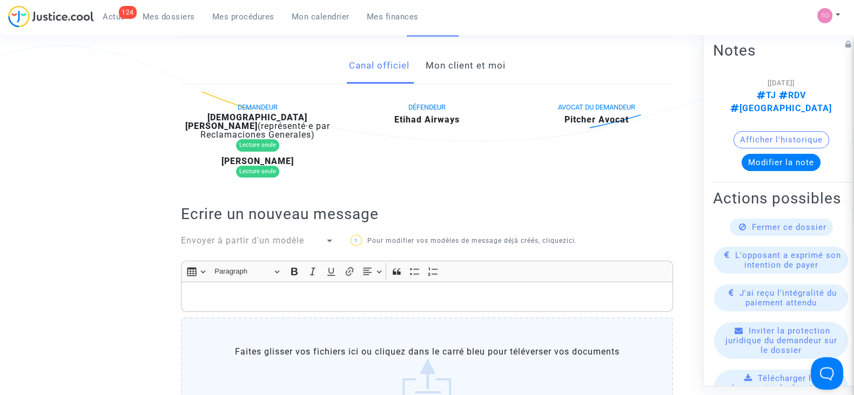
scroll to position [205, 0]
click at [471, 68] on link "Mon client et moi" at bounding box center [465, 67] width 80 height 36
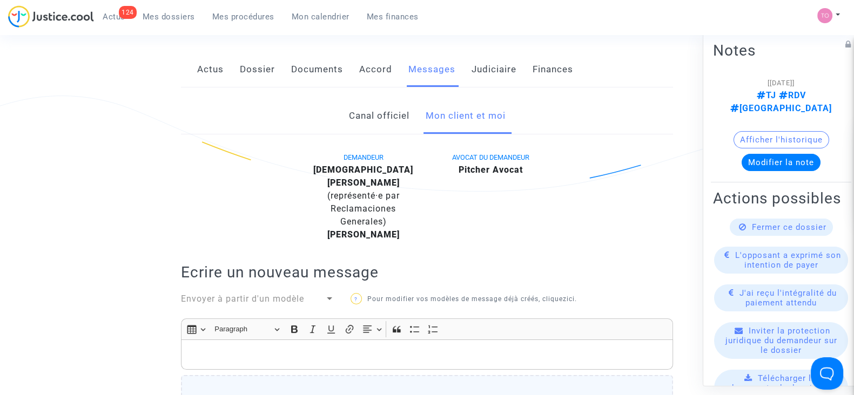
scroll to position [153, 0]
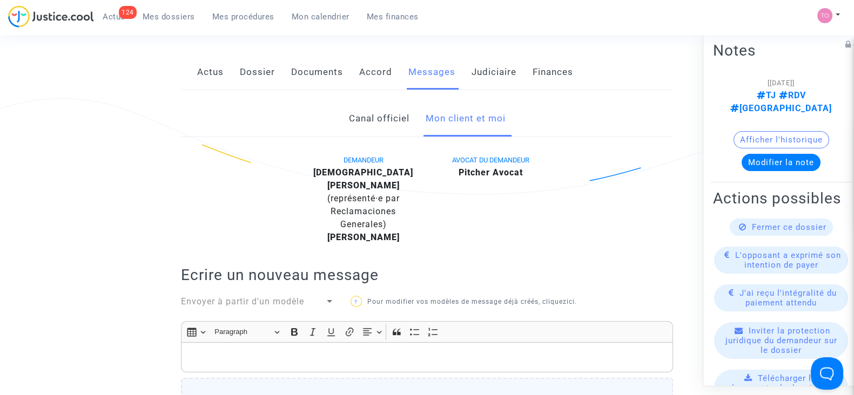
click at [227, 342] on div "Rich Text Editor, main" at bounding box center [427, 357] width 492 height 30
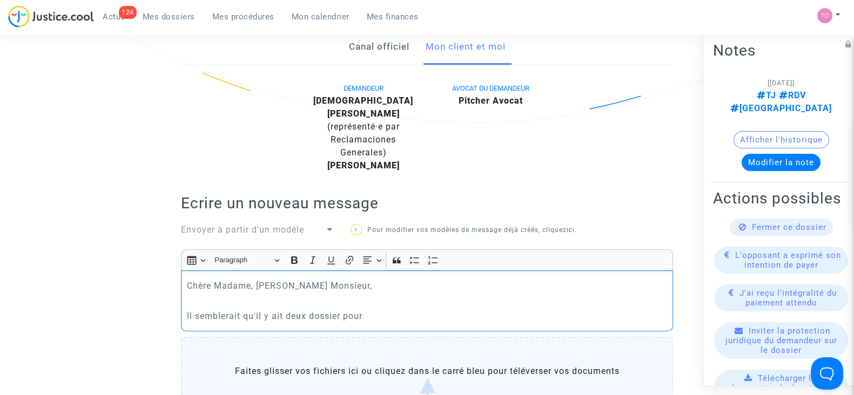
scroll to position [226, 0]
drag, startPoint x: 366, startPoint y: 298, endPoint x: 343, endPoint y: 304, distance: 22.9
click at [343, 308] on p "Il semblerait qu'il y ait deux dossier pour" at bounding box center [427, 315] width 481 height 14
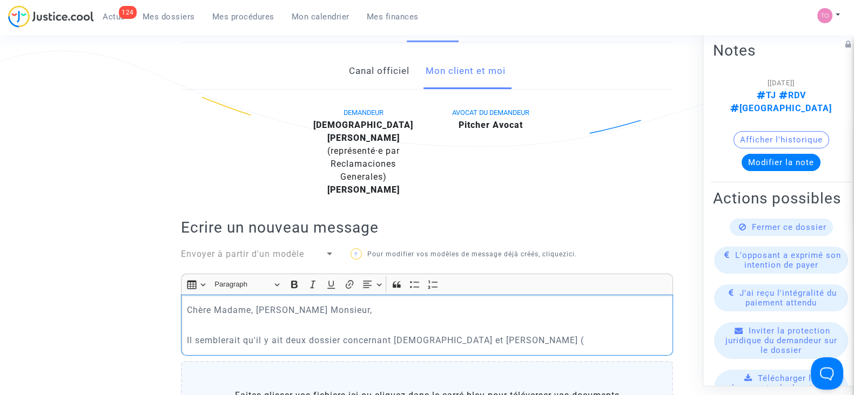
scroll to position [0, 0]
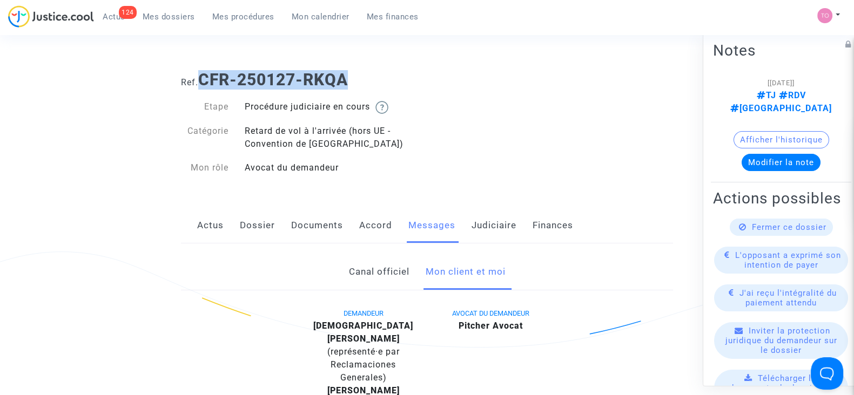
drag, startPoint x: 203, startPoint y: 77, endPoint x: 359, endPoint y: 70, distance: 156.7
click at [359, 70] on h1 "Ref. CFR-250127-RKQA" at bounding box center [427, 79] width 492 height 19
copy b "CFR-250127-RKQA"
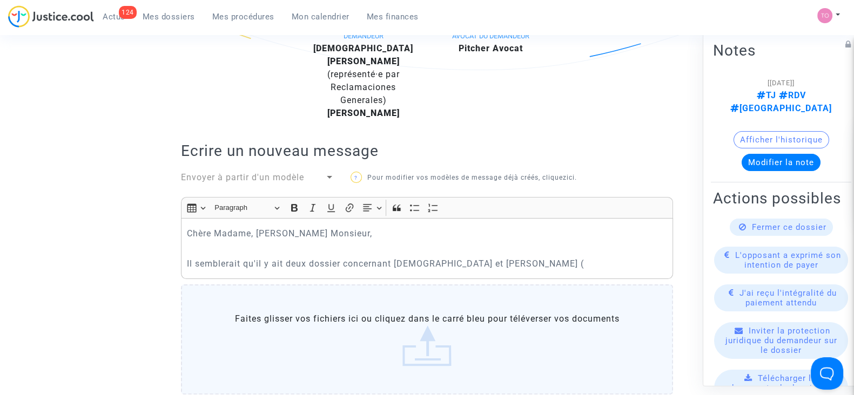
scroll to position [278, 0]
click at [542, 257] on p "Il semblerait qu'il y ait deux dossier concernant [DEMOGRAPHIC_DATA] et [PERSON…" at bounding box center [427, 264] width 481 height 14
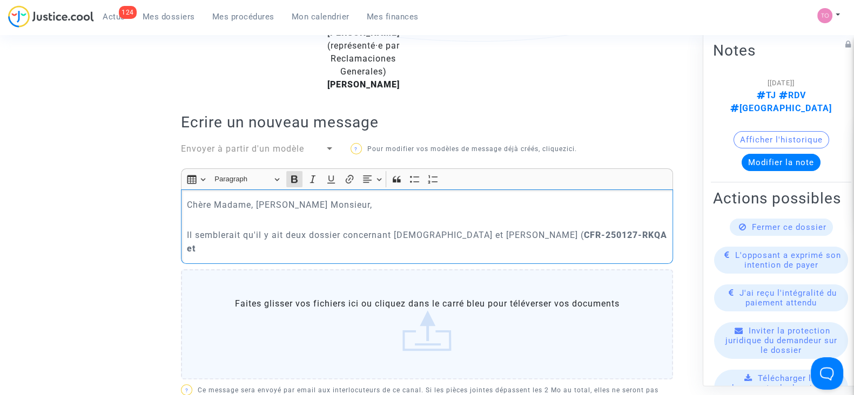
scroll to position [307, 0]
drag, startPoint x: 362, startPoint y: 234, endPoint x: 256, endPoint y: 234, distance: 105.8
click at [256, 234] on p "Il semblerait qu'il y ait deux dossier concernant [DEMOGRAPHIC_DATA] et [PERSON…" at bounding box center [427, 240] width 481 height 27
click at [260, 232] on strong "CFR-250127-RKQA et CFR-250127-RB4E). pouvez vous nous" at bounding box center [427, 241] width 480 height 24
drag, startPoint x: 343, startPoint y: 227, endPoint x: 257, endPoint y: 232, distance: 86.5
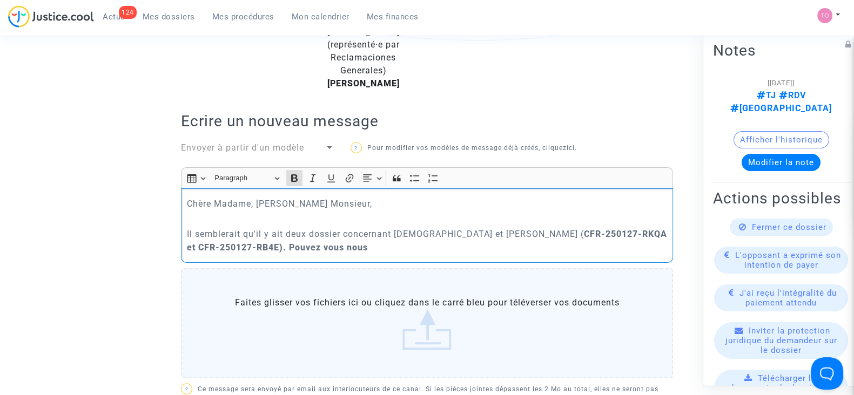
click at [257, 232] on p "Il semblerait qu'il y ait deux dossier concernant [DEMOGRAPHIC_DATA] et [PERSON…" at bounding box center [427, 240] width 481 height 27
click at [291, 173] on icon "Editor toolbar" at bounding box center [294, 178] width 11 height 11
click at [291, 238] on p "Il semblerait qu'il y ait deux dossier concernant [DEMOGRAPHIC_DATA] et [PERSON…" at bounding box center [427, 240] width 481 height 27
click at [356, 239] on p "Il semblerait qu'il y ait deux dossier concernant [DEMOGRAPHIC_DATA] et [PERSON…" at bounding box center [427, 240] width 481 height 27
click at [447, 235] on p "Il semblerait qu'il y ait deux dossier concernant [DEMOGRAPHIC_DATA] et [PERSON…" at bounding box center [427, 240] width 481 height 27
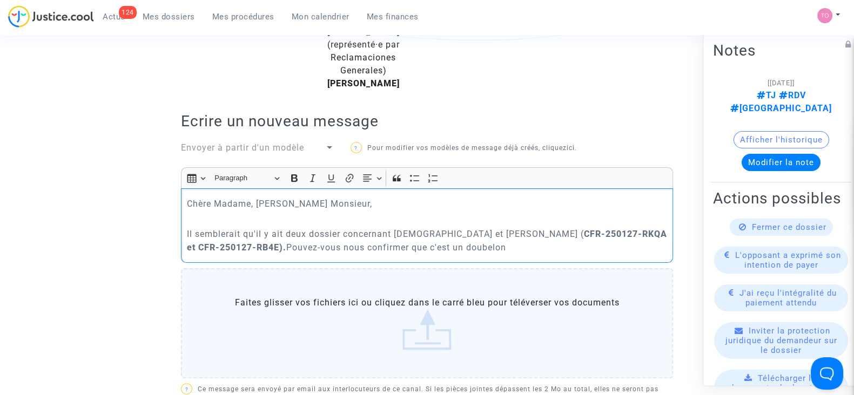
click at [447, 235] on p "Il semblerait qu'il y ait deux dossier concernant [DEMOGRAPHIC_DATA] et [PERSON…" at bounding box center [427, 240] width 481 height 27
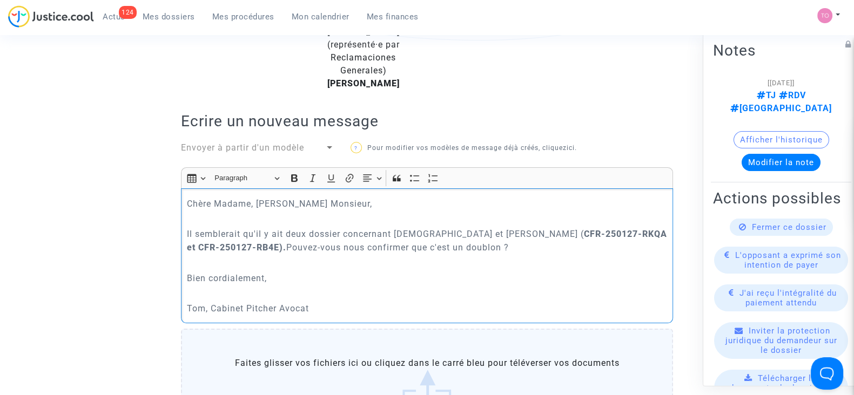
click at [339, 227] on p "Il semblerait qu'il y ait deux dossier concernant [DEMOGRAPHIC_DATA] et [PERSON…" at bounding box center [427, 240] width 481 height 27
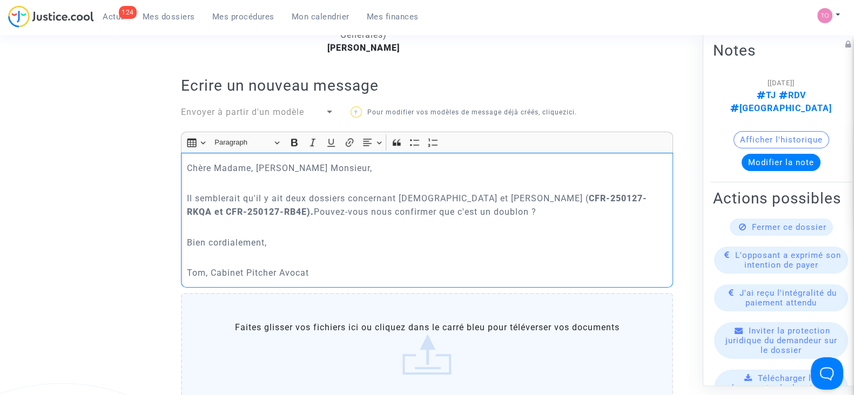
scroll to position [342, 0]
click at [763, 154] on button "Modifier la note" at bounding box center [780, 162] width 79 height 17
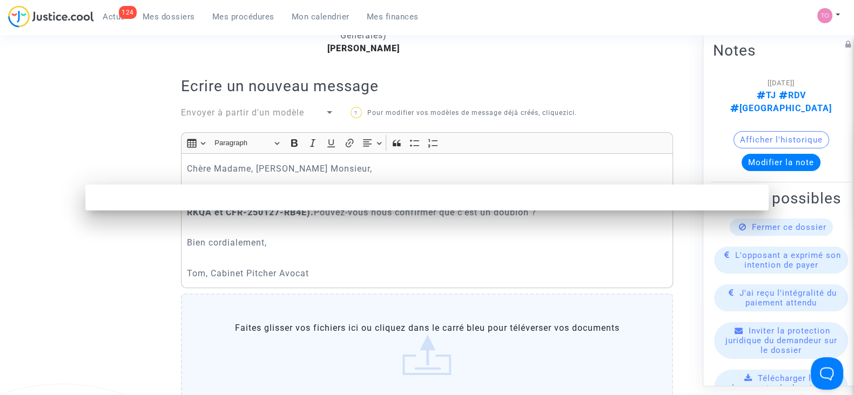
scroll to position [0, 0]
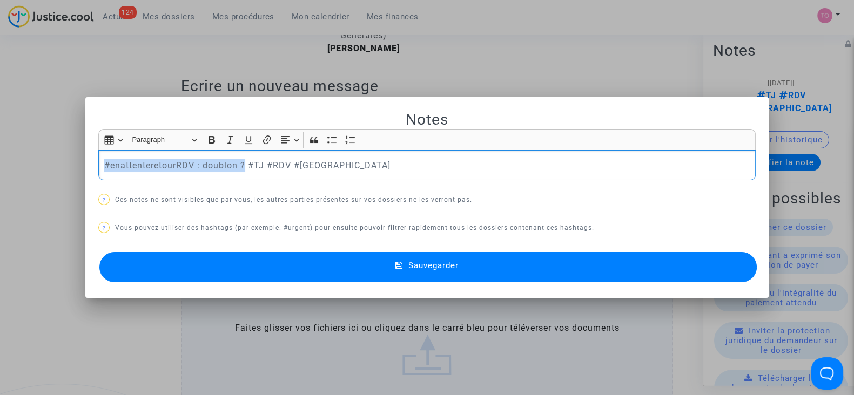
drag, startPoint x: 241, startPoint y: 165, endPoint x: 86, endPoint y: 161, distance: 154.5
click at [86, 161] on mat-dialog-container "Notes Rich Text Editor Insert table Insert table Heading Paragraph Paragraph He…" at bounding box center [426, 197] width 683 height 201
copy p "#enattenteretourRDV : doublon ?"
click at [291, 259] on button "Sauvegarder" at bounding box center [427, 267] width 657 height 30
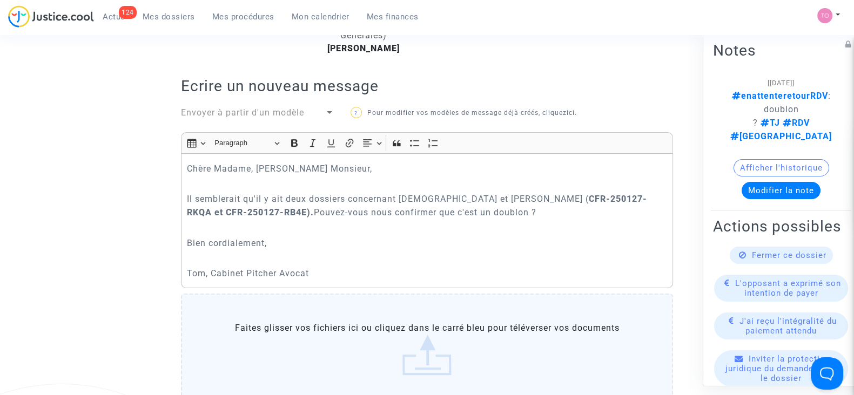
scroll to position [530, 0]
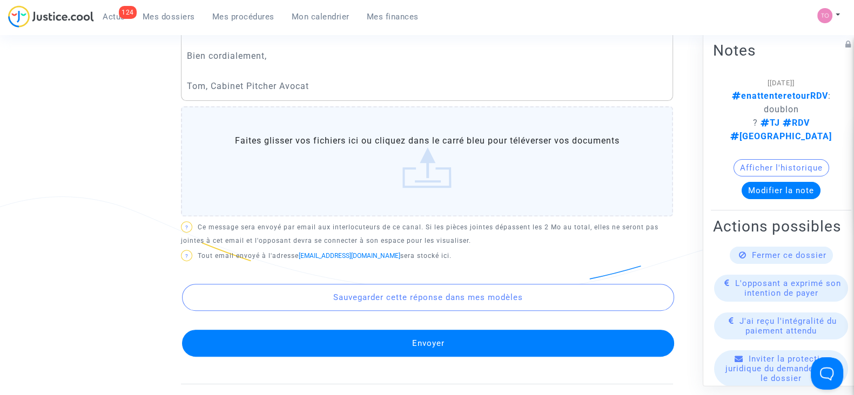
click at [375, 336] on button "Envoyer" at bounding box center [428, 343] width 492 height 27
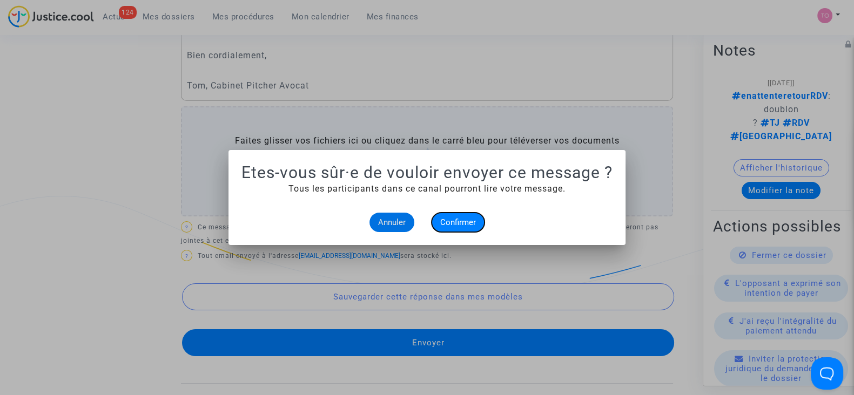
click at [466, 225] on span "Confirmer" at bounding box center [458, 223] width 36 height 10
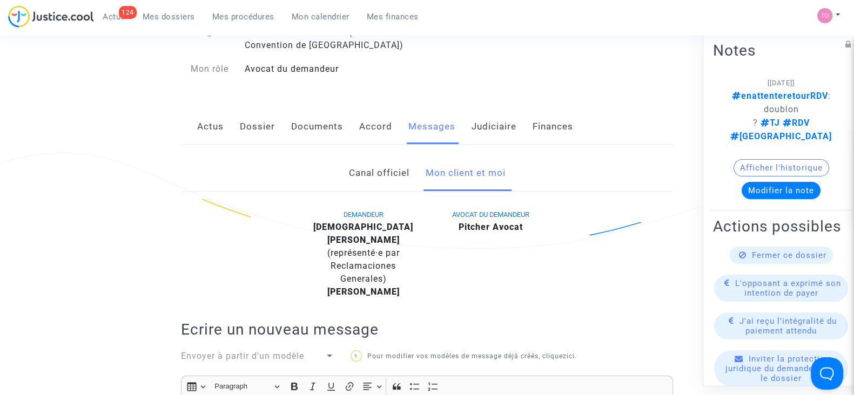
scroll to position [68, 0]
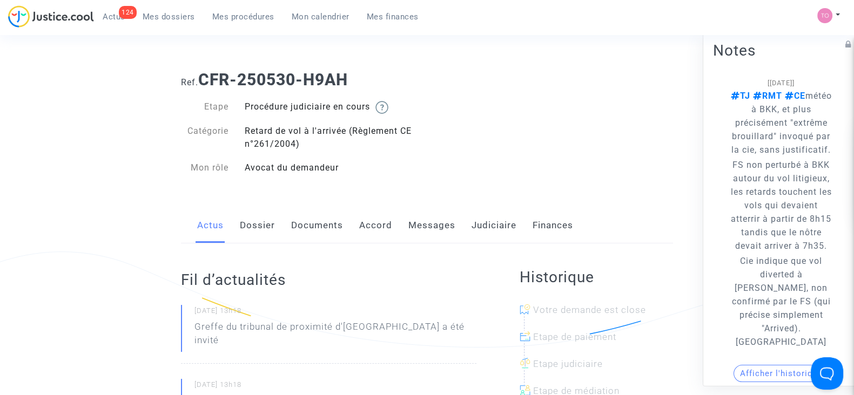
click at [249, 237] on link "Dossier" at bounding box center [257, 226] width 35 height 36
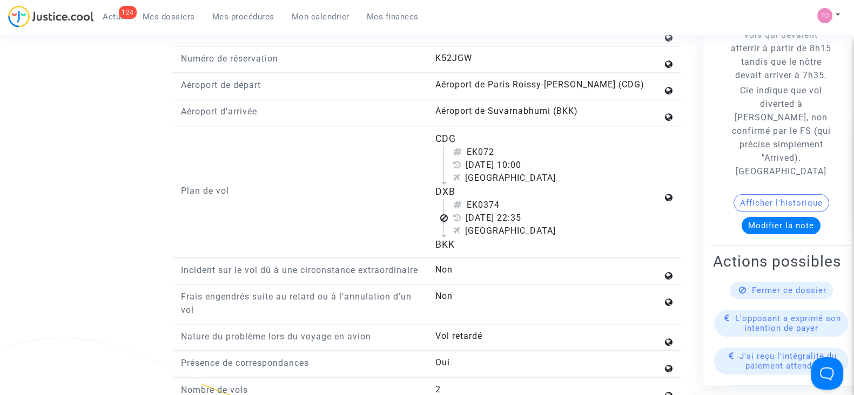
scroll to position [1339, 0]
drag, startPoint x: 502, startPoint y: 198, endPoint x: 470, endPoint y: 200, distance: 32.5
click at [470, 200] on div "EK0374" at bounding box center [558, 204] width 210 height 13
click at [305, 171] on div "Plan de vol" at bounding box center [300, 191] width 254 height 120
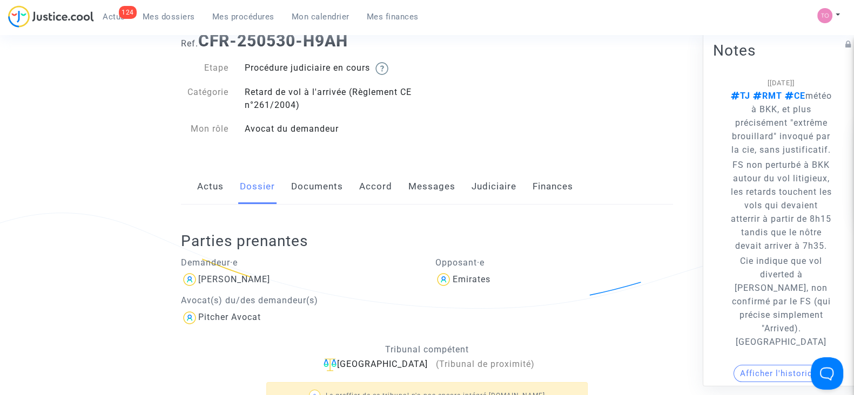
scroll to position [40, 0]
drag, startPoint x: 282, startPoint y: 276, endPoint x: 200, endPoint y: 278, distance: 82.6
click at [200, 278] on div "Marianna CRISTINI" at bounding box center [300, 278] width 238 height 17
copy div "Marianna CRISTINI"
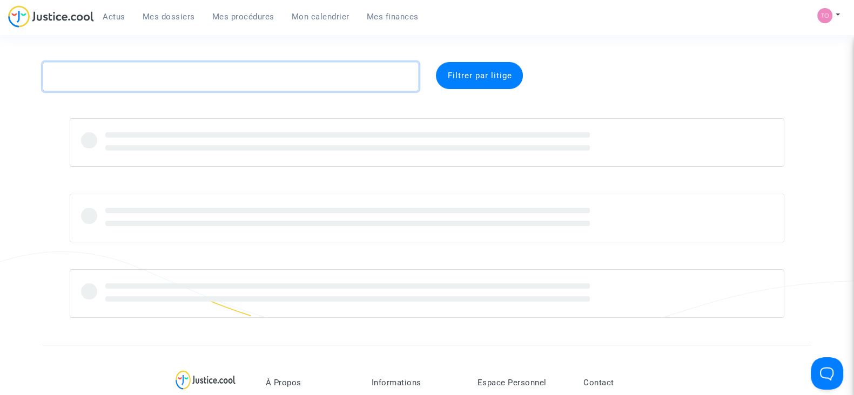
click at [204, 74] on textarea at bounding box center [231, 76] width 376 height 29
paste textarea "CFR – 250606 – QJPJ"
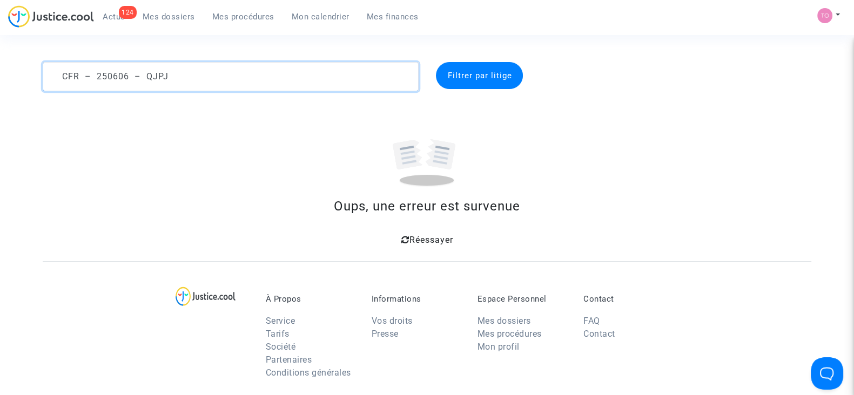
click at [144, 75] on textarea at bounding box center [231, 76] width 376 height 29
click at [132, 76] on textarea at bounding box center [231, 76] width 376 height 29
click at [95, 77] on textarea at bounding box center [231, 76] width 376 height 29
click at [79, 77] on textarea at bounding box center [231, 76] width 376 height 29
click at [62, 80] on textarea at bounding box center [231, 76] width 376 height 29
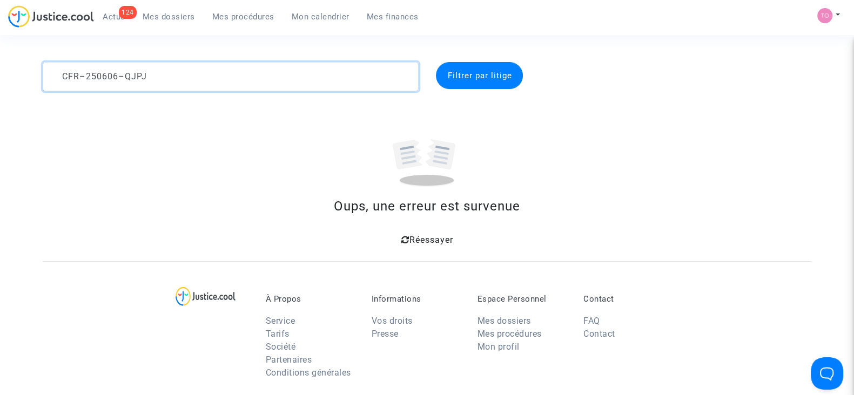
click at [356, 71] on textarea at bounding box center [231, 76] width 376 height 29
drag, startPoint x: 356, startPoint y: 71, endPoint x: 0, endPoint y: 71, distance: 355.9
click at [0, 71] on div "CFR–250606–QJPJ Filtrer par litige Oups, une erreur est survenue Réessayer" at bounding box center [427, 155] width 854 height 186
paste textarea
type textarea "CFR–250606–QJPJ"
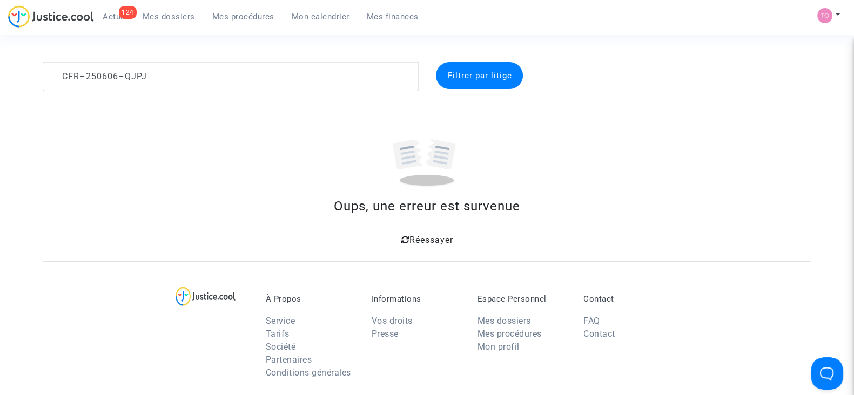
click at [173, 9] on link "Mes dossiers" at bounding box center [169, 17] width 70 height 16
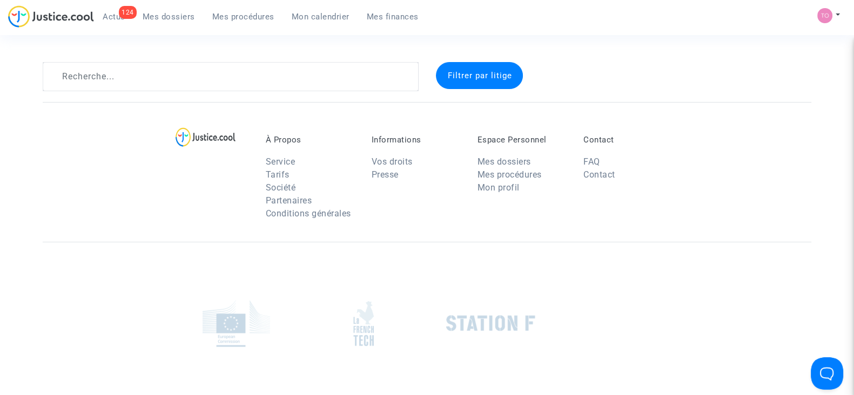
click at [99, 91] on complex-dispute-list "Filtrer par litige" at bounding box center [427, 76] width 768 height 29
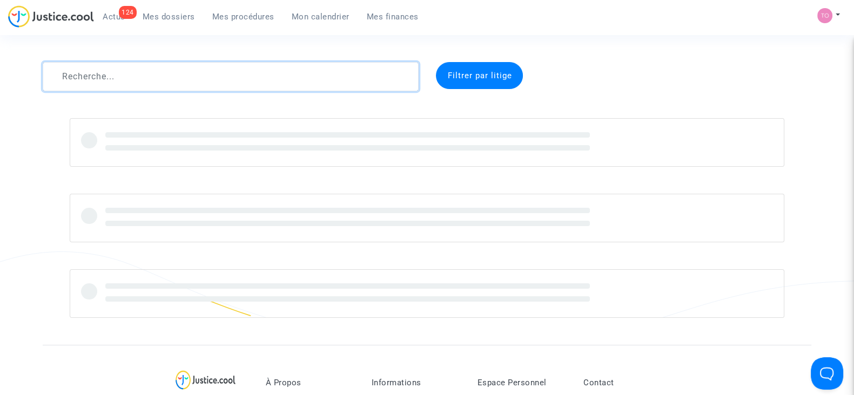
click at [99, 77] on textarea at bounding box center [231, 76] width 376 height 29
paste textarea "CFR–250606–QJPJ"
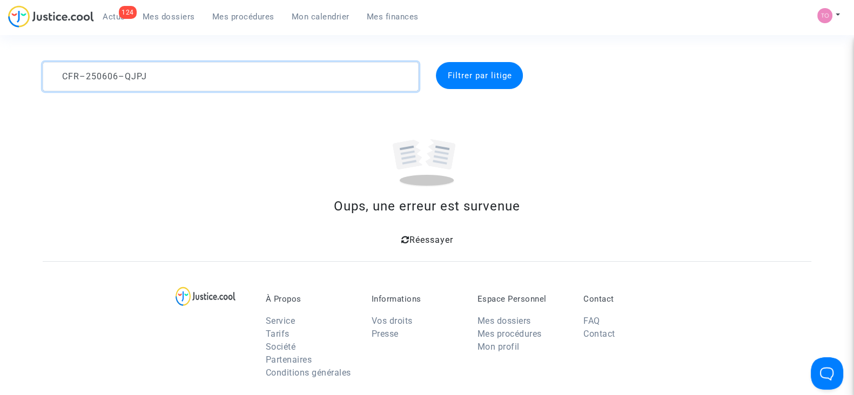
type textarea "CFR–250606–QJPJ"
drag, startPoint x: 152, startPoint y: 87, endPoint x: 164, endPoint y: 22, distance: 66.4
click at [164, 22] on main-root "124 Actus Mes dossiers Mes procédures Mon calendrier Mes finances Mon profil Pa…" at bounding box center [427, 331] width 854 height 663
click at [218, 18] on span "Mes procédures" at bounding box center [243, 17] width 62 height 10
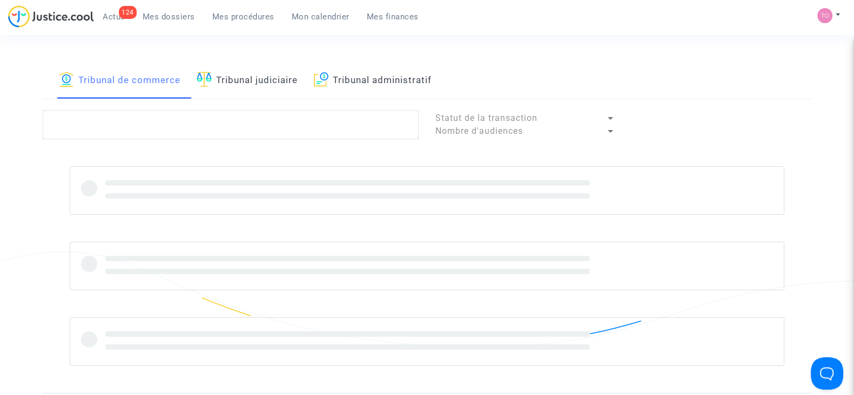
click at [148, 18] on span "Mes dossiers" at bounding box center [169, 17] width 52 height 10
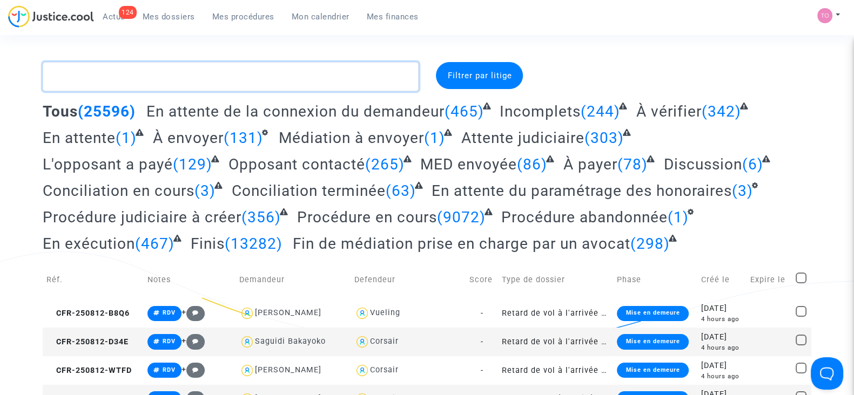
click at [95, 71] on textarea at bounding box center [231, 76] width 376 height 29
paste textarea "CFR – 250606 – QJPJ"
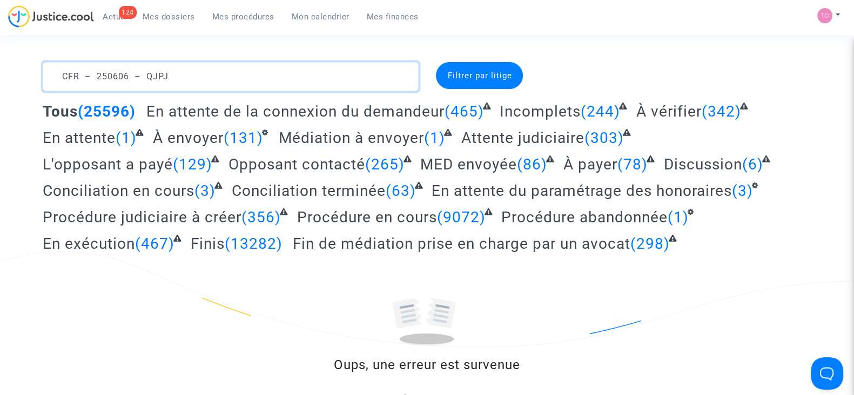
drag, startPoint x: 162, startPoint y: 71, endPoint x: 199, endPoint y: 73, distance: 36.8
click at [199, 73] on textarea at bounding box center [231, 76] width 376 height 29
drag, startPoint x: 144, startPoint y: 75, endPoint x: 0, endPoint y: 82, distance: 144.4
click at [0, 82] on div "CFR – 250606 – QJPJ Filtrer par litige Tous (25596) En attente de la connexion …" at bounding box center [427, 234] width 854 height 345
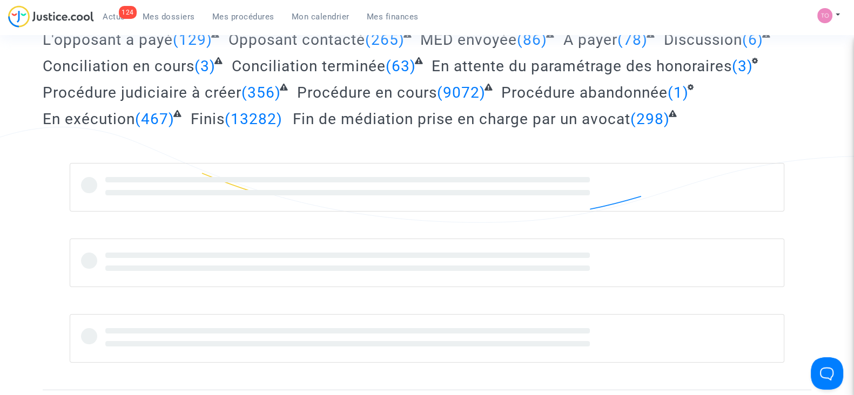
scroll to position [125, 0]
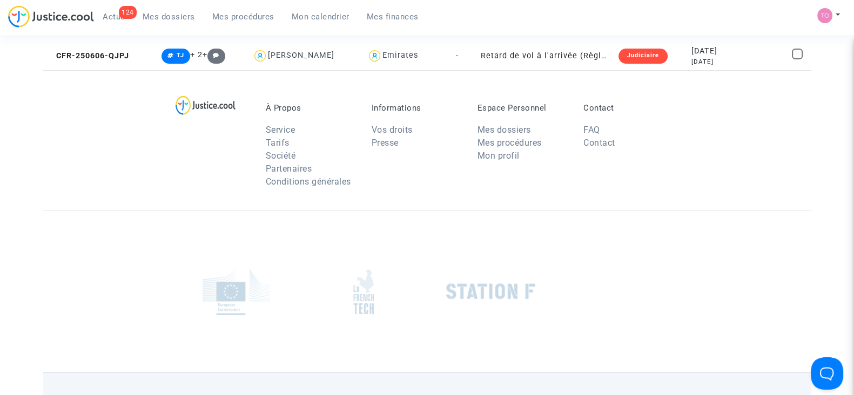
type textarea "QJPJ"
drag, startPoint x: 397, startPoint y: 50, endPoint x: 702, endPoint y: 50, distance: 305.1
click at [702, 50] on div "[DATE]" at bounding box center [710, 51] width 38 height 12
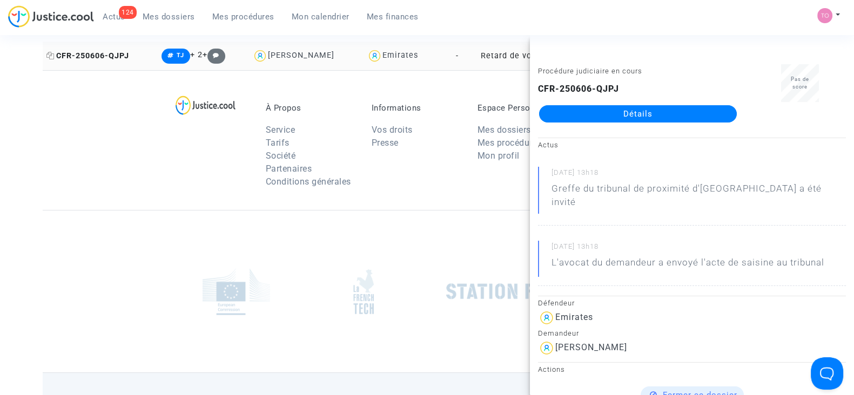
click at [46, 55] on icon at bounding box center [50, 56] width 8 height 8
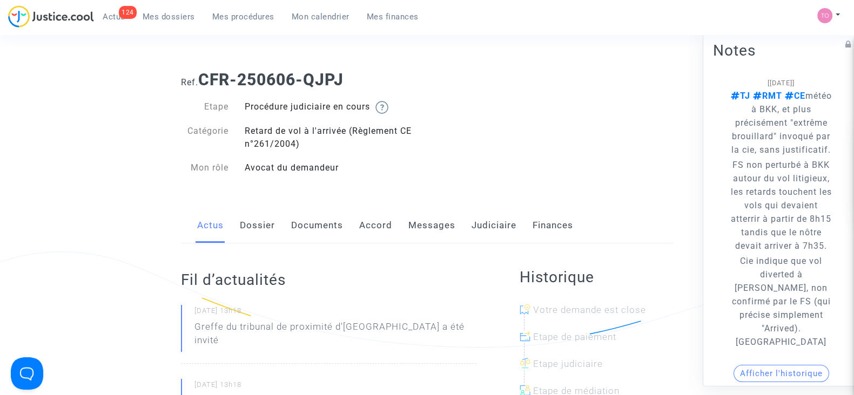
click at [263, 238] on link "Dossier" at bounding box center [257, 226] width 35 height 36
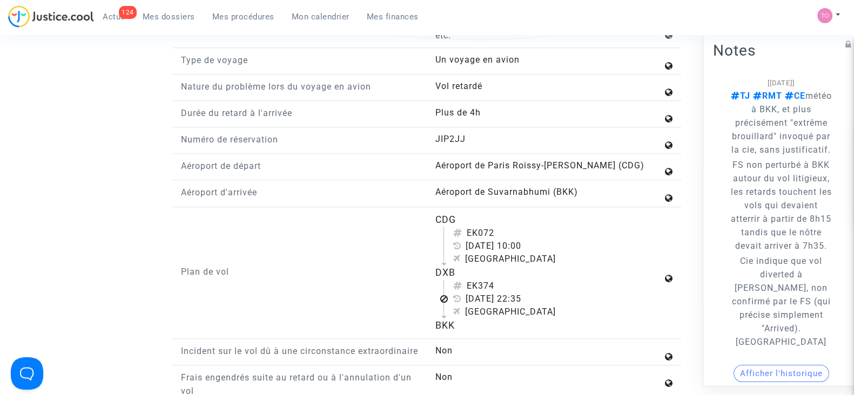
scroll to position [1276, 0]
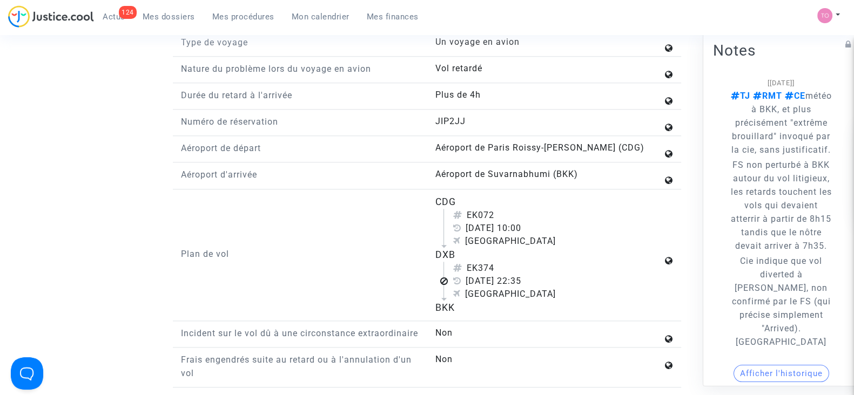
click at [410, 231] on div "Plan de vol" at bounding box center [300, 255] width 254 height 120
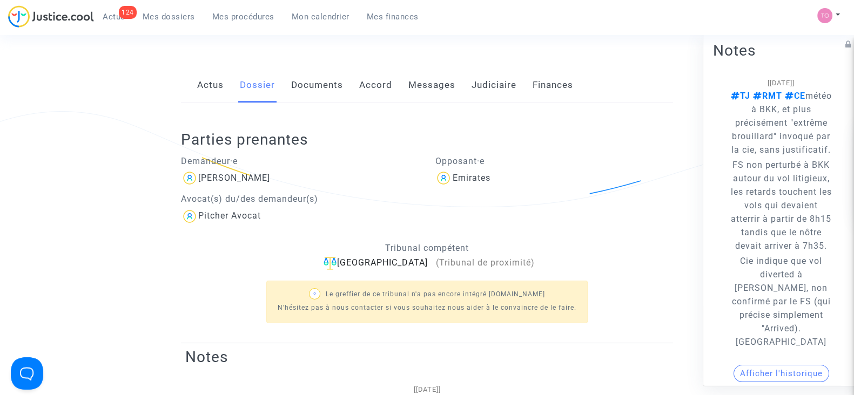
scroll to position [140, 0]
drag, startPoint x: 286, startPoint y: 173, endPoint x: 199, endPoint y: 180, distance: 87.3
click at [199, 180] on div "[PERSON_NAME]" at bounding box center [300, 178] width 238 height 17
copy div "[PERSON_NAME]"
